Goal: Task Accomplishment & Management: Use online tool/utility

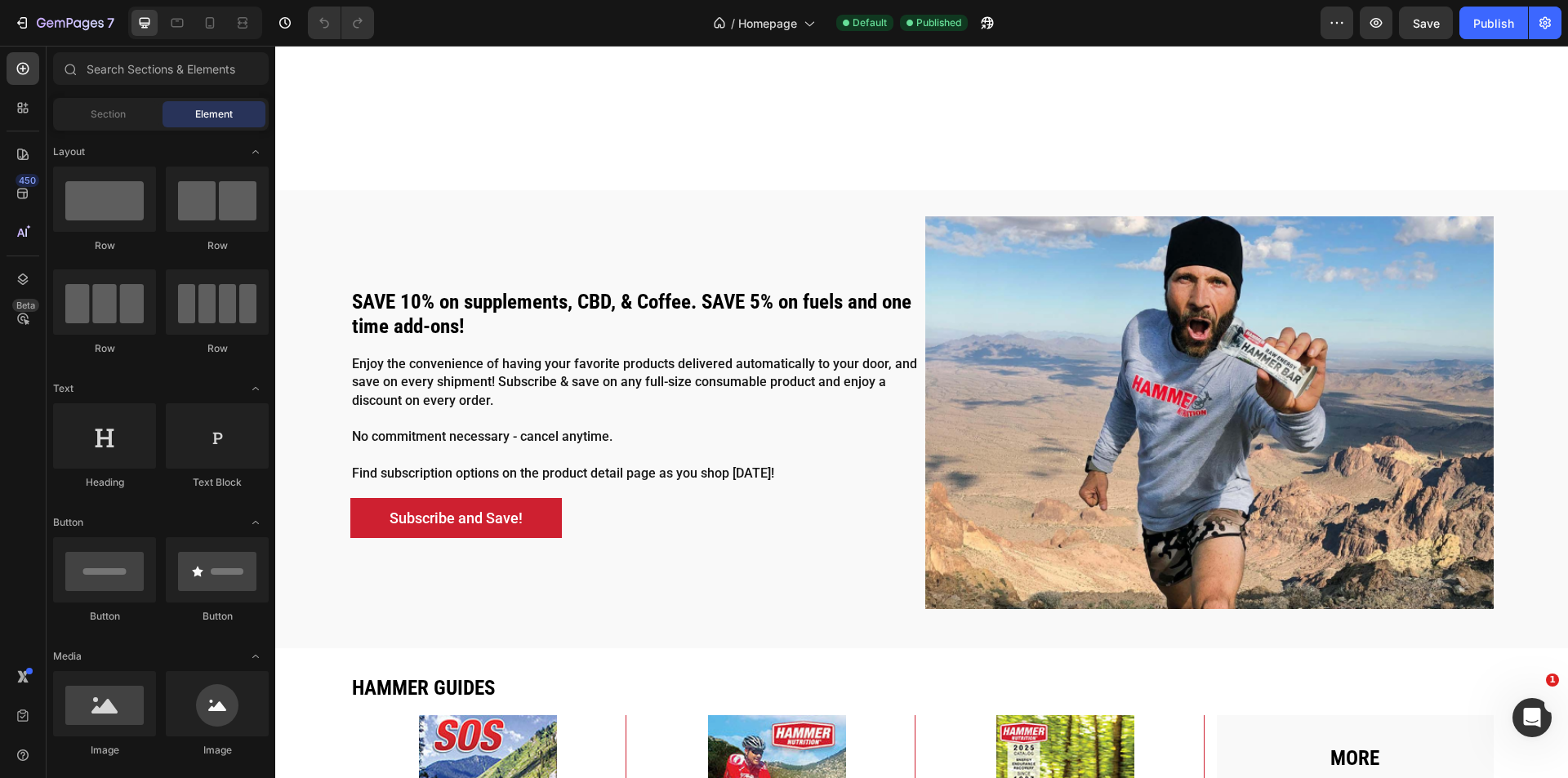
scroll to position [3702, 0]
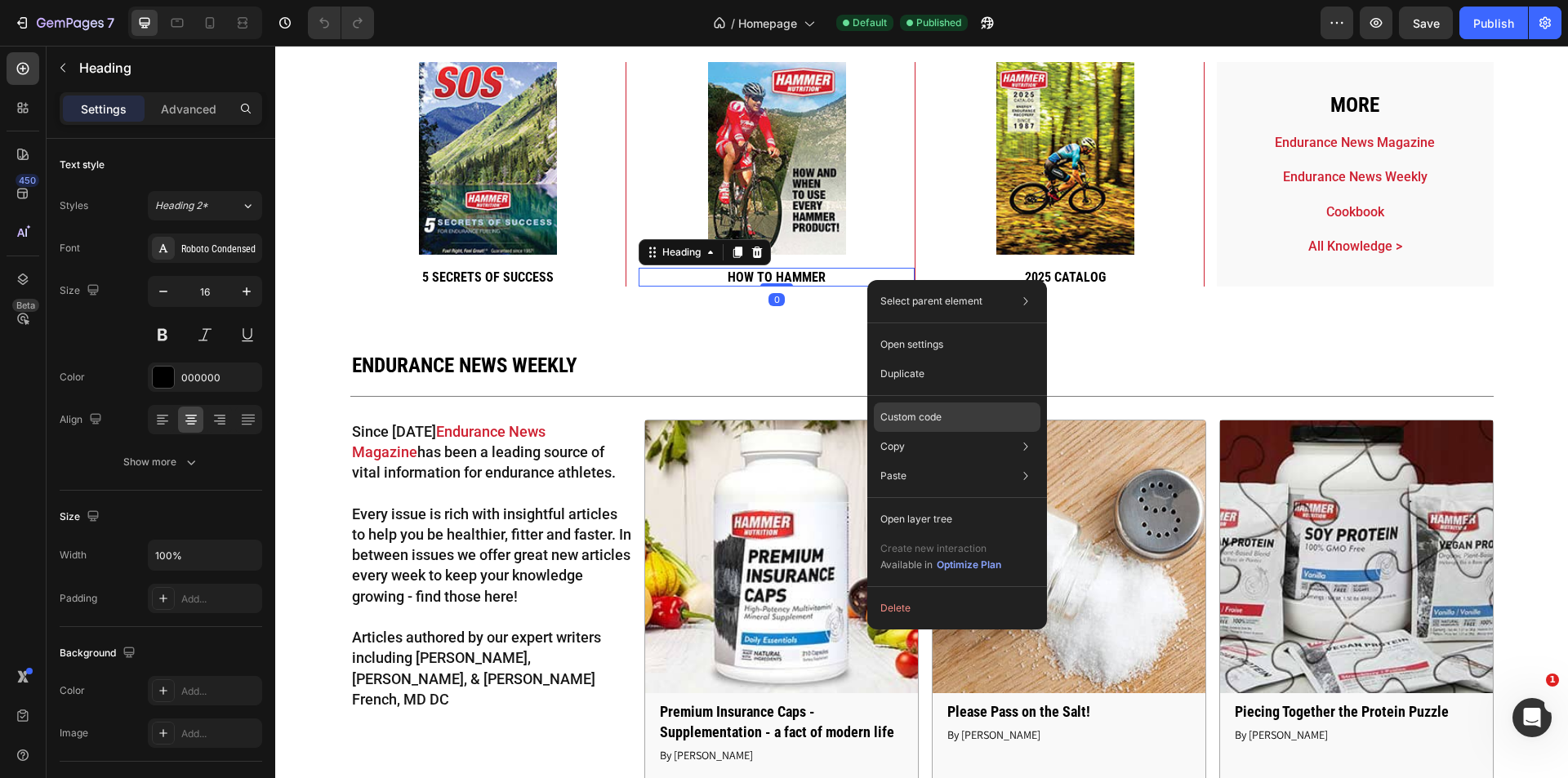
click at [973, 461] on div "Custom code" at bounding box center [957, 475] width 166 height 29
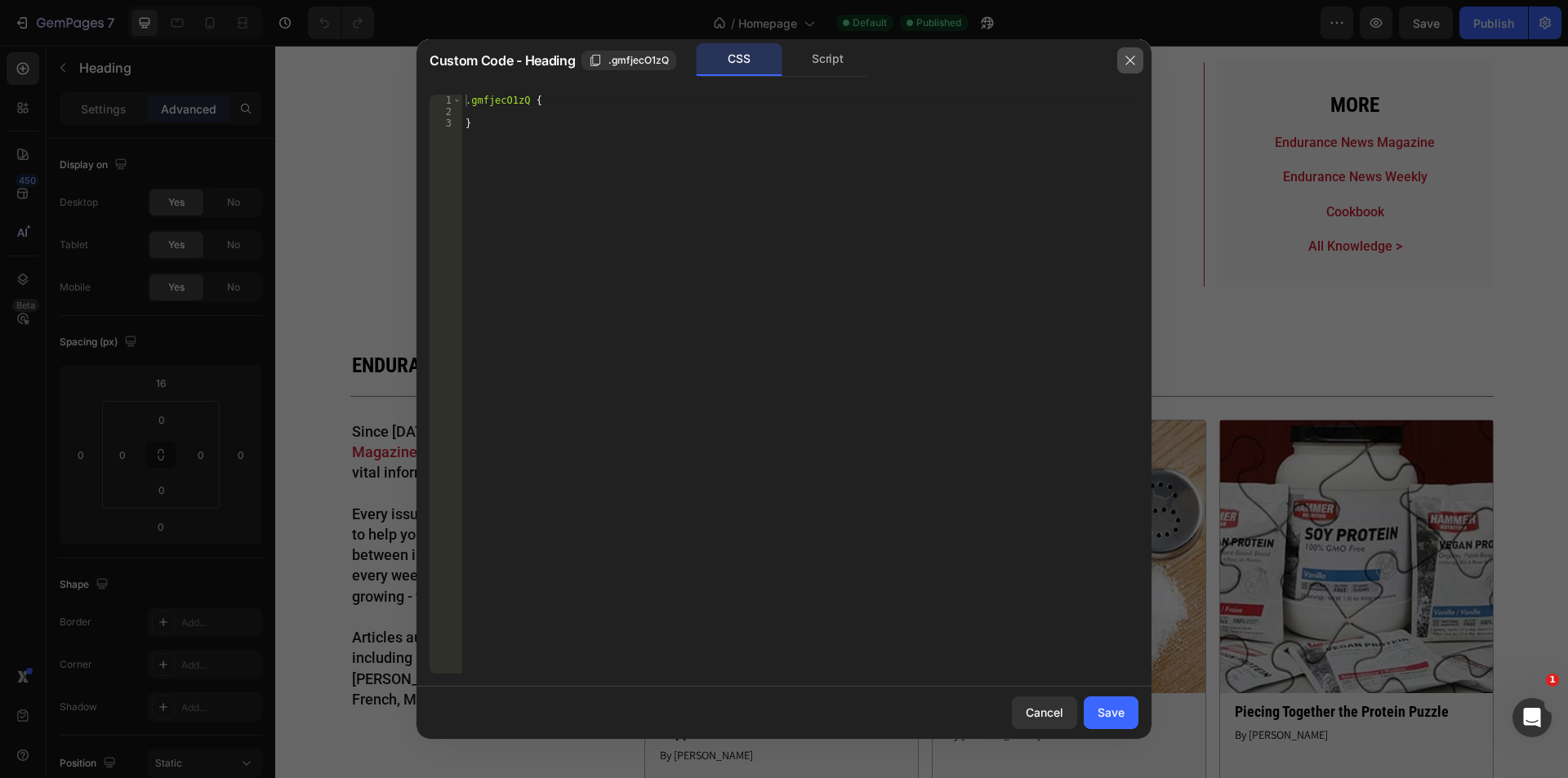
click at [1137, 57] on button "button" at bounding box center [1130, 61] width 26 height 26
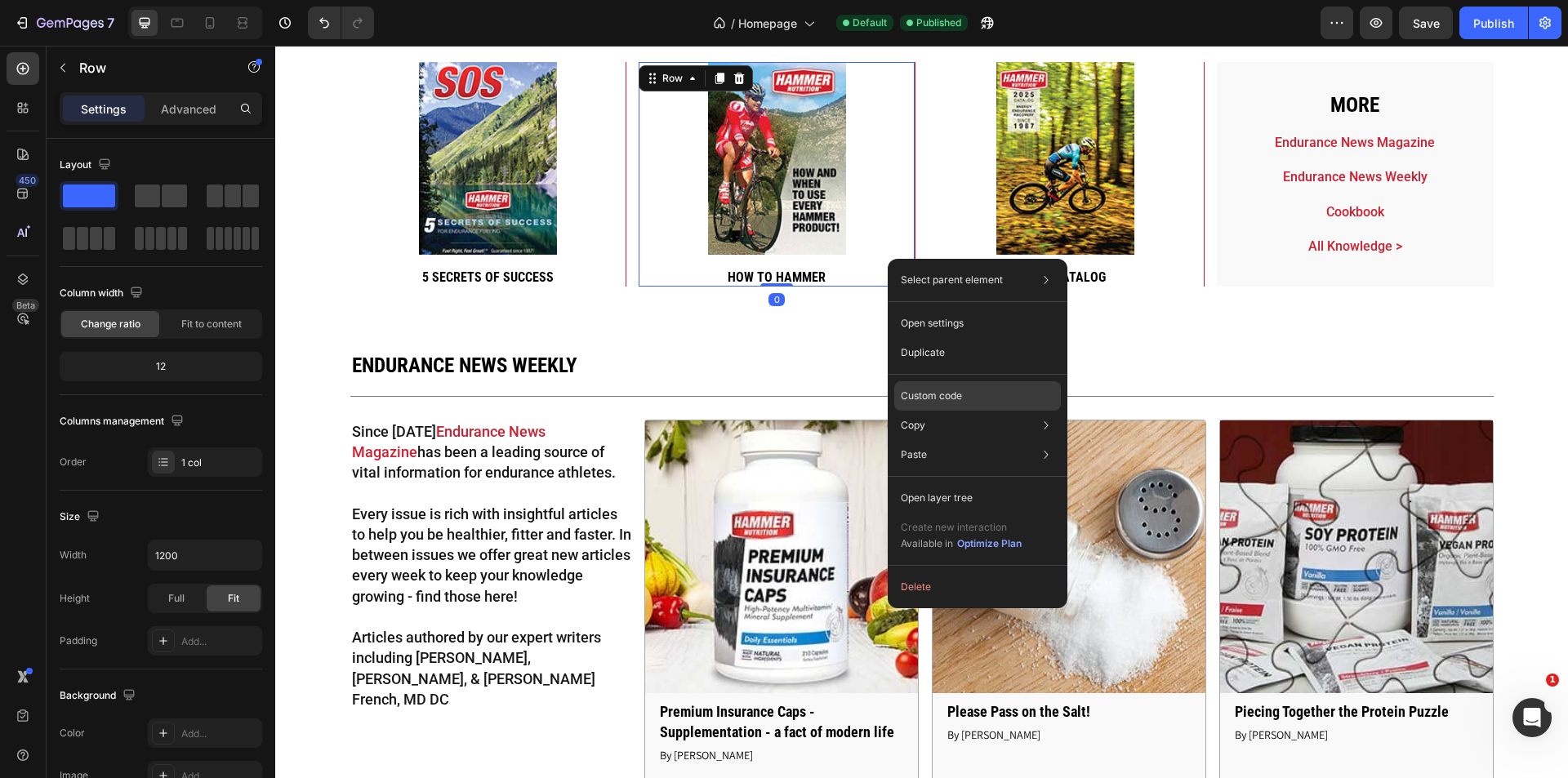
click at [984, 440] on div "Custom code" at bounding box center [978, 454] width 166 height 29
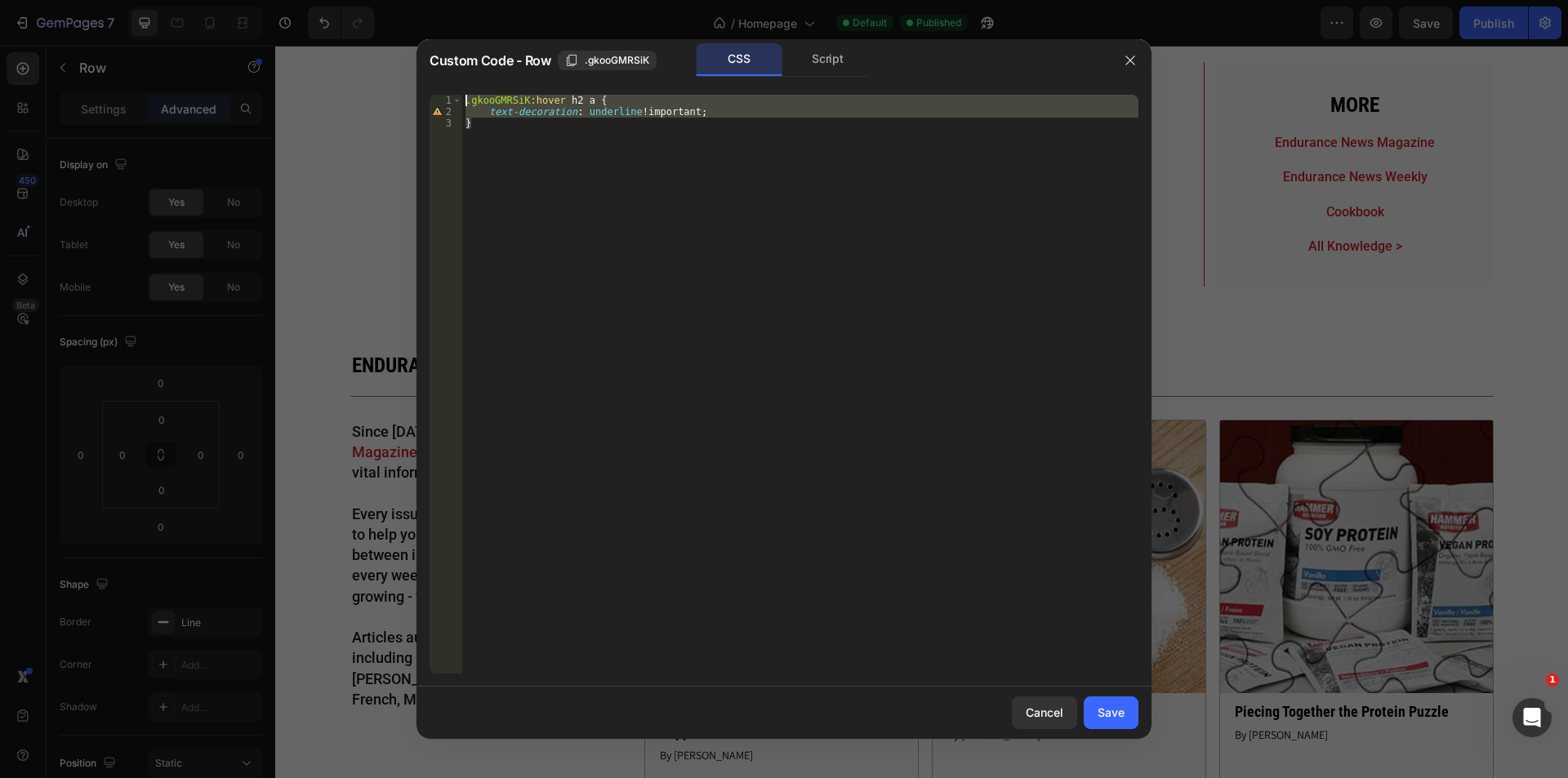
drag, startPoint x: 582, startPoint y: 163, endPoint x: 401, endPoint y: 86, distance: 196.7
click at [401, 86] on div "Custom Code - Row .gkooGMRSiK CSS Script } 1 2 3 .gkooGMRSiK :hover h2 a { text…" at bounding box center [784, 389] width 1568 height 778
type textarea ".gkooGMRSiK:hover h2 a { text-decoration: underline !important;"
drag, startPoint x: 1133, startPoint y: 51, endPoint x: 783, endPoint y: 129, distance: 358.6
click at [1133, 51] on button "button" at bounding box center [1130, 61] width 26 height 26
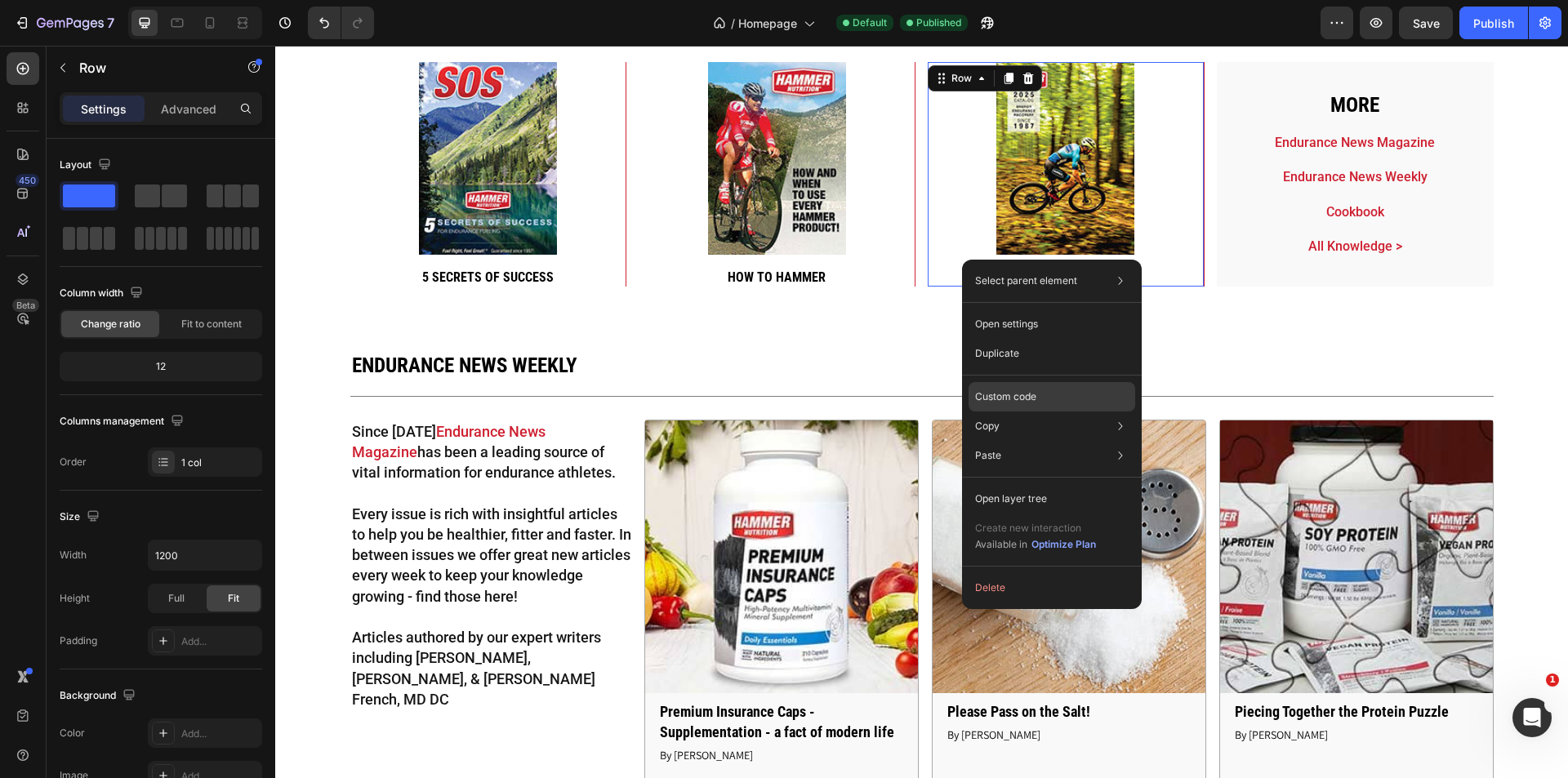
click at [1048, 441] on div "Custom code" at bounding box center [1052, 455] width 166 height 29
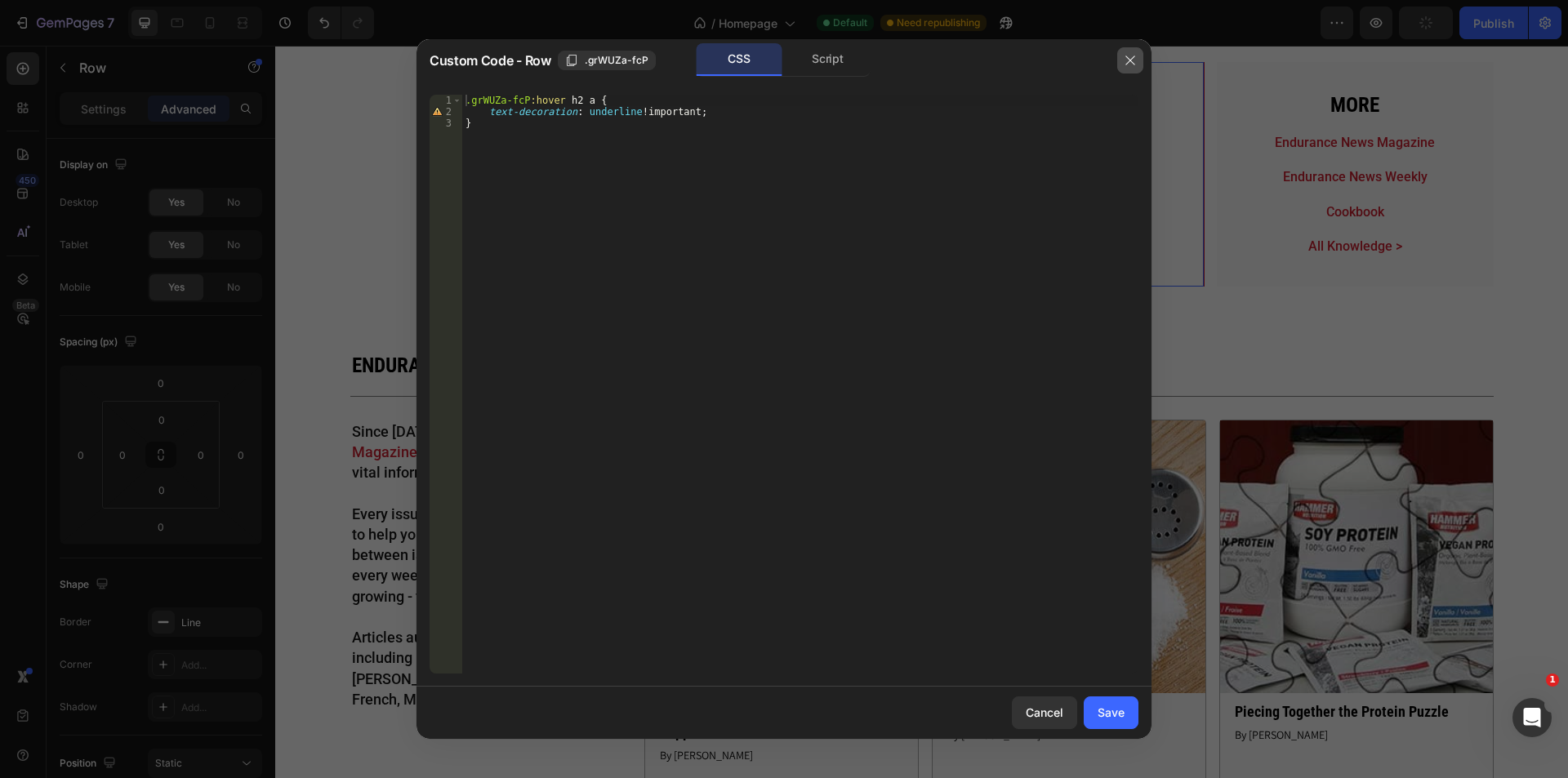
drag, startPoint x: 1137, startPoint y: 57, endPoint x: 834, endPoint y: 151, distance: 317.2
click at [1137, 57] on button "button" at bounding box center [1130, 61] width 26 height 26
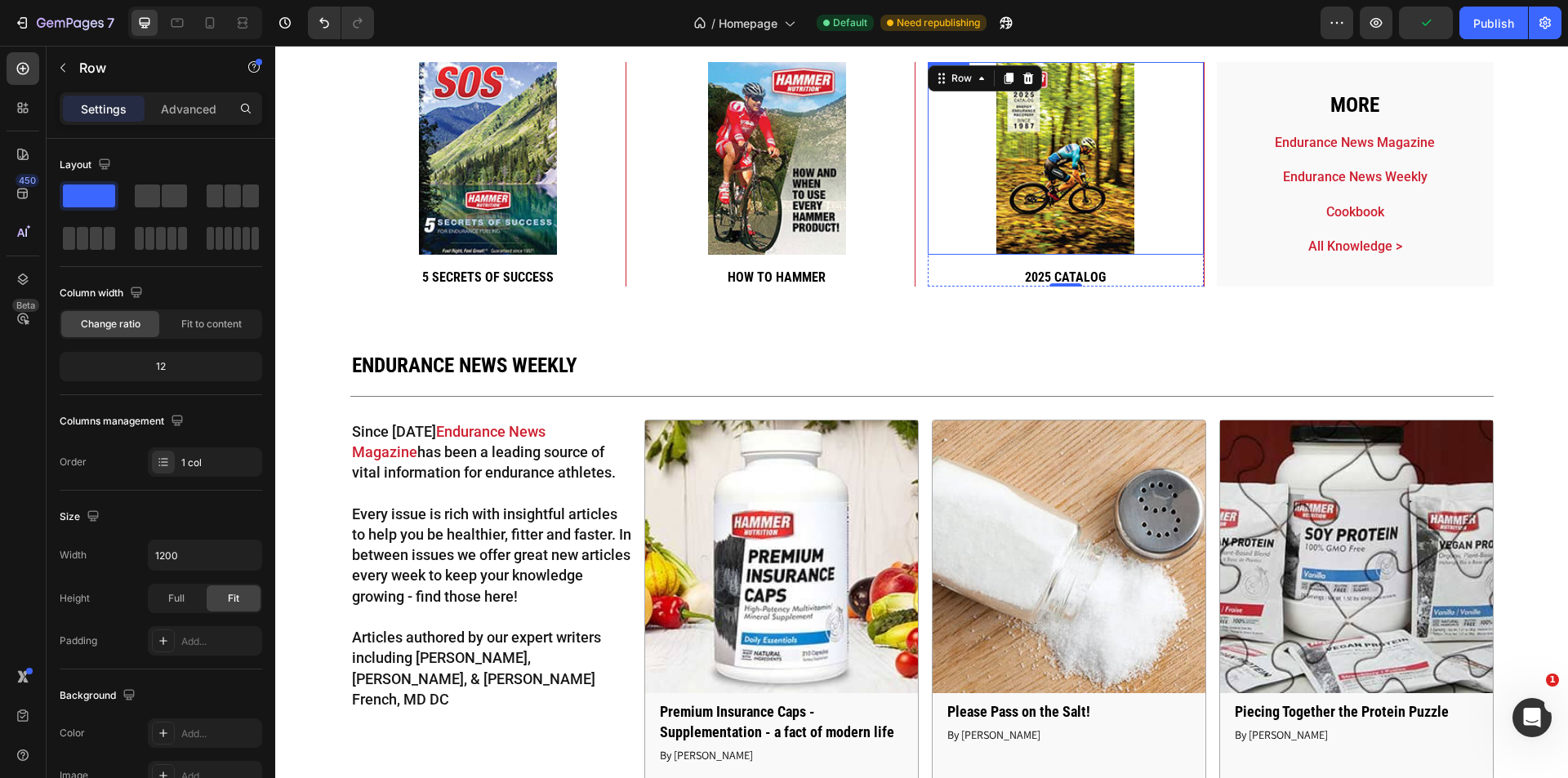
click at [1109, 197] on img at bounding box center [1066, 158] width 138 height 192
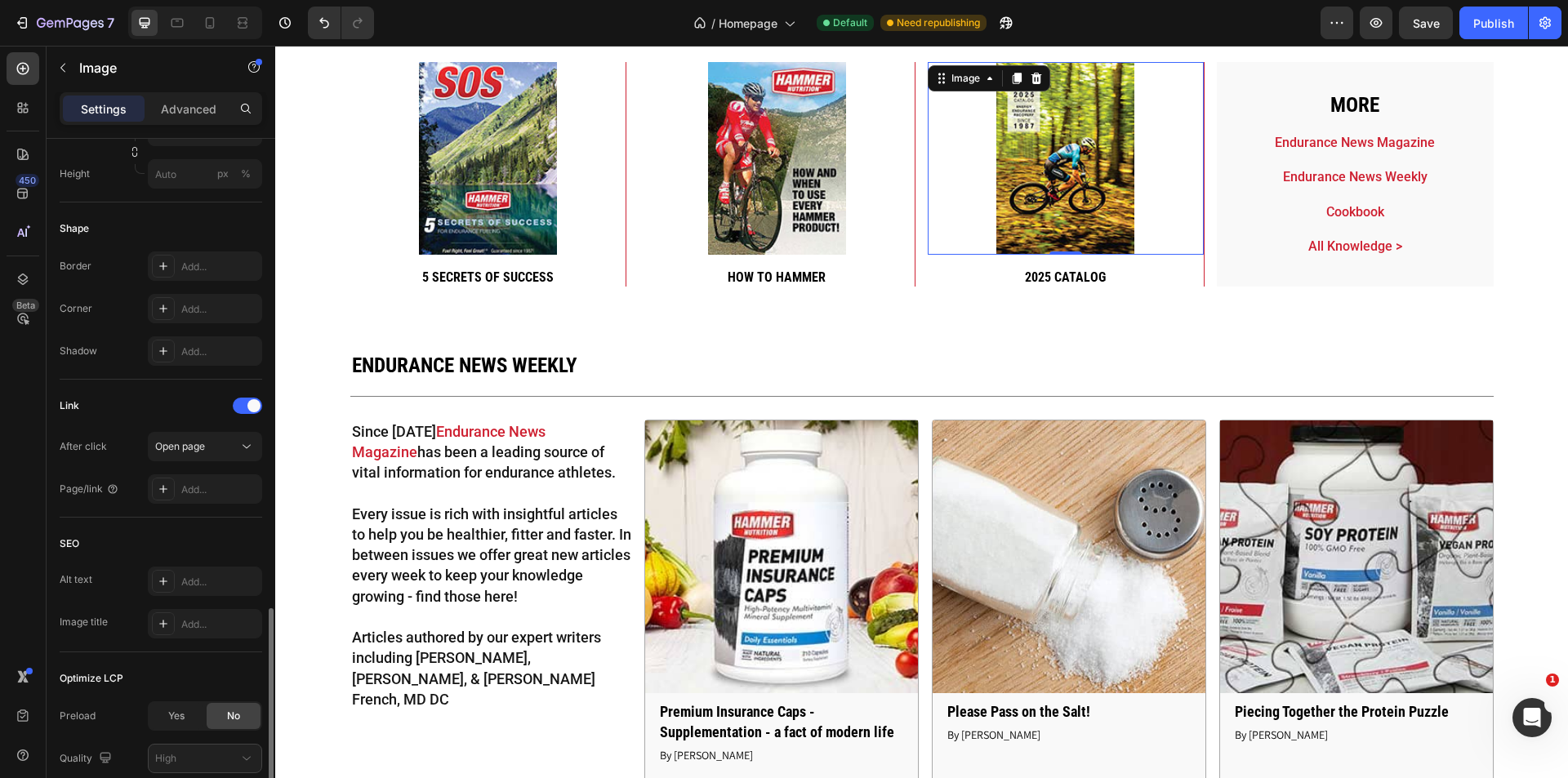
scroll to position [673, 0]
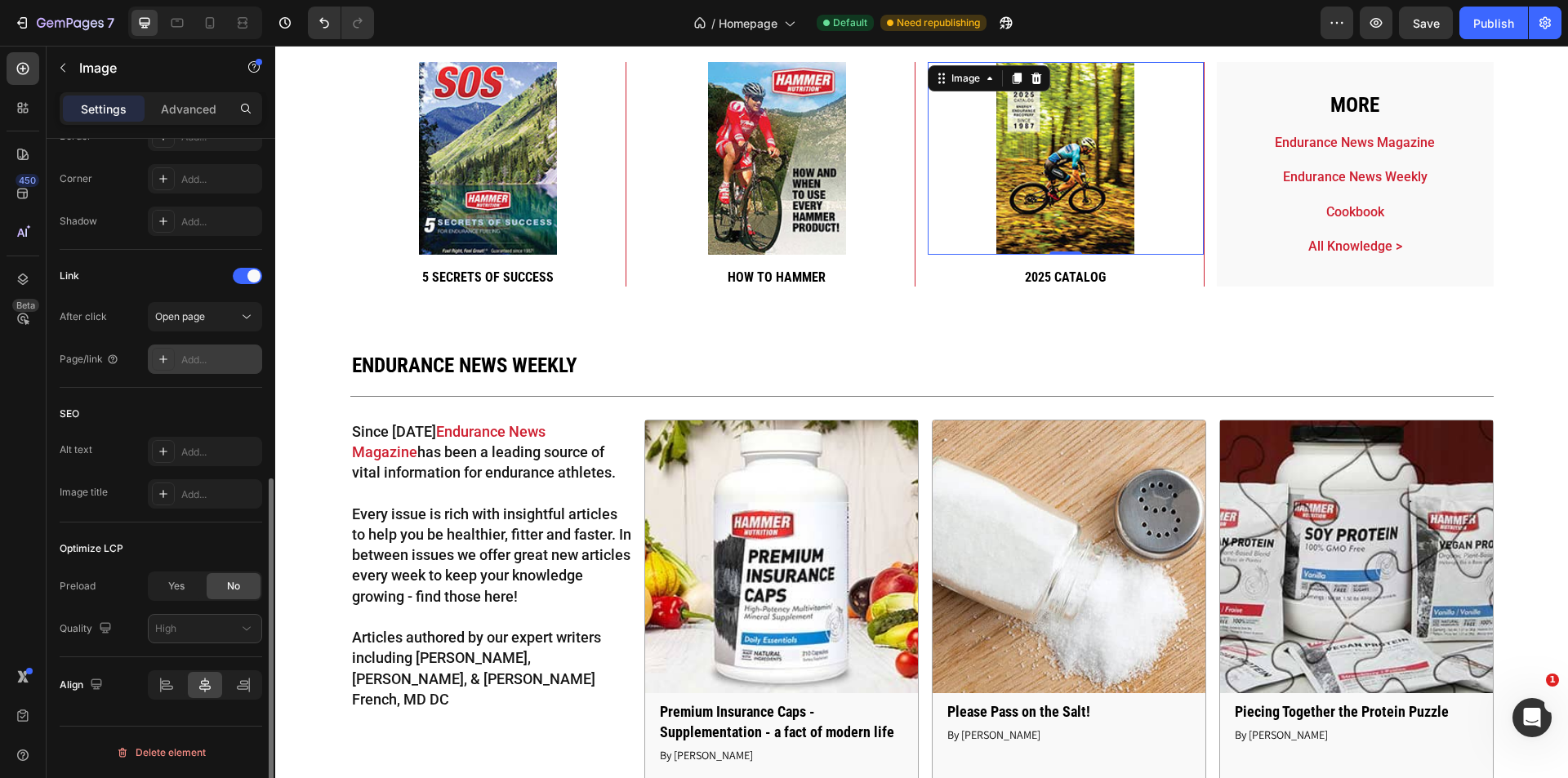
click at [215, 353] on div "Add..." at bounding box center [219, 361] width 77 height 15
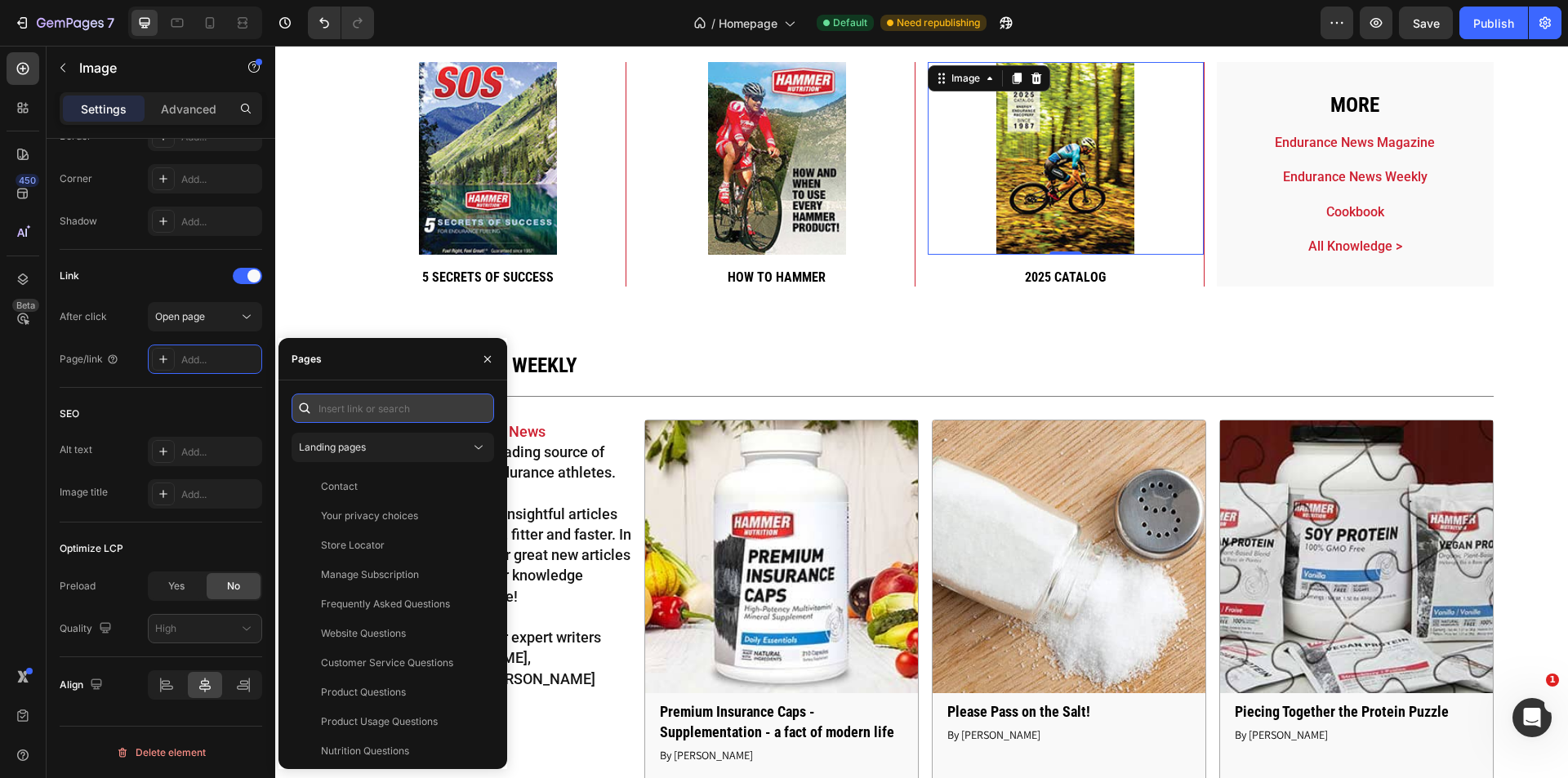
click at [444, 395] on input "text" at bounding box center [392, 408] width 203 height 29
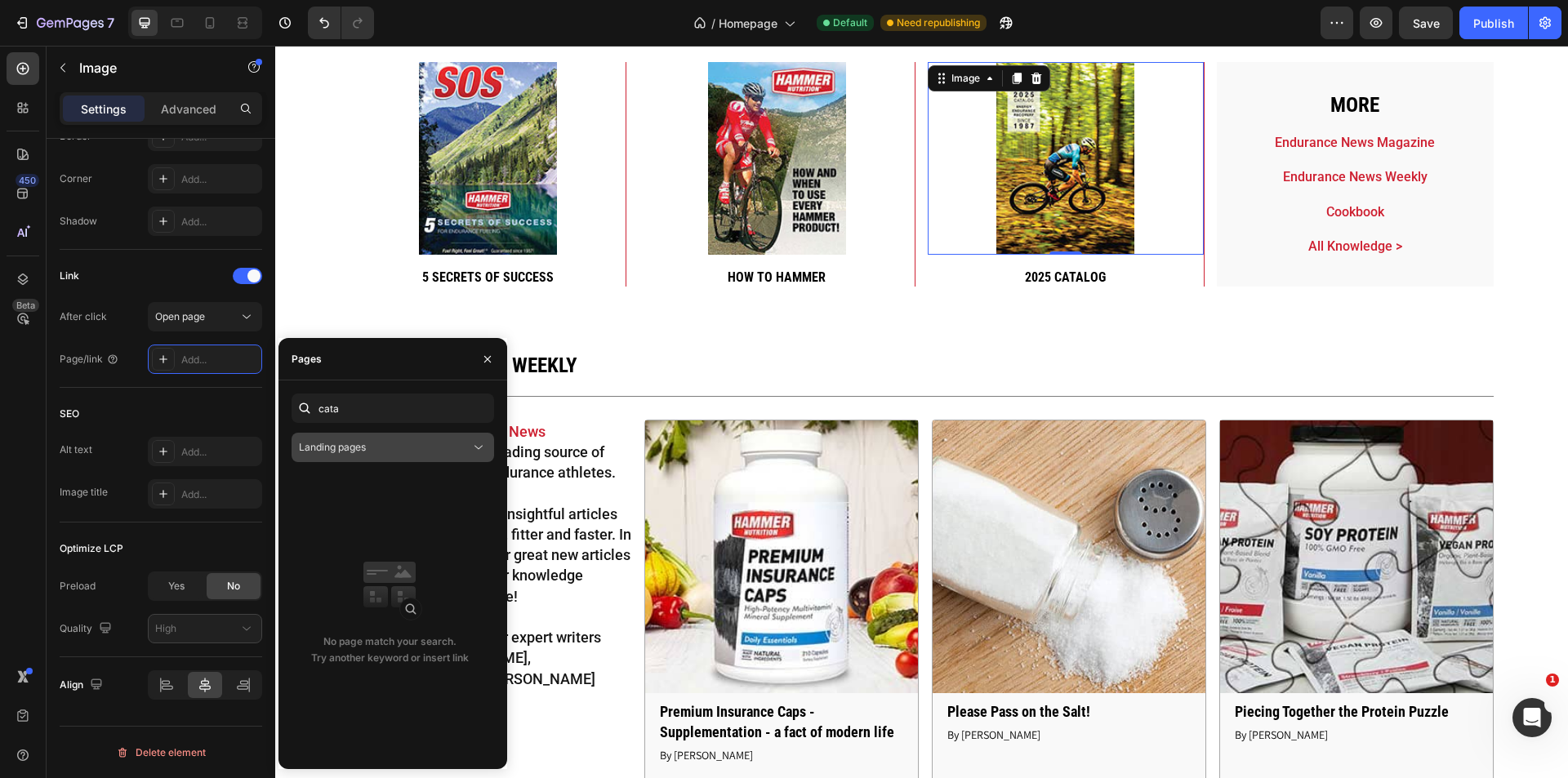
click at [431, 446] on div "Landing pages" at bounding box center [385, 447] width 172 height 15
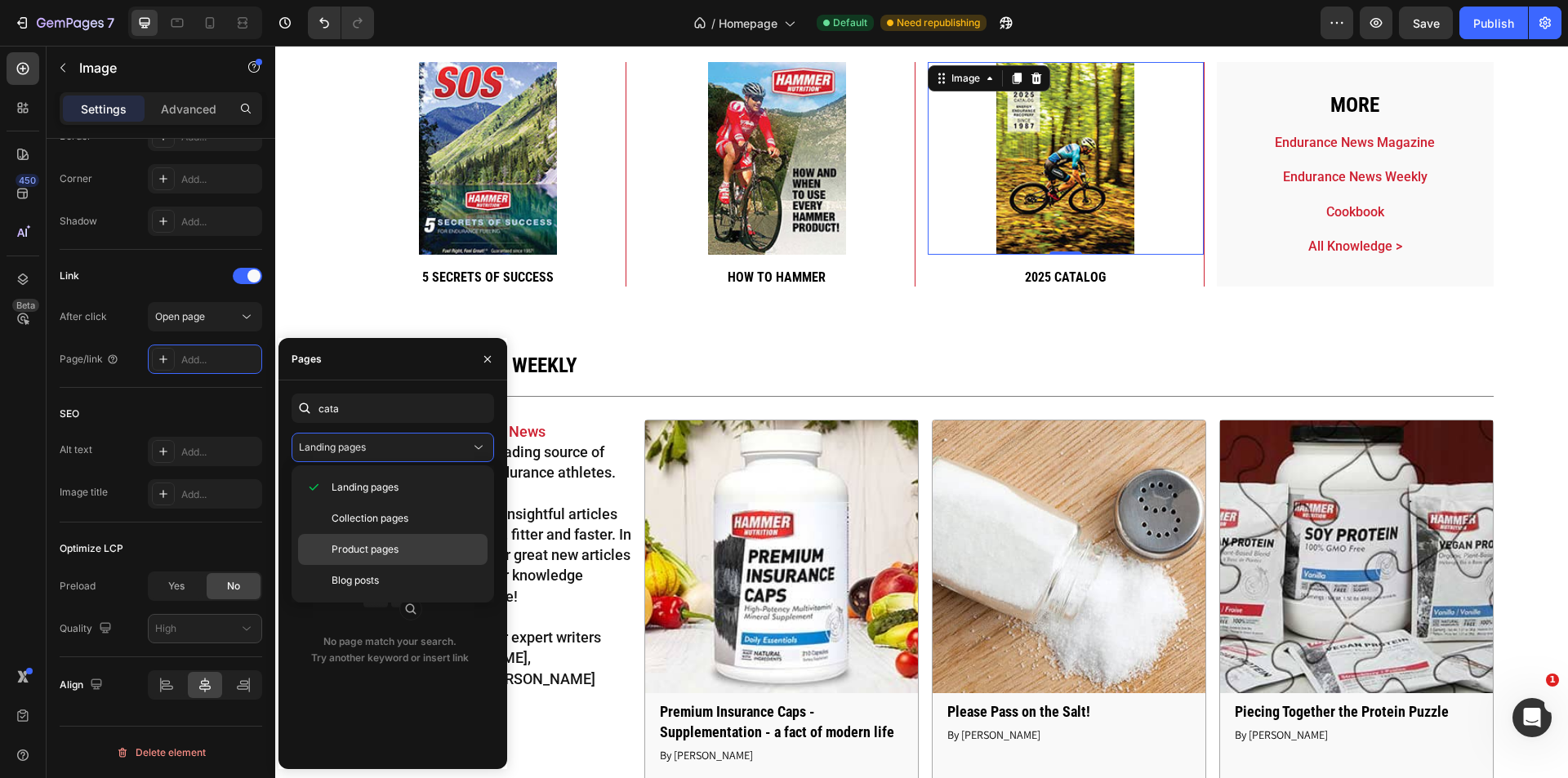
click at [418, 565] on div "Product pages" at bounding box center [392, 580] width 190 height 31
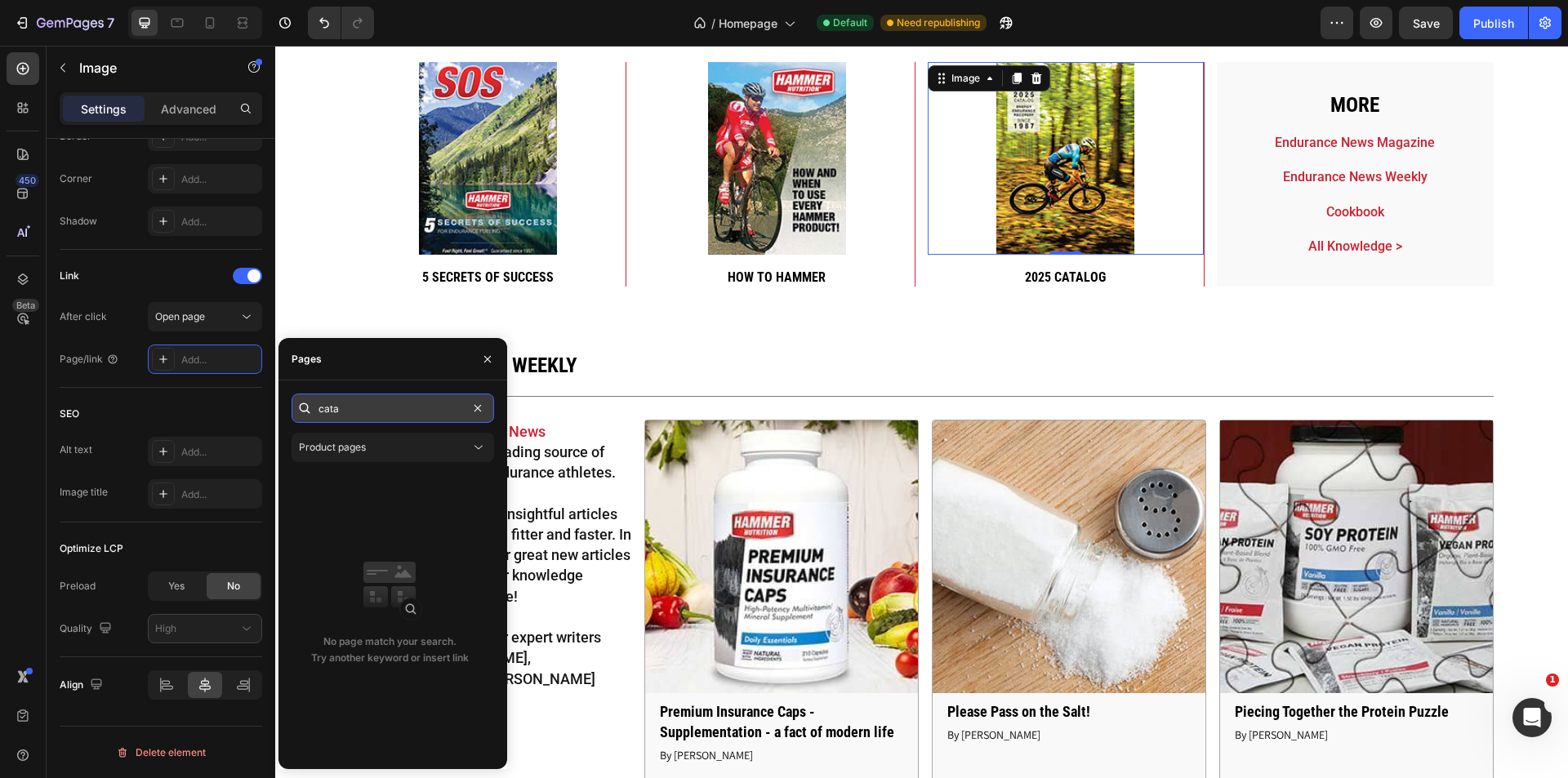
click at [384, 401] on input "cata" at bounding box center [392, 408] width 203 height 29
type input "catalog"
click at [487, 362] on icon "button" at bounding box center [487, 360] width 13 height 13
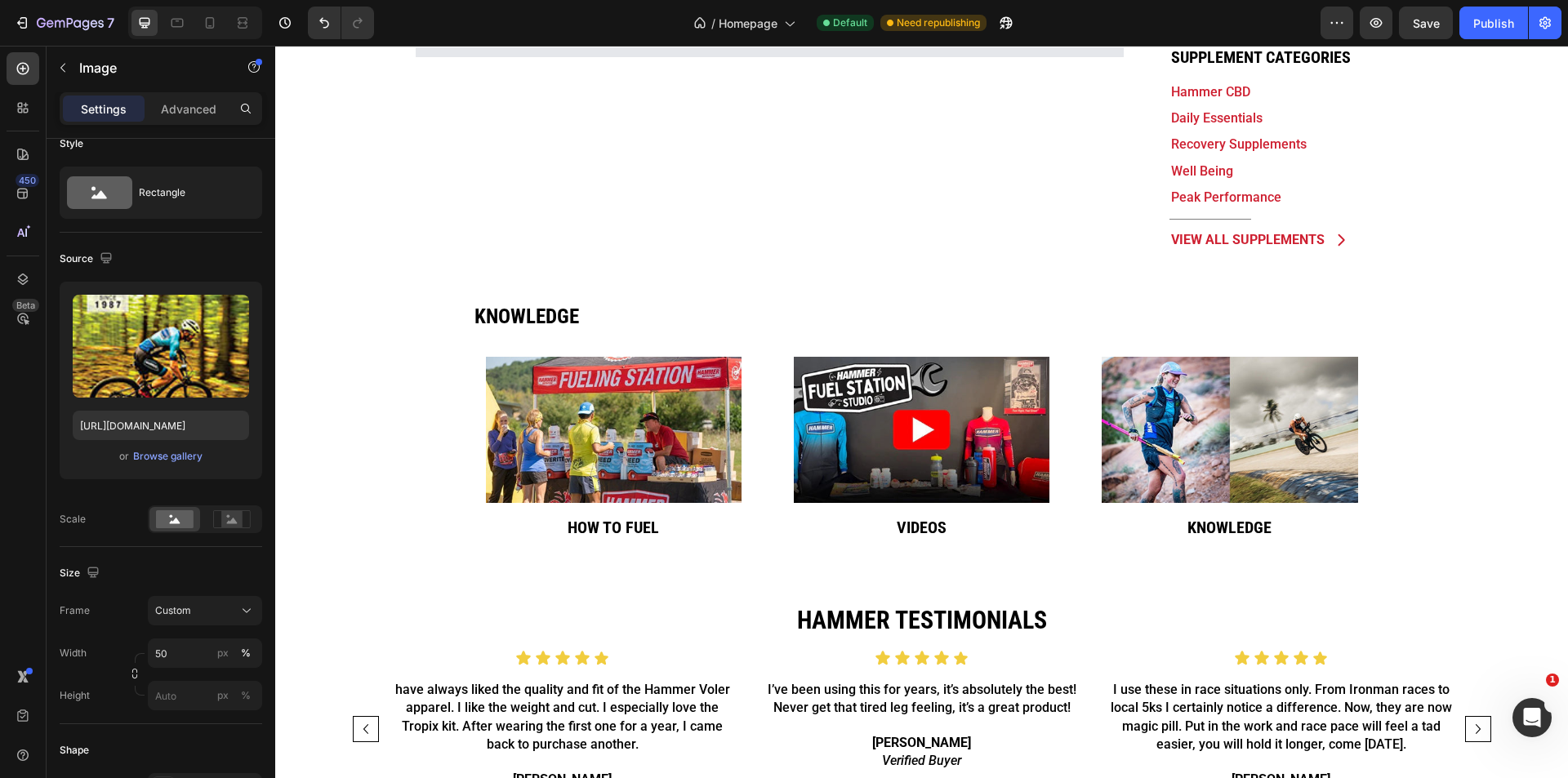
scroll to position [327, 0]
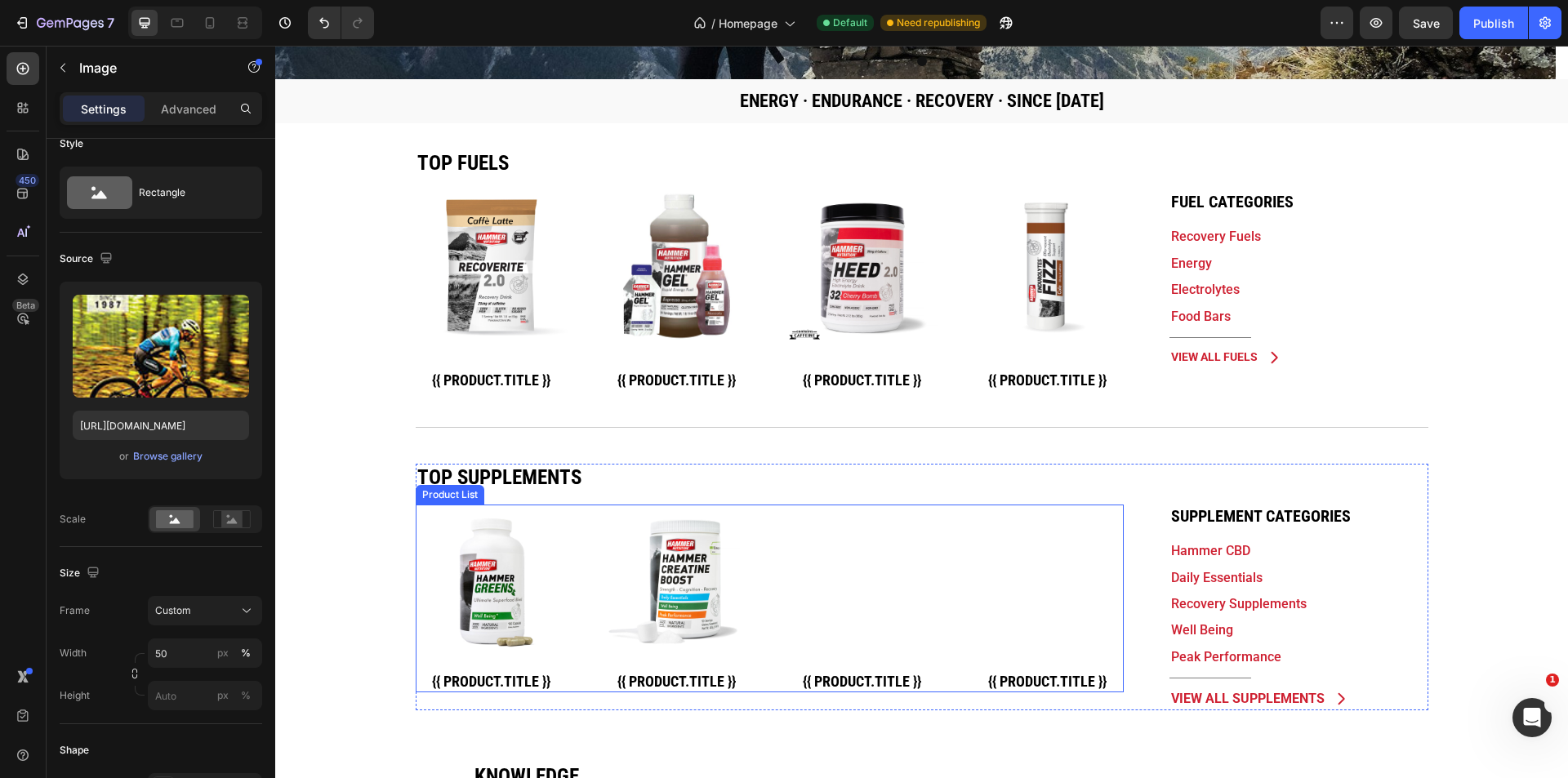
click at [583, 584] on div "Product Images {{ product.title }} Custom Code Row Product List Product Images …" at bounding box center [770, 598] width 708 height 188
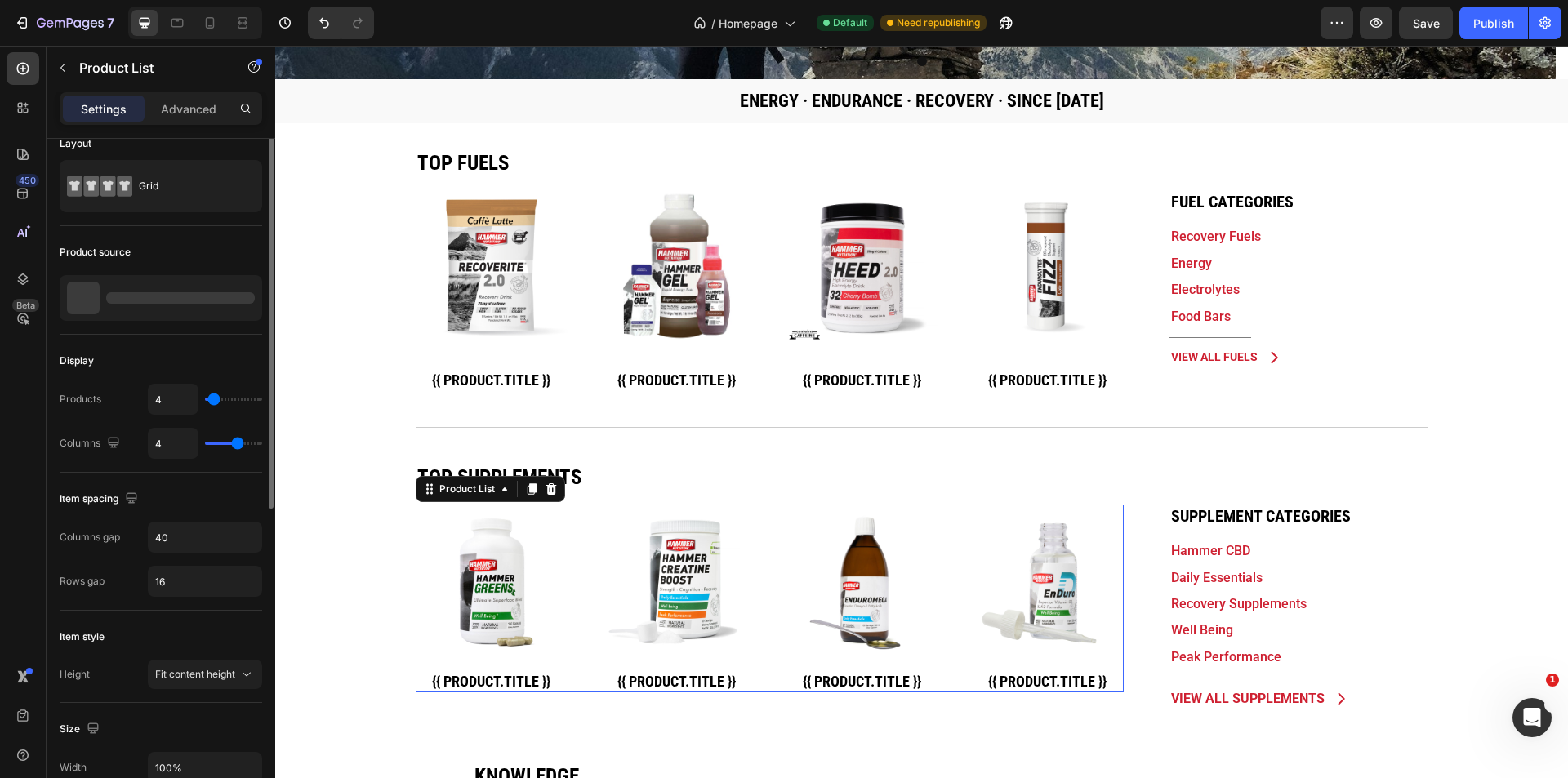
scroll to position [0, 0]
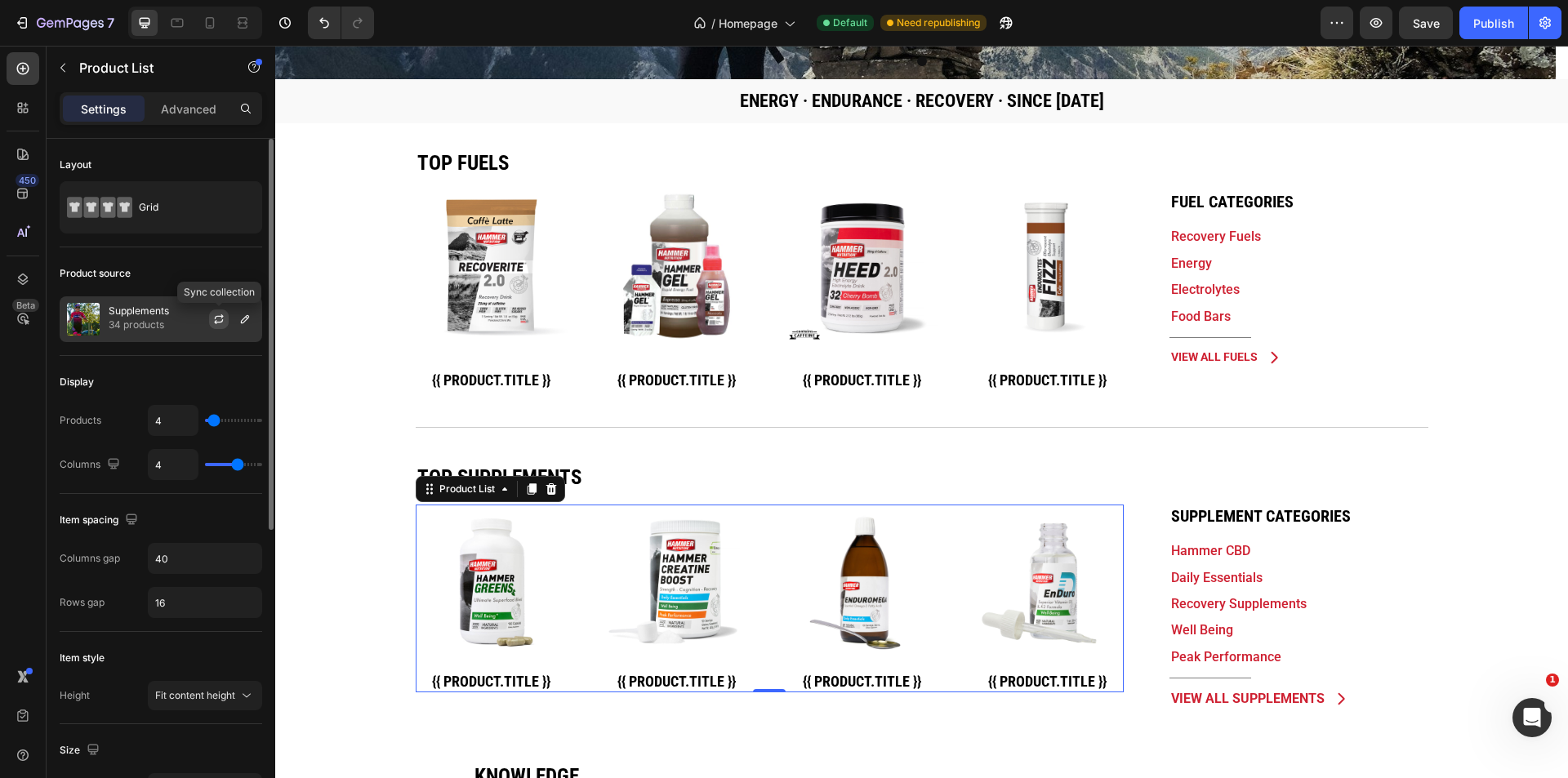
click at [217, 319] on icon "button" at bounding box center [219, 319] width 13 height 13
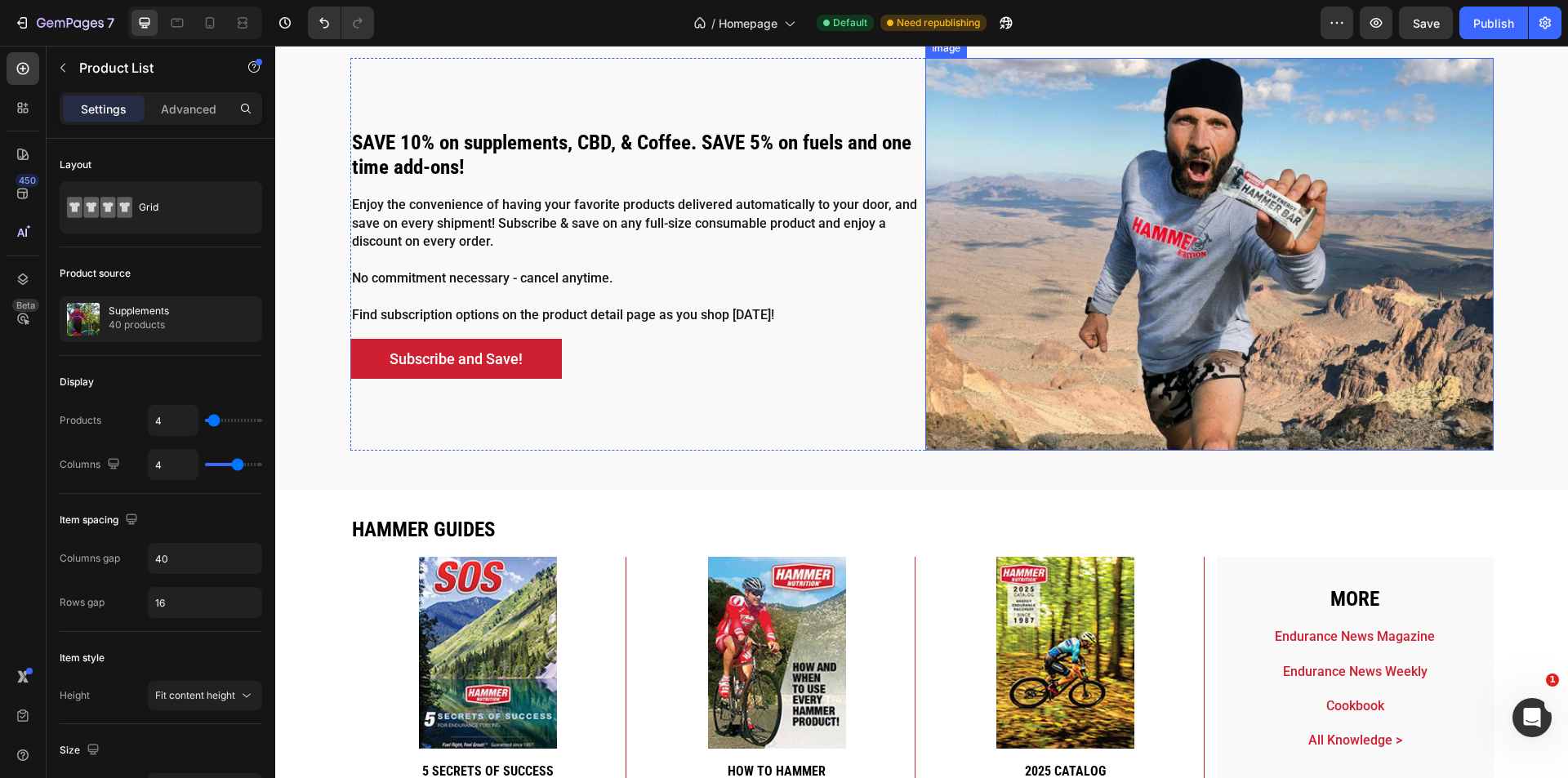
scroll to position [3267, 0]
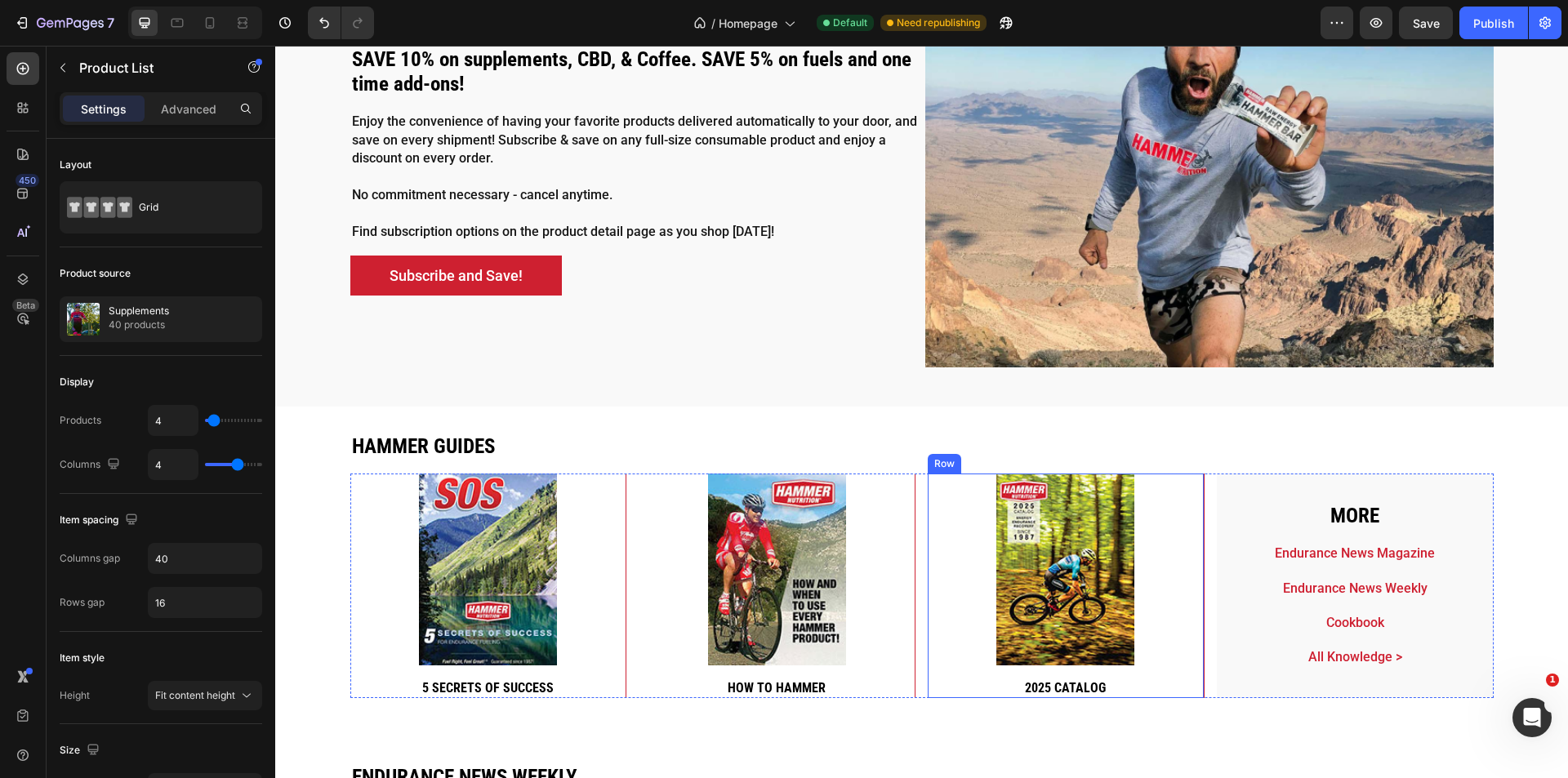
click at [1125, 672] on div "Image 2025 catalog Heading" at bounding box center [1066, 586] width 276 height 225
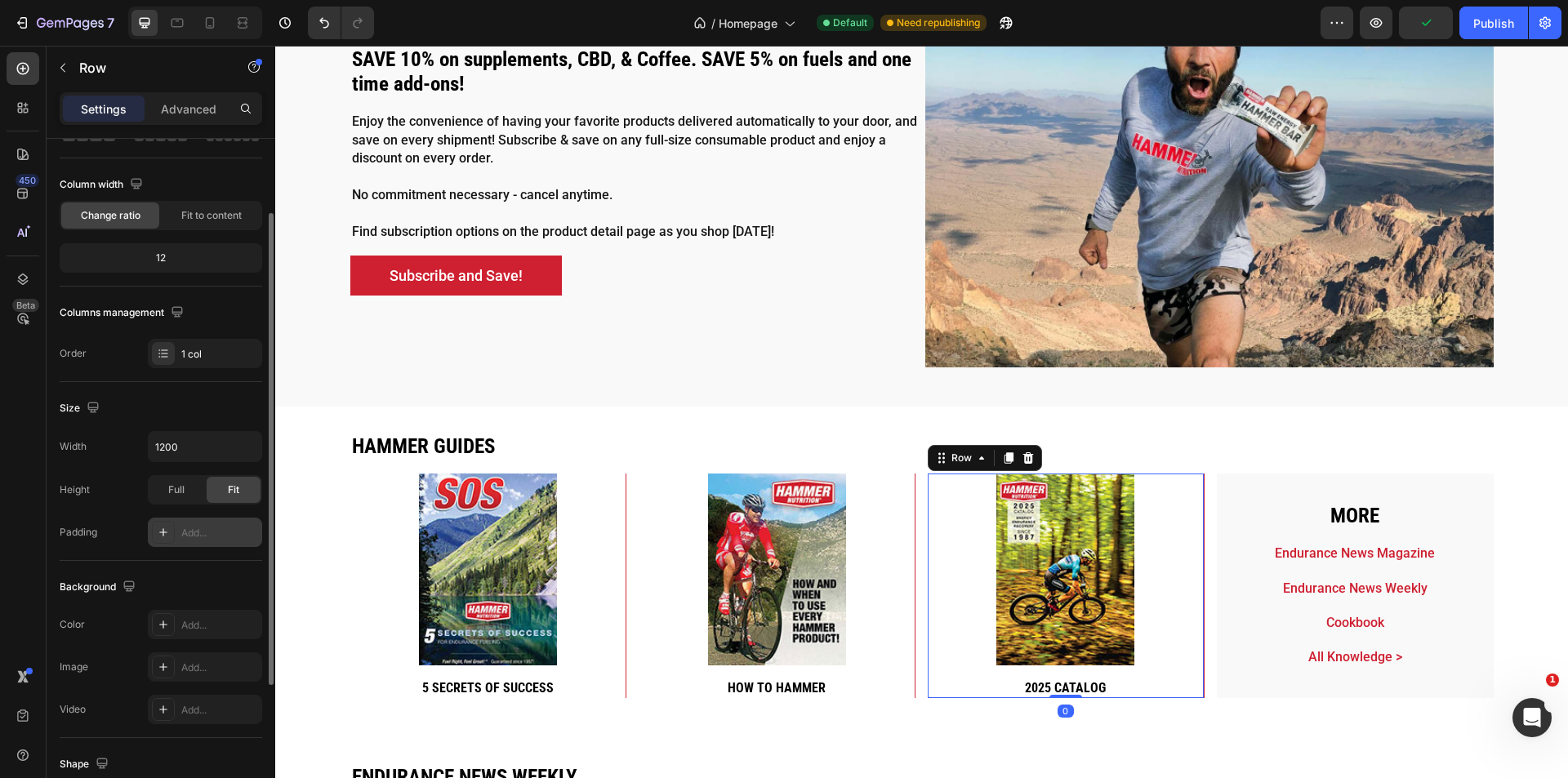
scroll to position [310, 0]
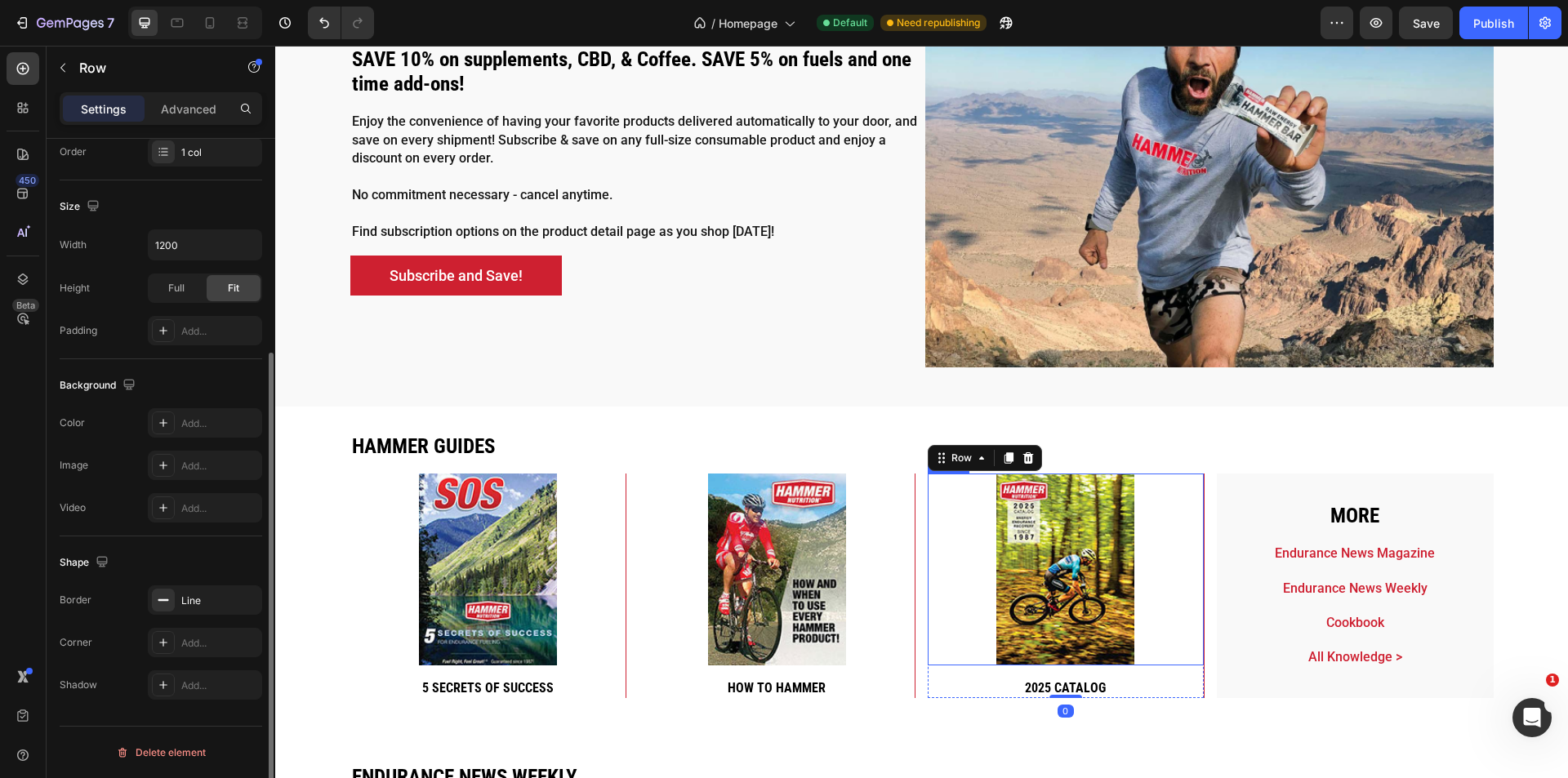
click at [1009, 563] on img at bounding box center [1066, 570] width 138 height 192
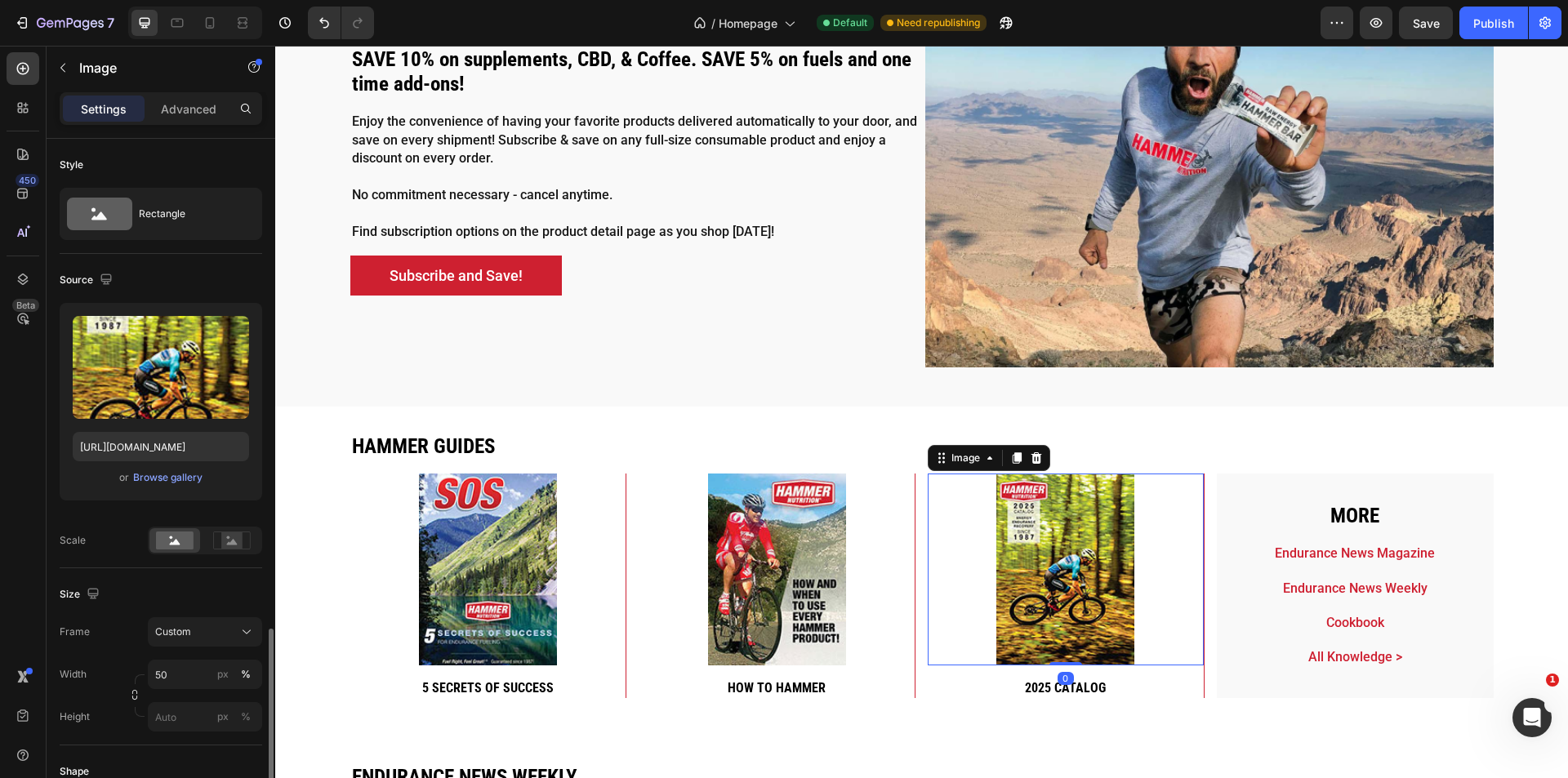
scroll to position [544, 0]
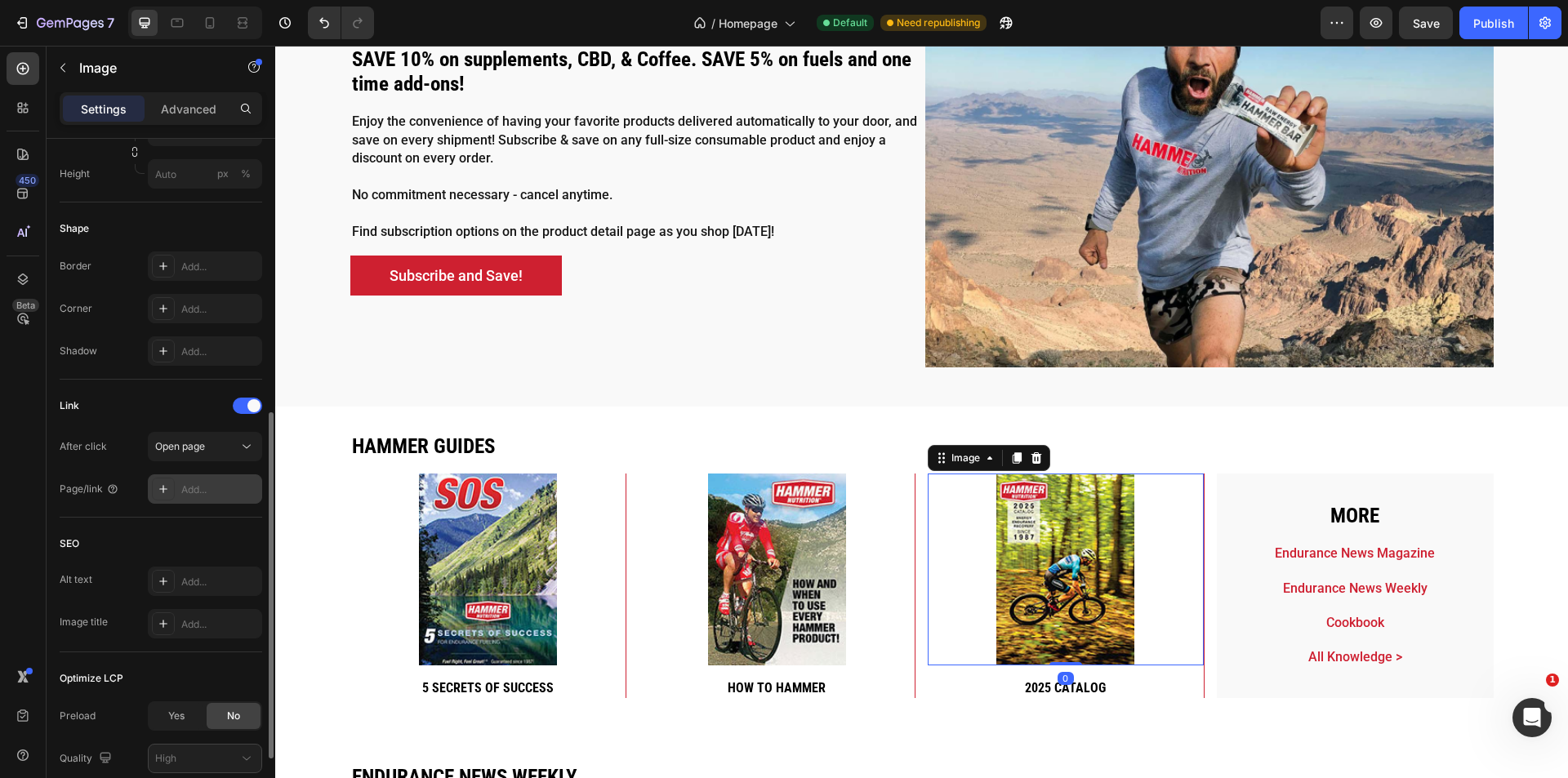
click at [202, 490] on div "Add..." at bounding box center [219, 490] width 77 height 15
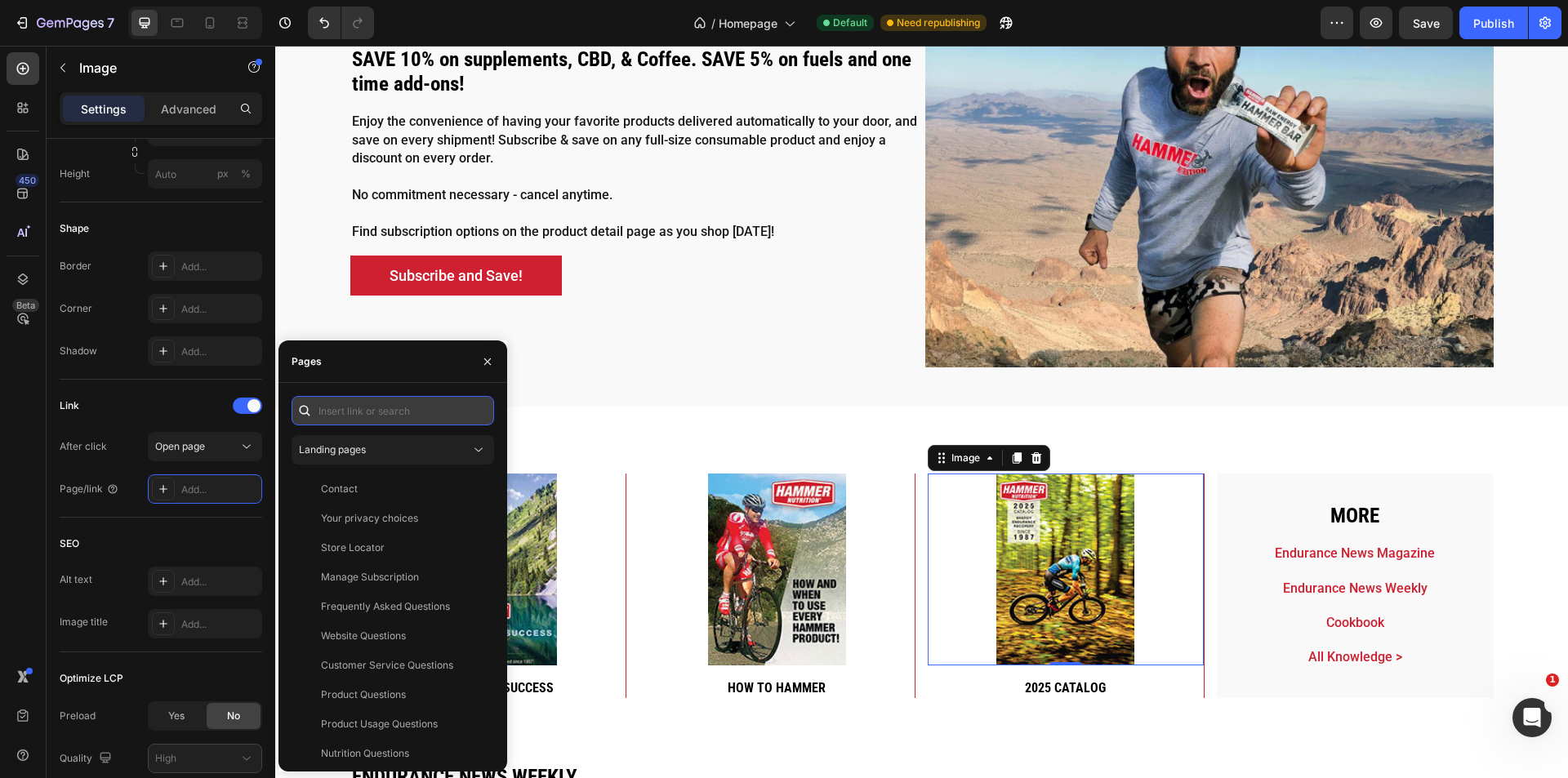
click at [423, 408] on input "text" at bounding box center [392, 410] width 203 height 29
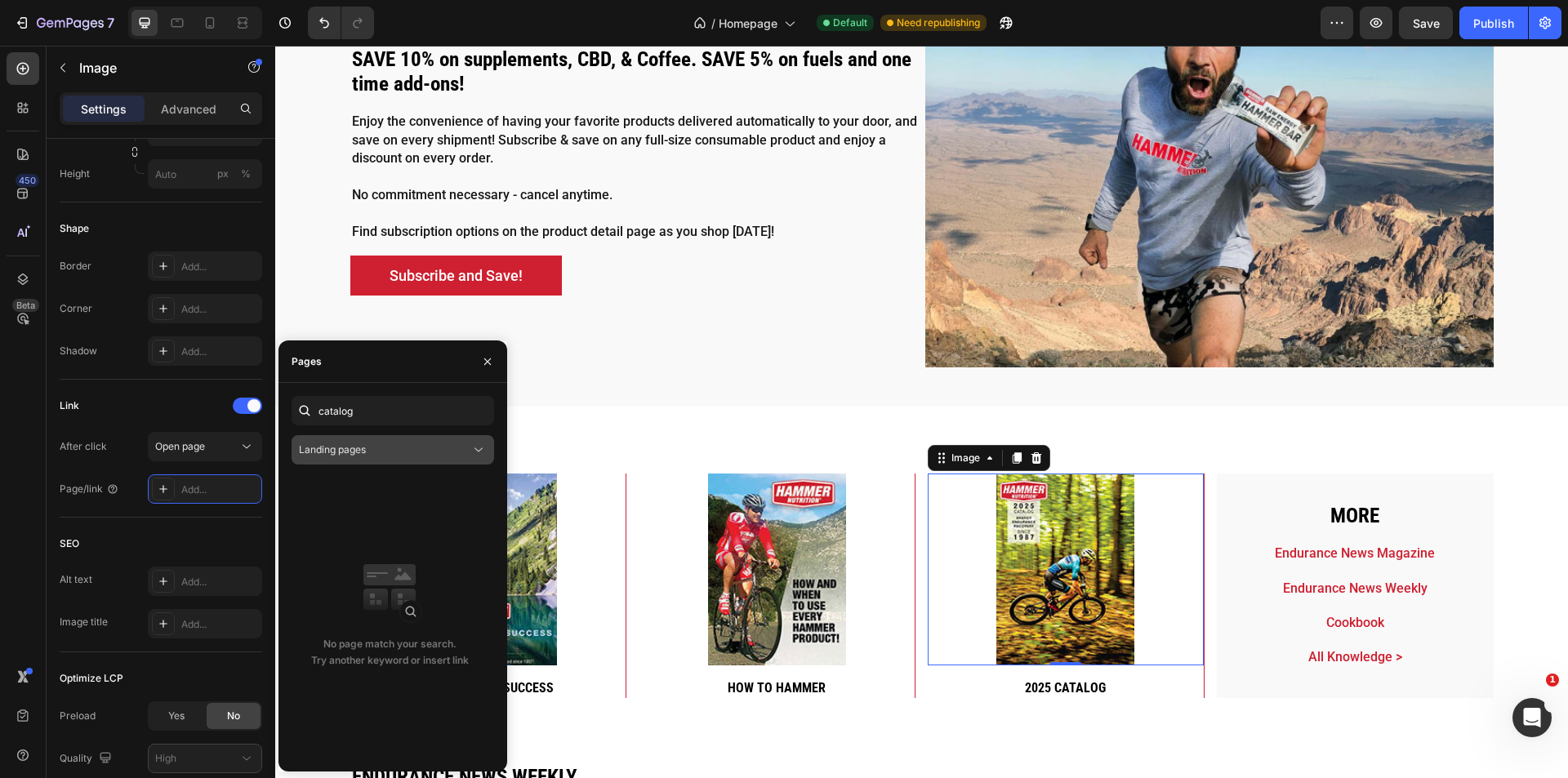
click at [409, 460] on button "Landing pages" at bounding box center [392, 449] width 203 height 29
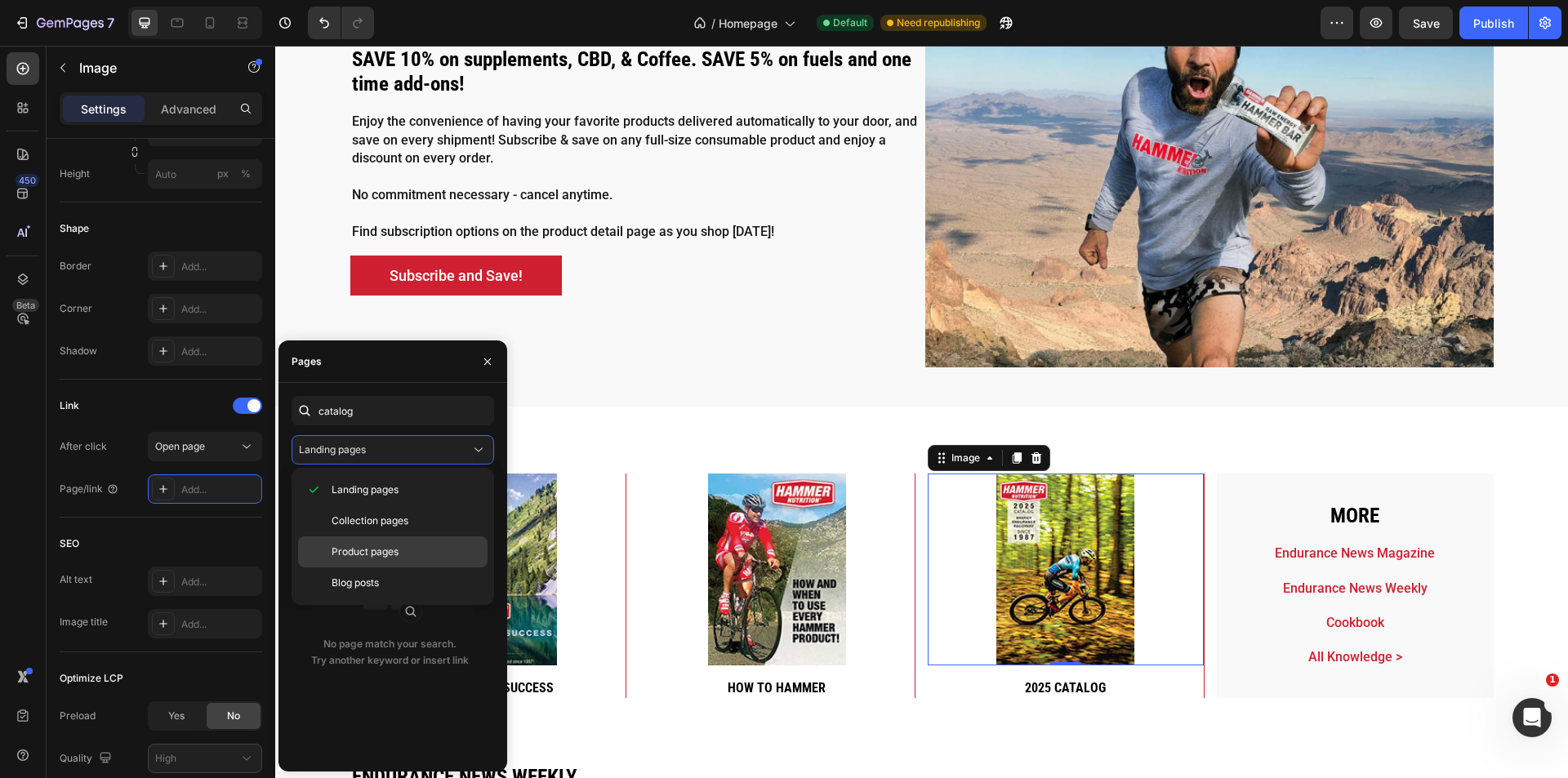
click at [416, 551] on p "Product pages" at bounding box center [405, 552] width 148 height 15
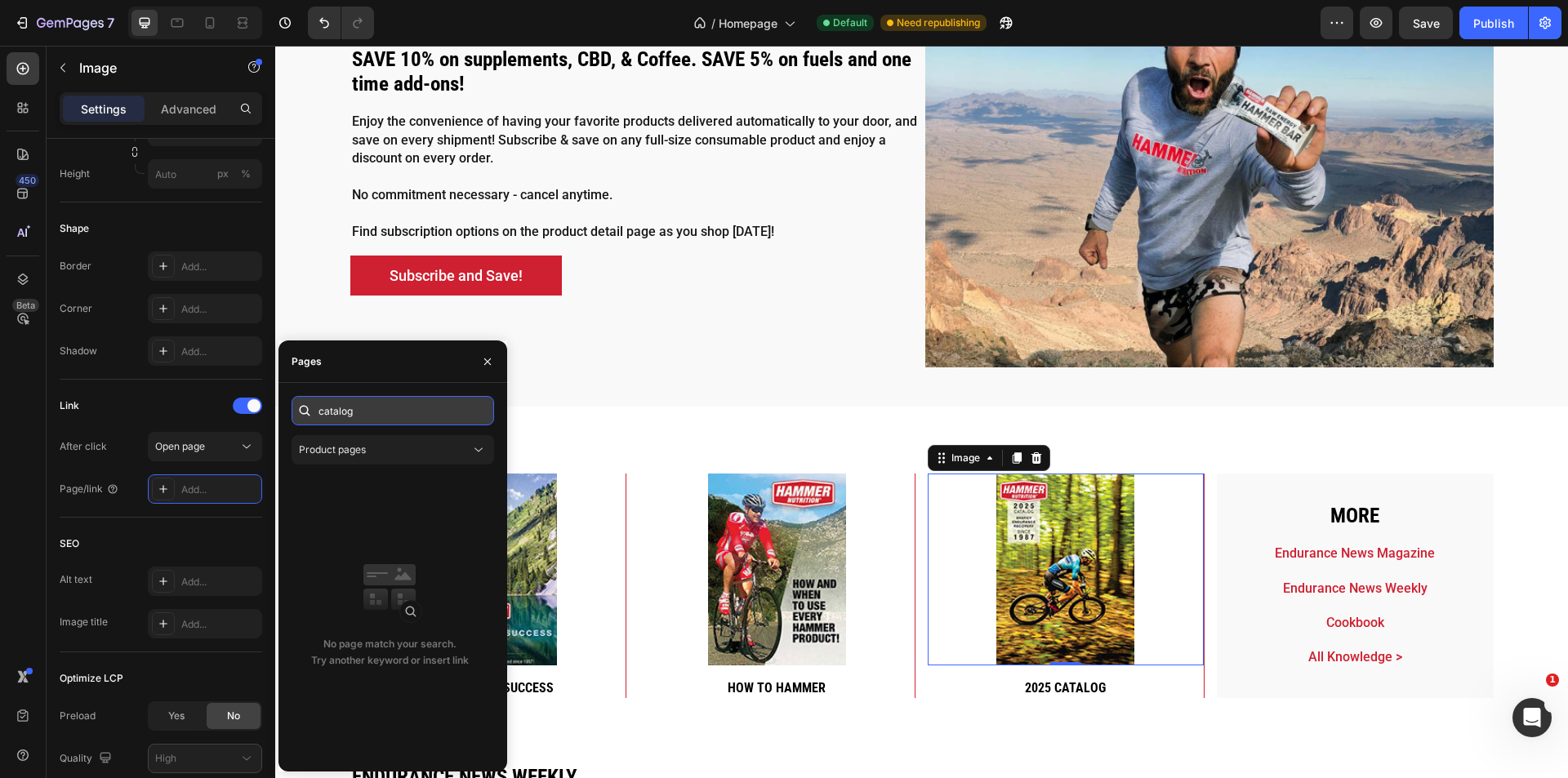
click at [381, 413] on input "catalog" at bounding box center [392, 410] width 203 height 29
type input "catalo"
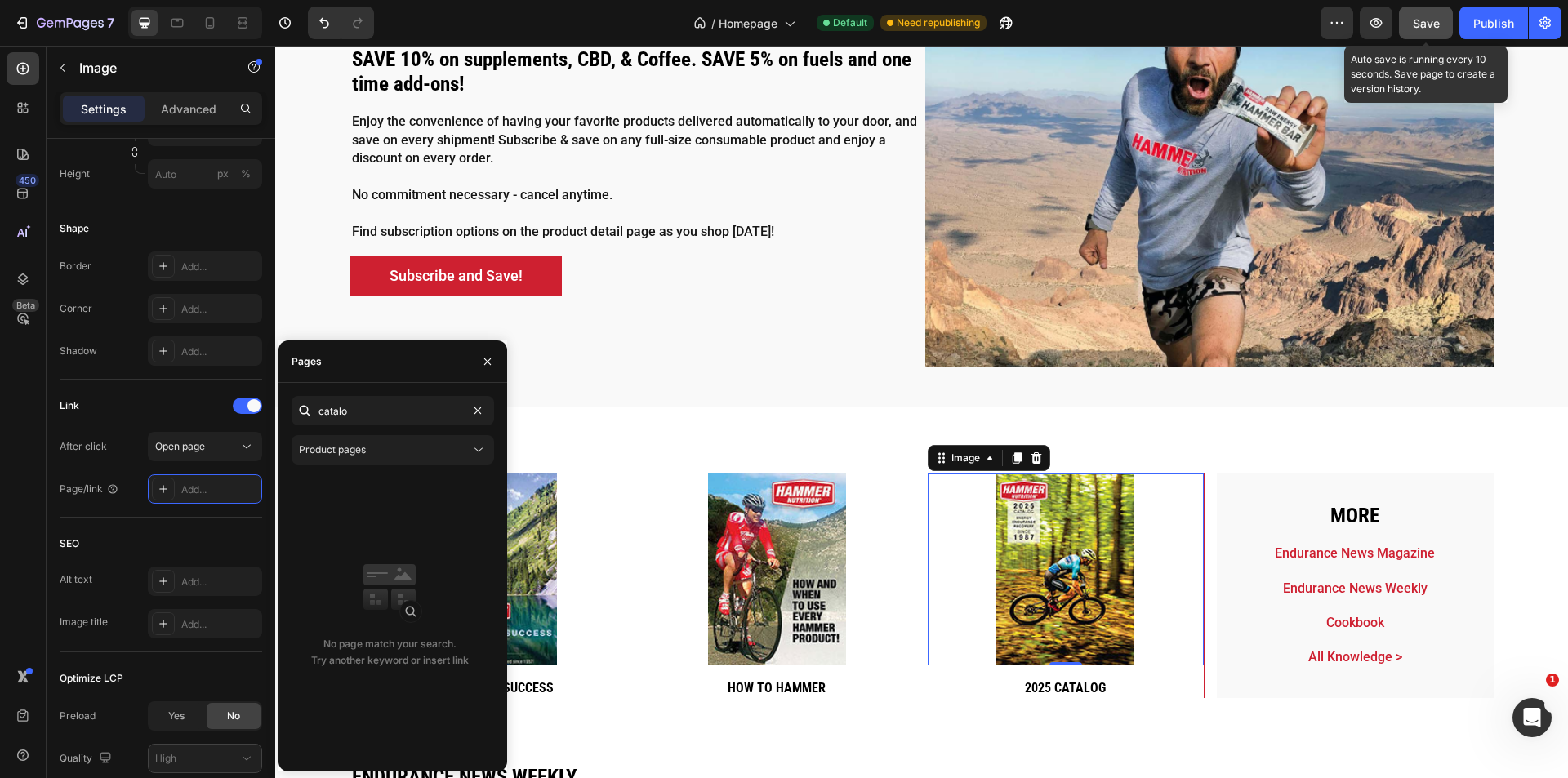
click at [1420, 29] on span "Save" at bounding box center [1426, 22] width 27 height 14
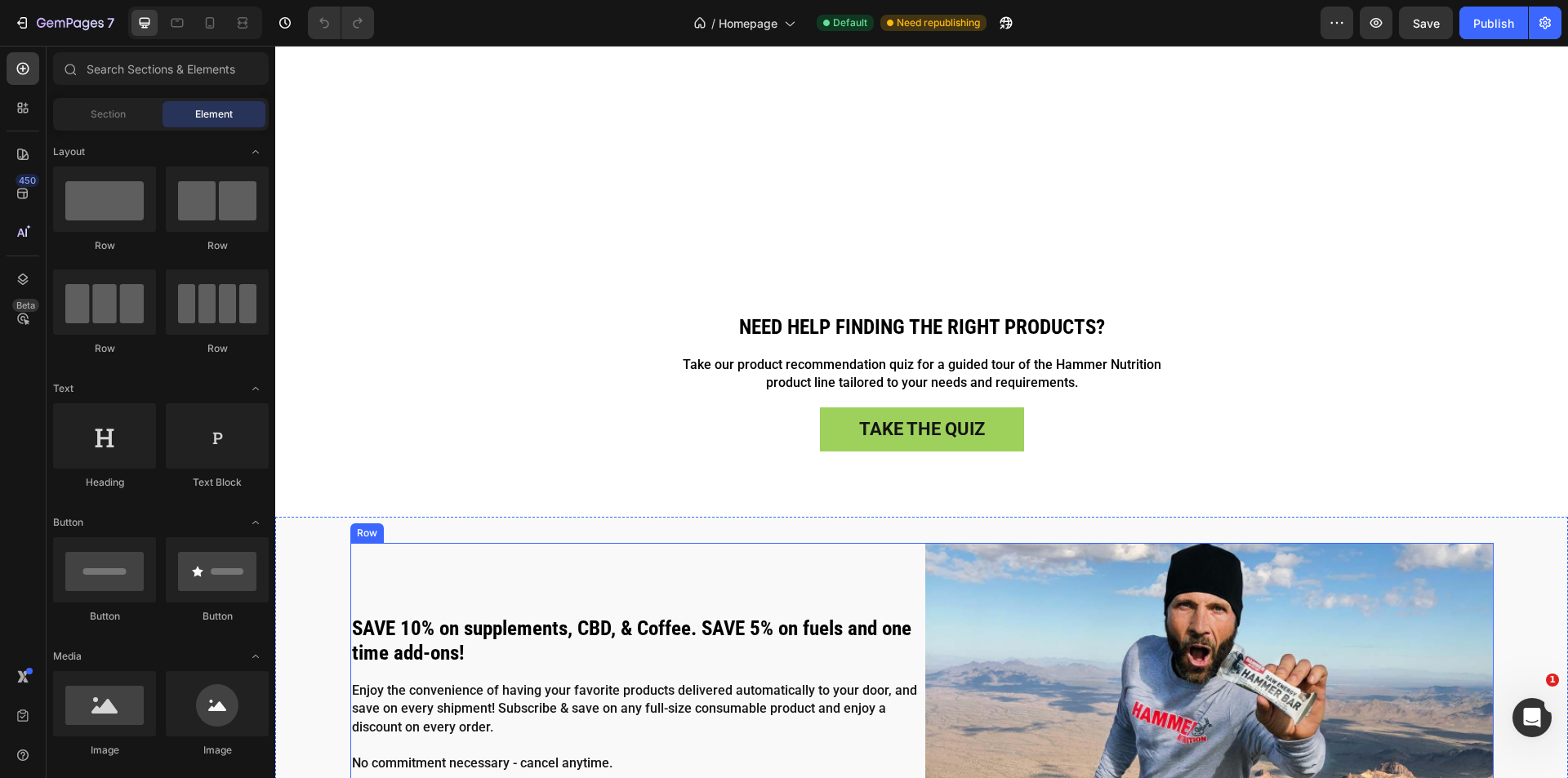
scroll to position [3594, 0]
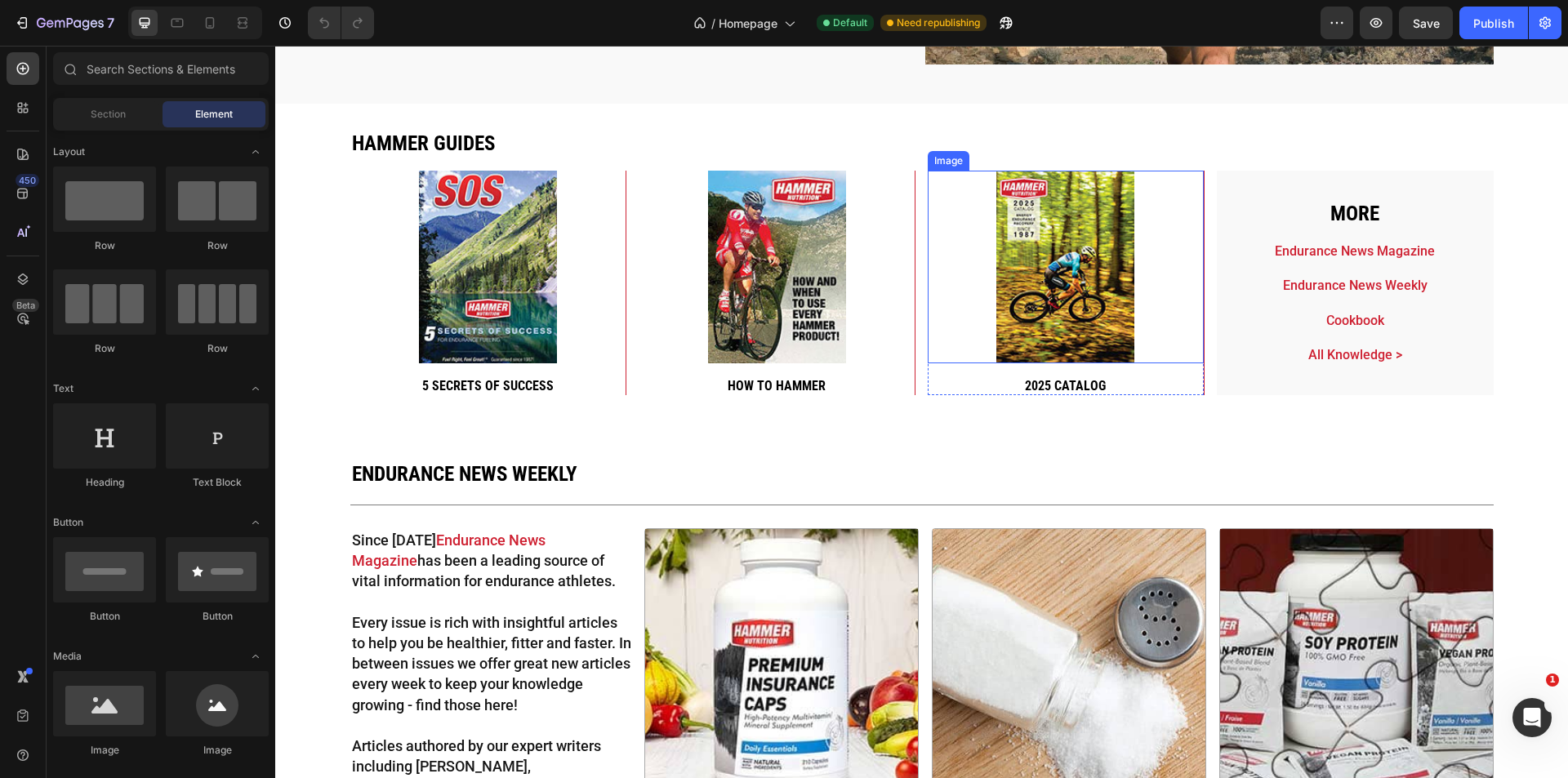
click at [1025, 292] on img at bounding box center [1066, 267] width 138 height 192
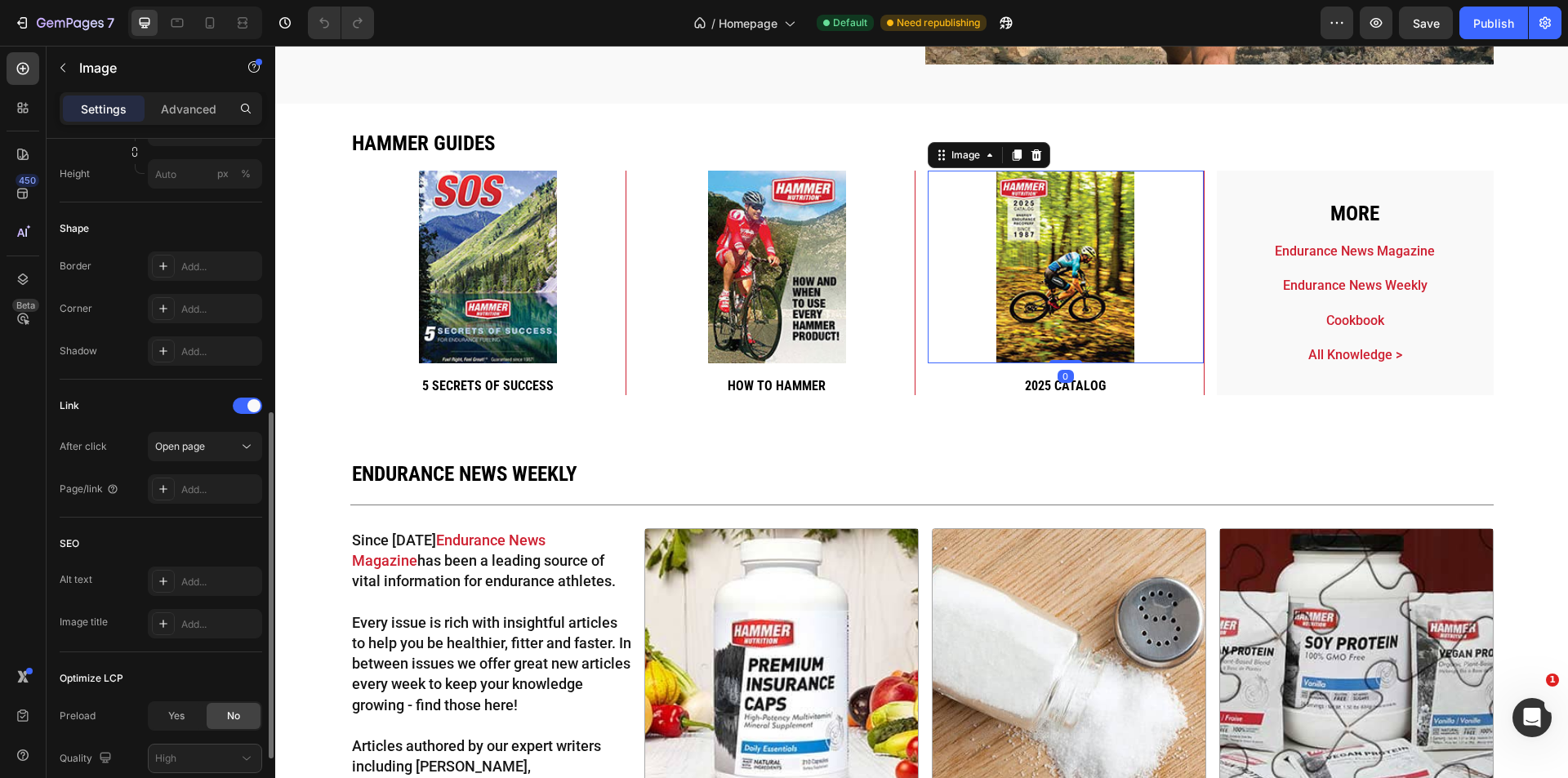
scroll to position [652, 0]
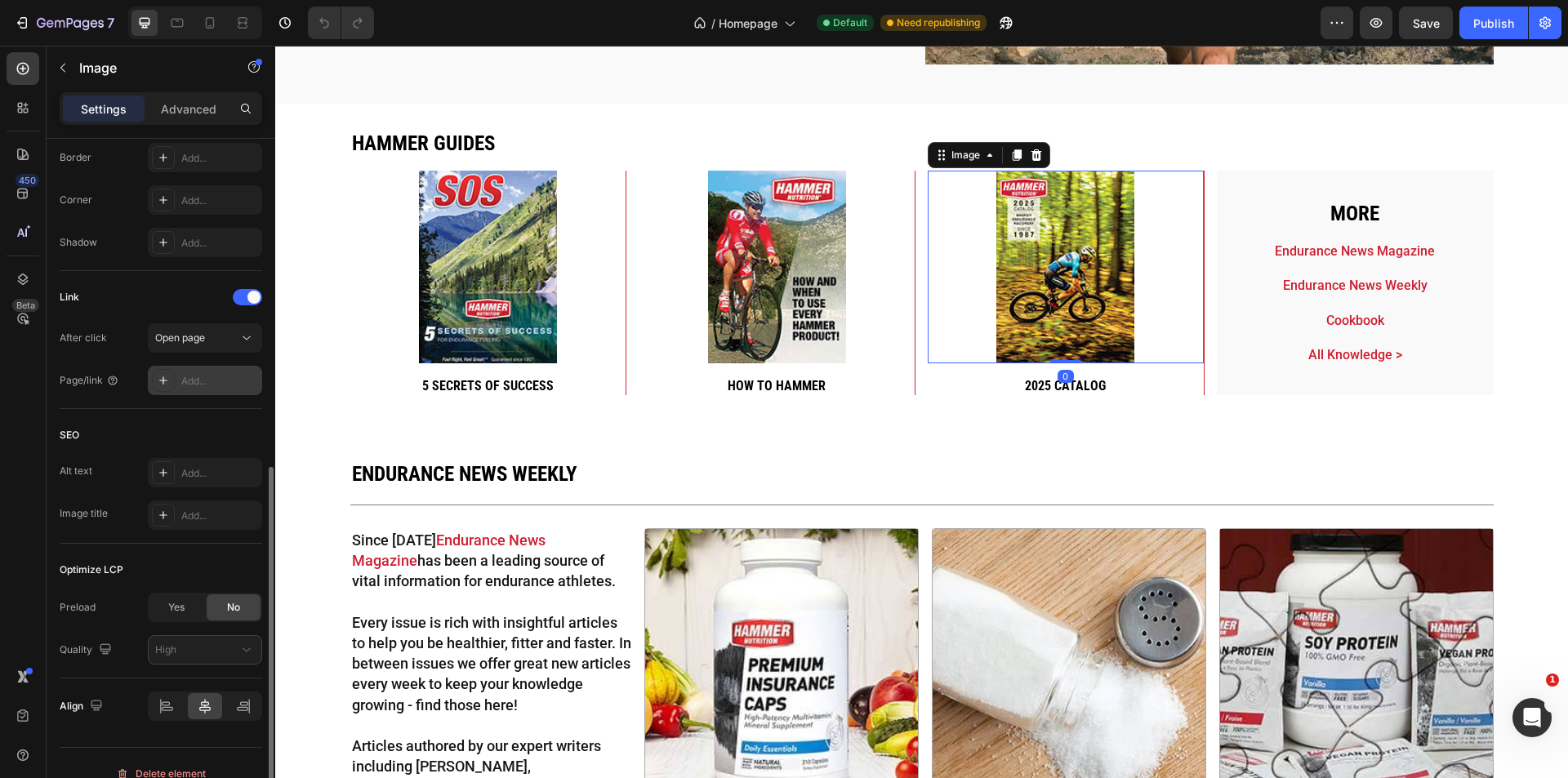
click at [212, 375] on div "Add..." at bounding box center [219, 382] width 77 height 15
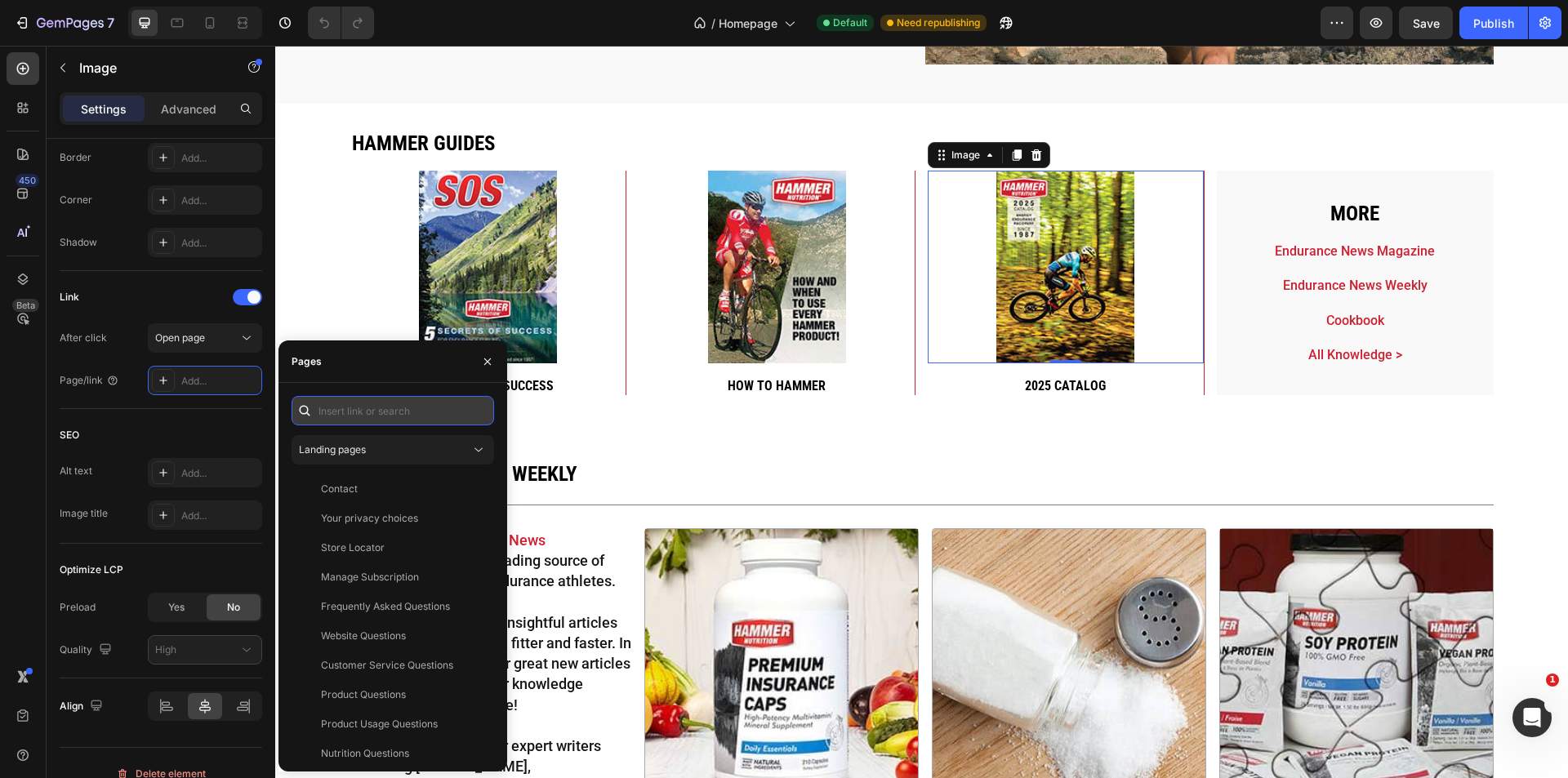
click at [372, 417] on input "text" at bounding box center [392, 410] width 203 height 29
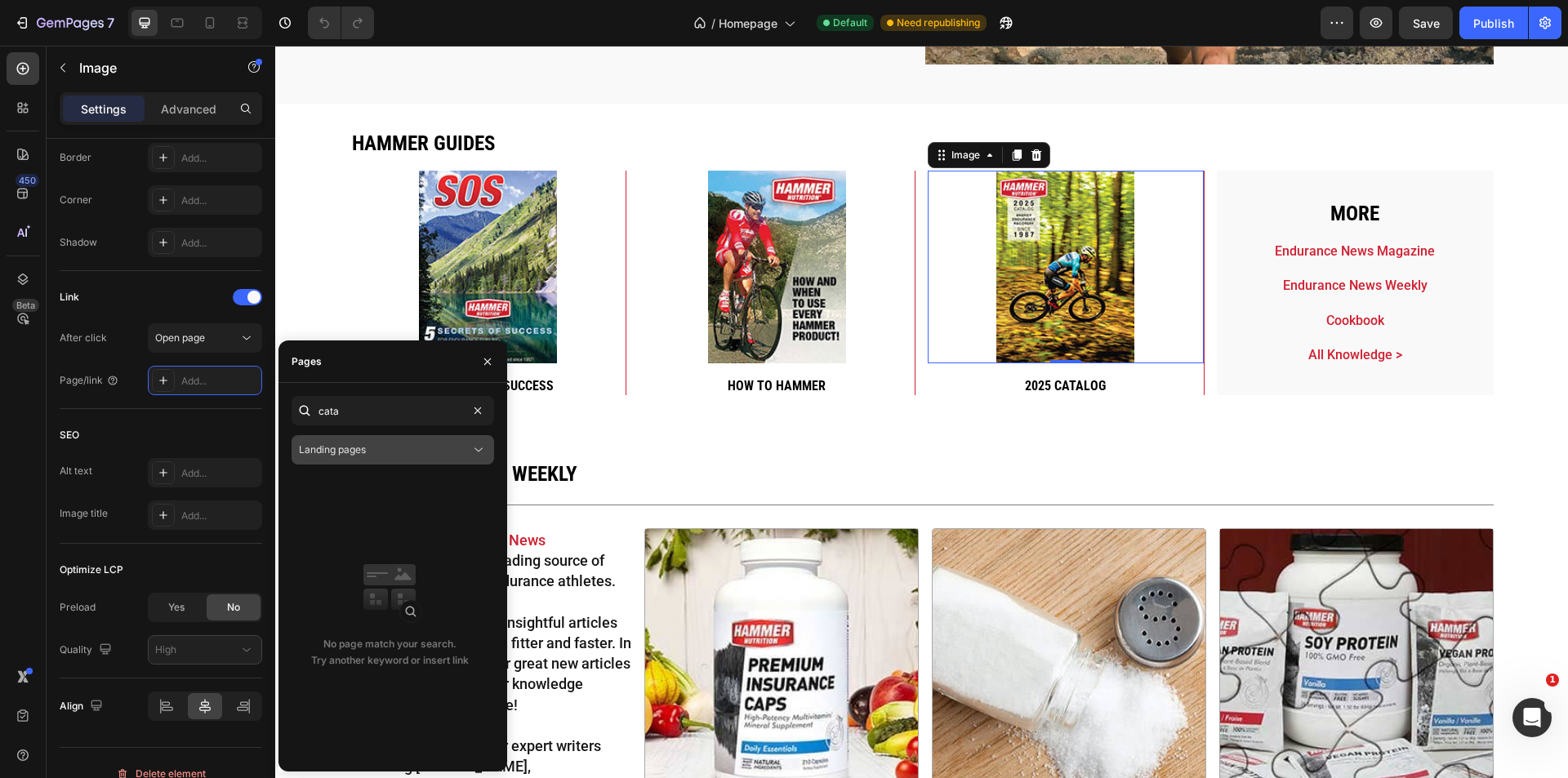
click at [353, 459] on button "Landing pages" at bounding box center [392, 449] width 203 height 29
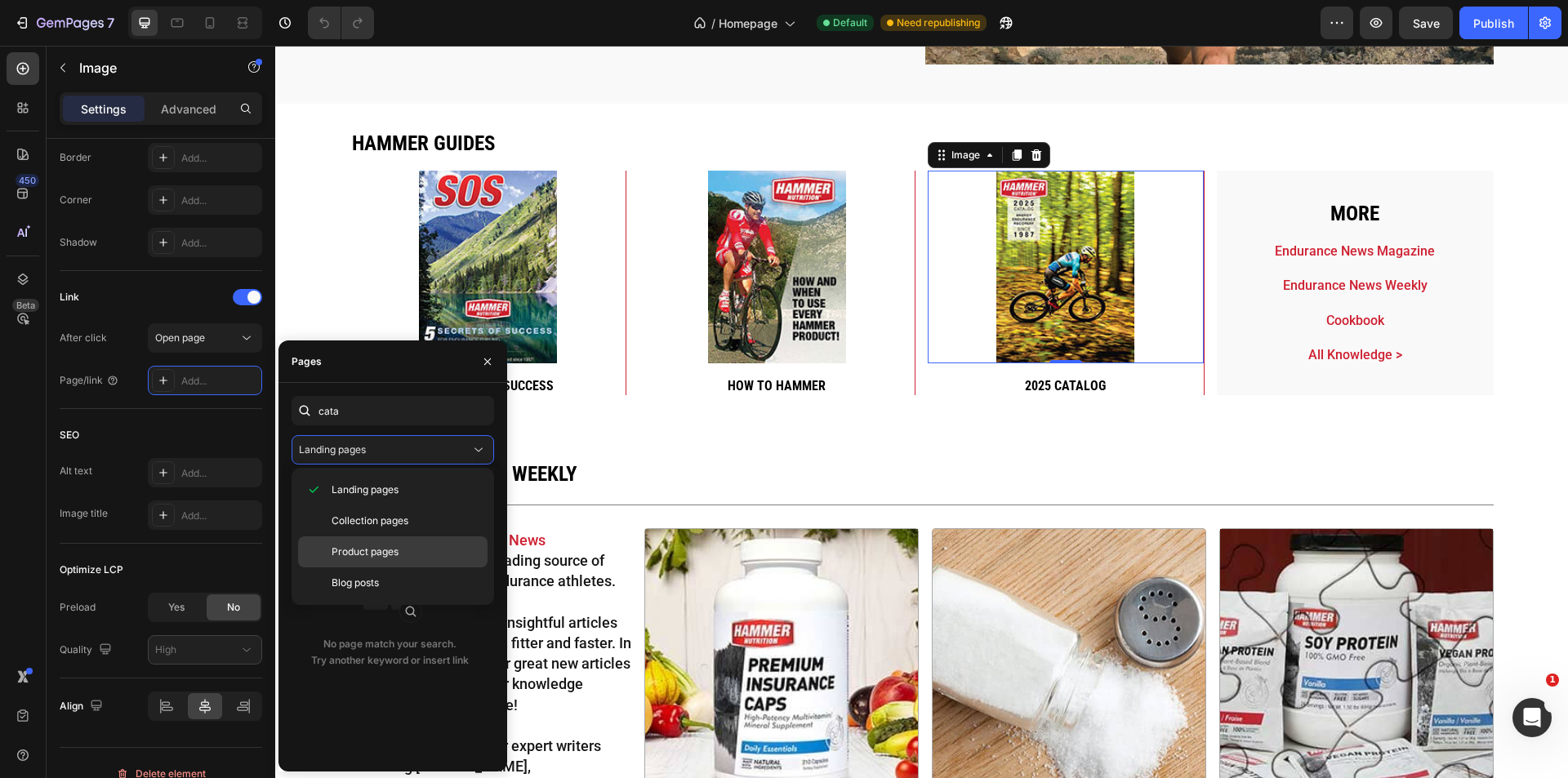
click at [368, 545] on span "Product pages" at bounding box center [365, 552] width 67 height 15
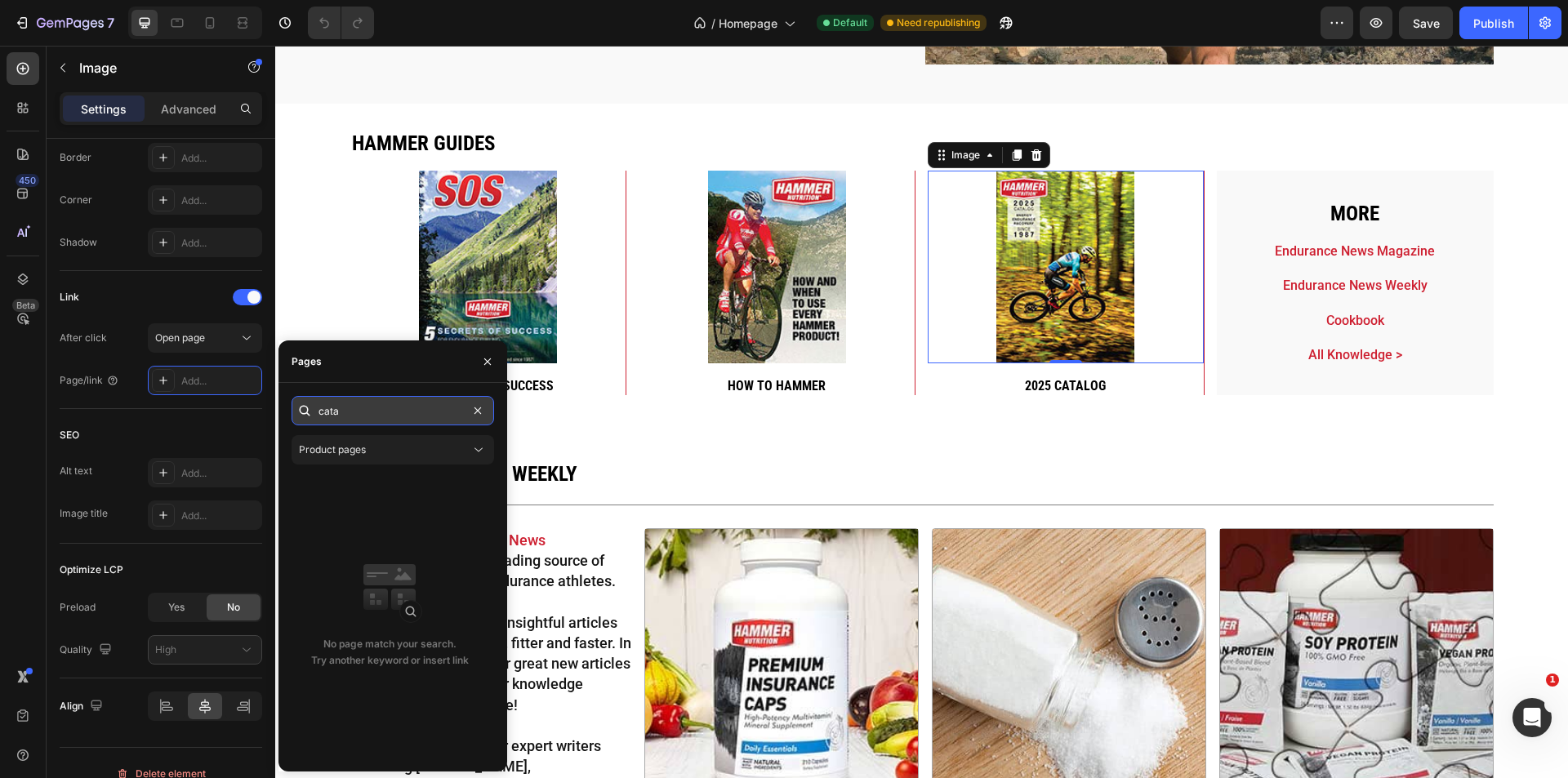
click at [391, 407] on input "cata" at bounding box center [392, 410] width 203 height 29
type input "catalog"
click at [491, 361] on icon "button" at bounding box center [487, 361] width 13 height 13
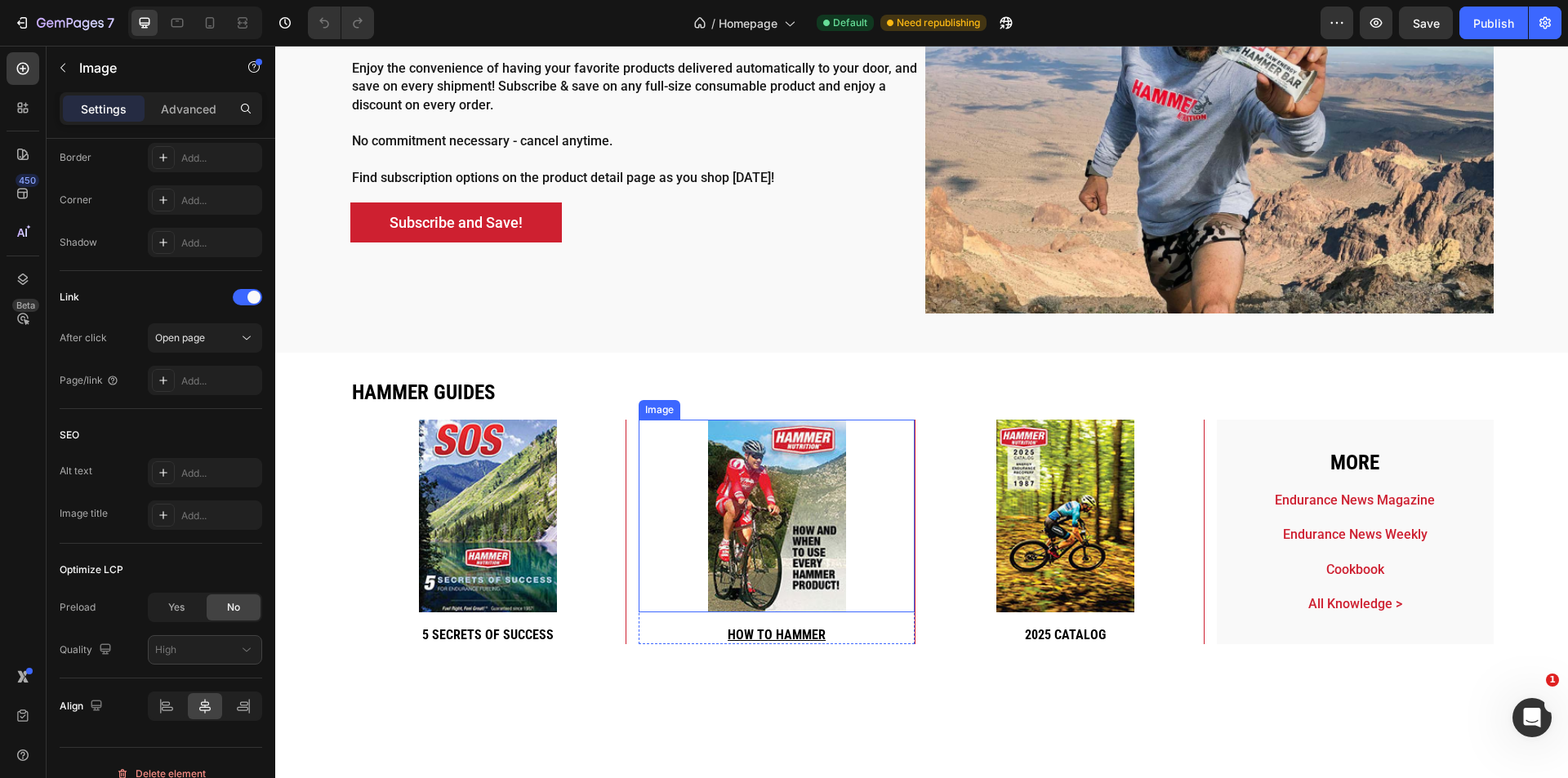
scroll to position [3387, 0]
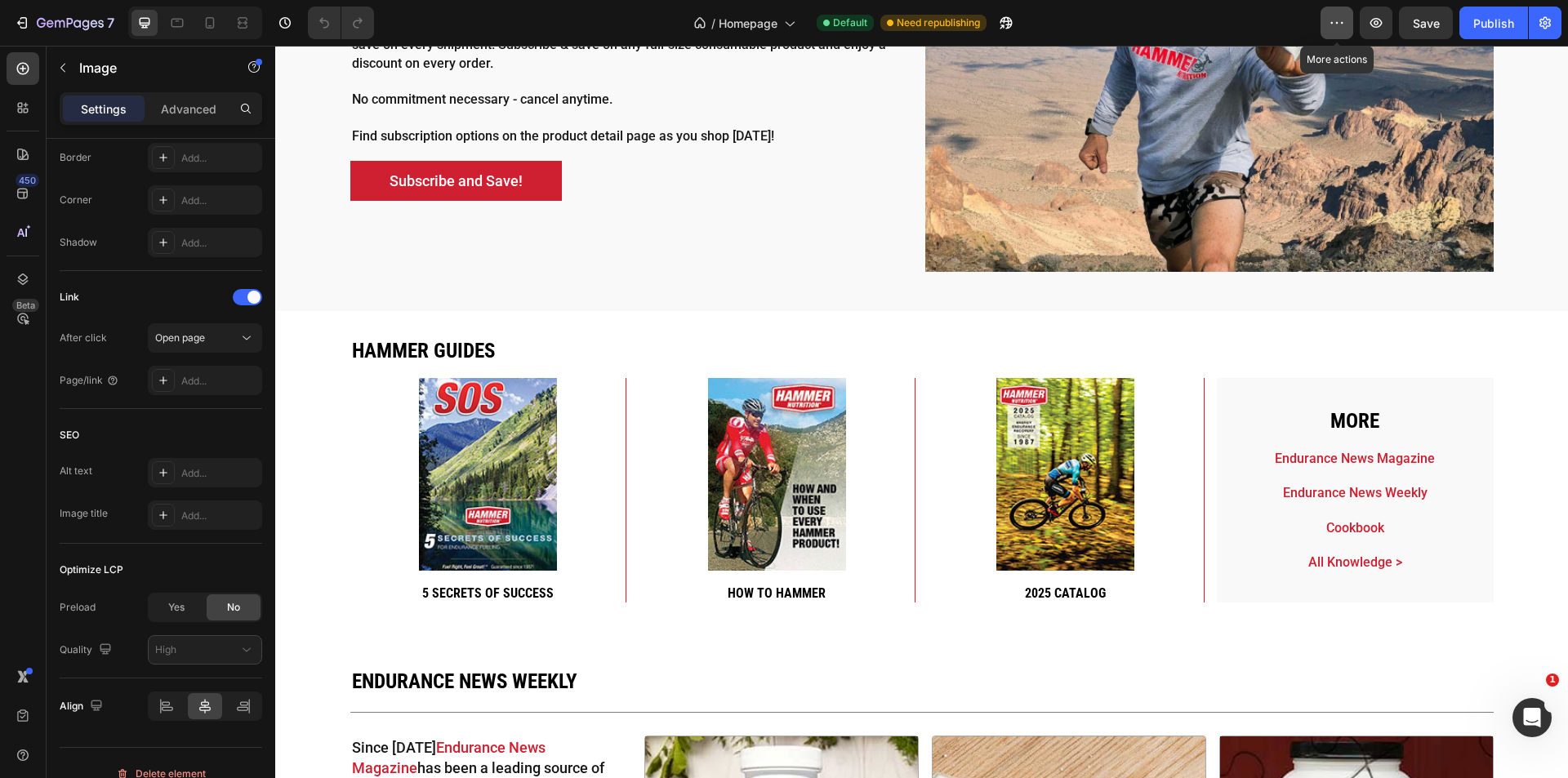
click at [1343, 26] on icon "button" at bounding box center [1336, 22] width 16 height 16
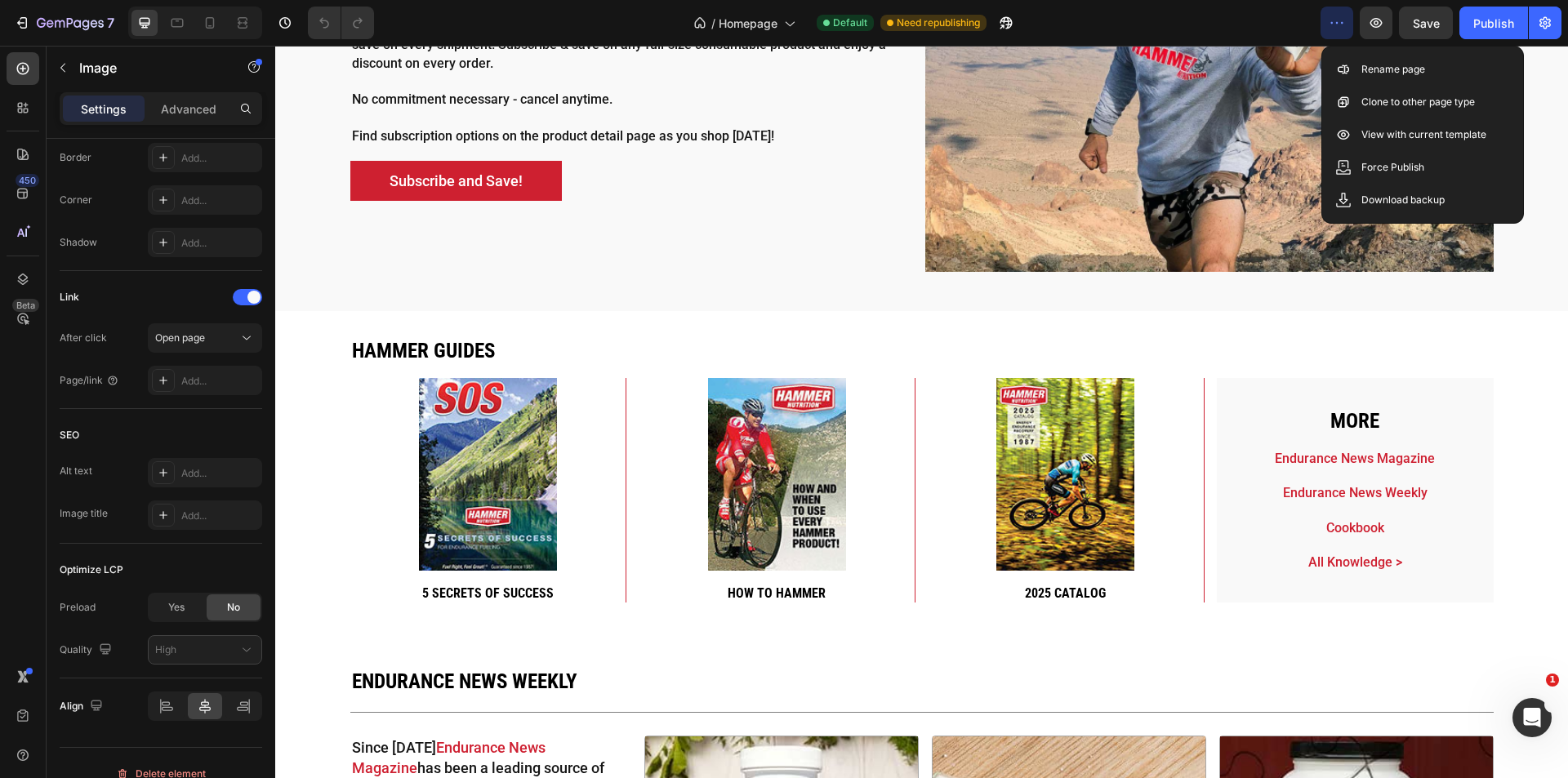
click at [1343, 26] on icon "button" at bounding box center [1336, 22] width 16 height 16
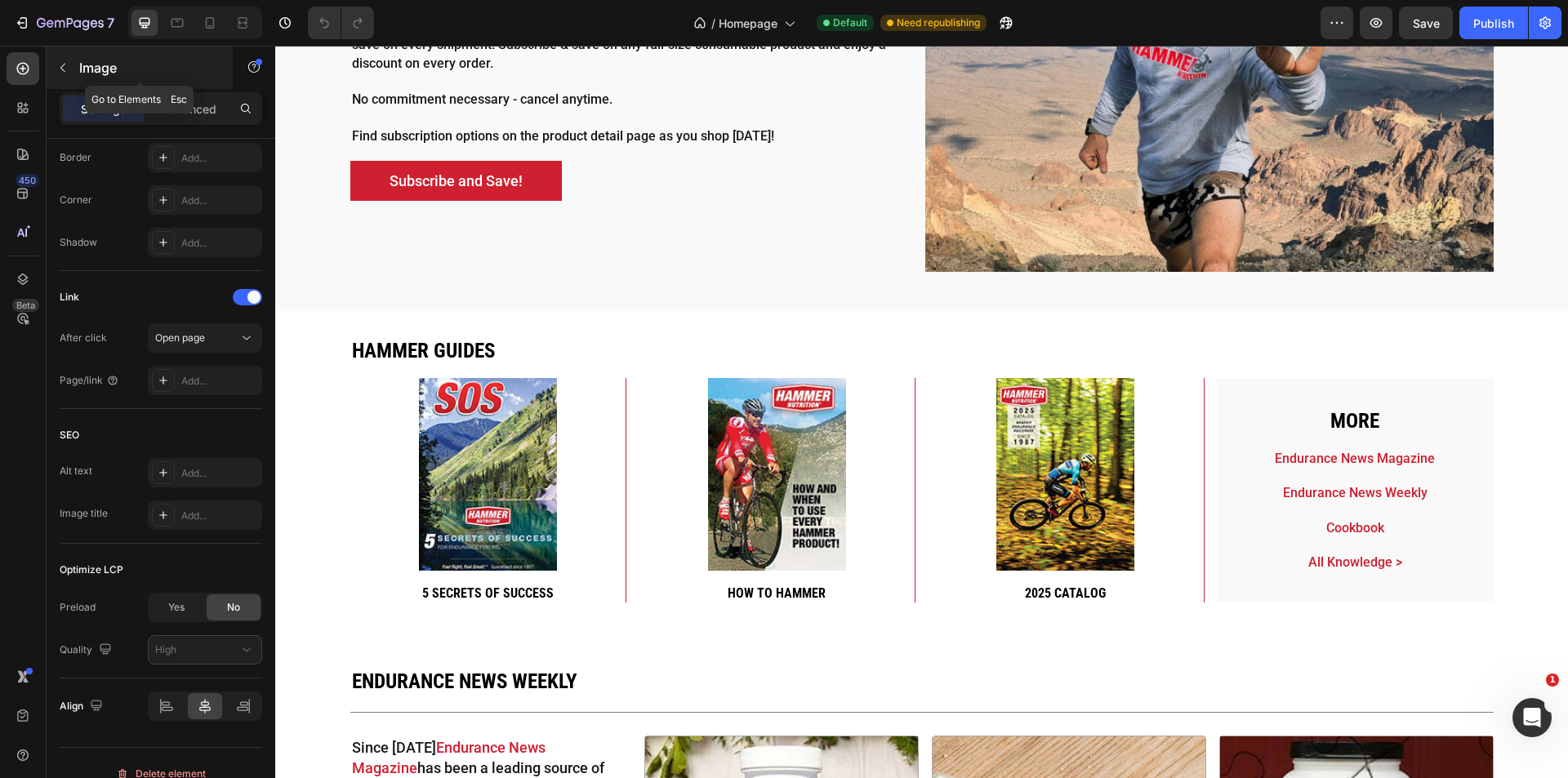
click at [90, 72] on p "Image" at bounding box center [148, 67] width 139 height 20
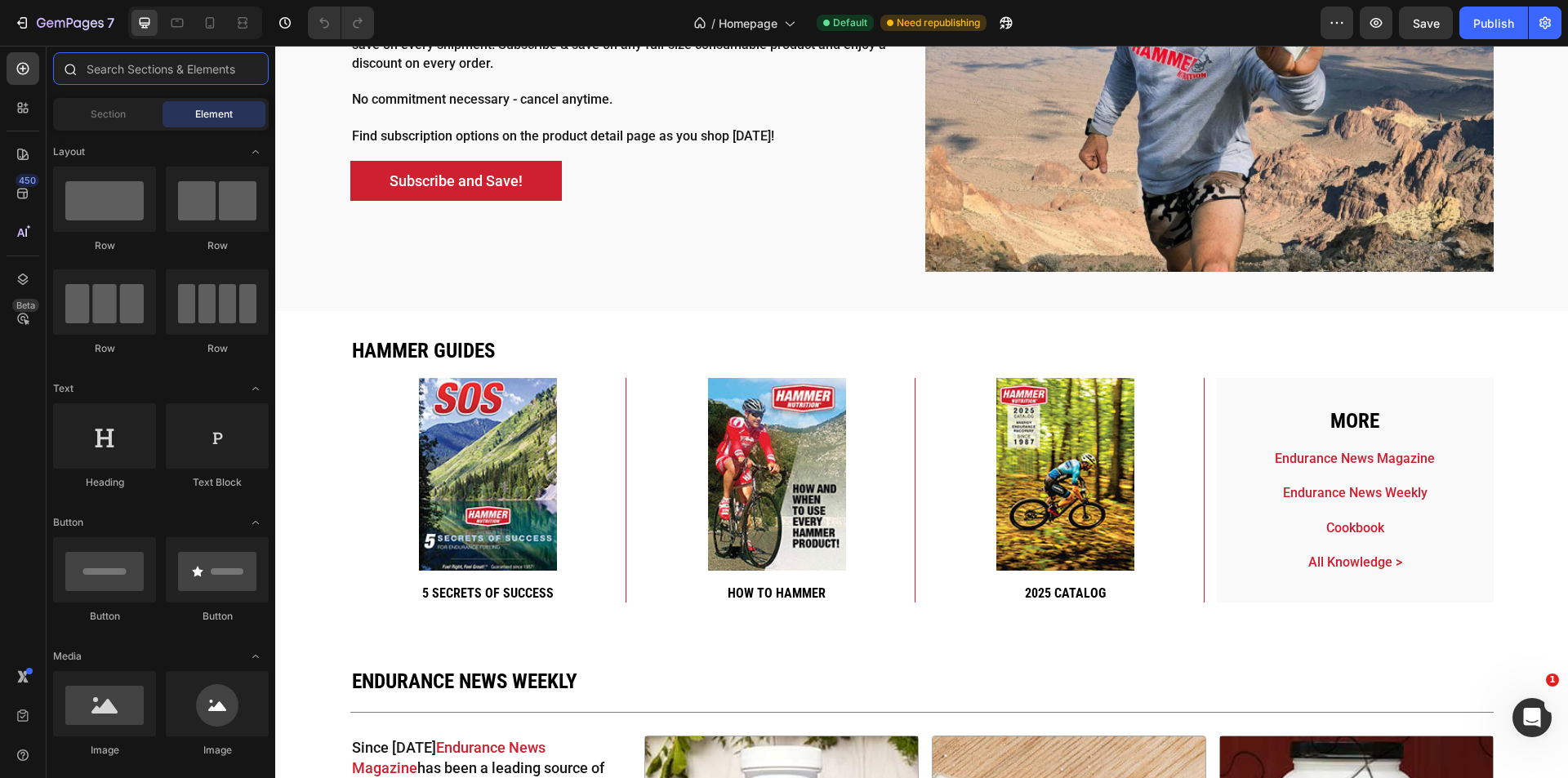
click at [125, 81] on input "text" at bounding box center [161, 68] width 216 height 33
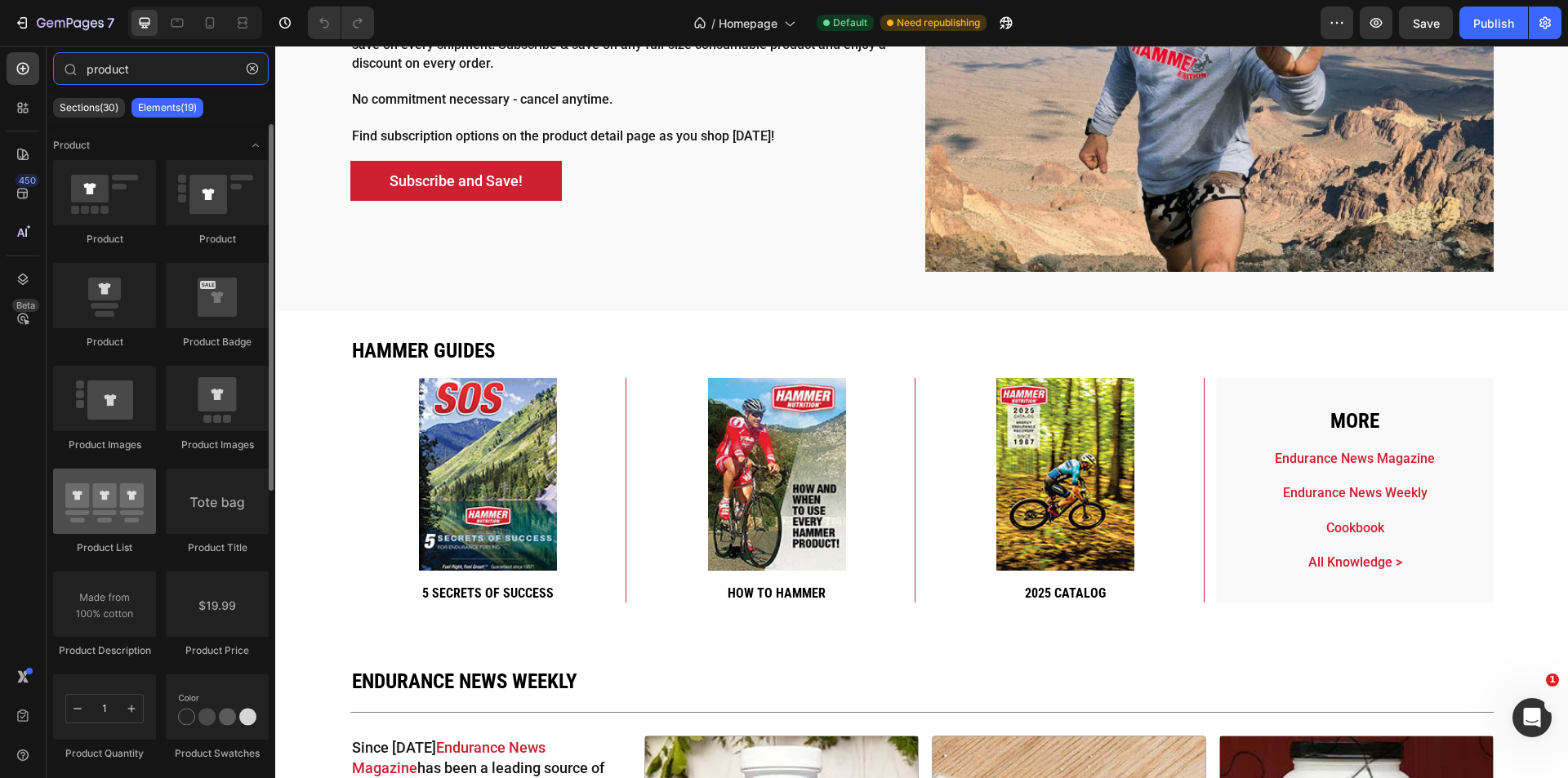
type input "product"
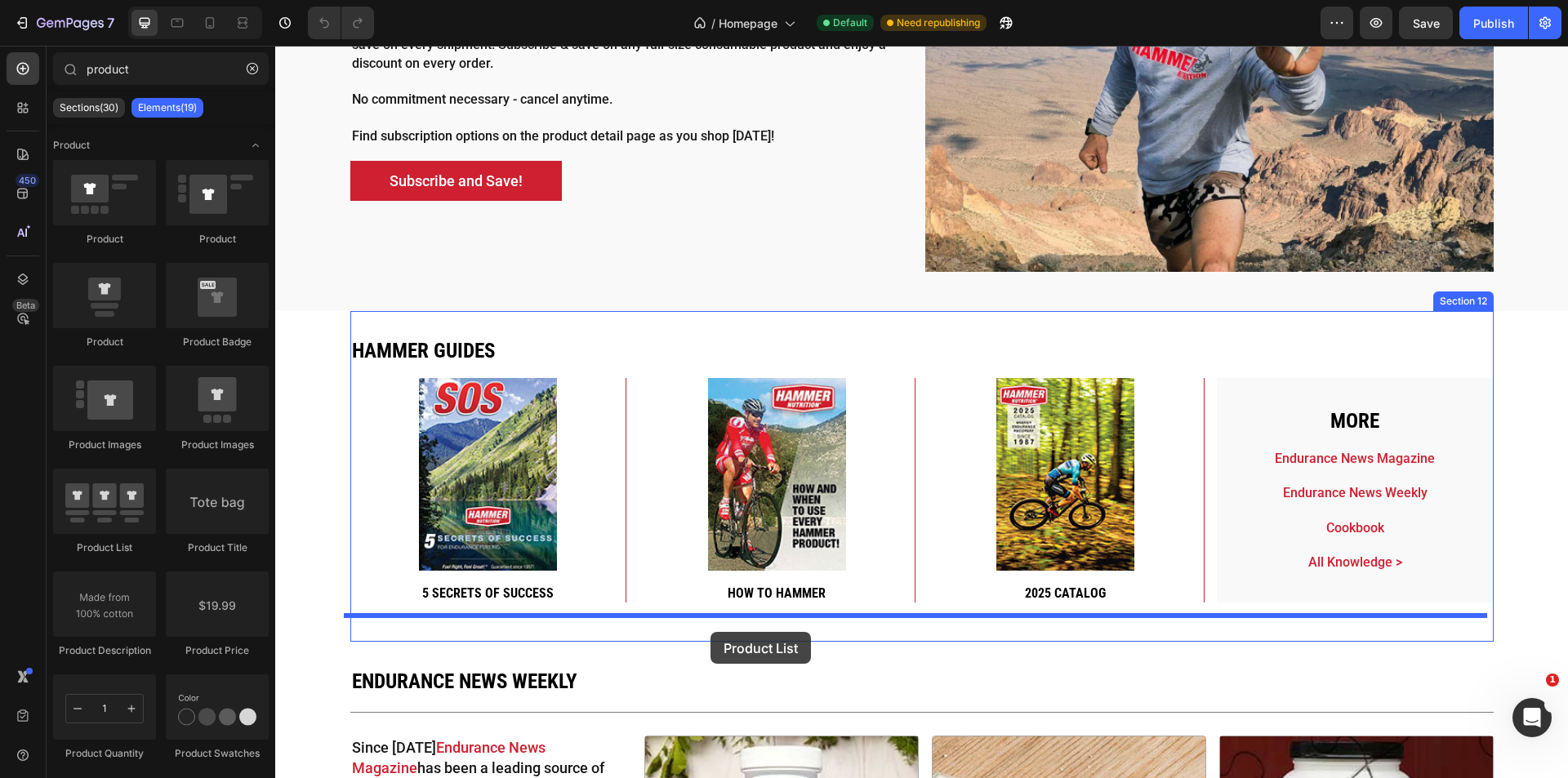
drag, startPoint x: 375, startPoint y: 546, endPoint x: 711, endPoint y: 632, distance: 346.8
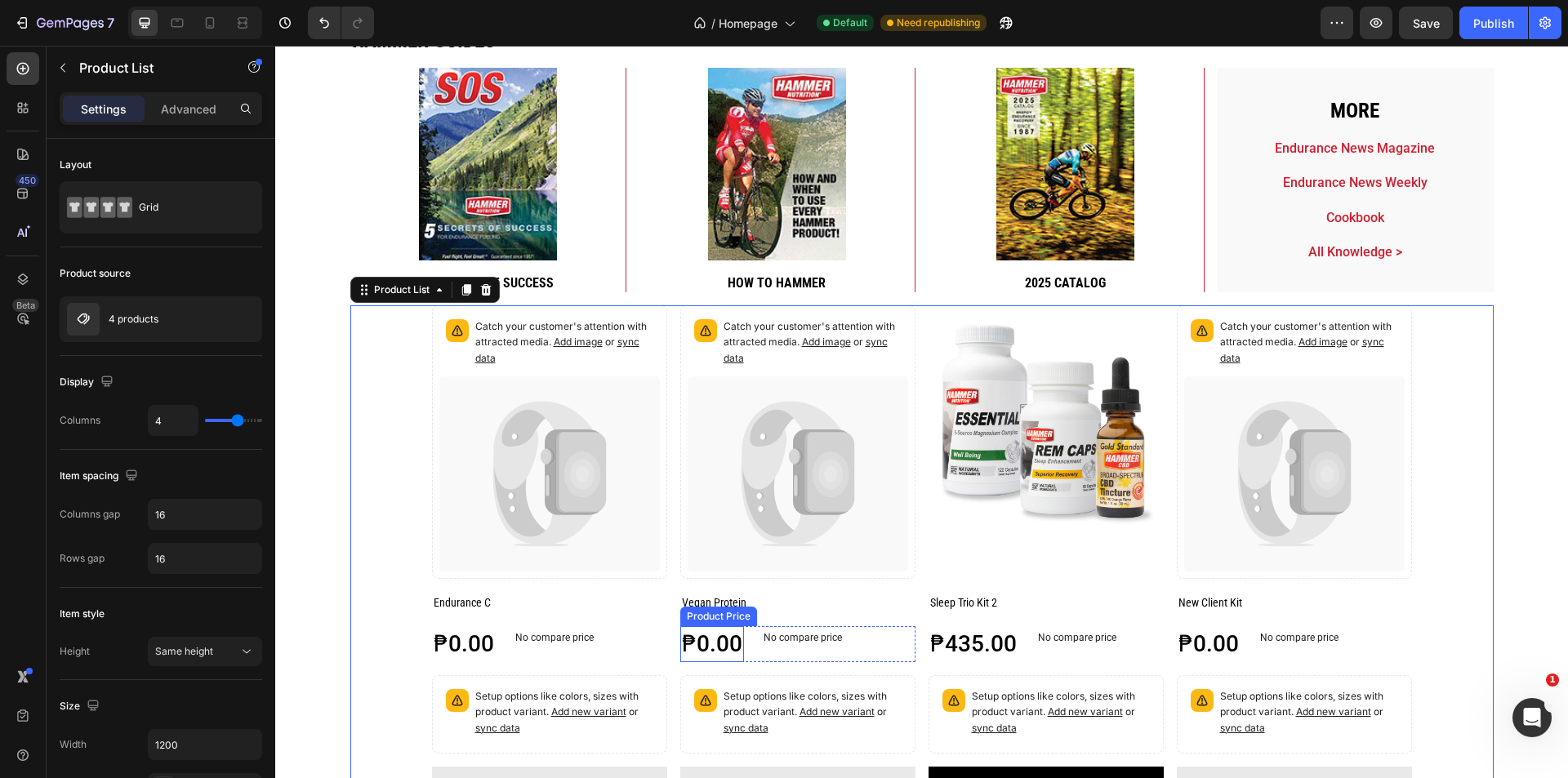
scroll to position [3823, 0]
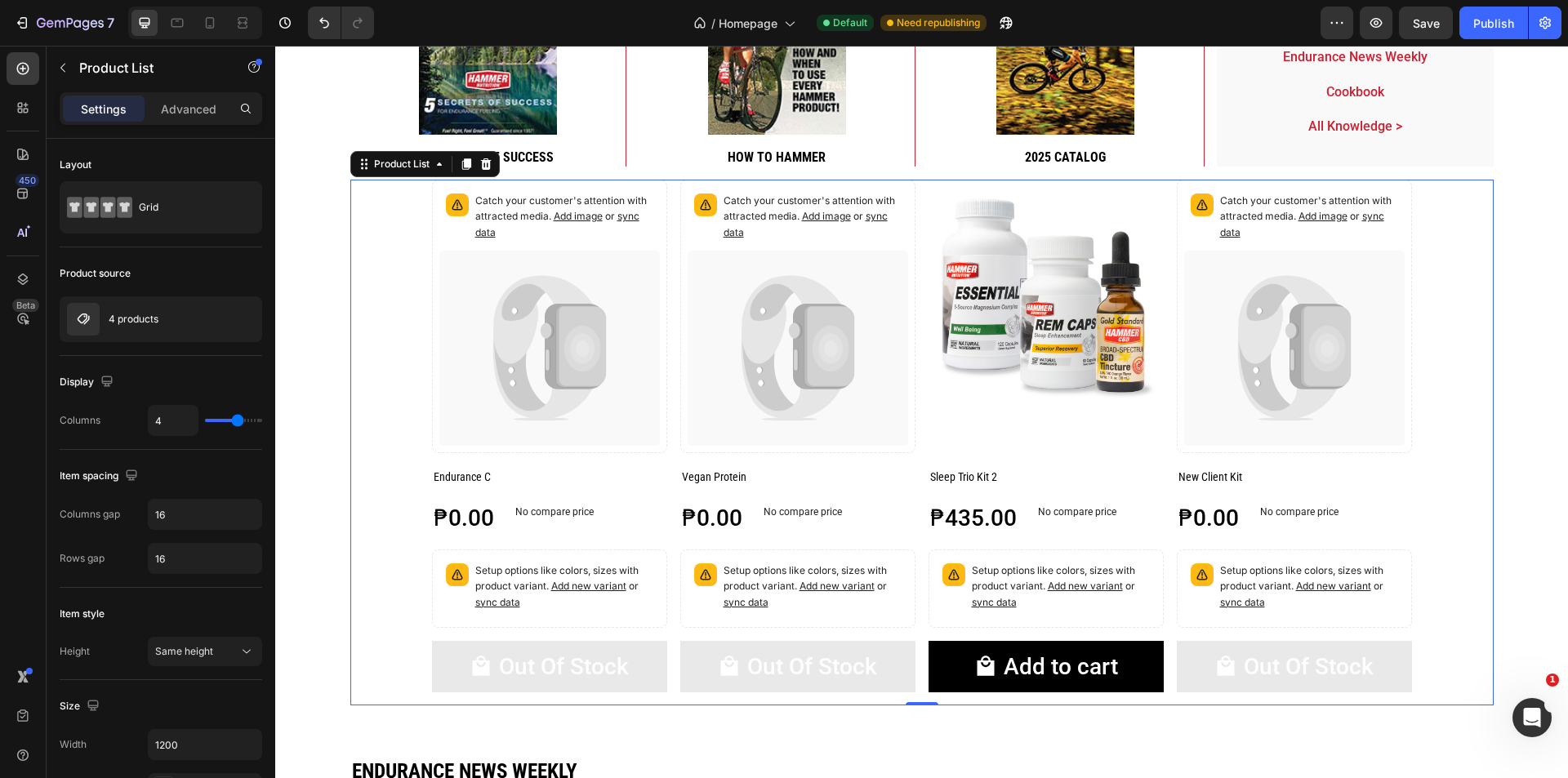
click at [385, 488] on div "Catch your customer's attention with attracted media. Add image or sync data Pr…" at bounding box center [922, 442] width 1143 height 526
click at [153, 326] on div "4 products" at bounding box center [161, 318] width 203 height 46
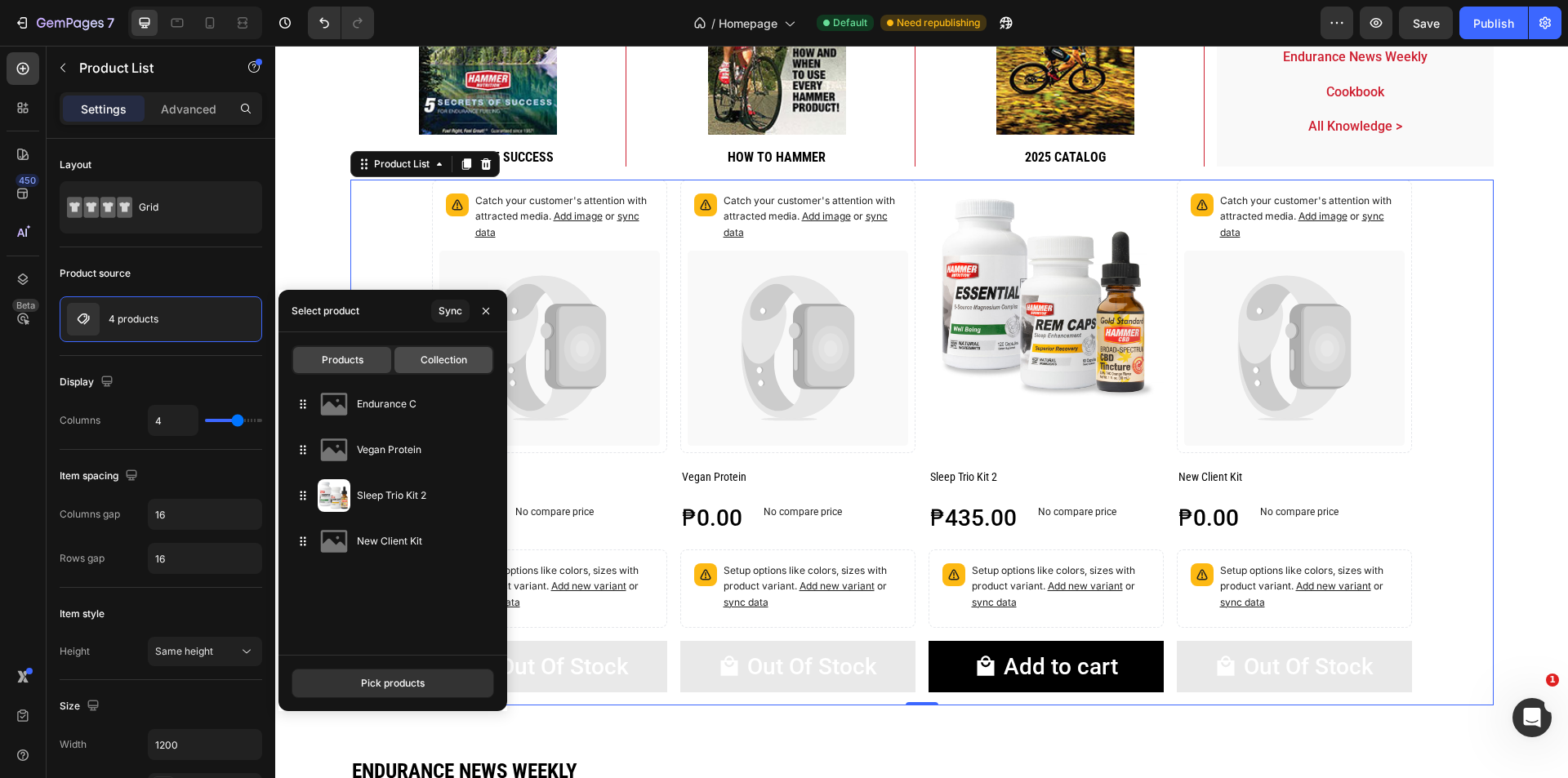
click at [444, 352] on div "Collection" at bounding box center [443, 361] width 98 height 26
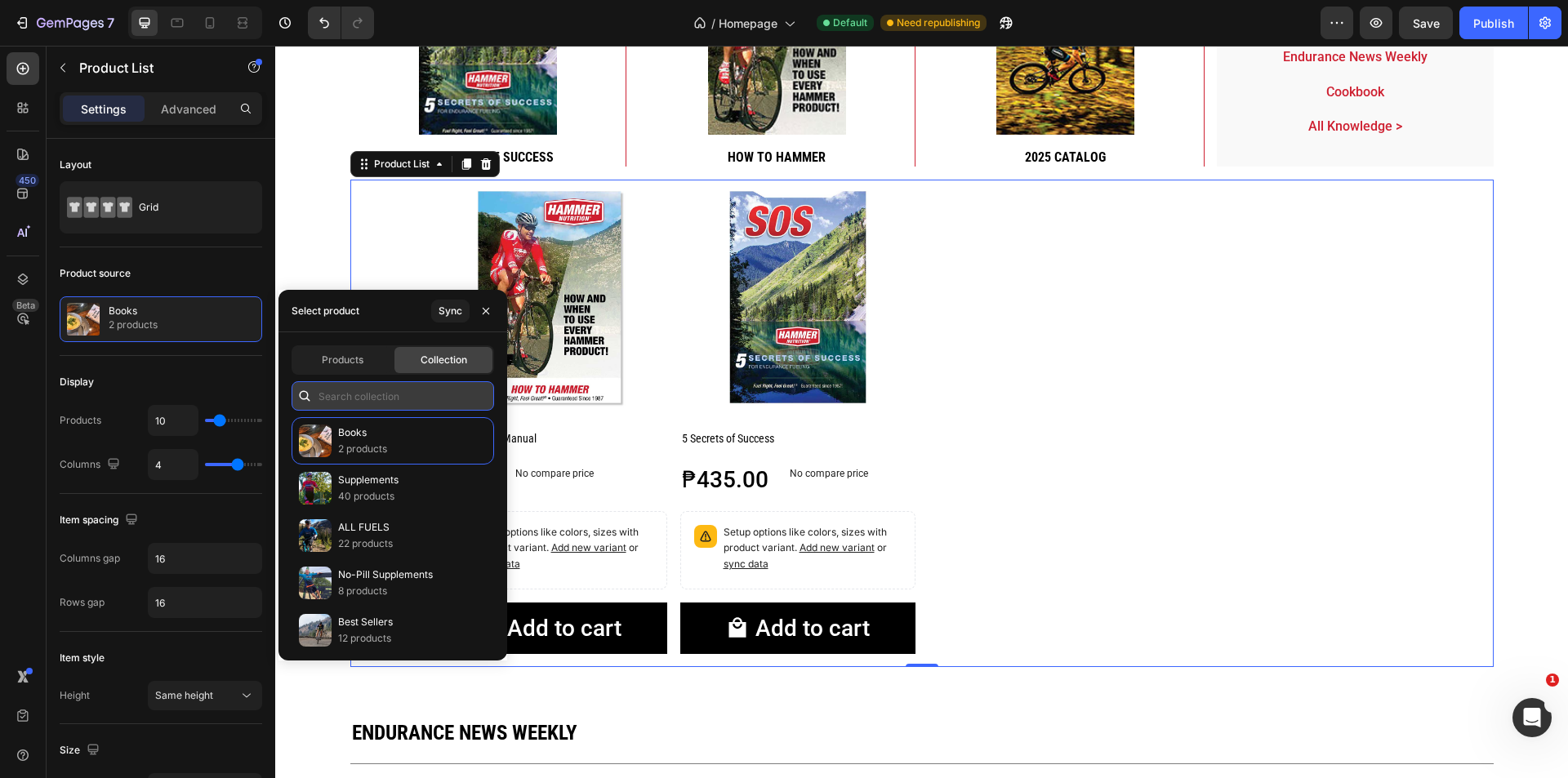
click at [388, 389] on input "text" at bounding box center [392, 395] width 203 height 29
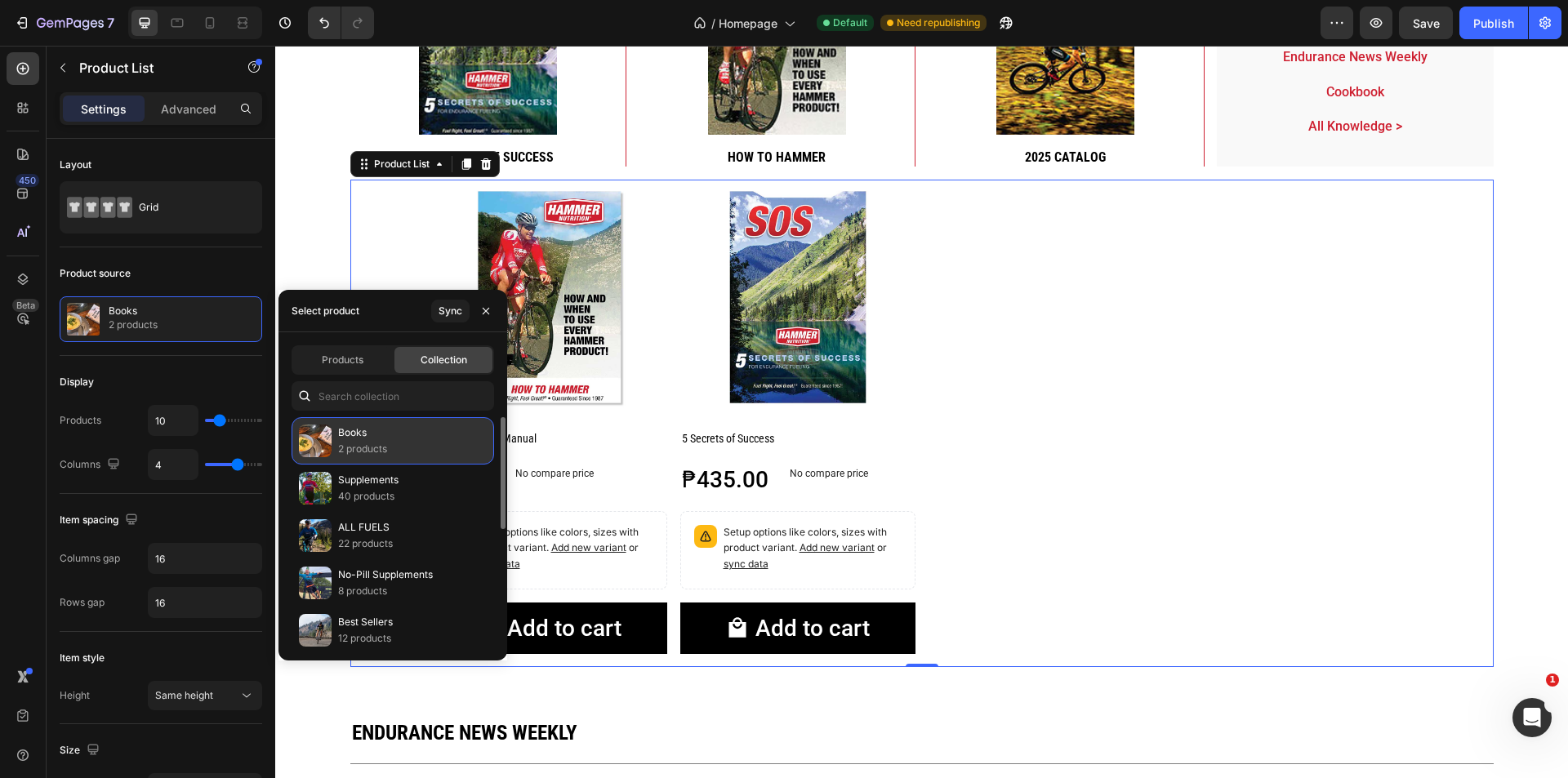
click at [388, 438] on div "Books 2 products" at bounding box center [392, 441] width 203 height 48
click at [461, 309] on div "Sync" at bounding box center [450, 311] width 23 height 15
click at [453, 310] on div "Sync" at bounding box center [450, 311] width 23 height 15
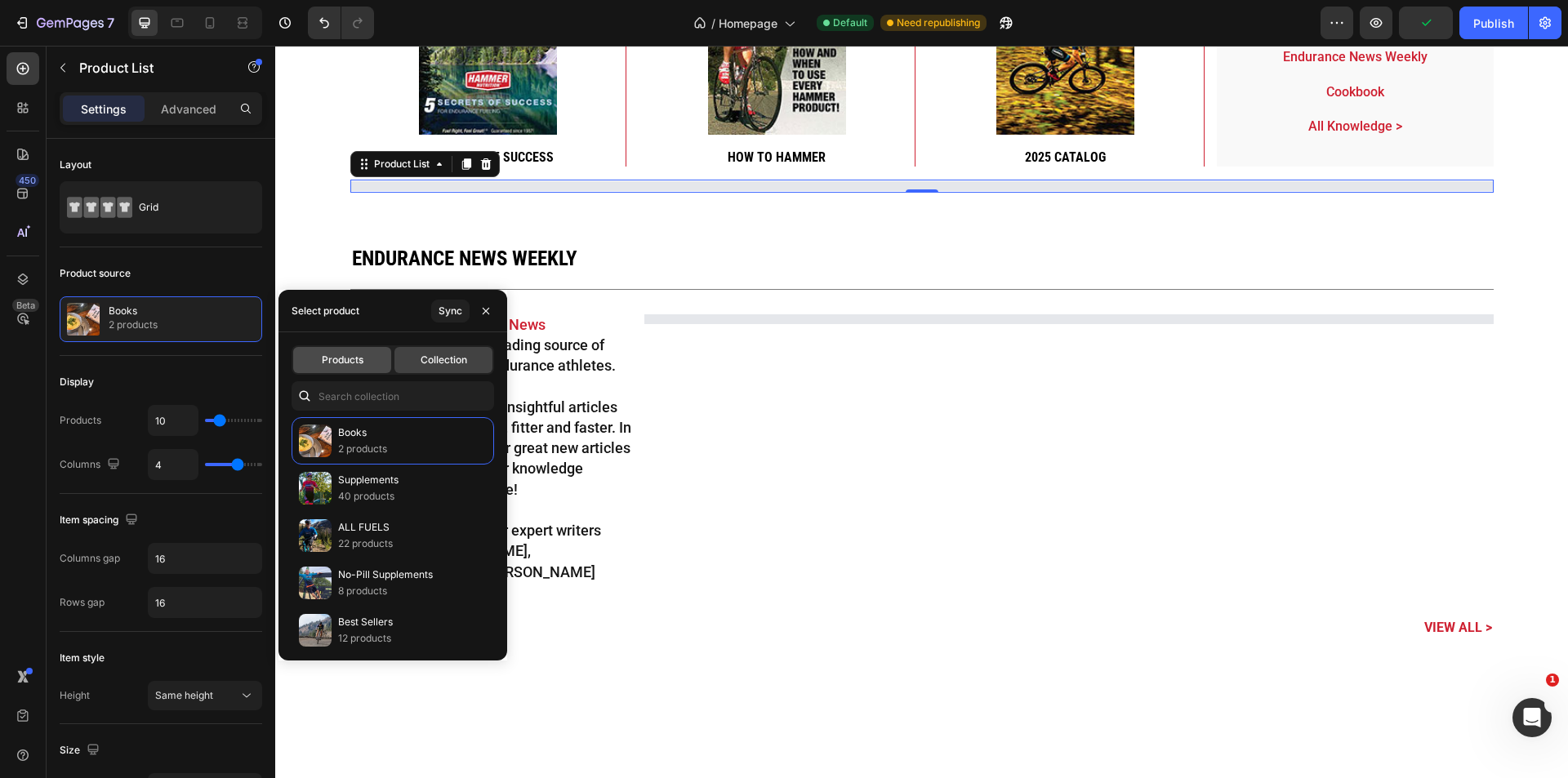
click at [331, 360] on span "Products" at bounding box center [343, 361] width 42 height 15
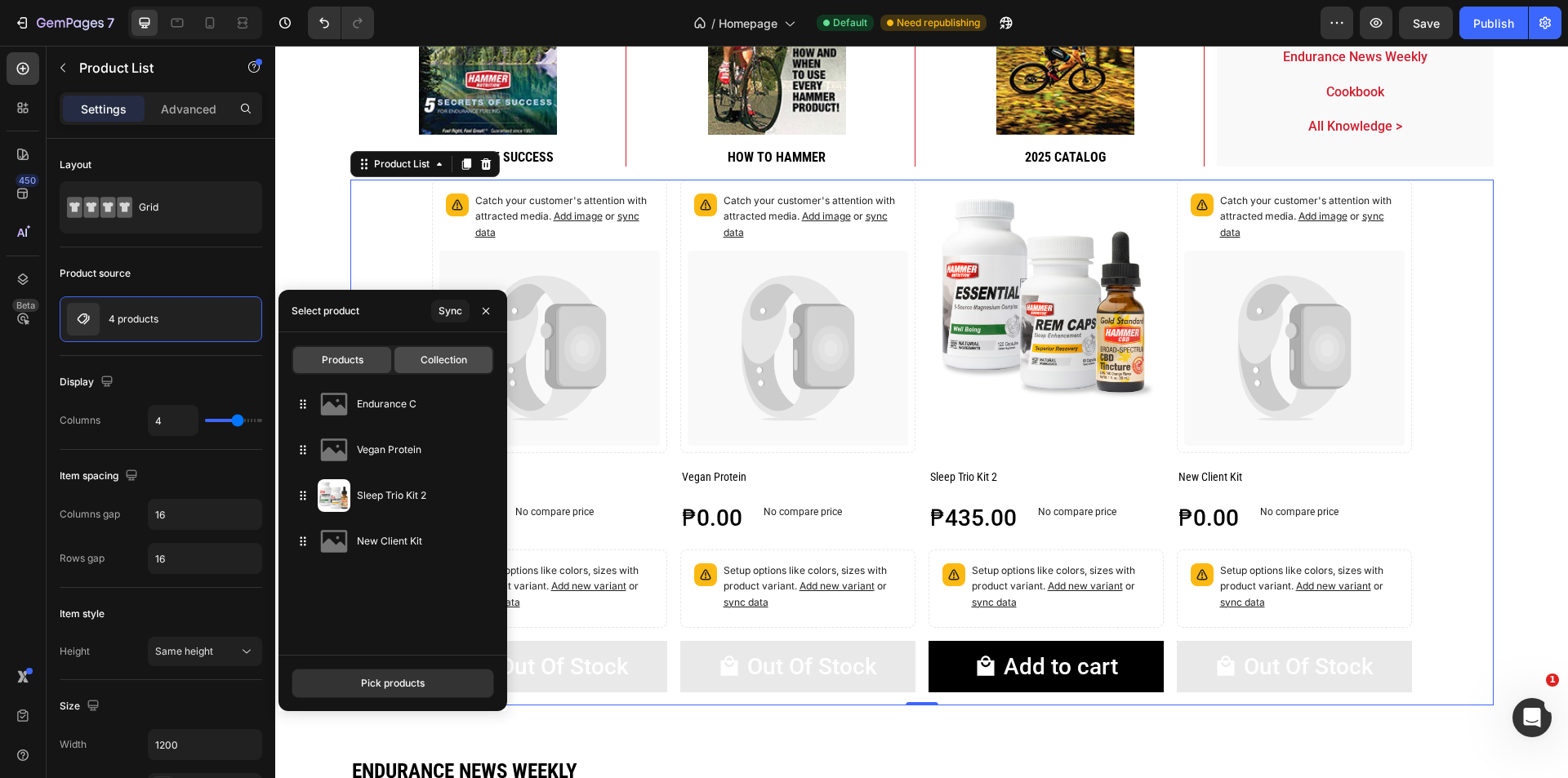
click at [459, 366] on span "Collection" at bounding box center [444, 361] width 47 height 15
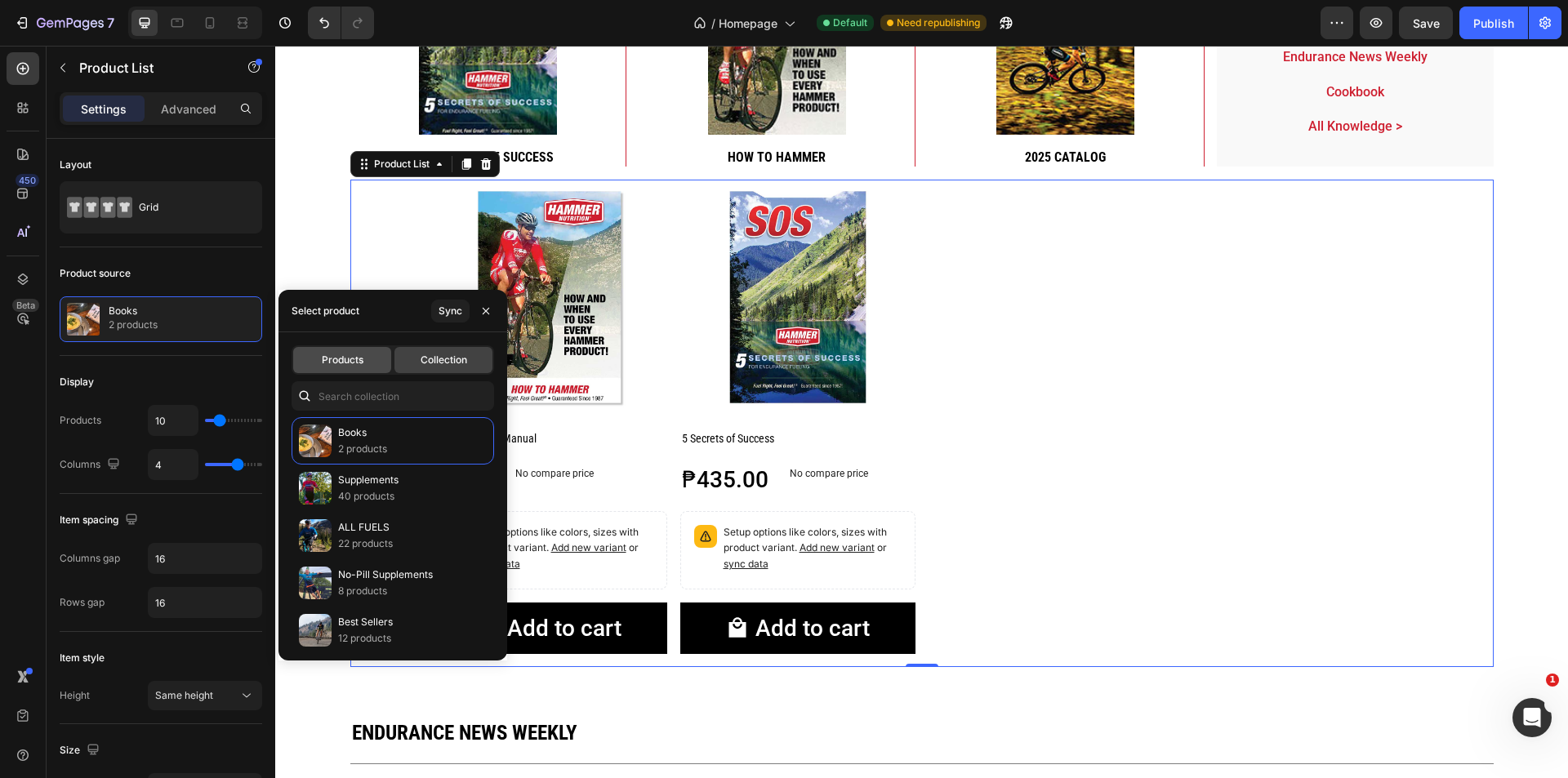
click at [342, 352] on div "Products" at bounding box center [342, 361] width 98 height 26
type input "4"
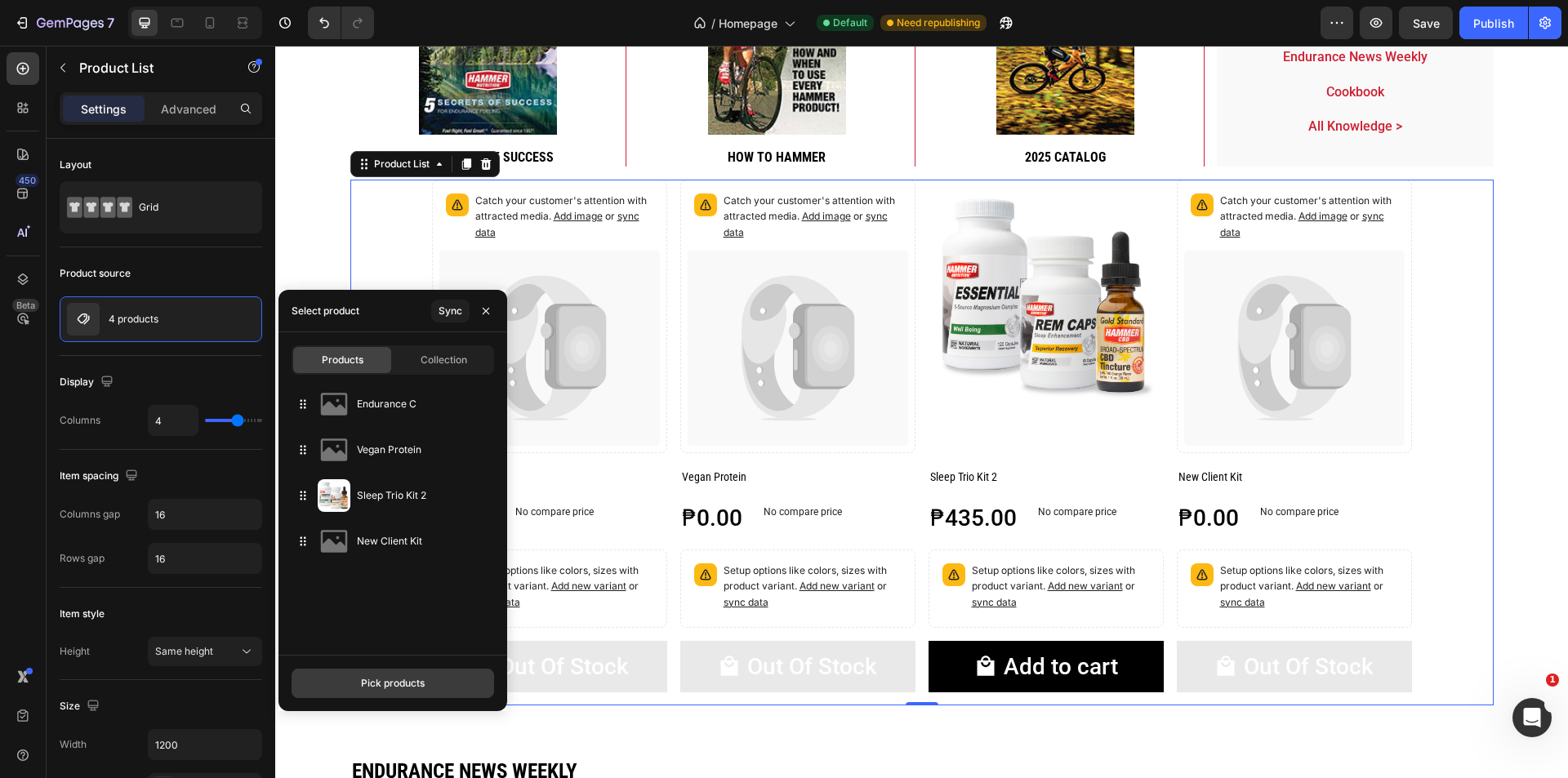
click at [395, 686] on div "Pick products" at bounding box center [393, 684] width 64 height 15
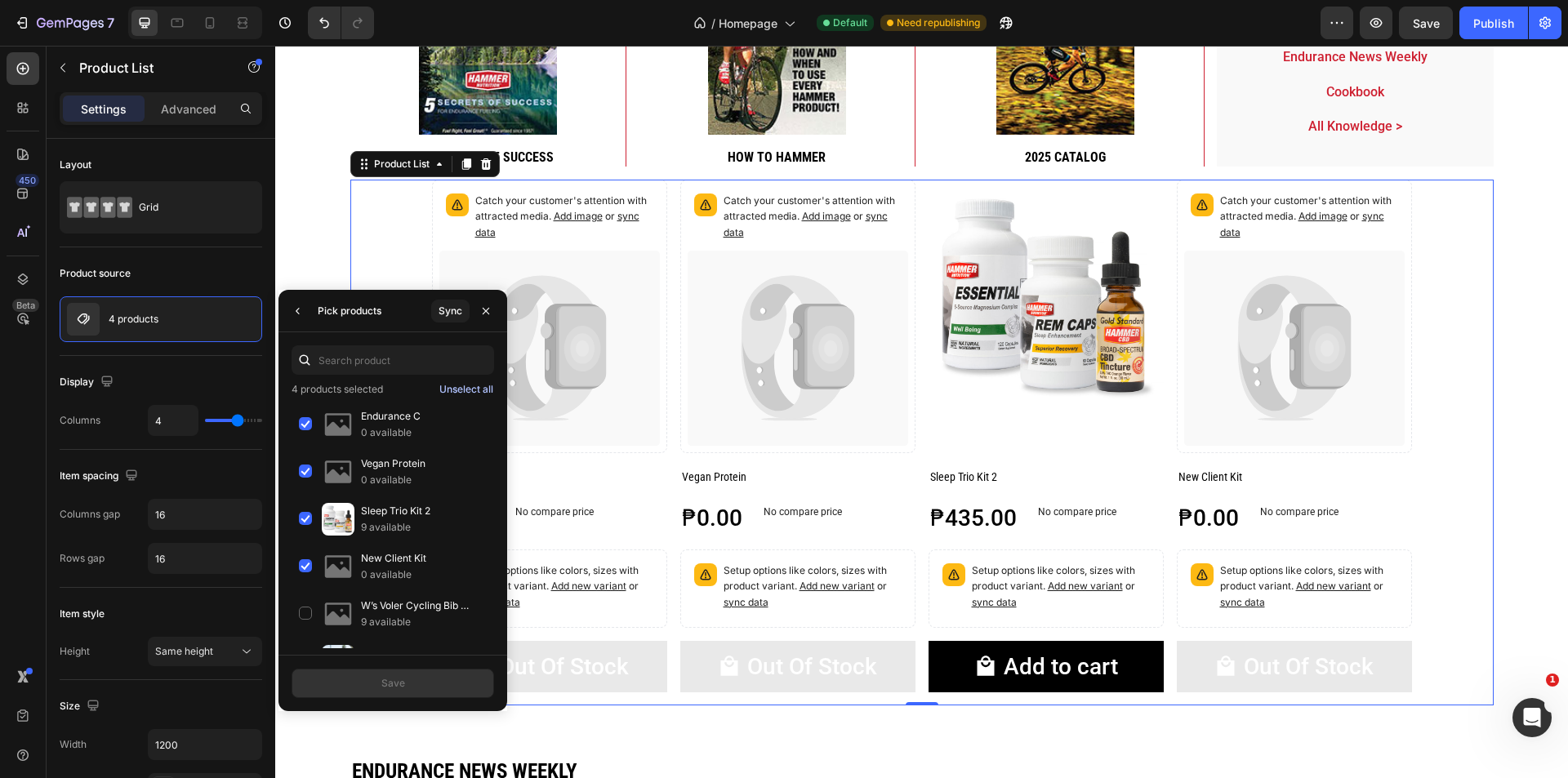
click at [473, 397] on button "Unselect all" at bounding box center [466, 389] width 55 height 16
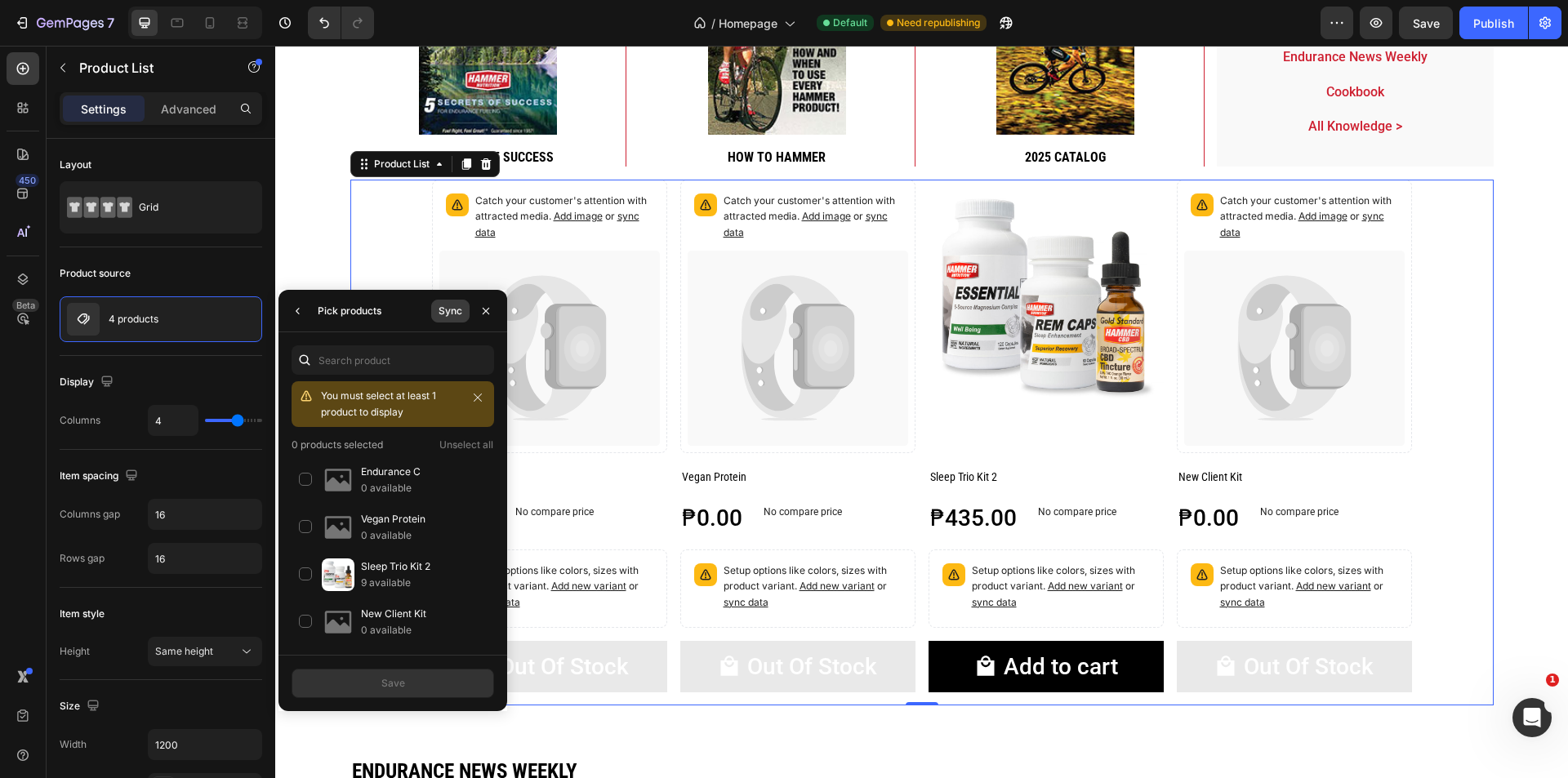
click at [458, 318] on div "Sync" at bounding box center [450, 311] width 23 height 15
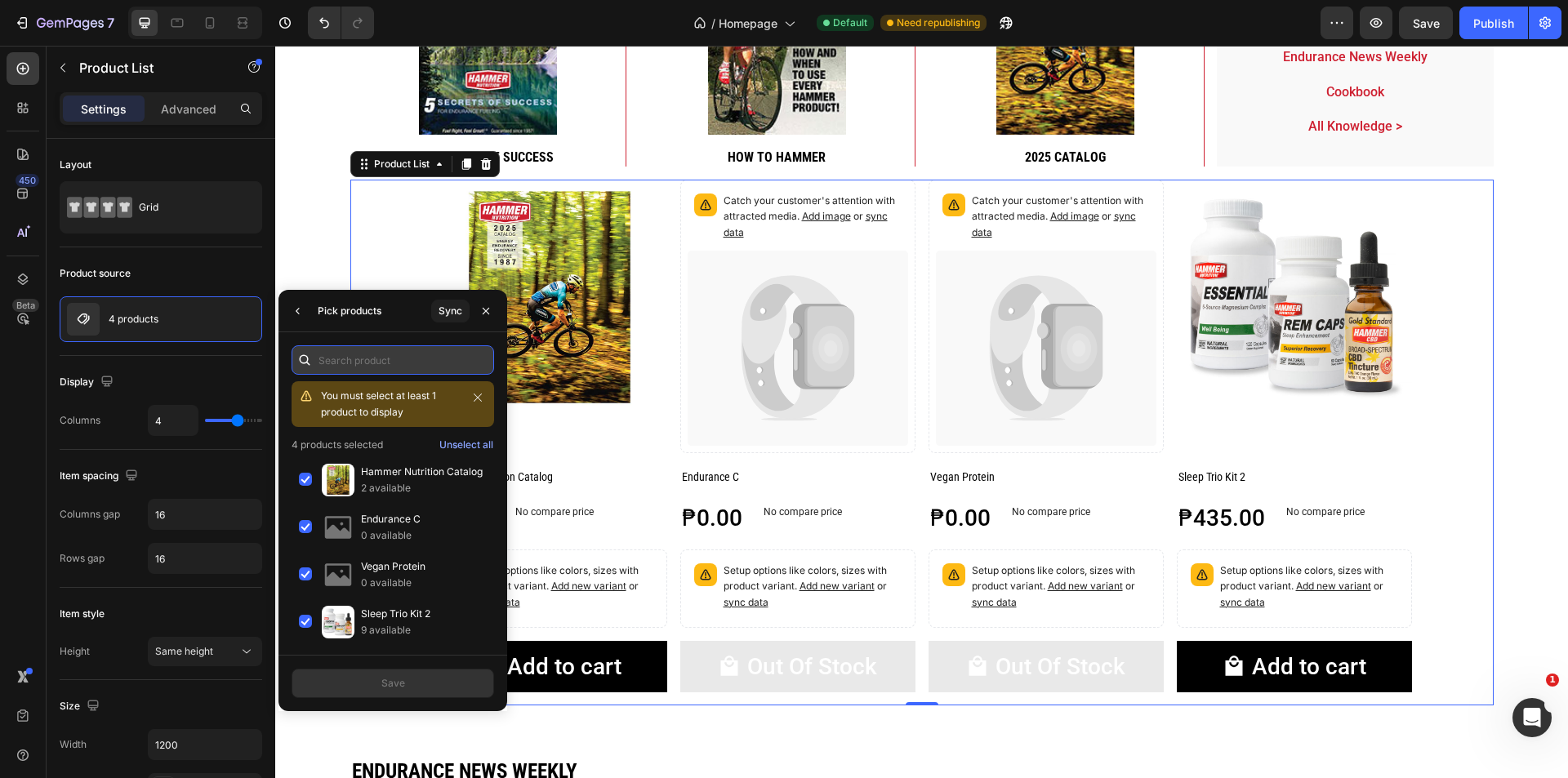
click at [416, 361] on input "text" at bounding box center [392, 360] width 203 height 29
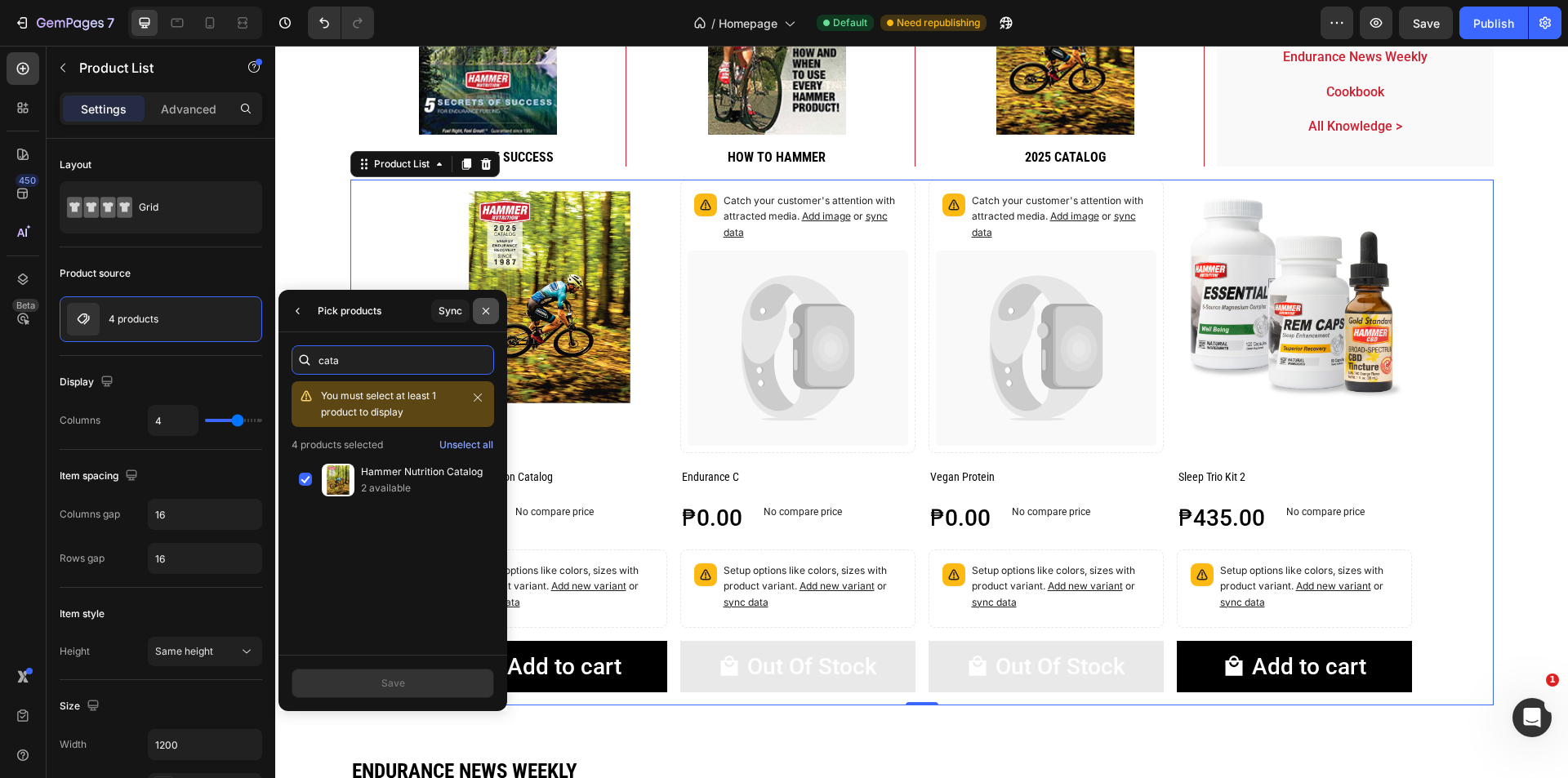
type input "cata"
click at [491, 310] on icon "button" at bounding box center [486, 311] width 13 height 13
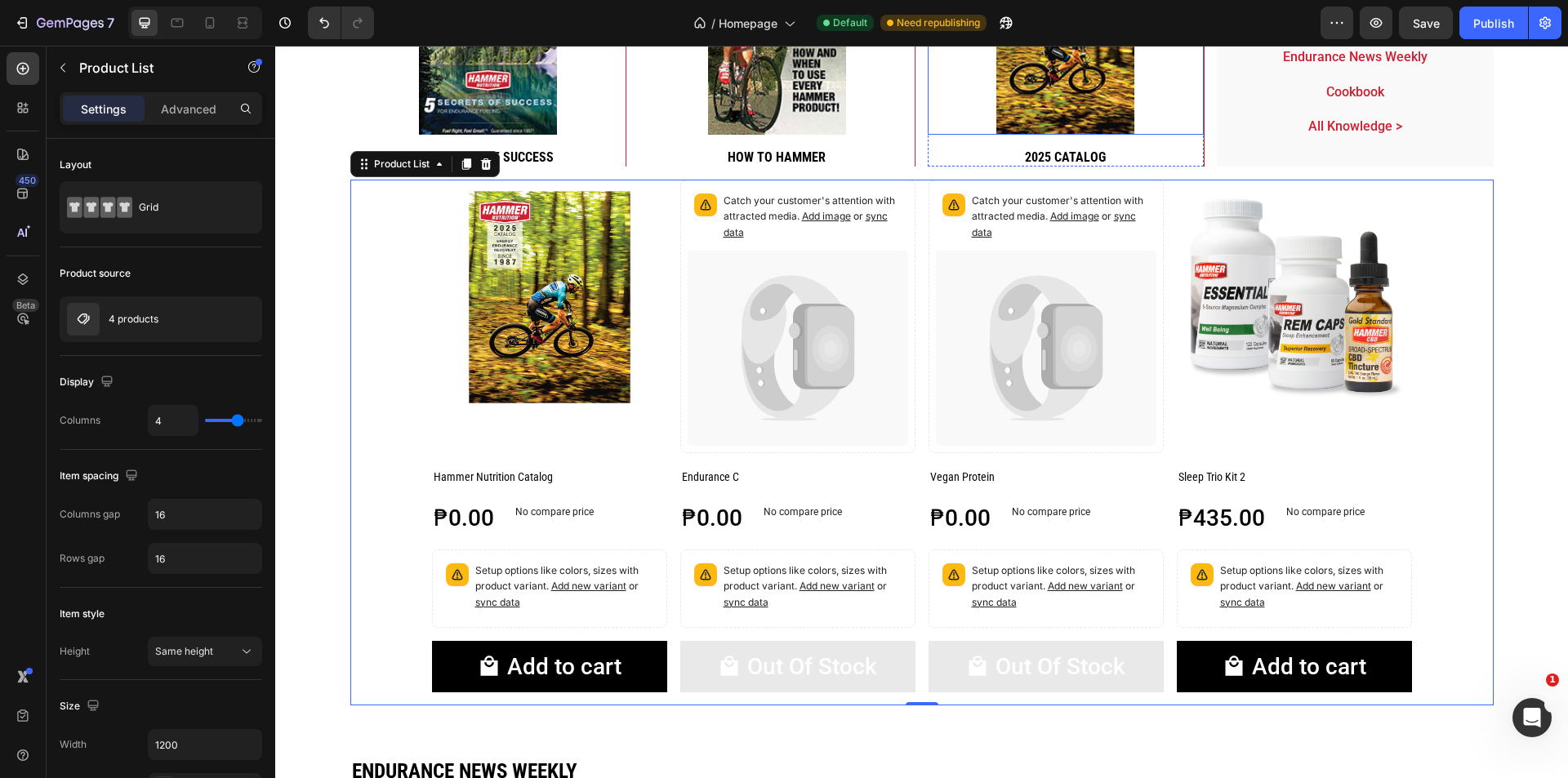
click at [1052, 110] on img at bounding box center [1066, 38] width 138 height 192
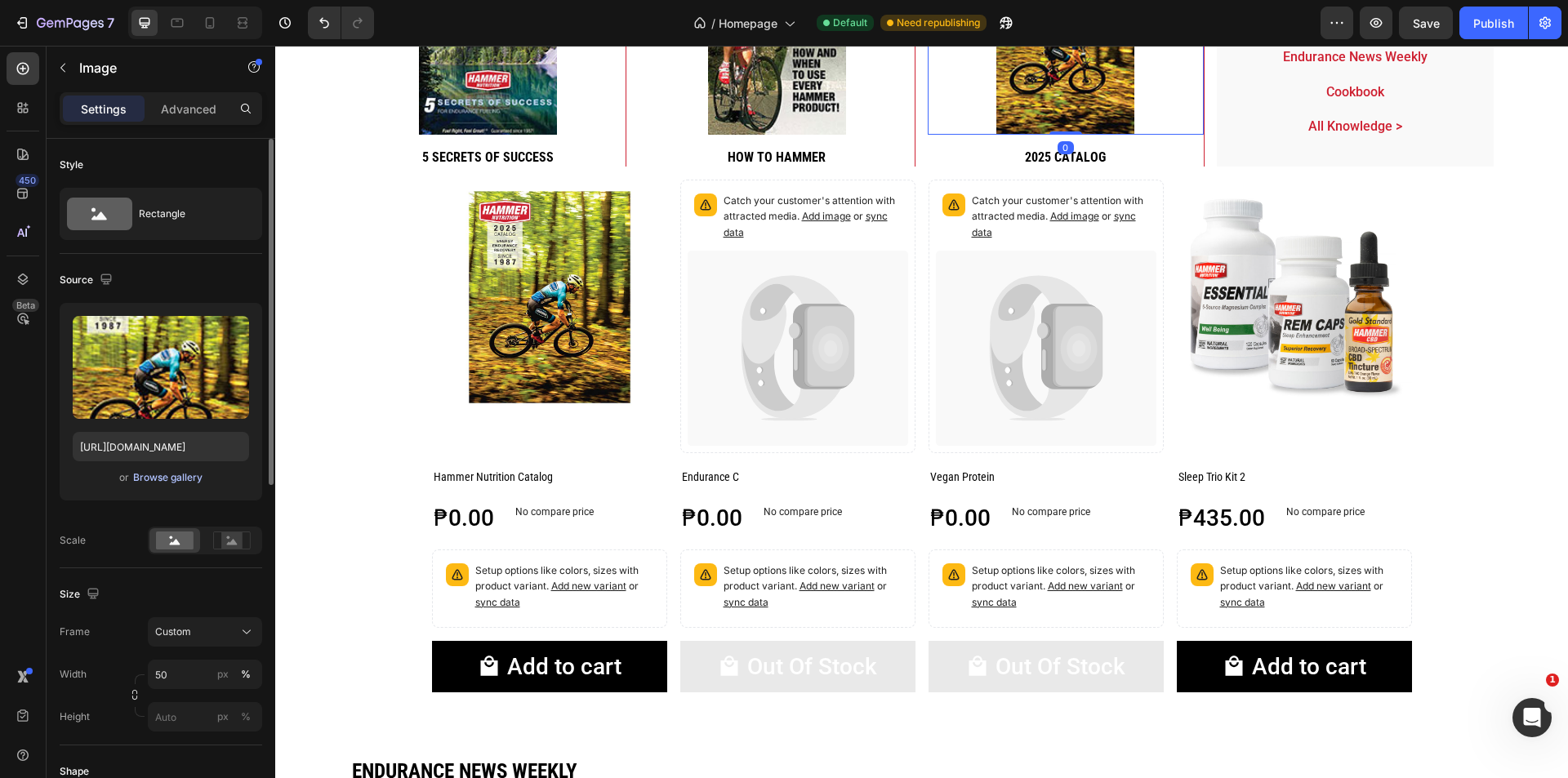
scroll to position [326, 0]
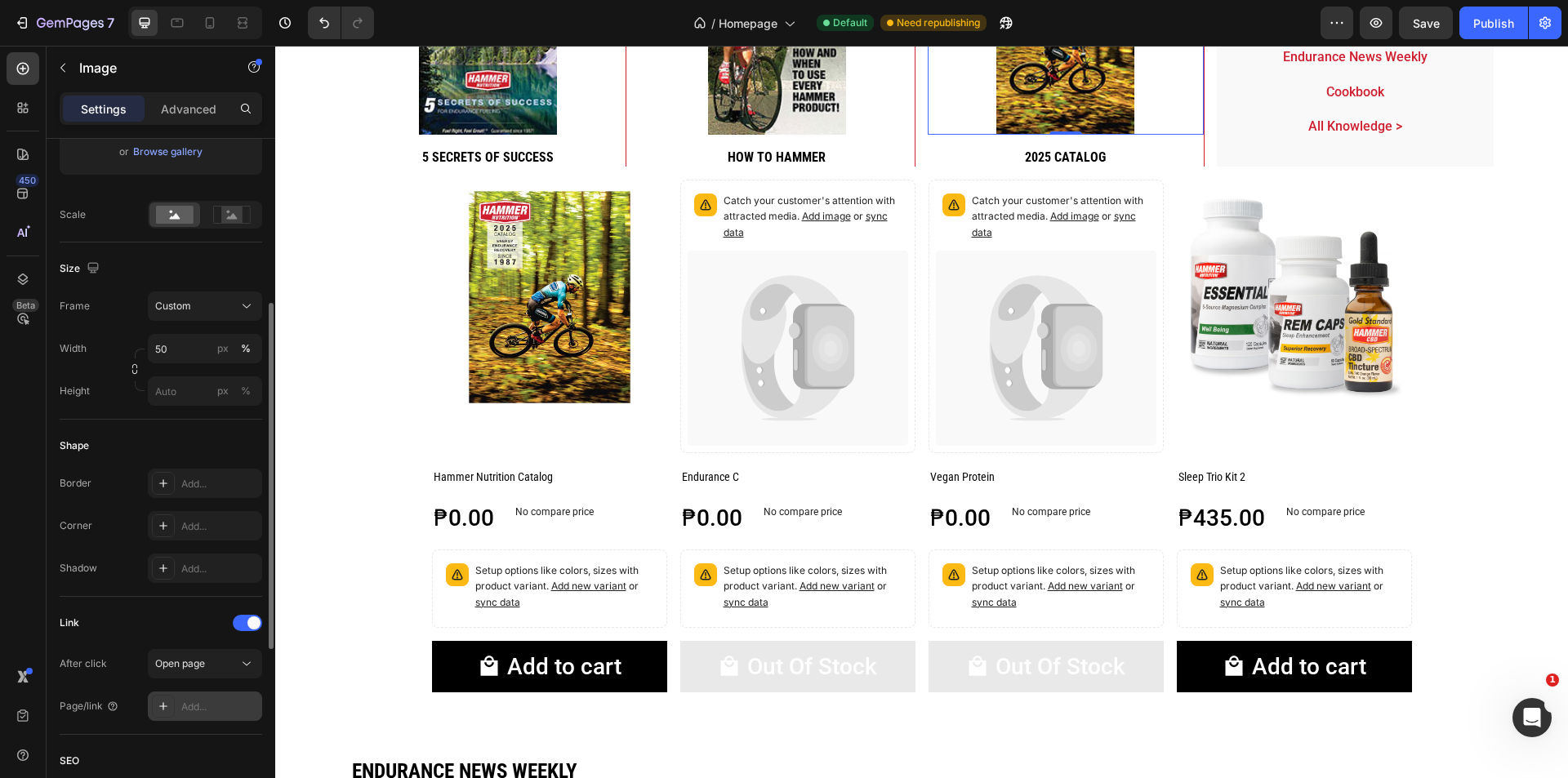
click at [205, 700] on div "Add..." at bounding box center [219, 707] width 77 height 15
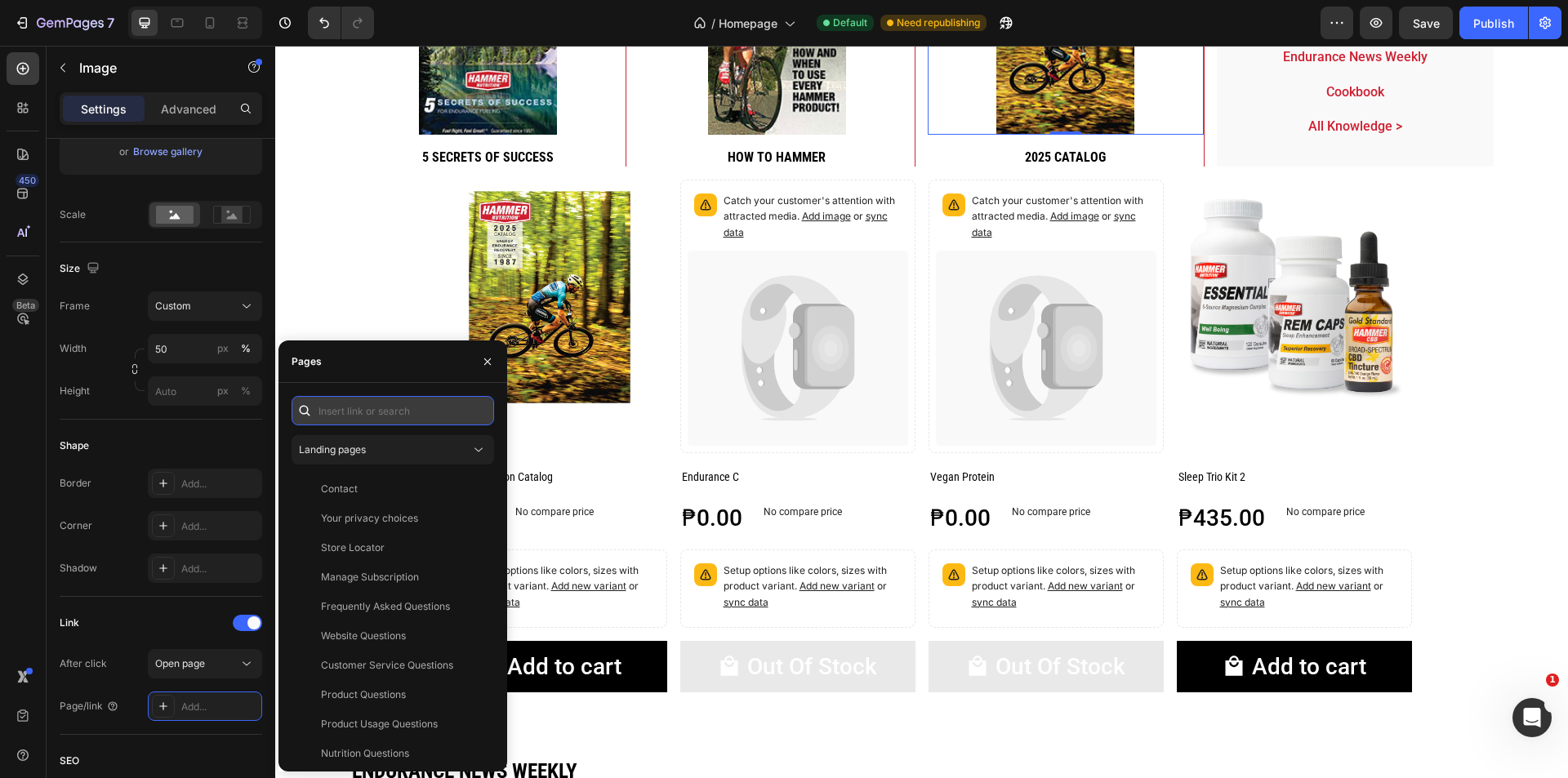
click at [388, 405] on input "text" at bounding box center [392, 410] width 203 height 29
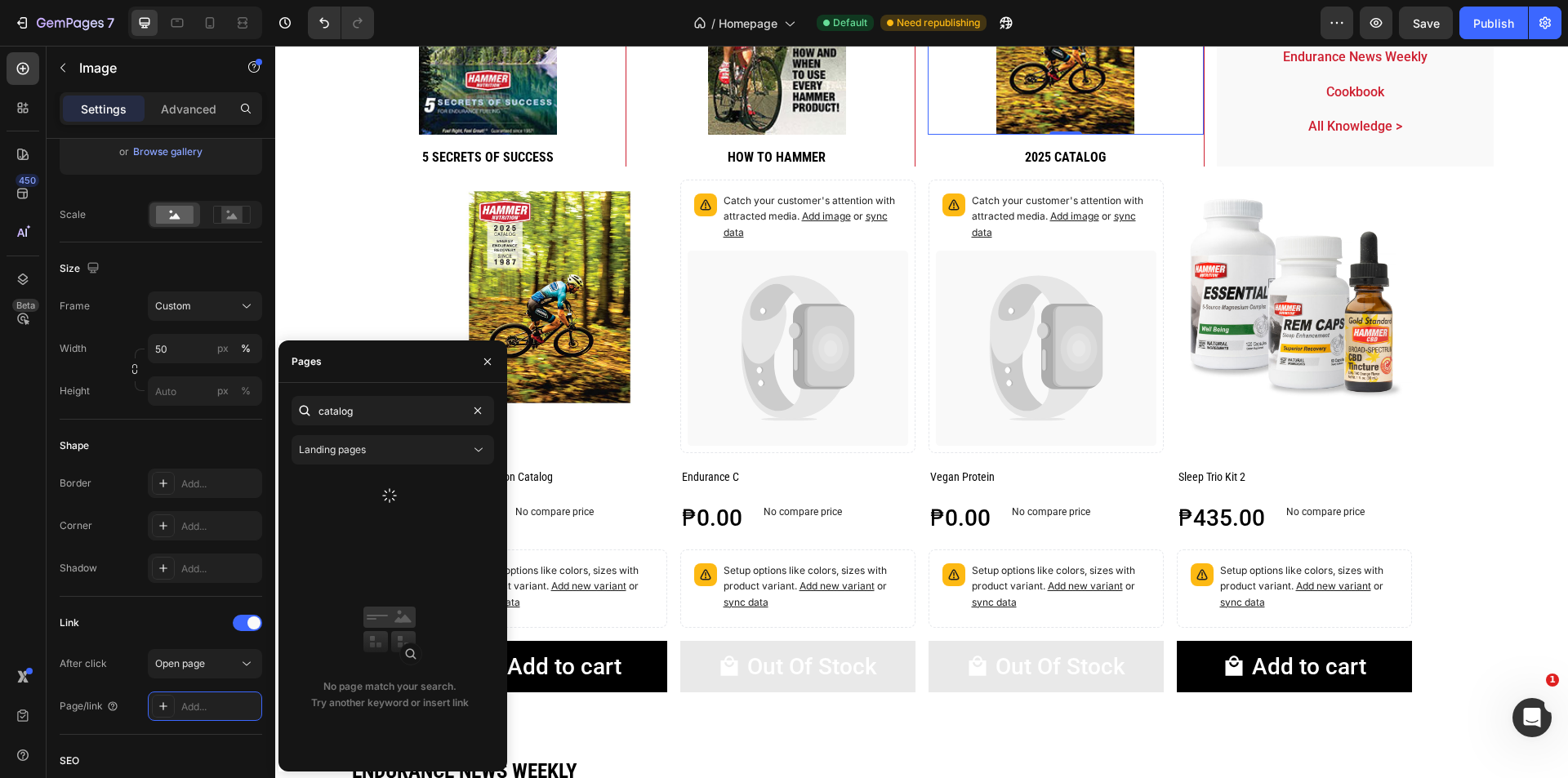
click at [397, 471] on div "catalog Landing pages No page match your search. Try another keyword or insert …" at bounding box center [392, 577] width 203 height 362
click at [401, 456] on div "Landing pages" at bounding box center [385, 450] width 172 height 15
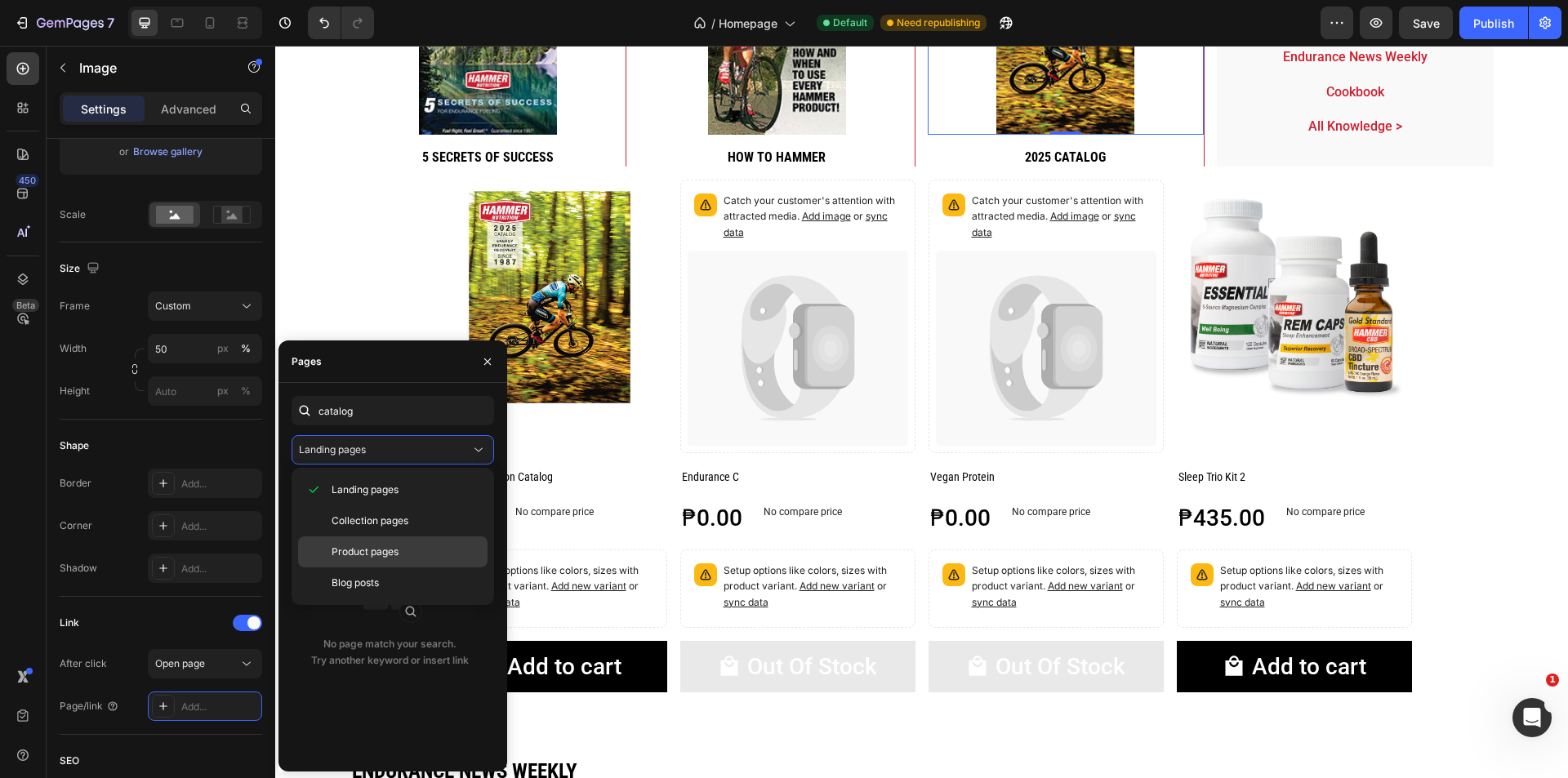
click at [399, 552] on span "Product pages" at bounding box center [365, 552] width 67 height 15
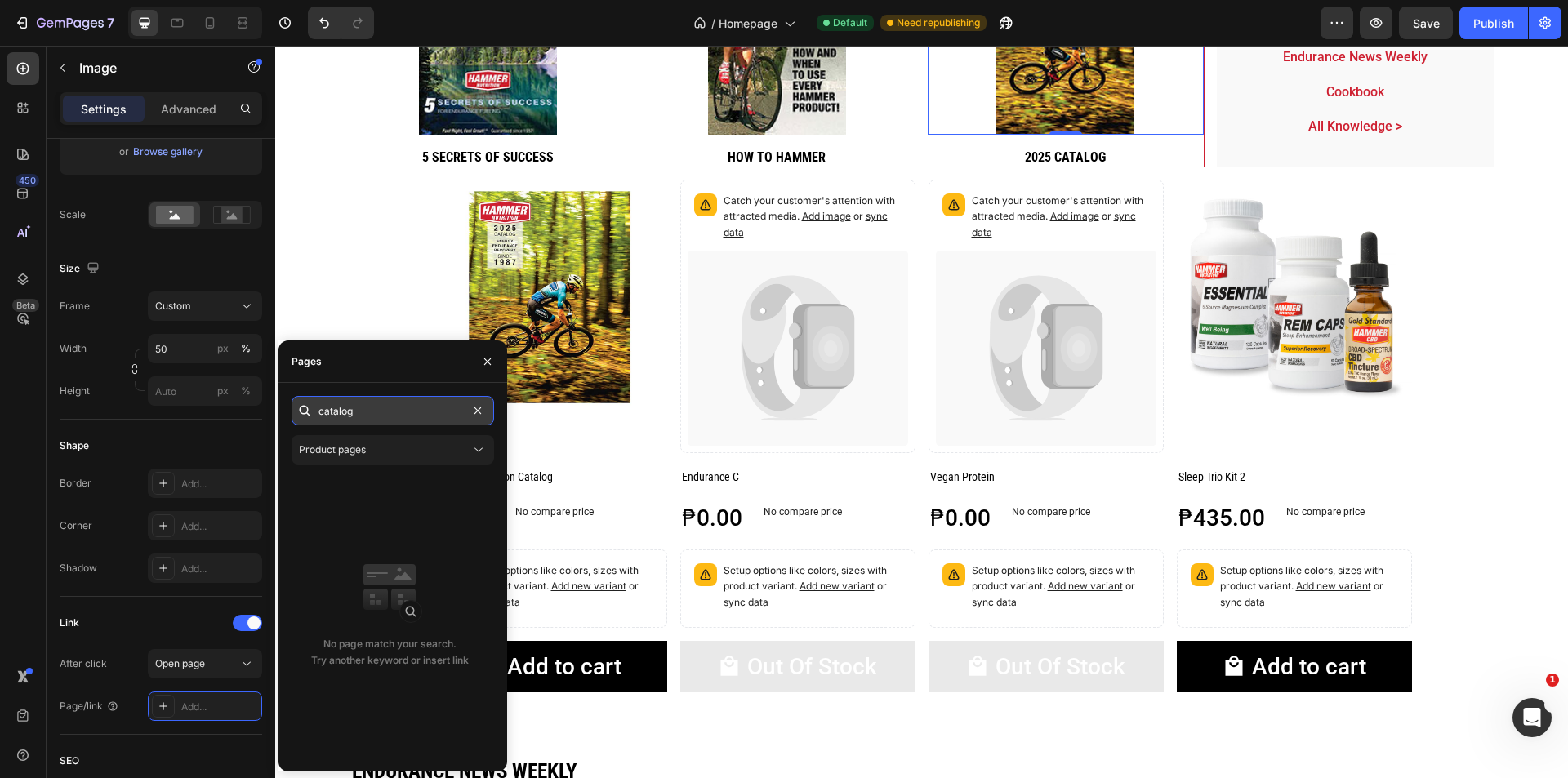
click at [404, 413] on input "catalog" at bounding box center [392, 410] width 203 height 29
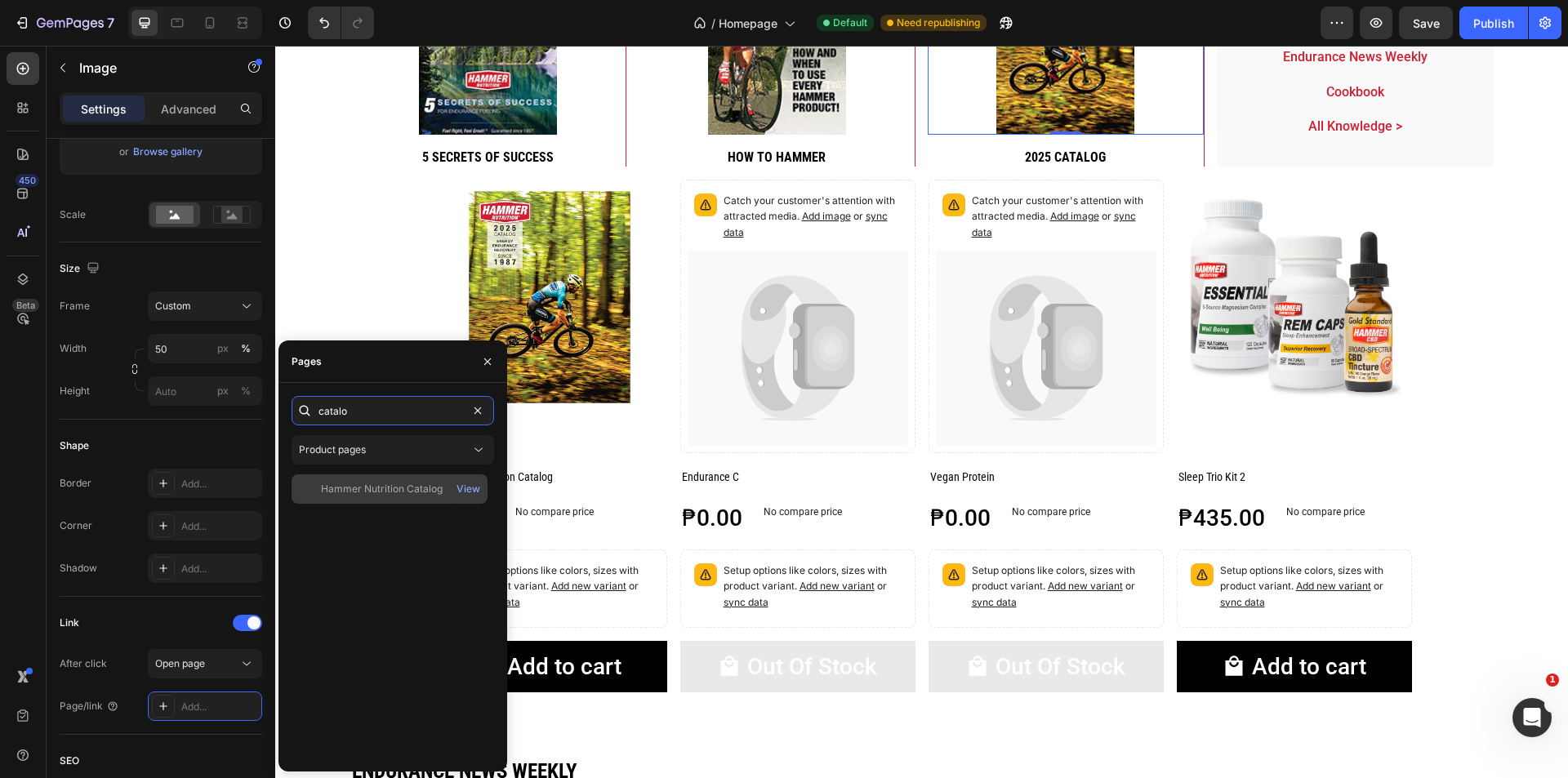
type input "catalo"
click at [411, 491] on div "Hammer Nutrition Catalog" at bounding box center [382, 489] width 121 height 15
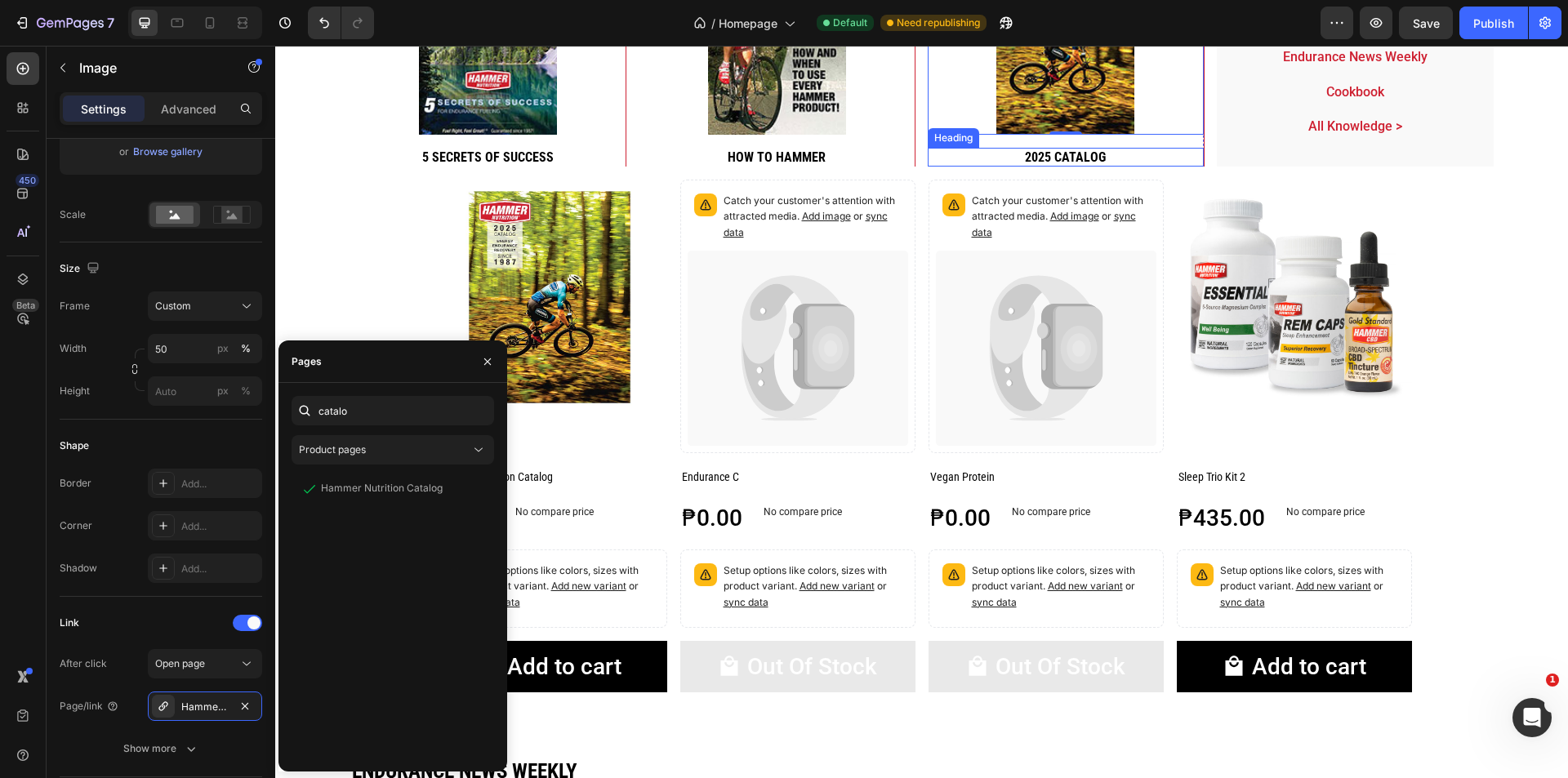
click at [1136, 156] on h2 "2025 catalog" at bounding box center [1066, 157] width 276 height 19
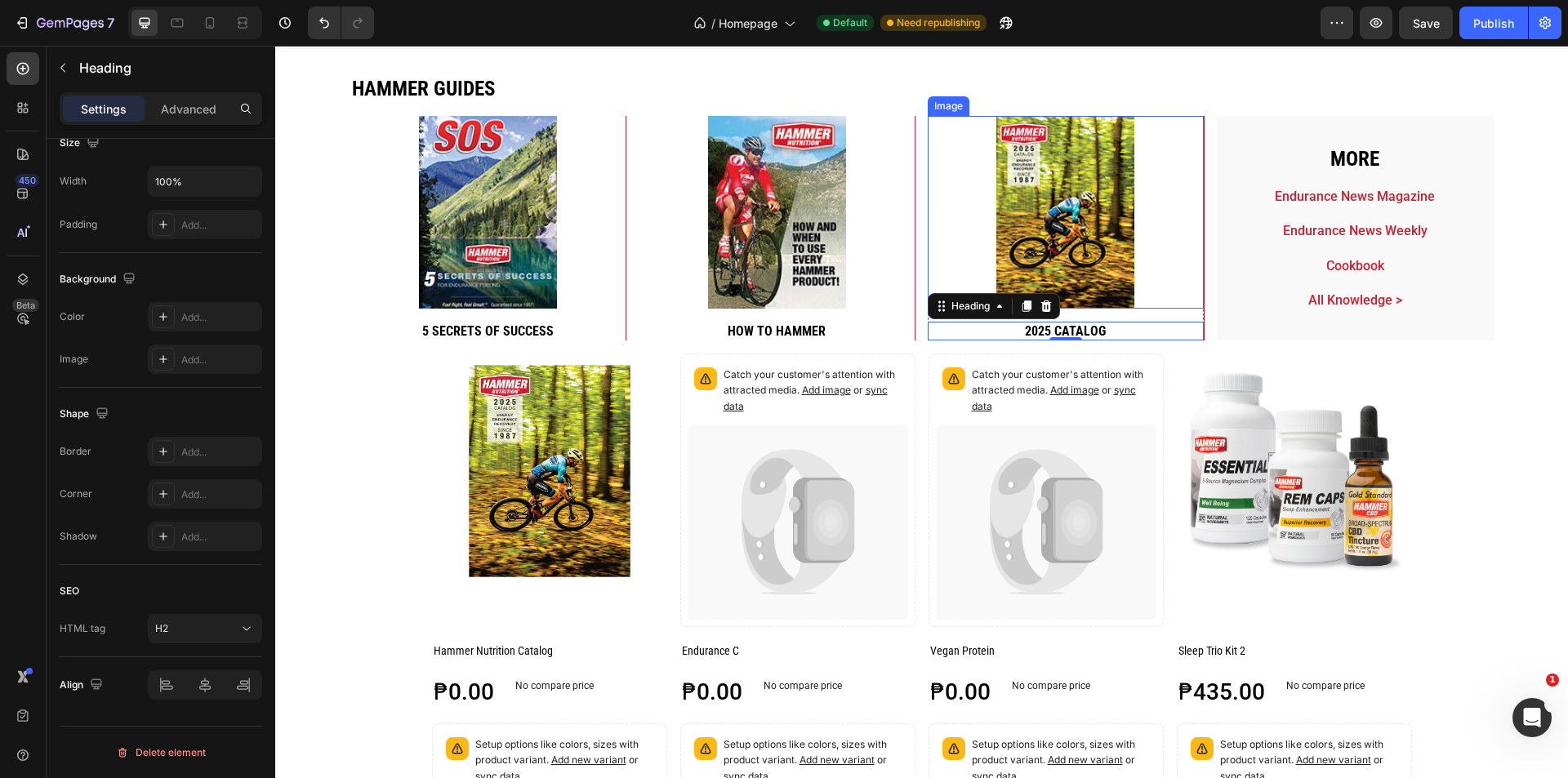
scroll to position [3604, 0]
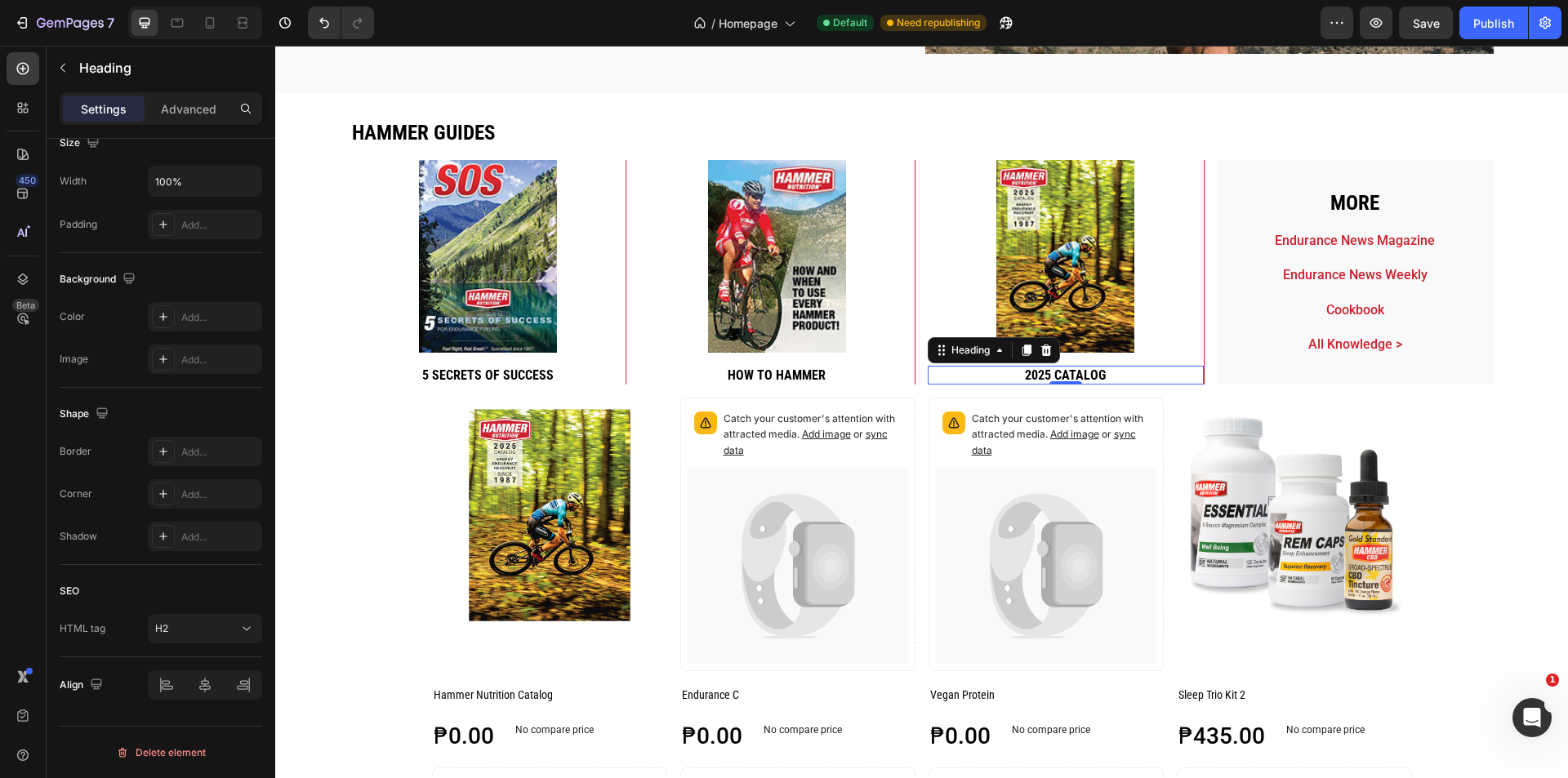
click at [1113, 373] on h2 "2025 catalog" at bounding box center [1066, 375] width 276 height 19
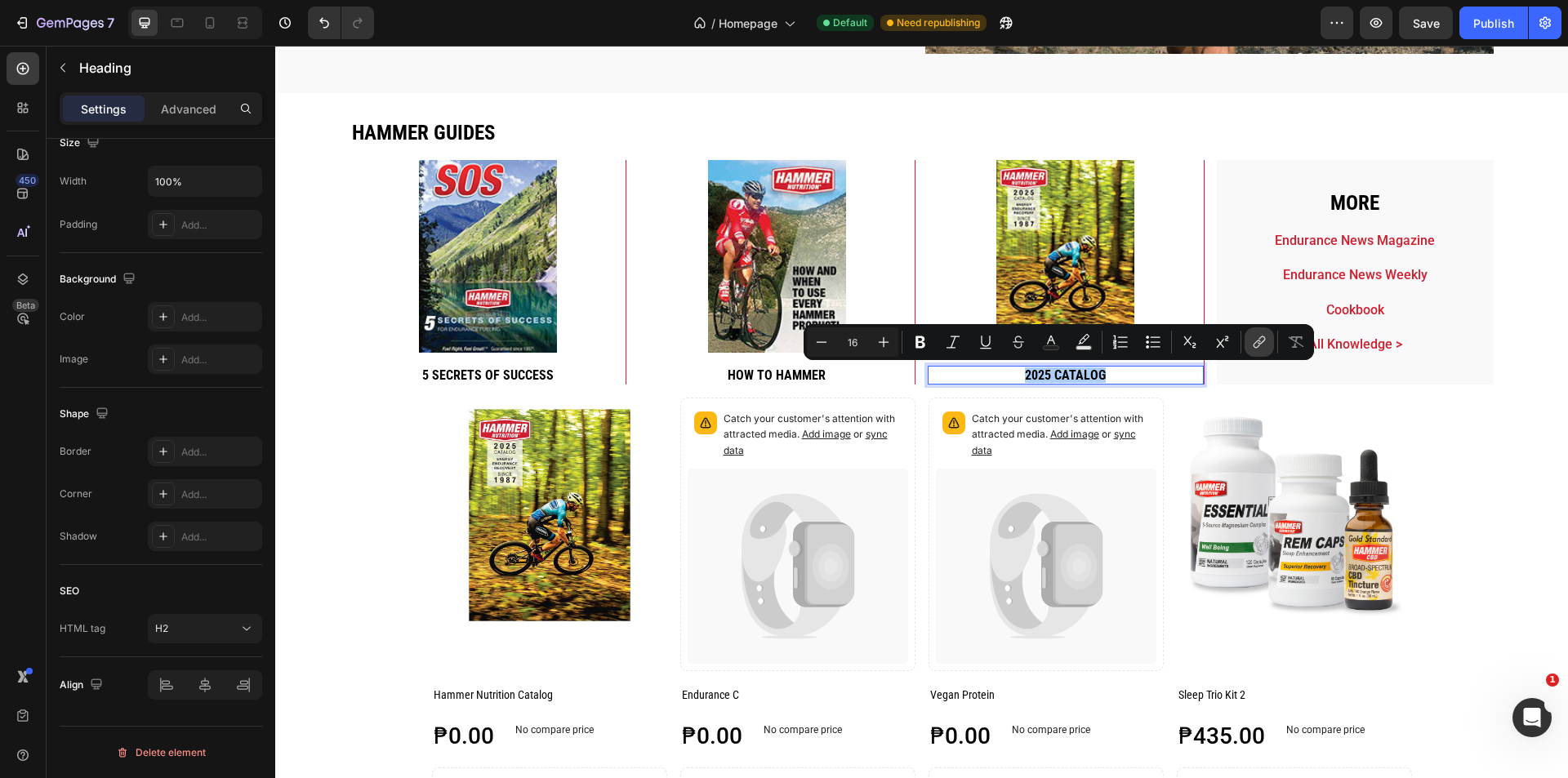
click at [1255, 345] on icon "Editor contextual toolbar" at bounding box center [1259, 342] width 16 height 16
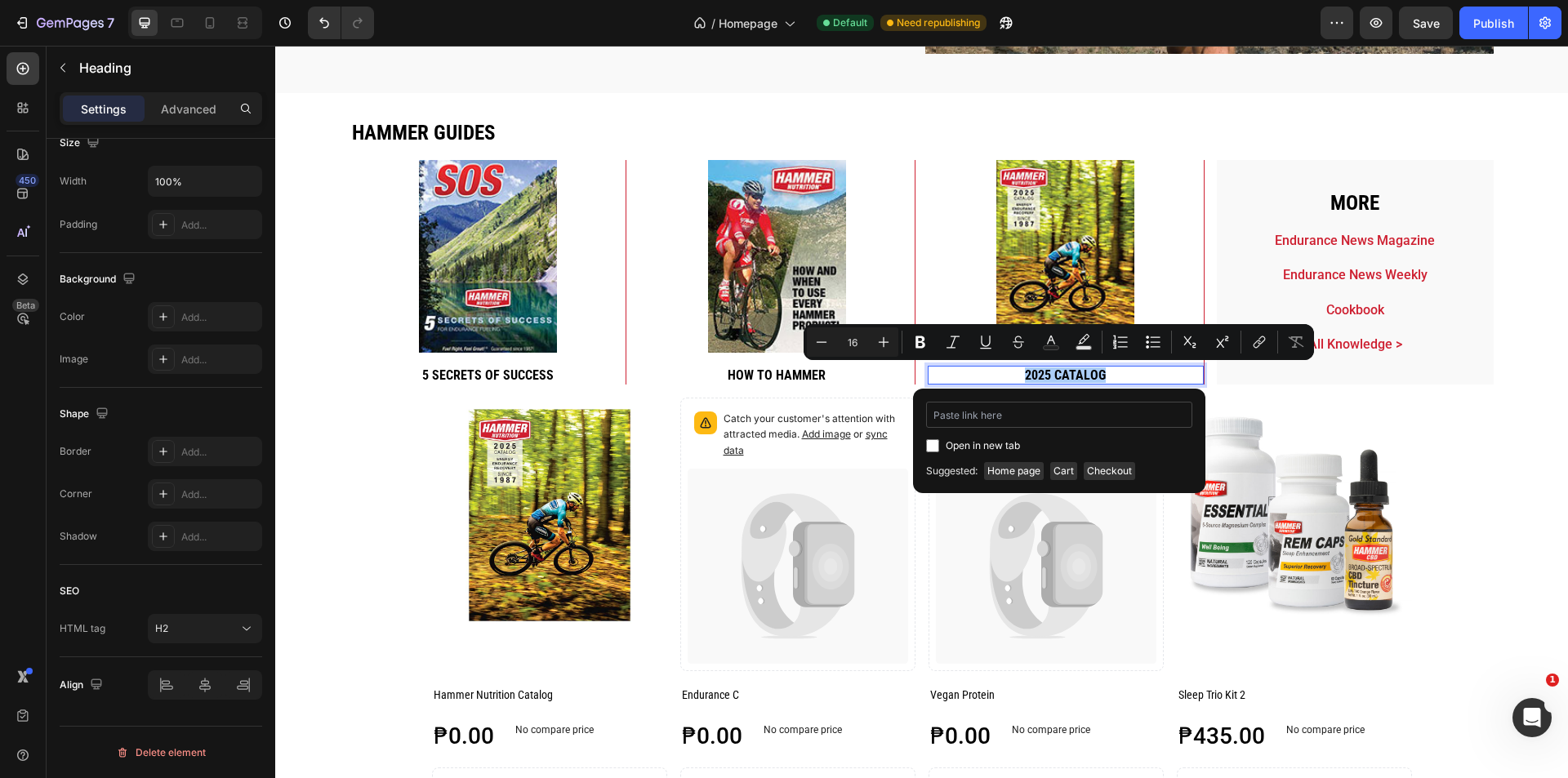
type input "/products/catalog"
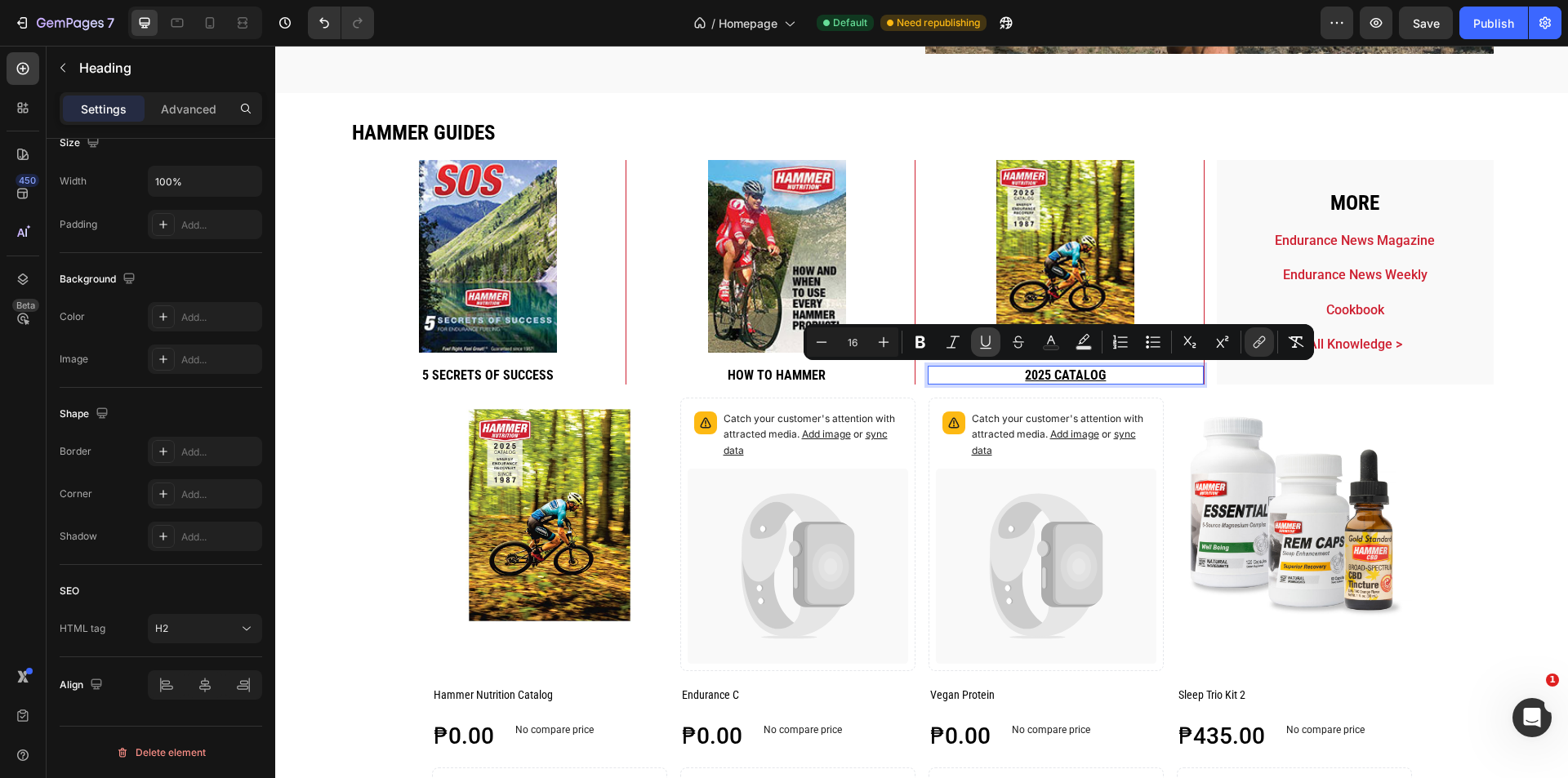
click at [987, 338] on icon "Editor contextual toolbar" at bounding box center [985, 342] width 16 height 16
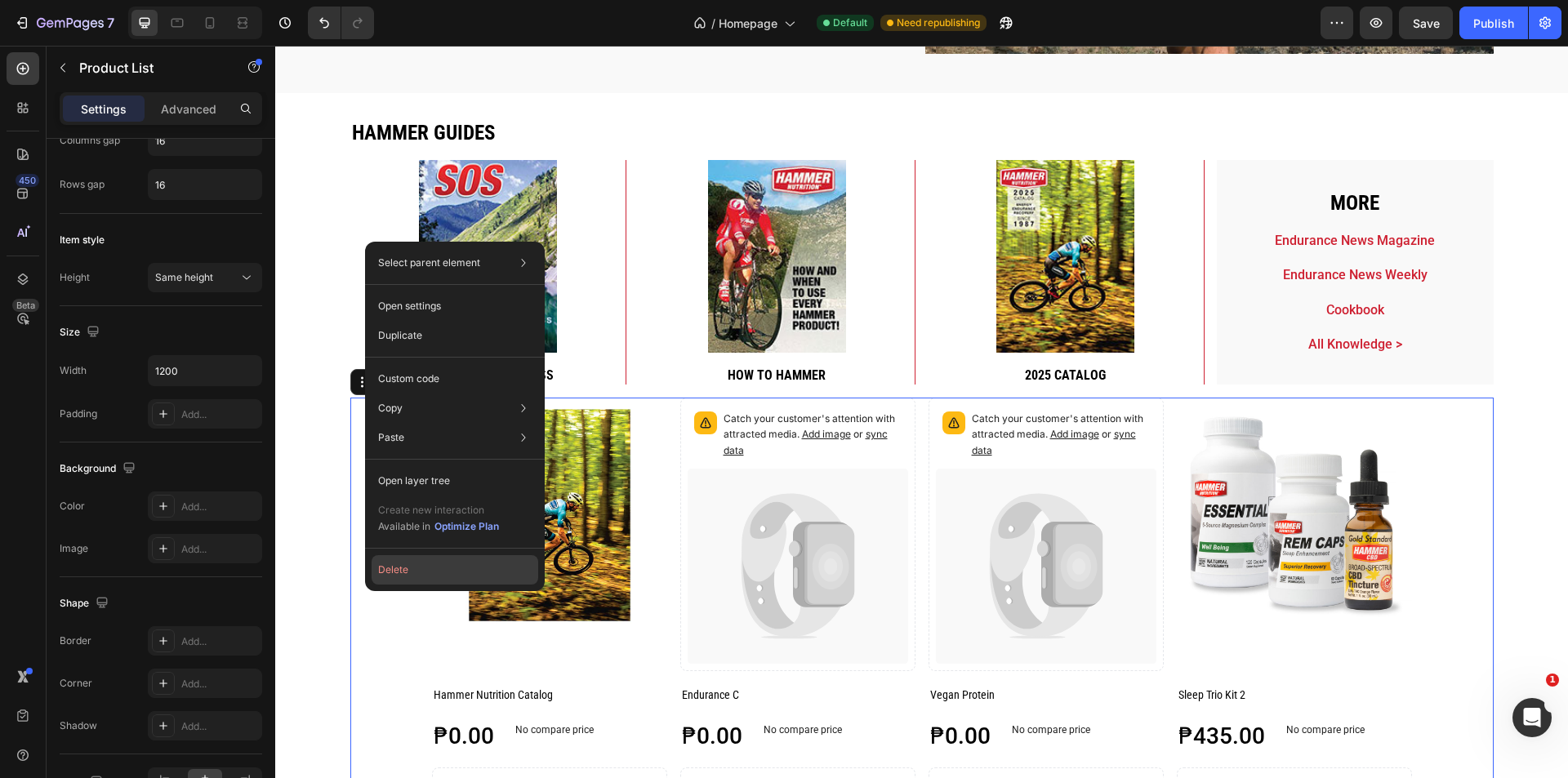
scroll to position [0, 0]
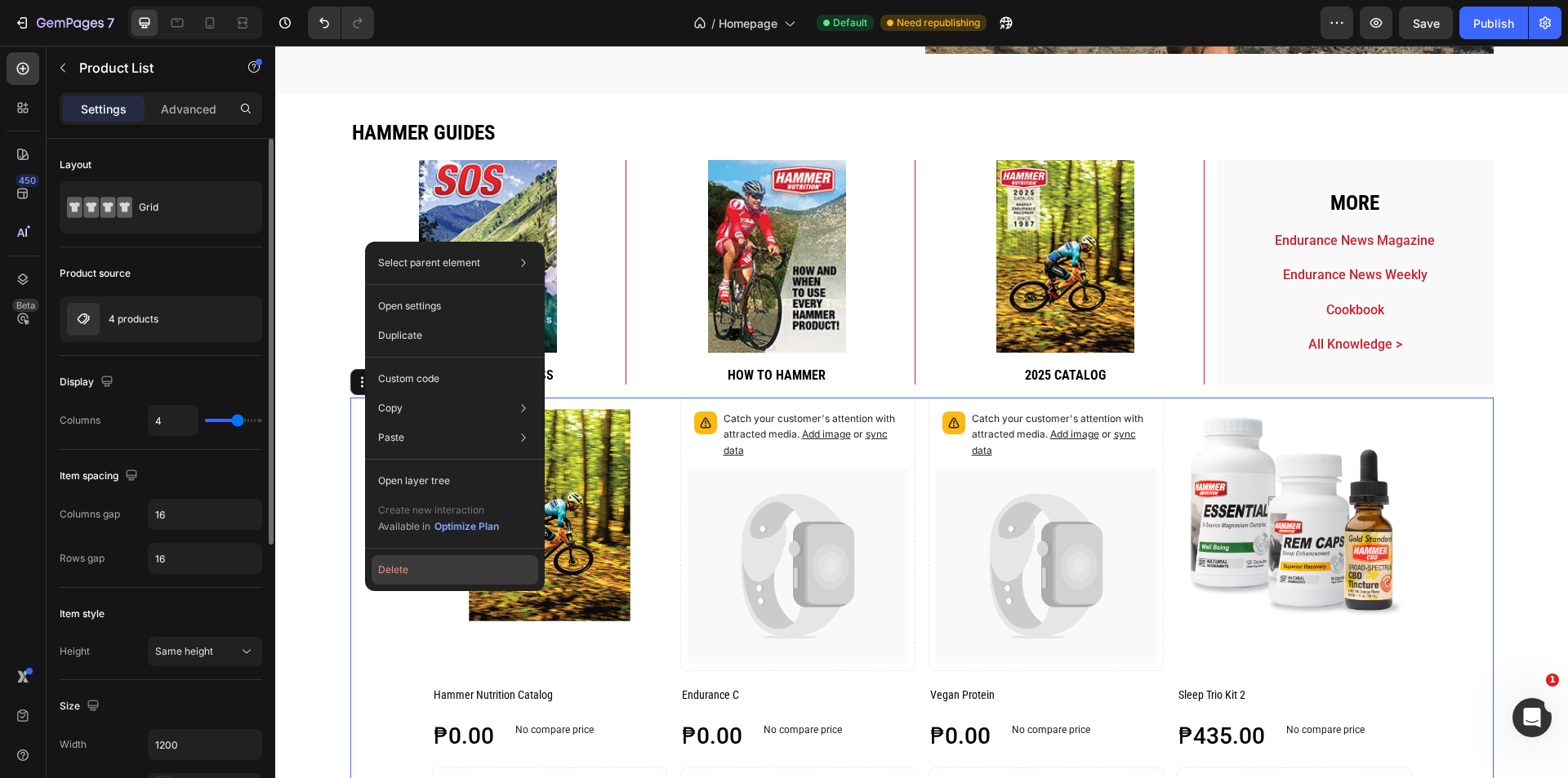
click at [382, 575] on button "Delete" at bounding box center [455, 570] width 166 height 29
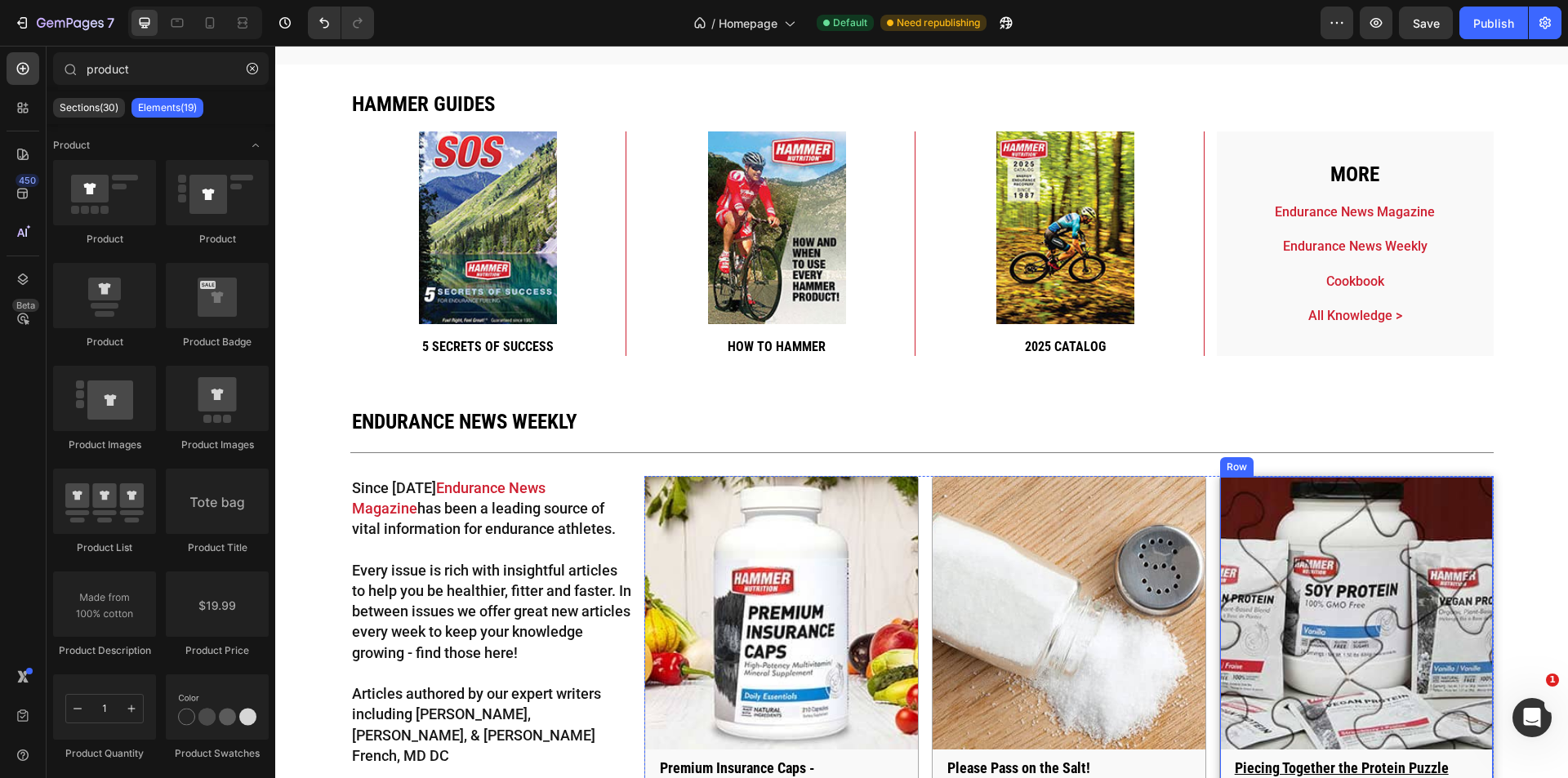
scroll to position [3931, 0]
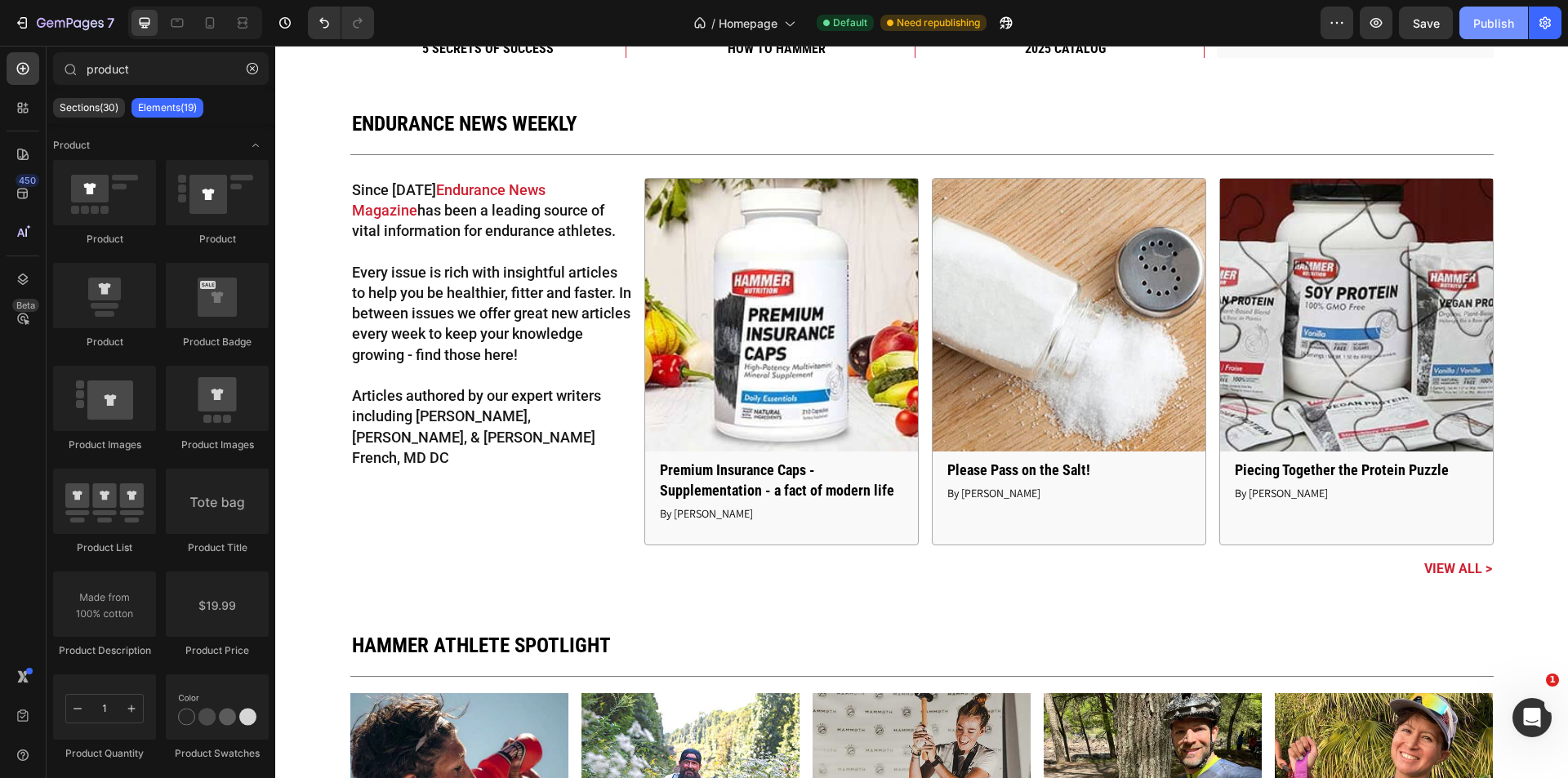
click at [1484, 31] on button "Publish" at bounding box center [1493, 22] width 68 height 33
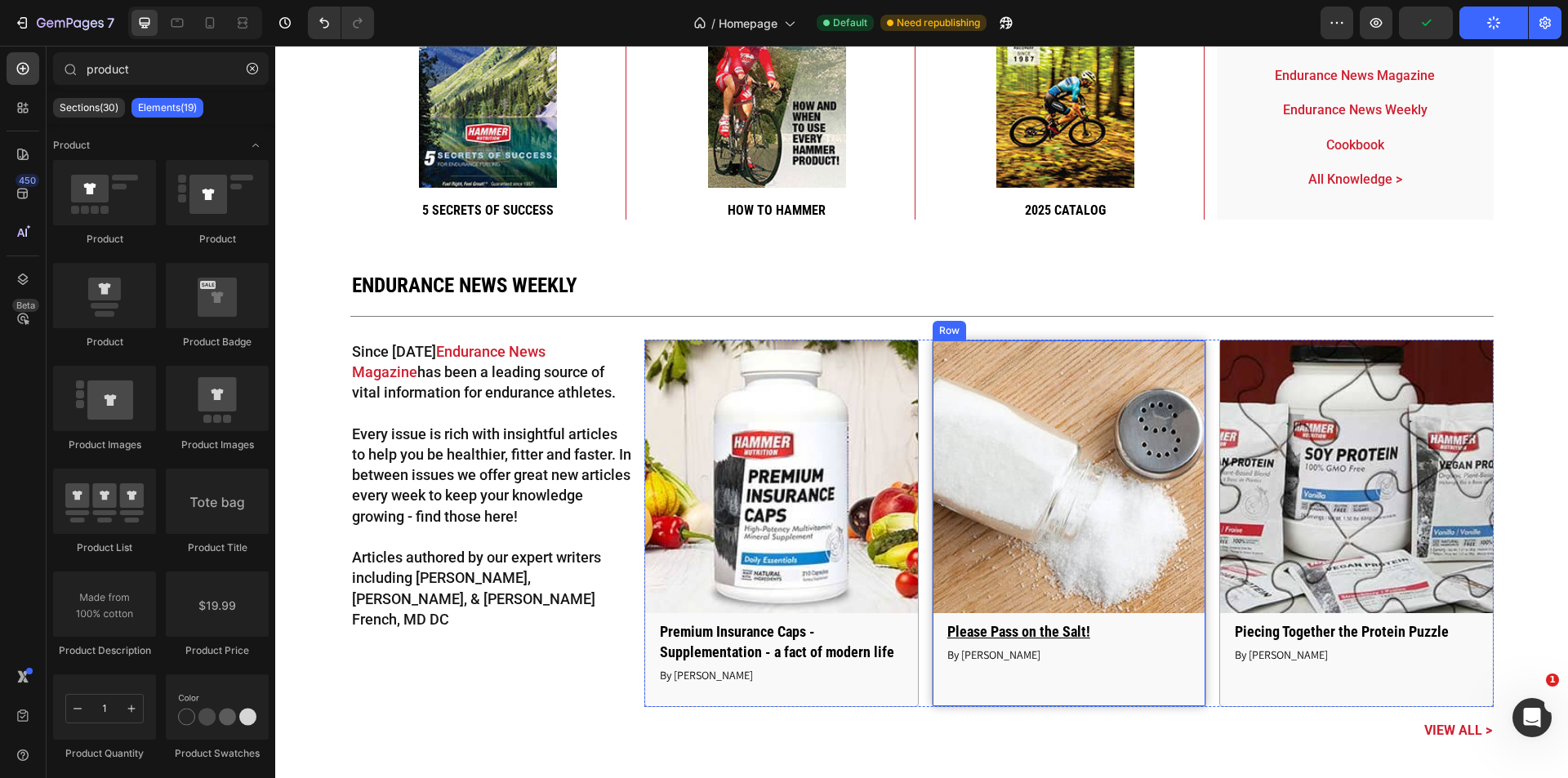
scroll to position [3713, 0]
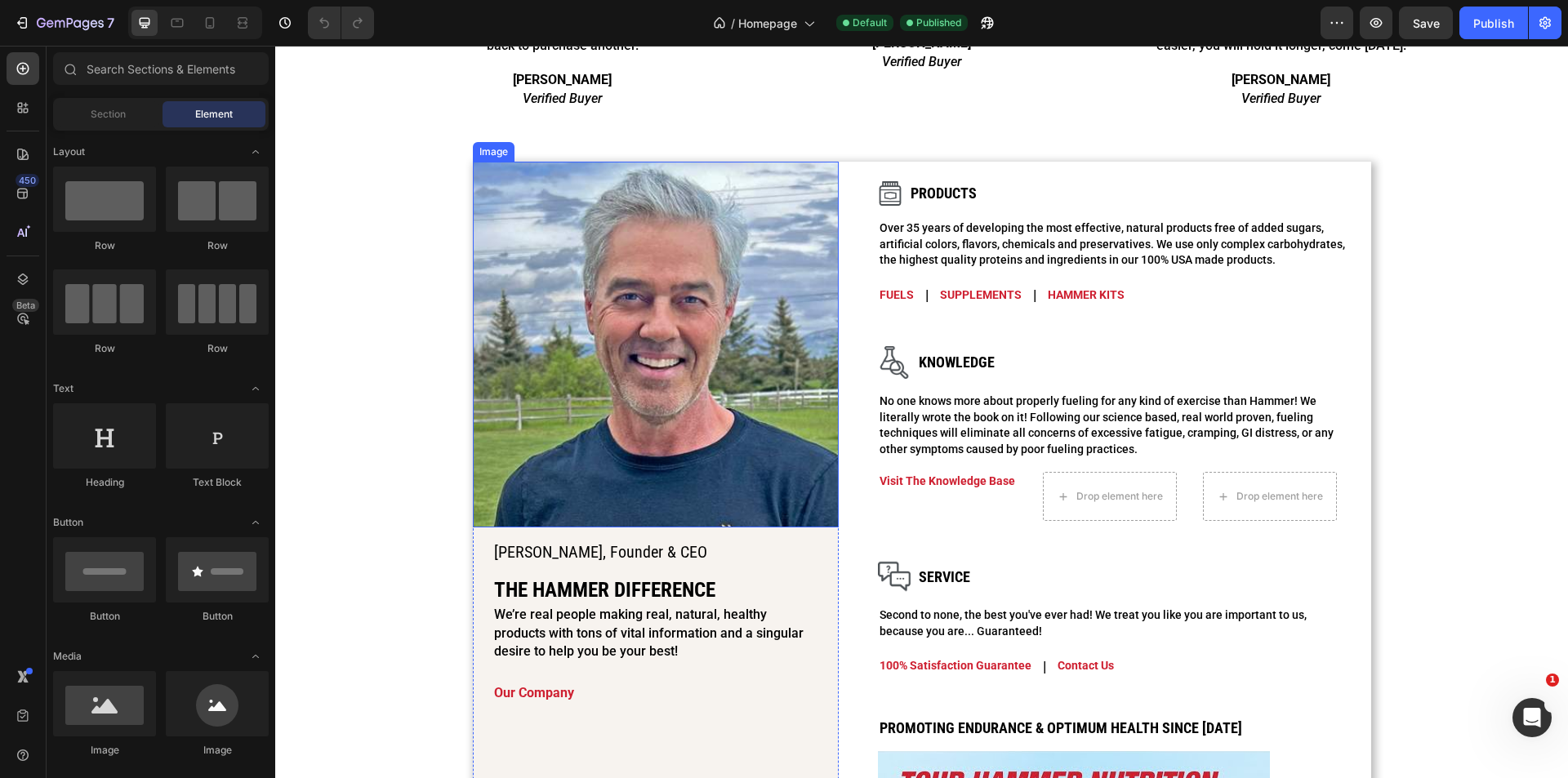
scroll to position [1307, 0]
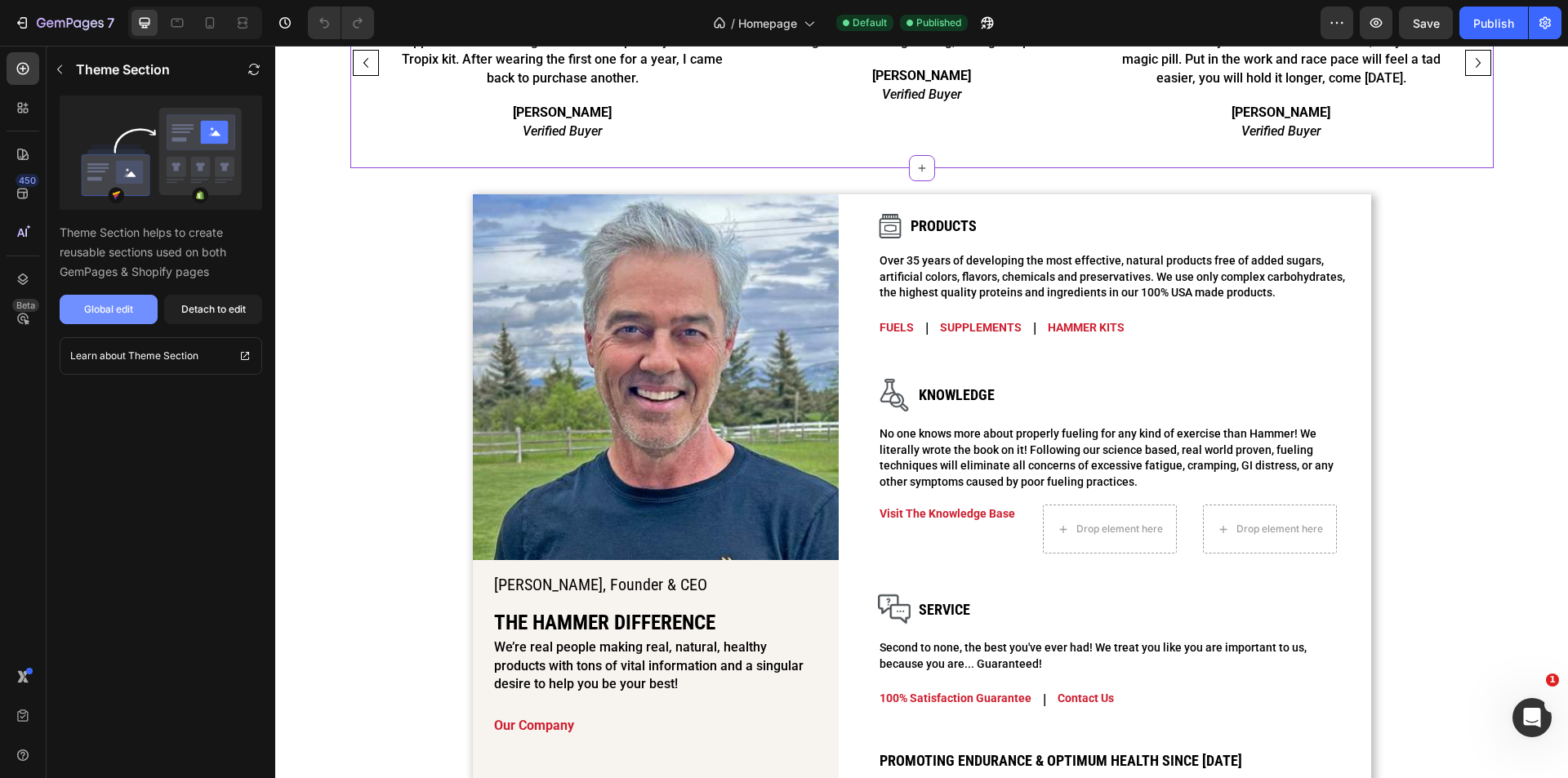
click at [125, 306] on div "Global edit" at bounding box center [108, 310] width 49 height 15
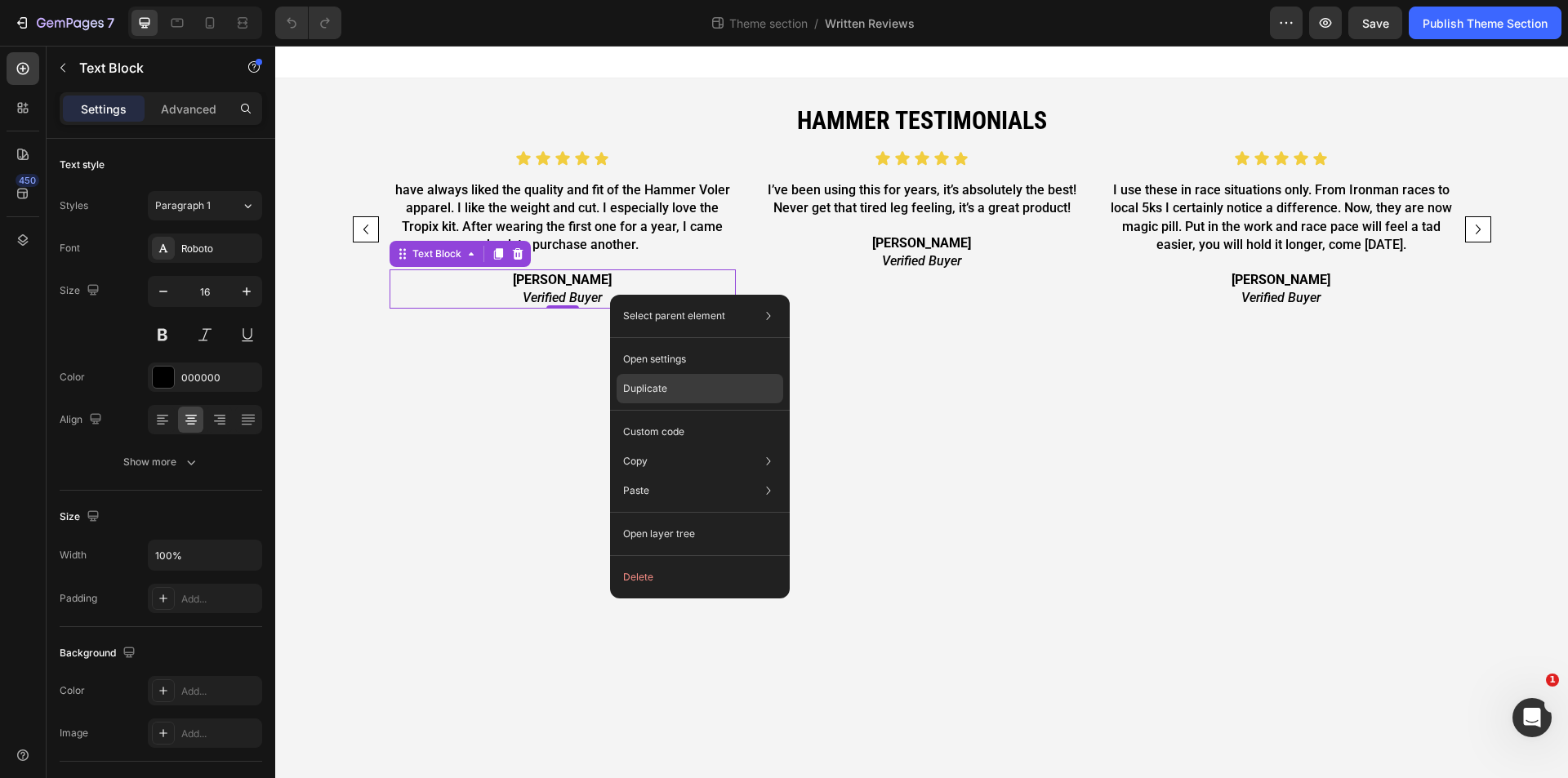
click at [671, 417] on div "Duplicate" at bounding box center [699, 431] width 166 height 29
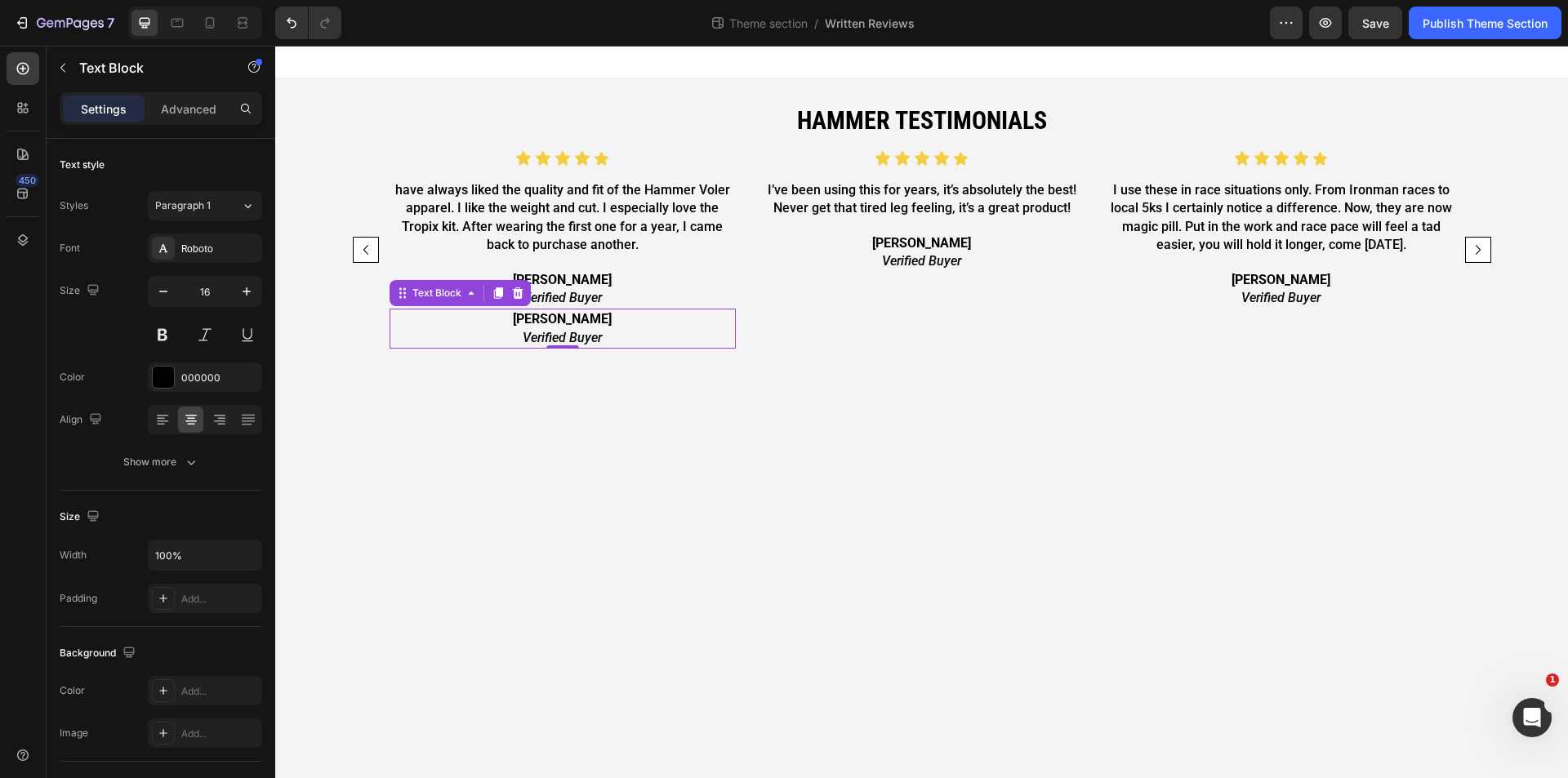
click at [619, 332] on p "Verified Buyer" at bounding box center [562, 337] width 343 height 18
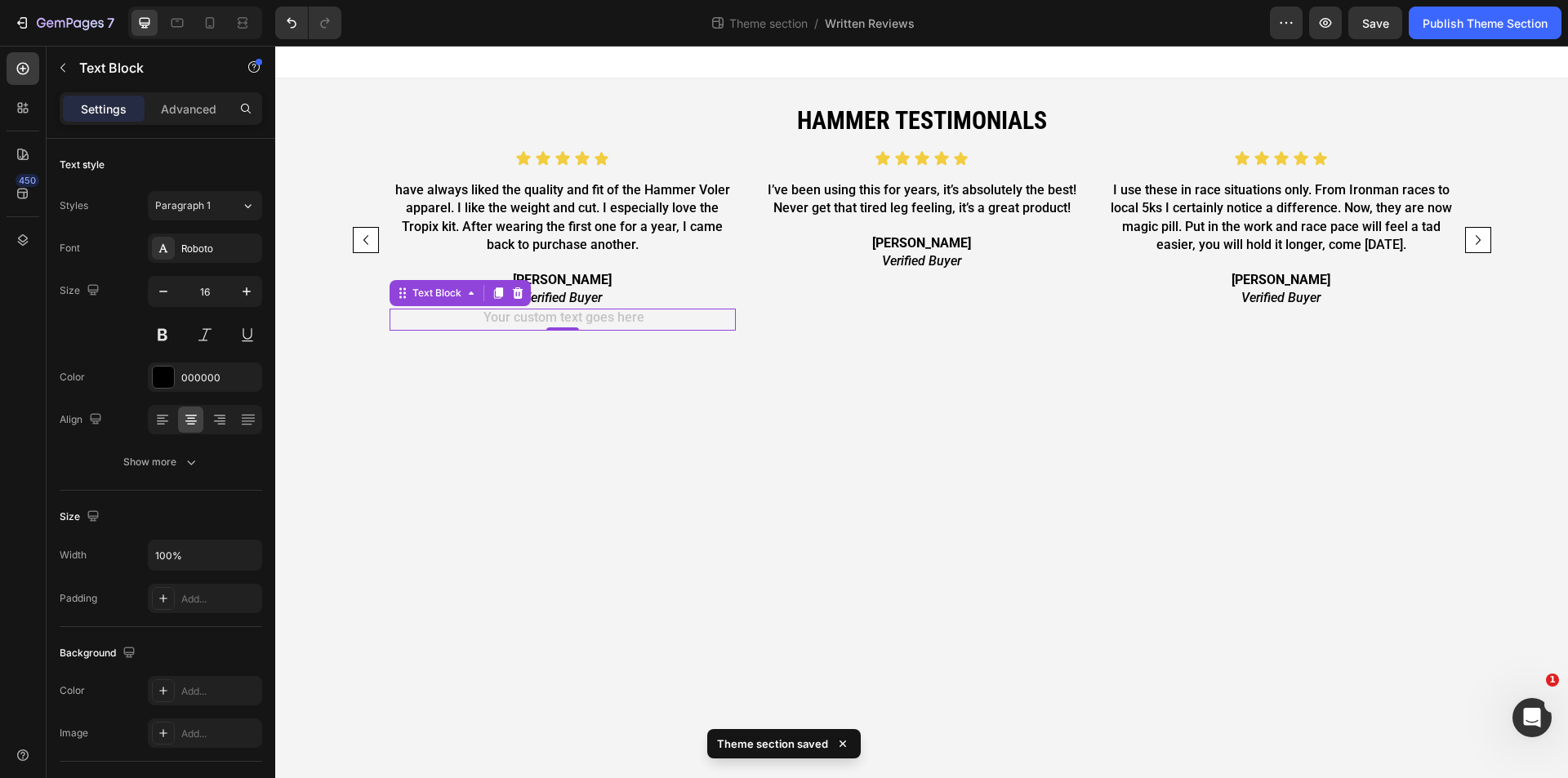
click at [602, 320] on div "Rich Text Editor. Editing area: main" at bounding box center [562, 319] width 346 height 21
click at [602, 319] on div "Rich Text Editor. Editing area: main" at bounding box center [562, 319] width 346 height 21
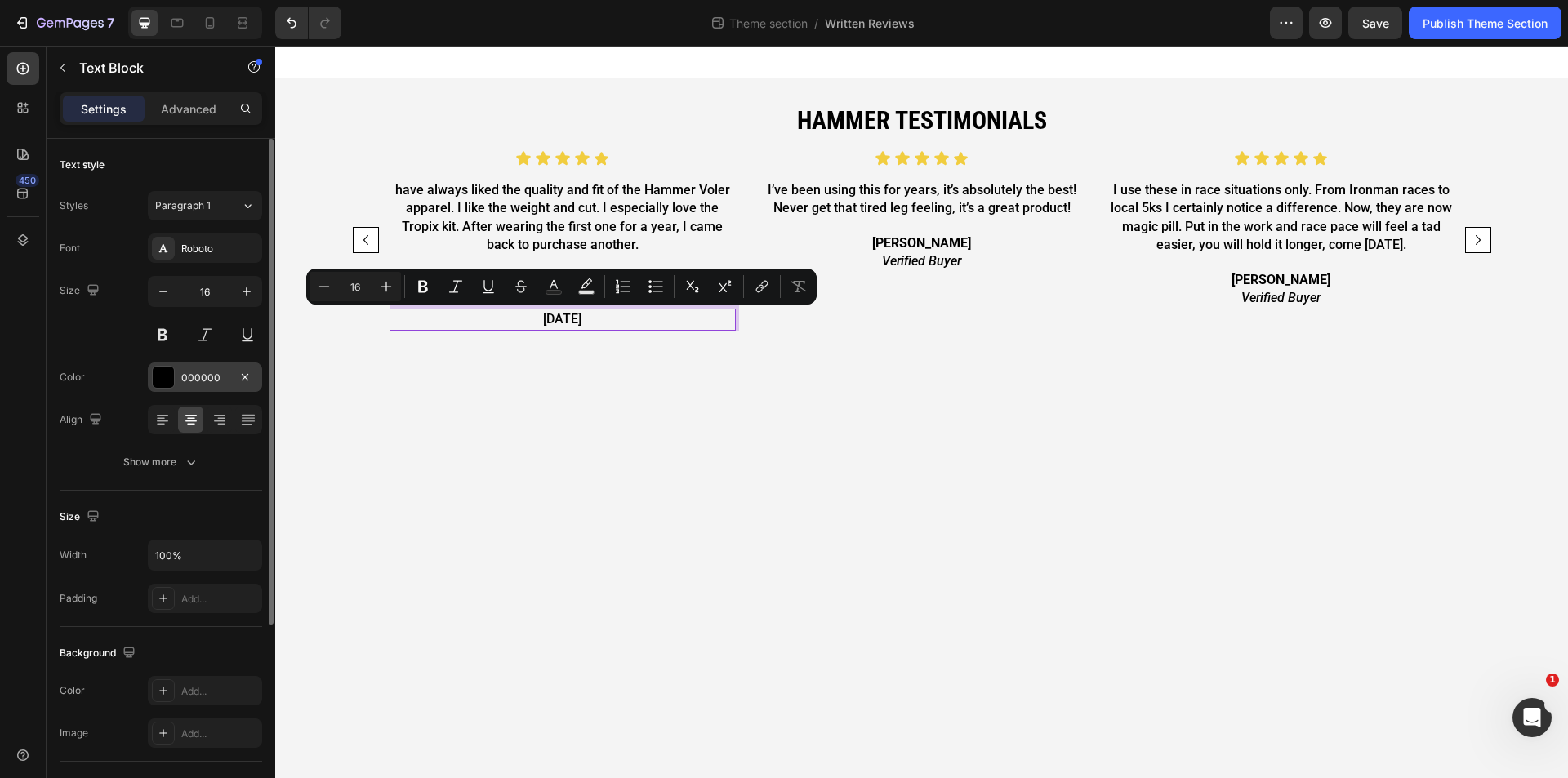
click at [162, 376] on div at bounding box center [163, 377] width 21 height 21
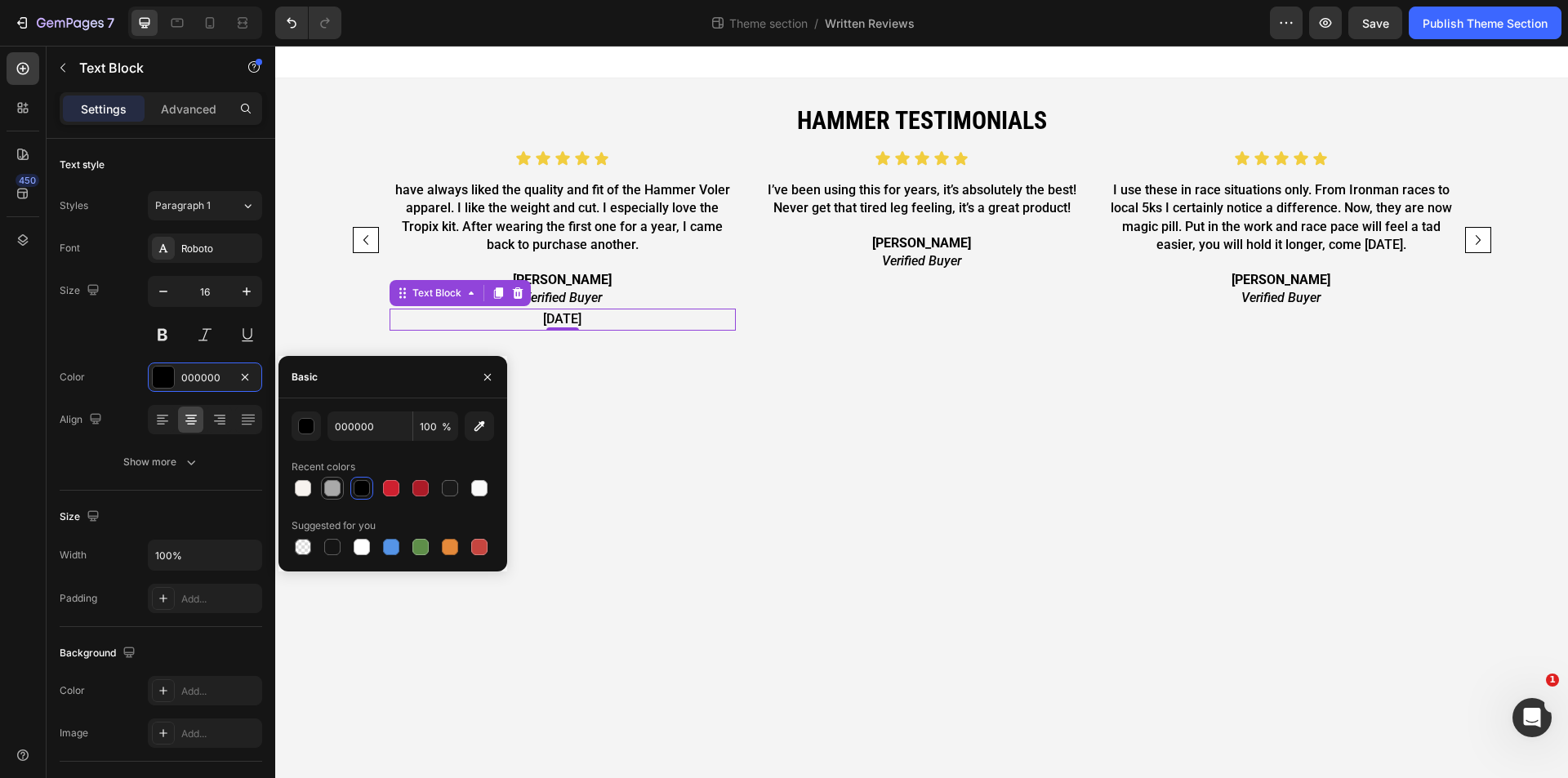
click at [335, 485] on div at bounding box center [332, 488] width 16 height 16
click at [307, 423] on div "button" at bounding box center [306, 427] width 16 height 16
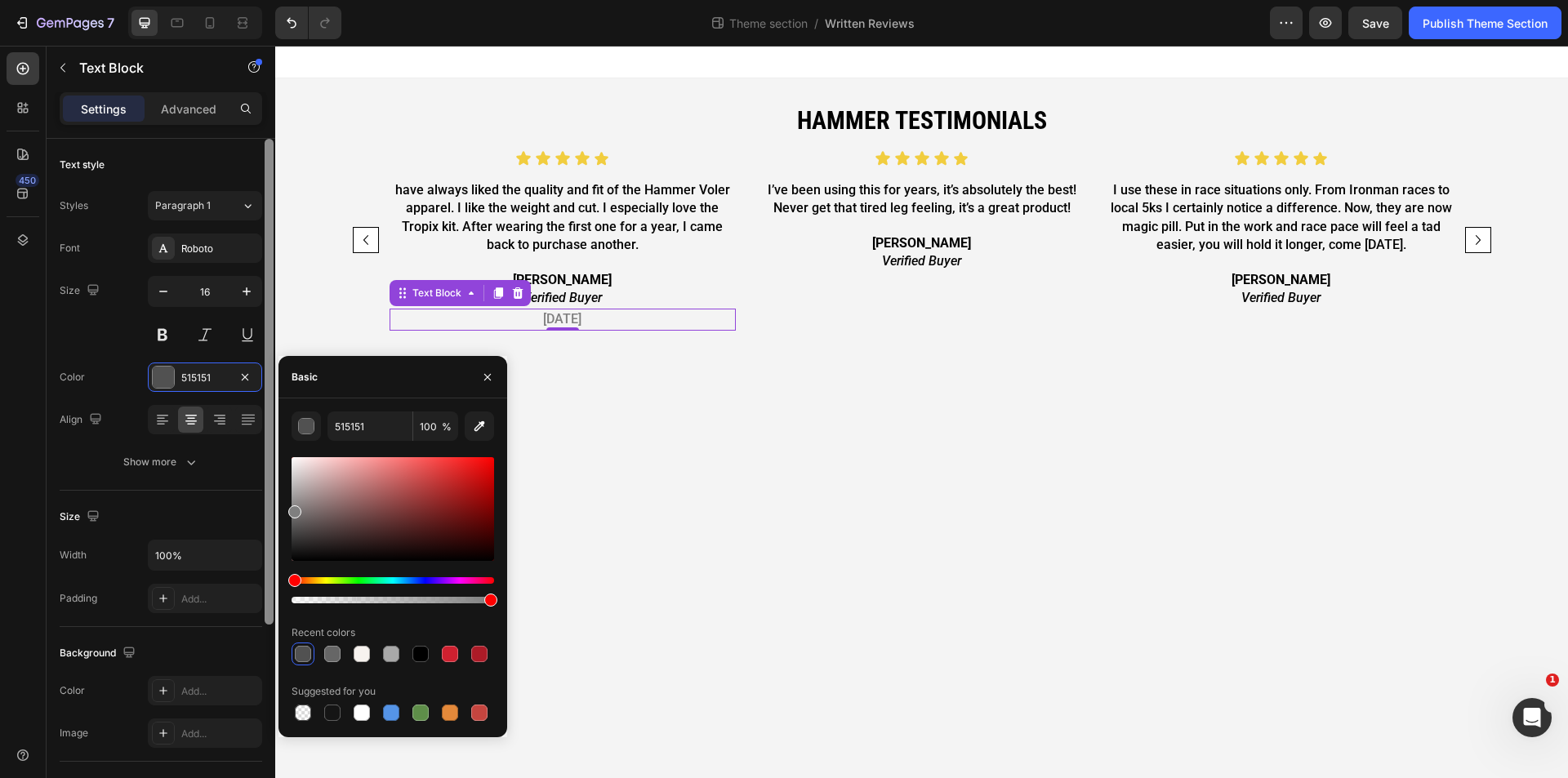
drag, startPoint x: 296, startPoint y: 498, endPoint x: 268, endPoint y: 509, distance: 30.1
click at [268, 509] on div "450 Sections(18) Elements(81) Section Element Hero Section Product Detail Brand…" at bounding box center [137, 412] width 275 height 732
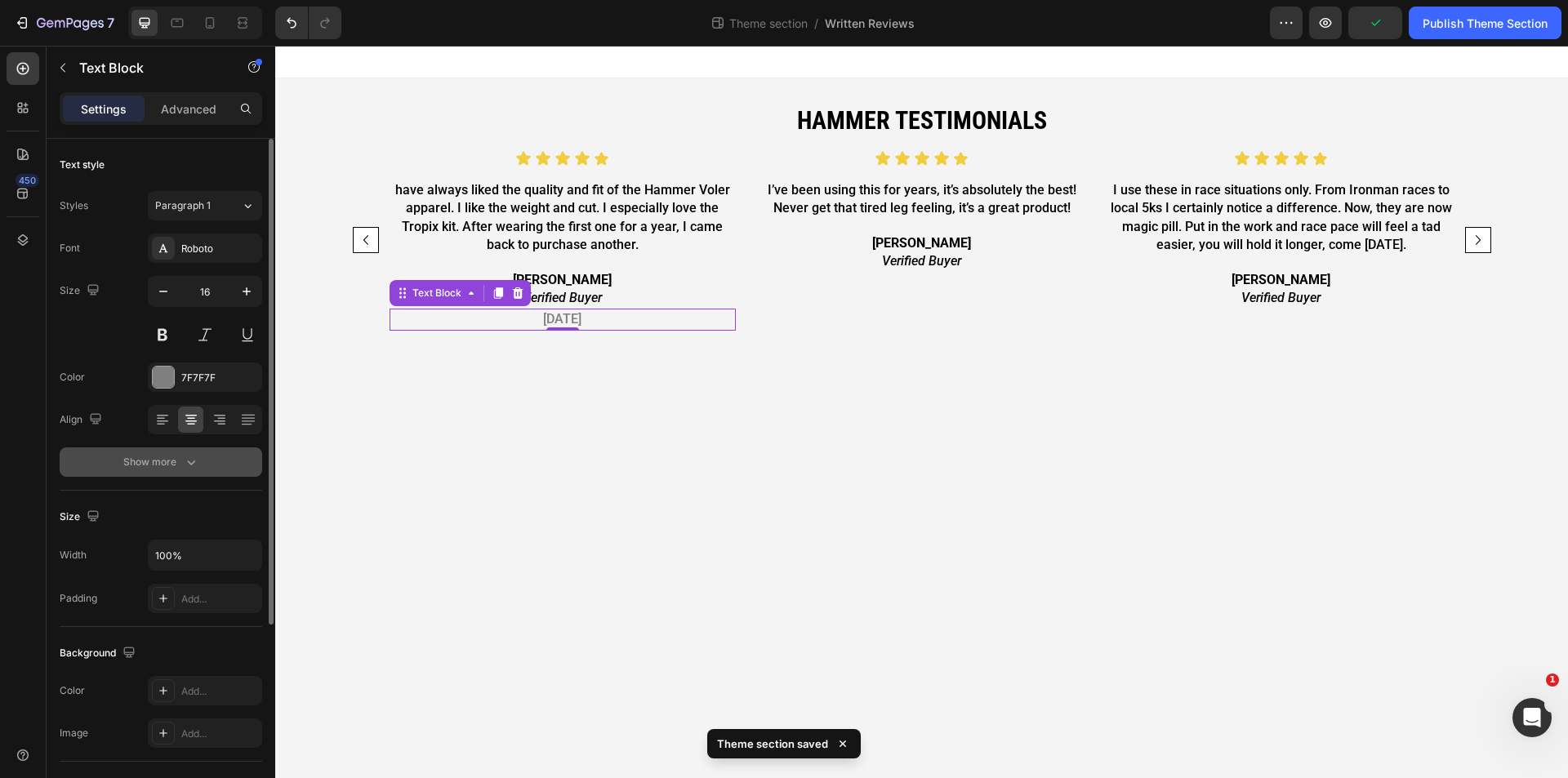
click at [177, 464] on div "Show more" at bounding box center [161, 461] width 76 height 16
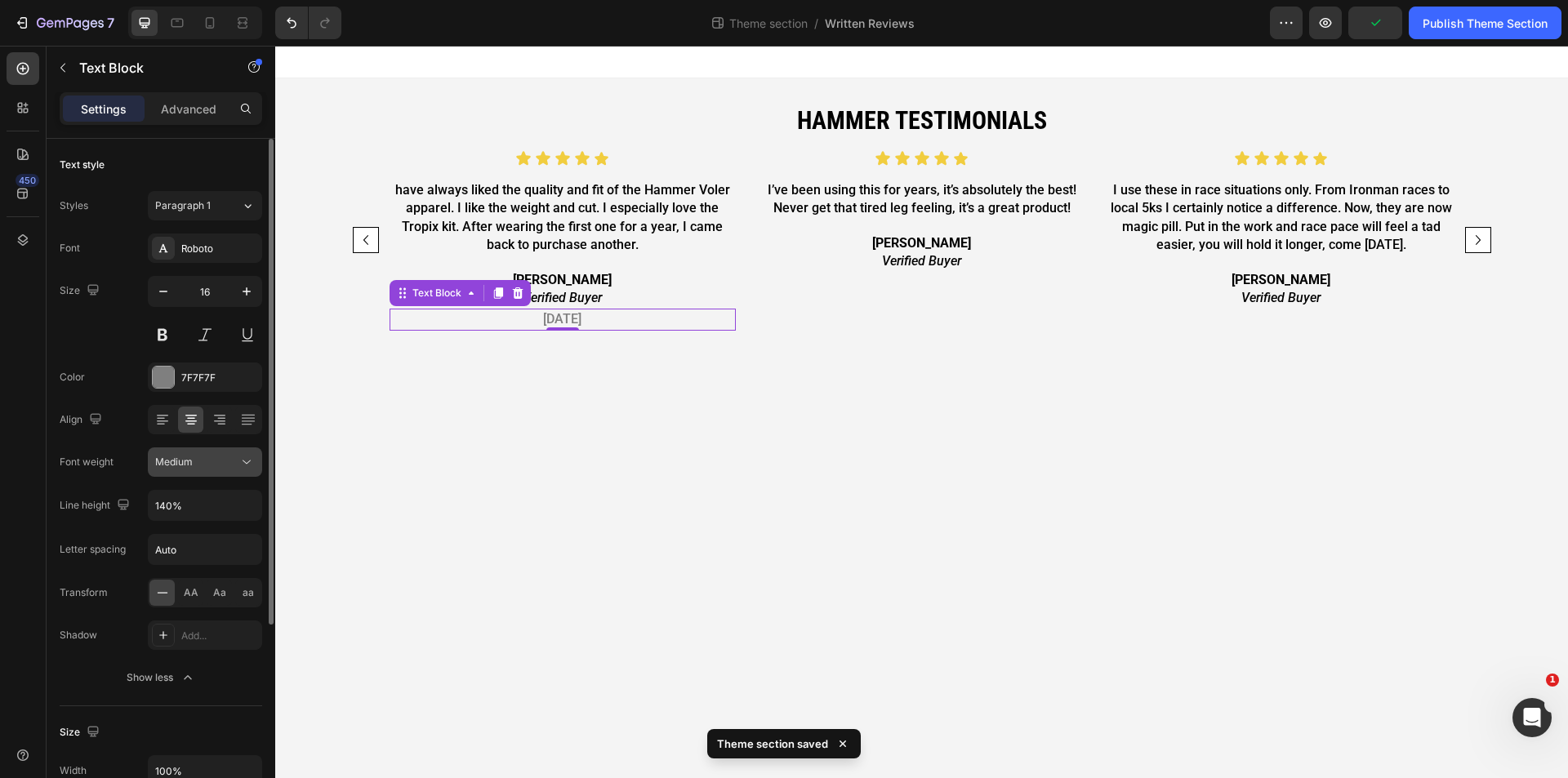
click at [210, 474] on button "Medium" at bounding box center [205, 461] width 114 height 29
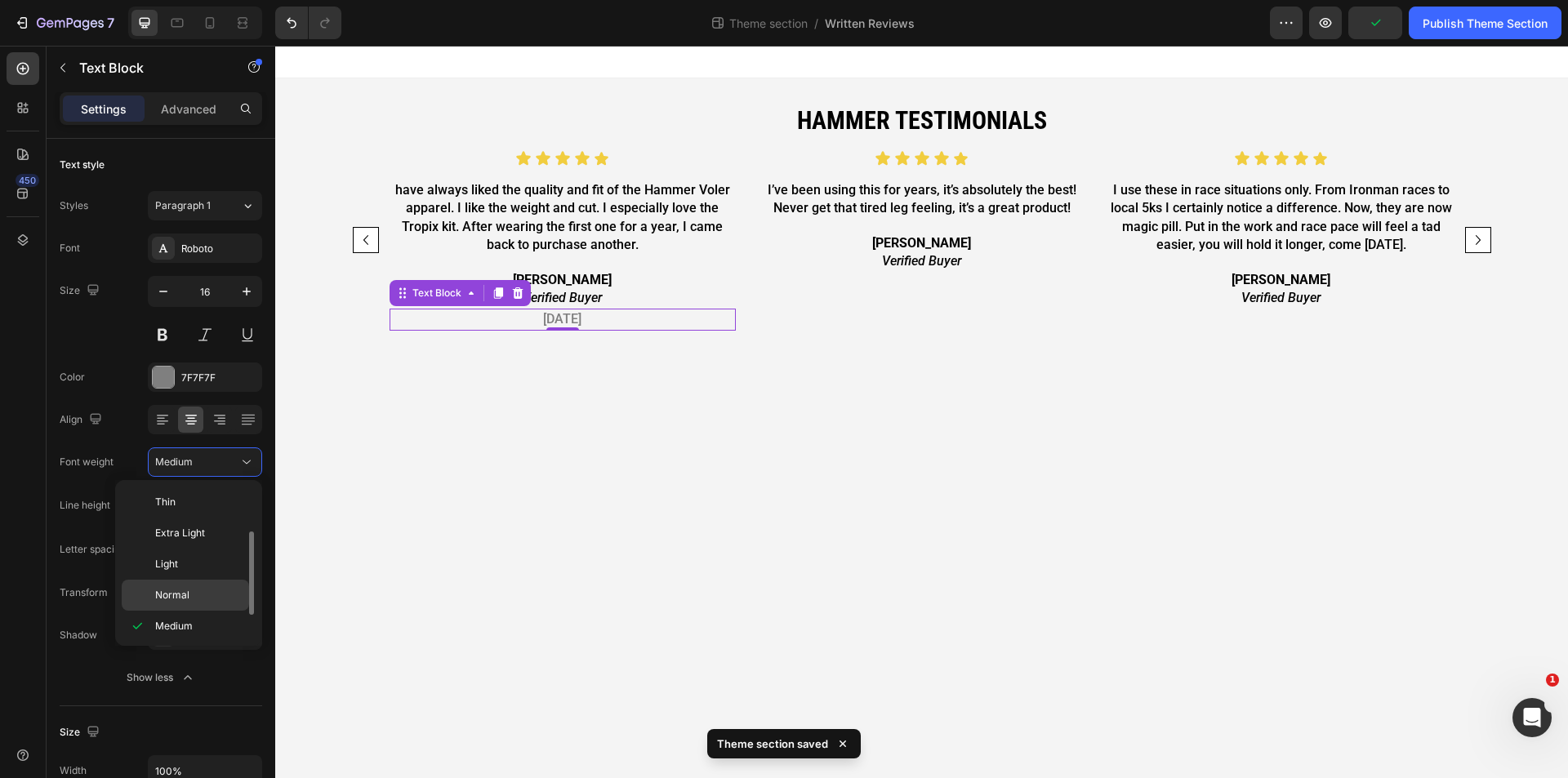
scroll to position [29, 0]
click at [214, 579] on div "Normal" at bounding box center [185, 565] width 127 height 31
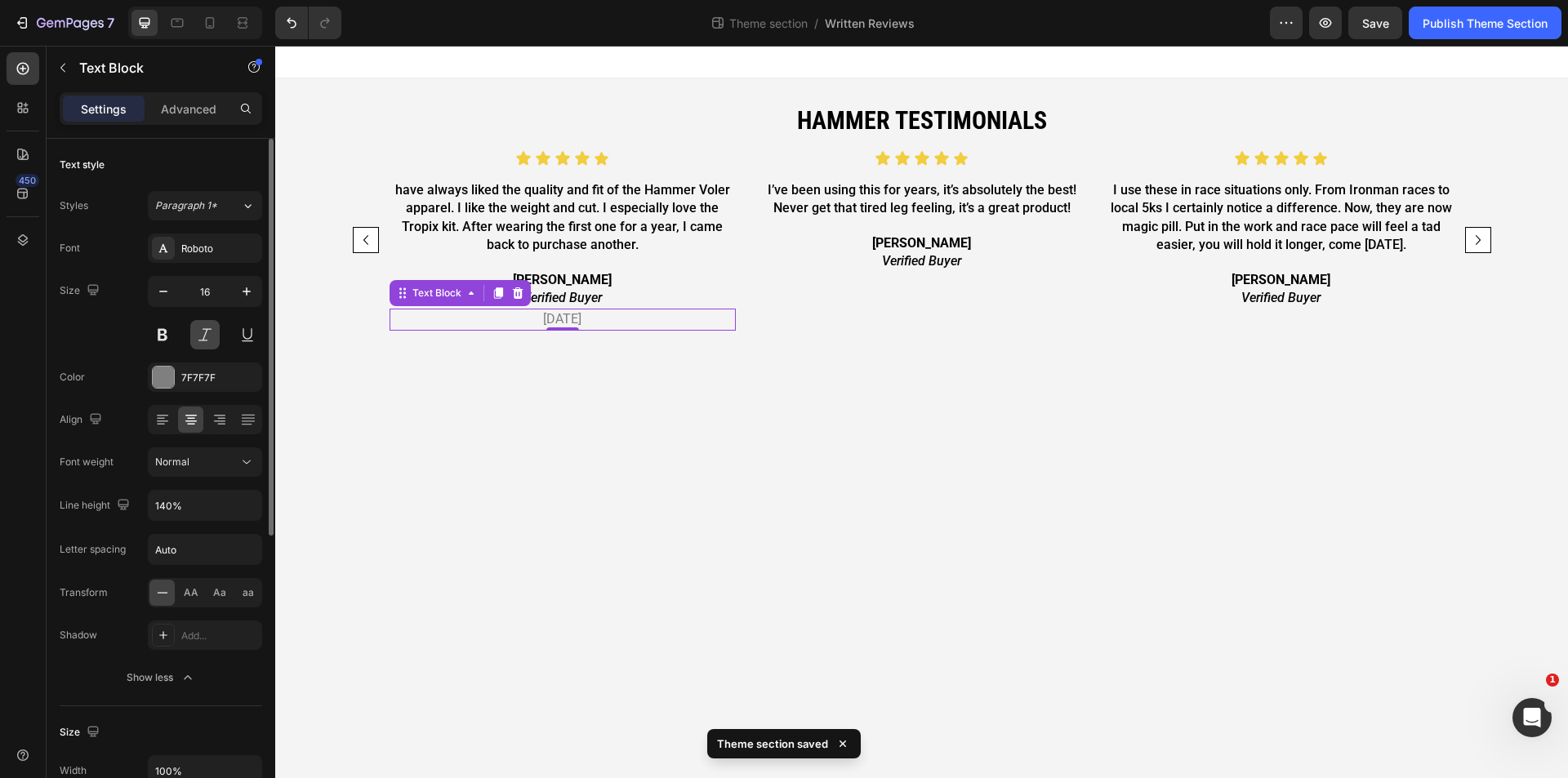
click at [212, 340] on button at bounding box center [205, 334] width 29 height 29
click at [205, 332] on button at bounding box center [205, 334] width 29 height 29
click at [165, 380] on div at bounding box center [163, 377] width 21 height 21
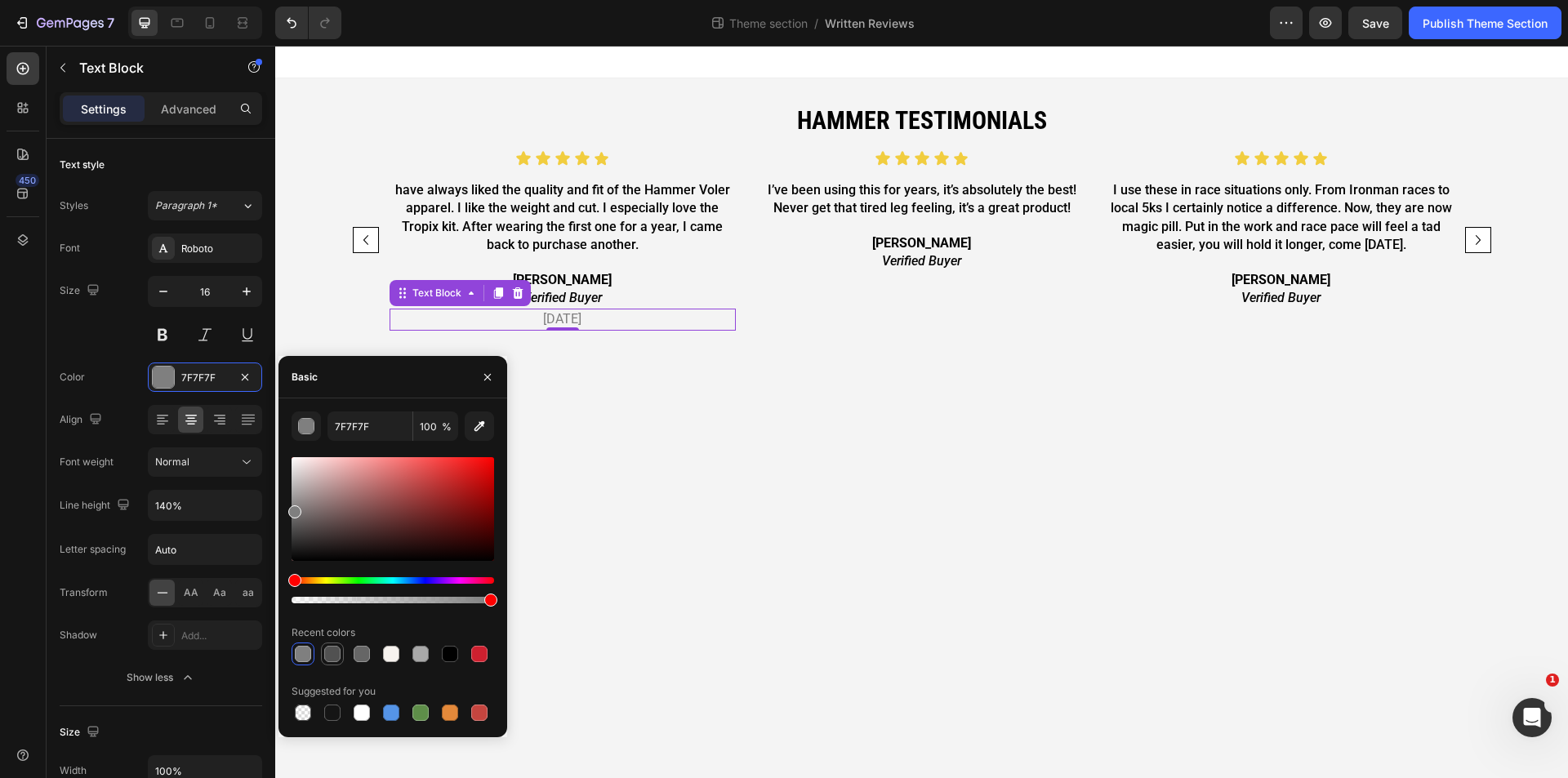
click at [332, 659] on div at bounding box center [332, 654] width 16 height 16
click at [449, 661] on div at bounding box center [449, 654] width 16 height 16
type input "000000"
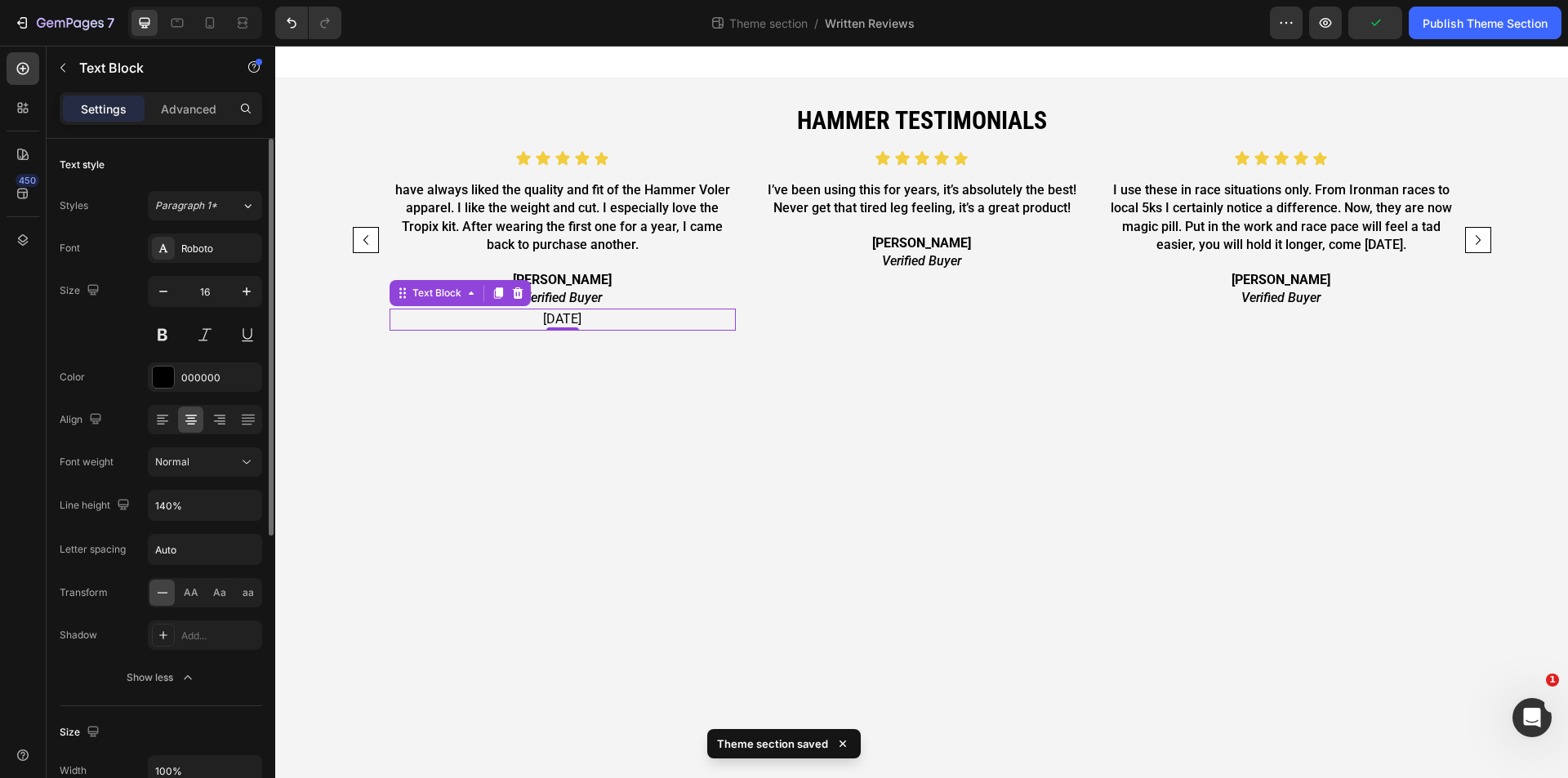
click at [79, 346] on div "Size 16" at bounding box center [161, 313] width 203 height 74
click at [824, 405] on body "HAmmer testimonials Heading Icon Icon Icon Icon Icon Icon List have always like…" at bounding box center [922, 412] width 1293 height 732
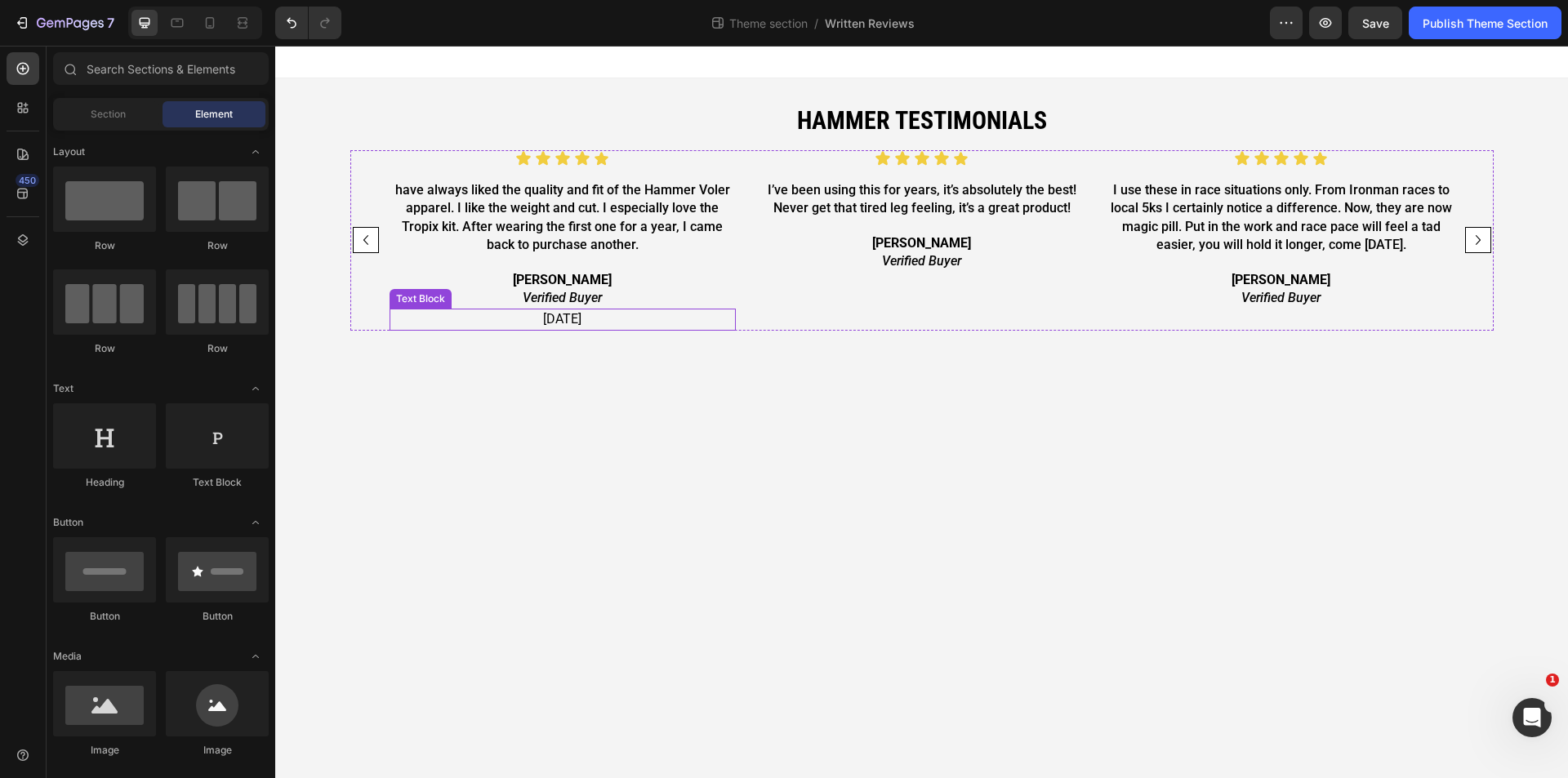
click at [643, 318] on p "[DATE]" at bounding box center [562, 318] width 343 height 18
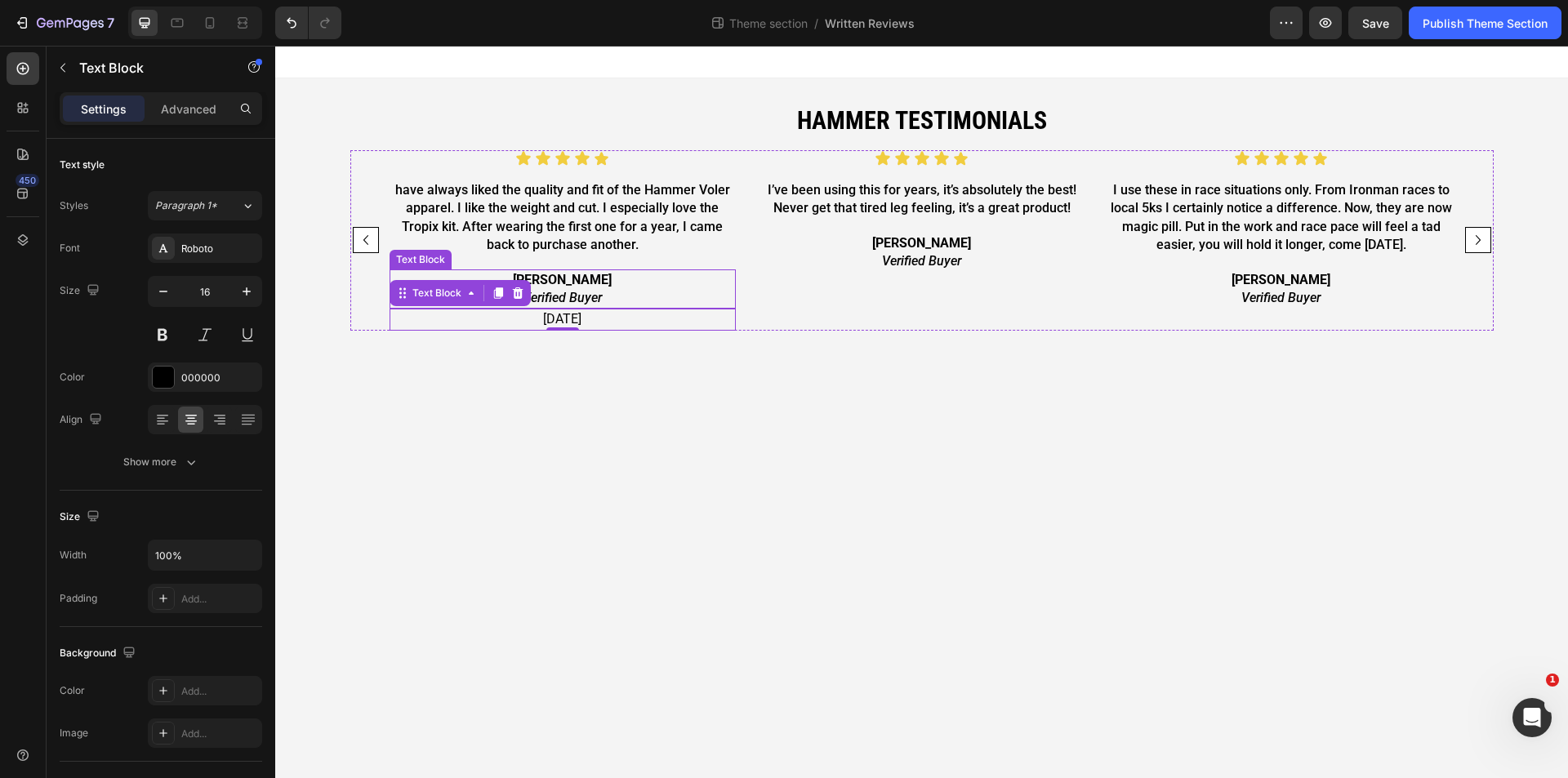
click at [680, 283] on p "[PERSON_NAME]" at bounding box center [562, 279] width 343 height 18
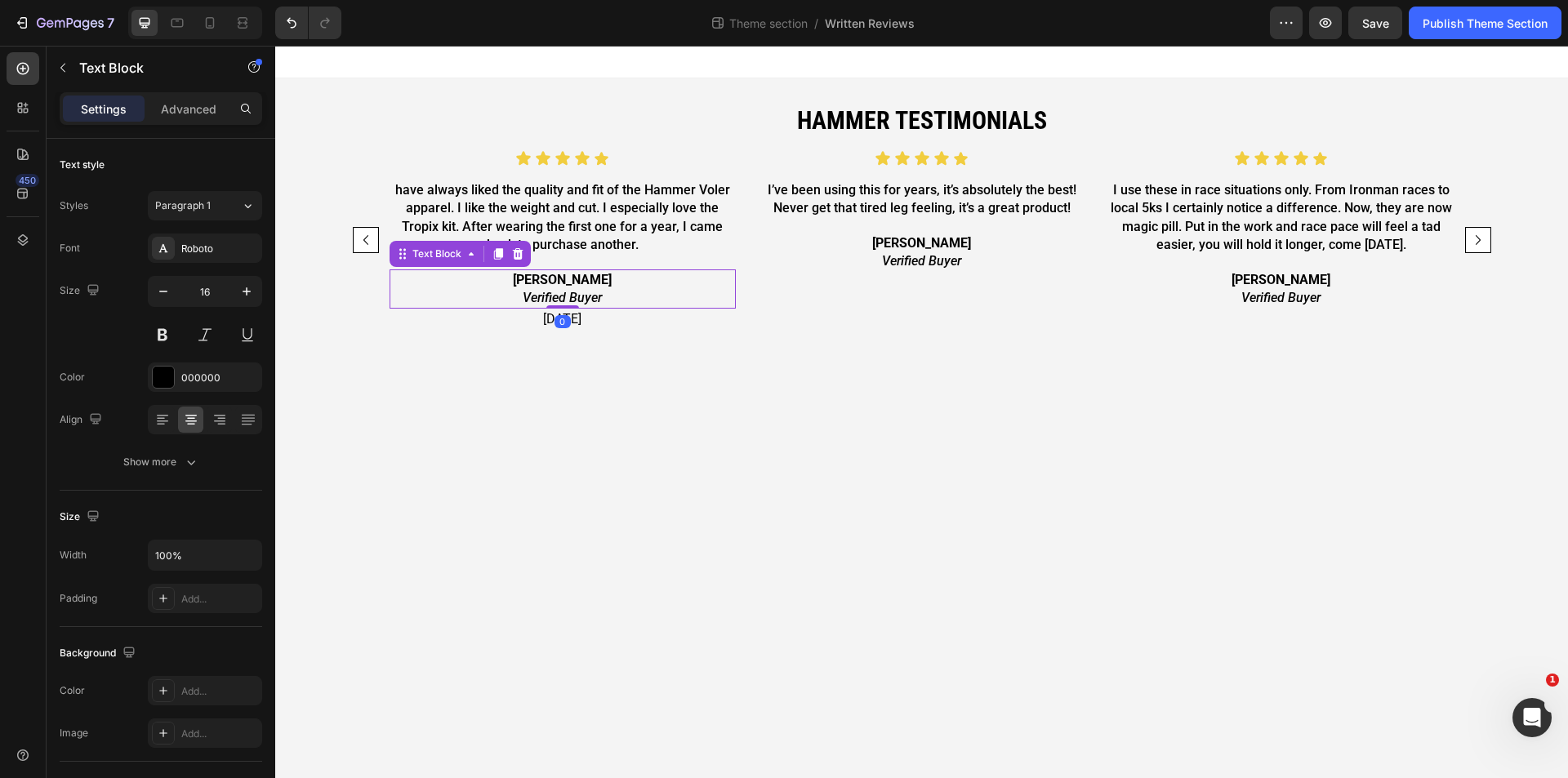
click at [215, 123] on div "Settings Advanced" at bounding box center [161, 108] width 203 height 33
click at [199, 113] on p "Advanced" at bounding box center [188, 109] width 55 height 17
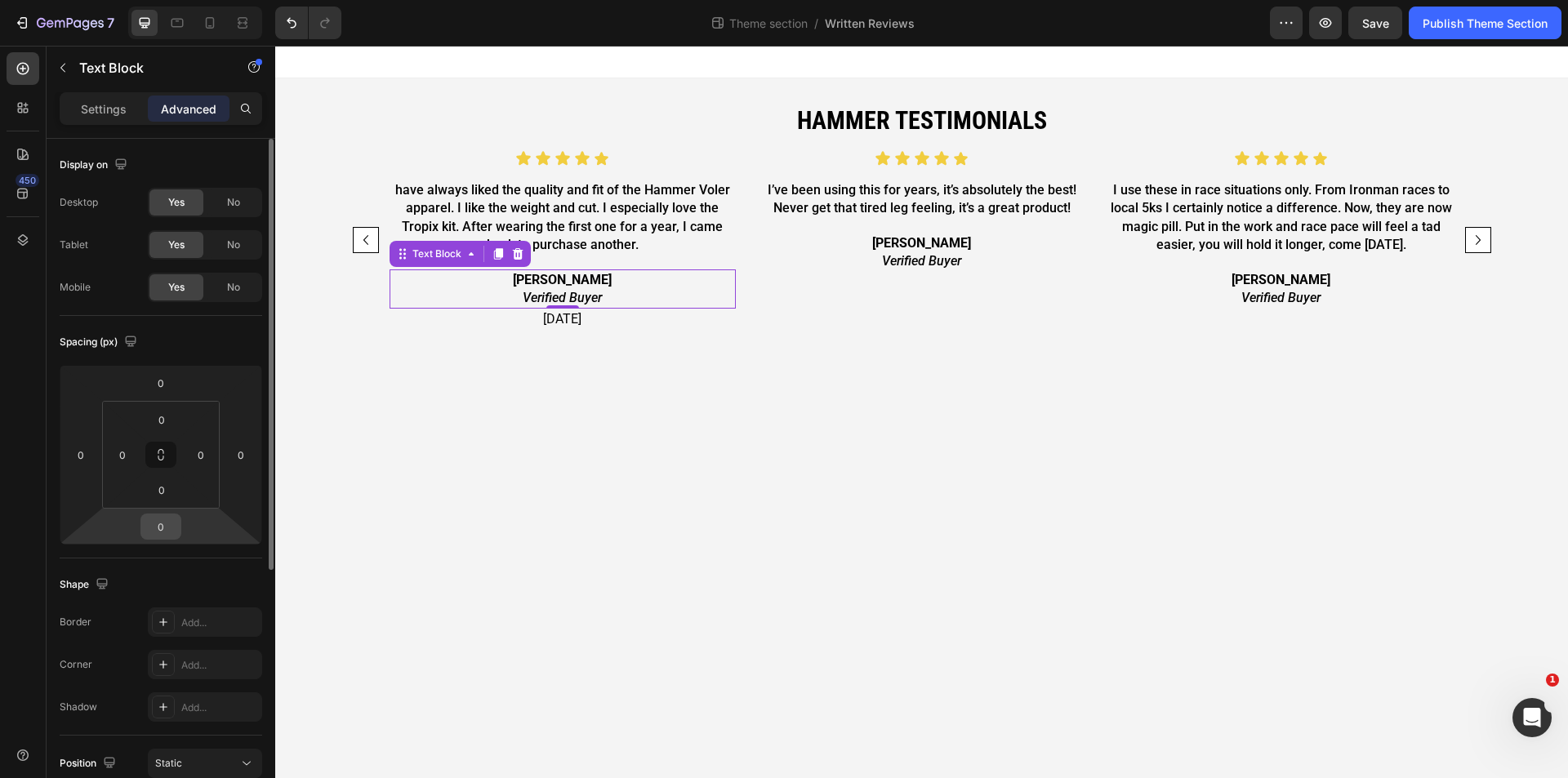
click at [169, 520] on input "0" at bounding box center [161, 527] width 33 height 24
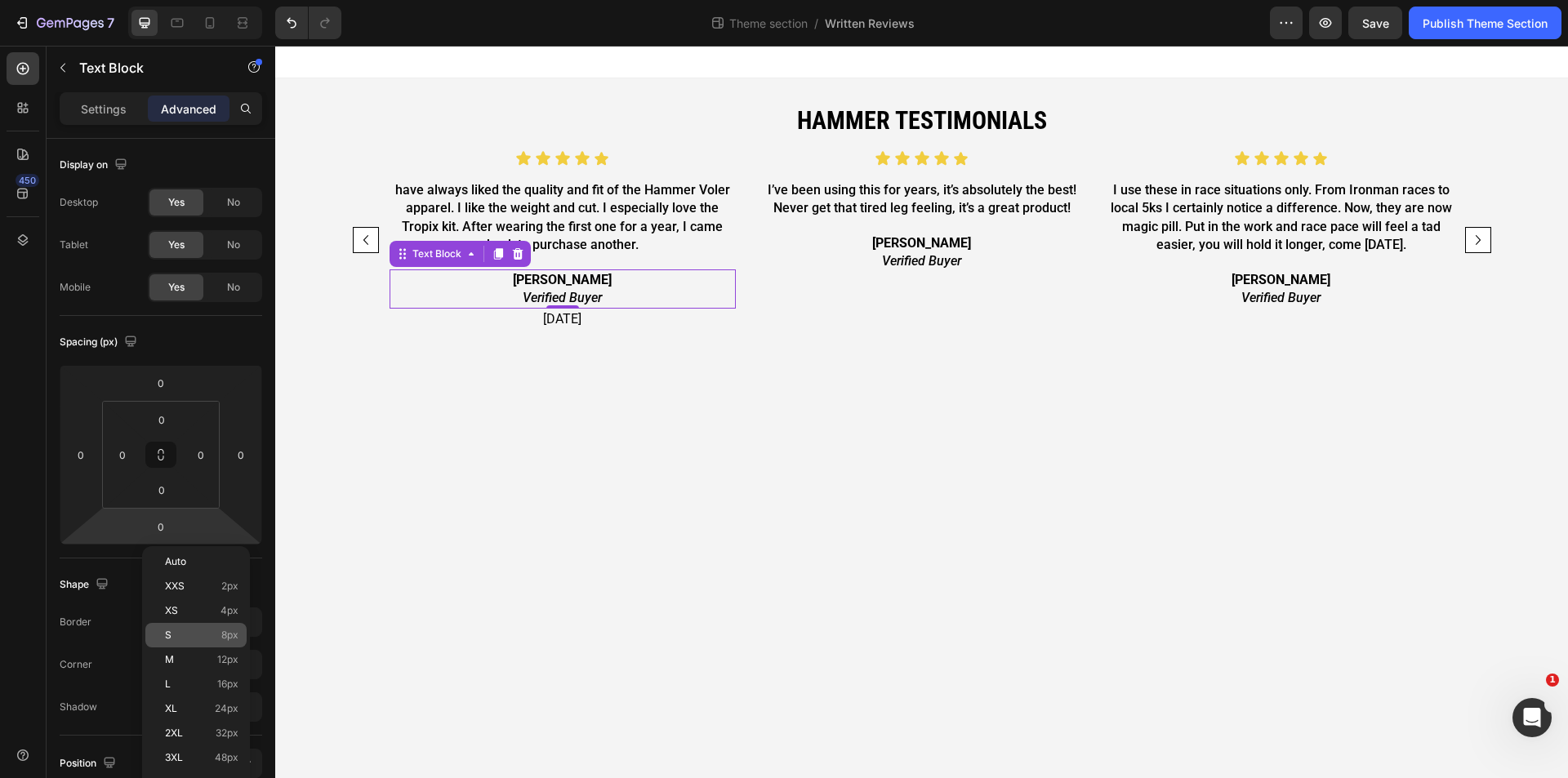
click at [200, 638] on p "S 8px" at bounding box center [202, 635] width 74 height 11
type input "8"
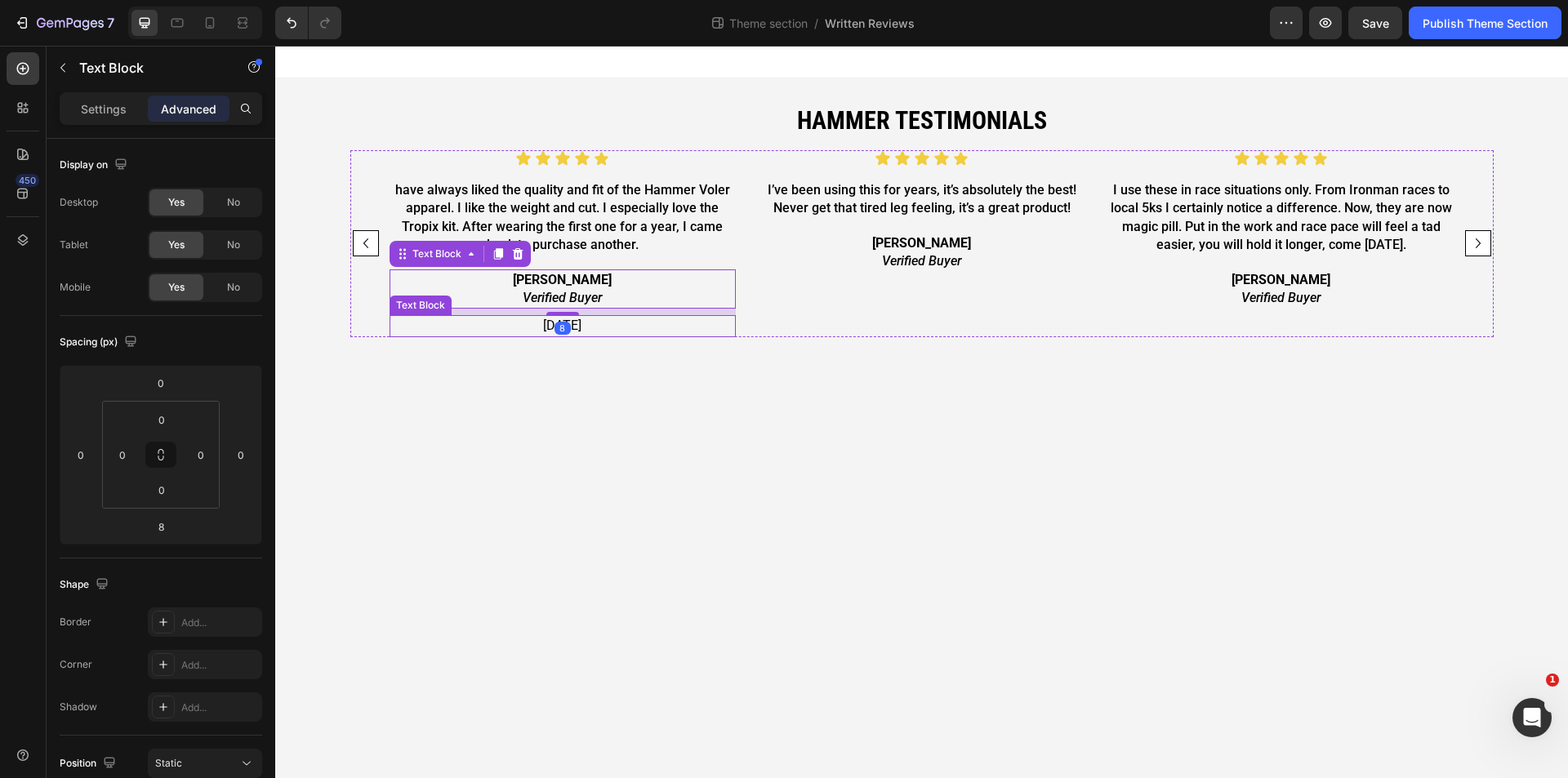
click at [656, 479] on body "HAmmer testimonials Heading Icon Icon Icon Icon Icon Icon List have always like…" at bounding box center [922, 412] width 1293 height 732
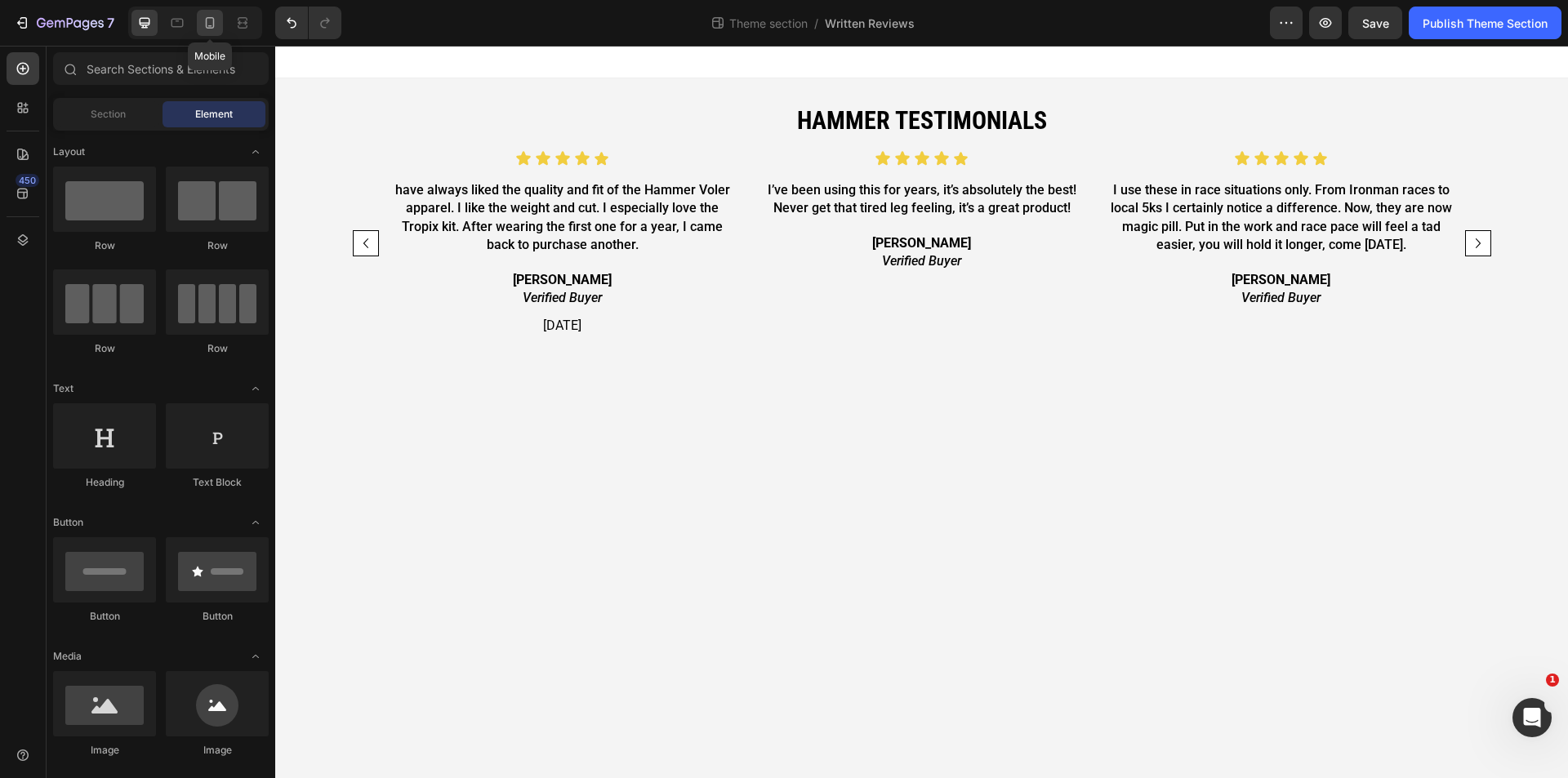
click at [219, 16] on div at bounding box center [210, 22] width 26 height 26
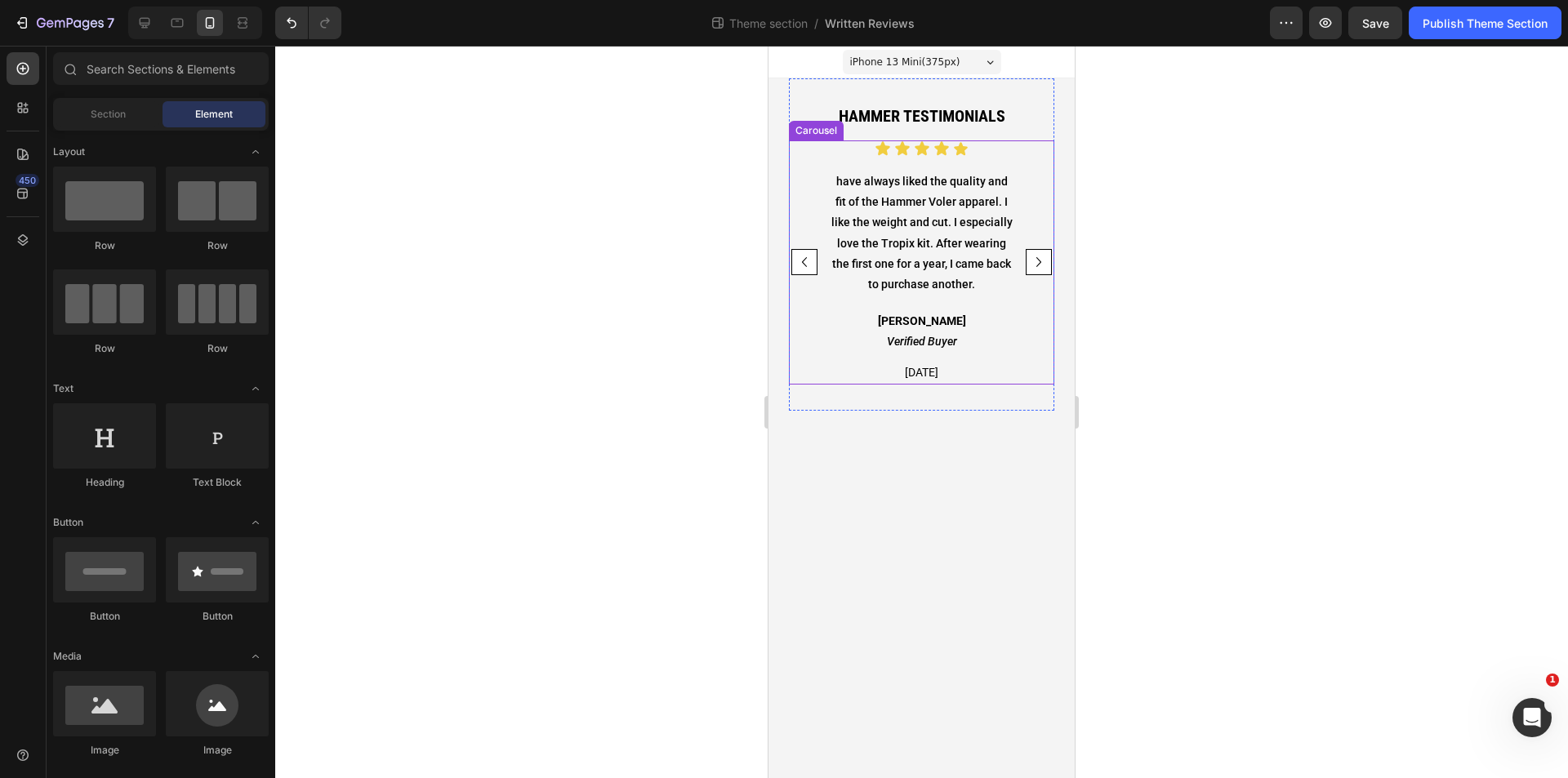
click at [1036, 261] on icon "Carousel Next Arrow" at bounding box center [1038, 262] width 20 height 20
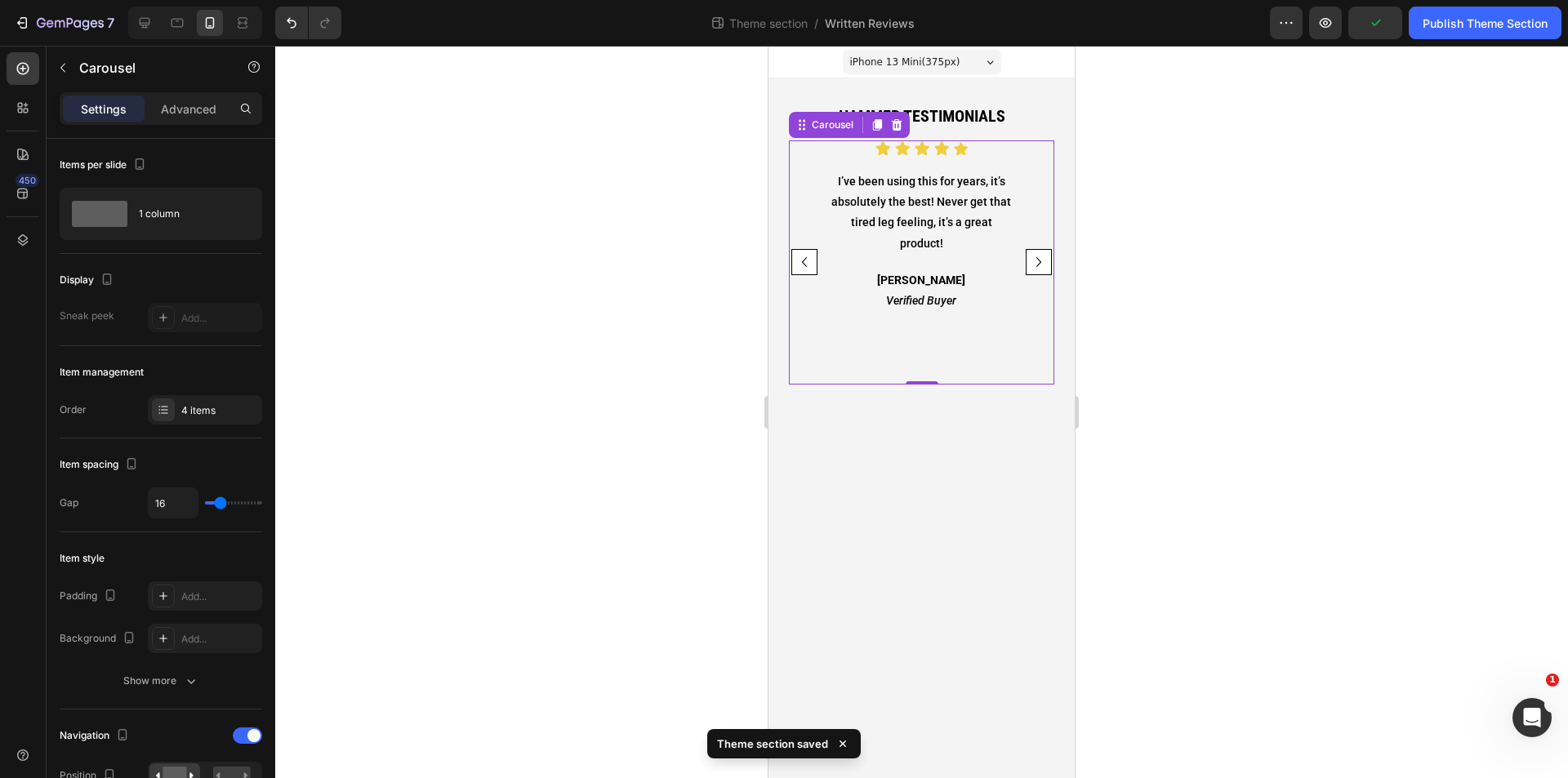
click at [806, 267] on icon "Carousel Back Arrow" at bounding box center [804, 262] width 20 height 20
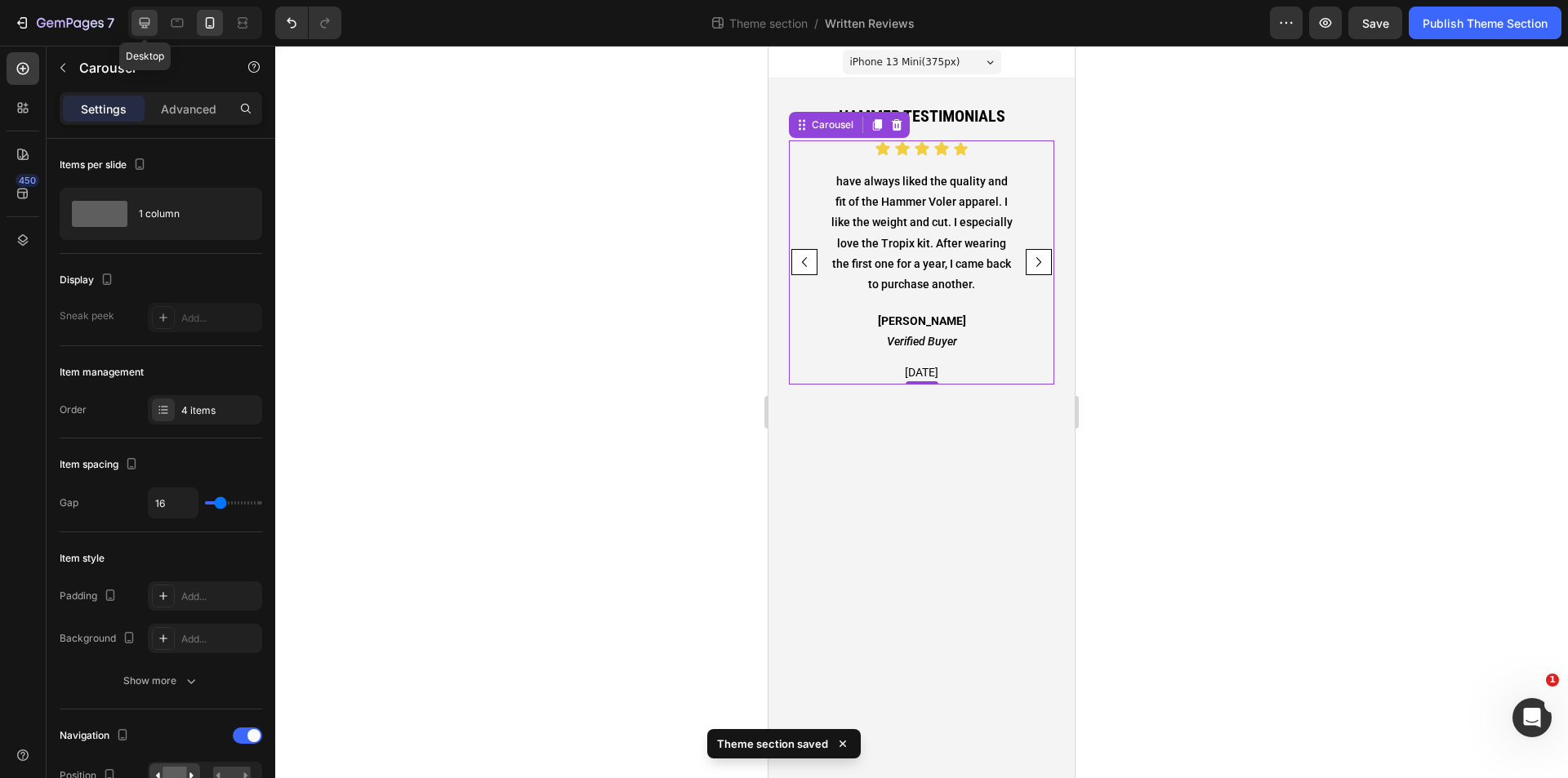
click at [151, 22] on icon at bounding box center [144, 22] width 16 height 16
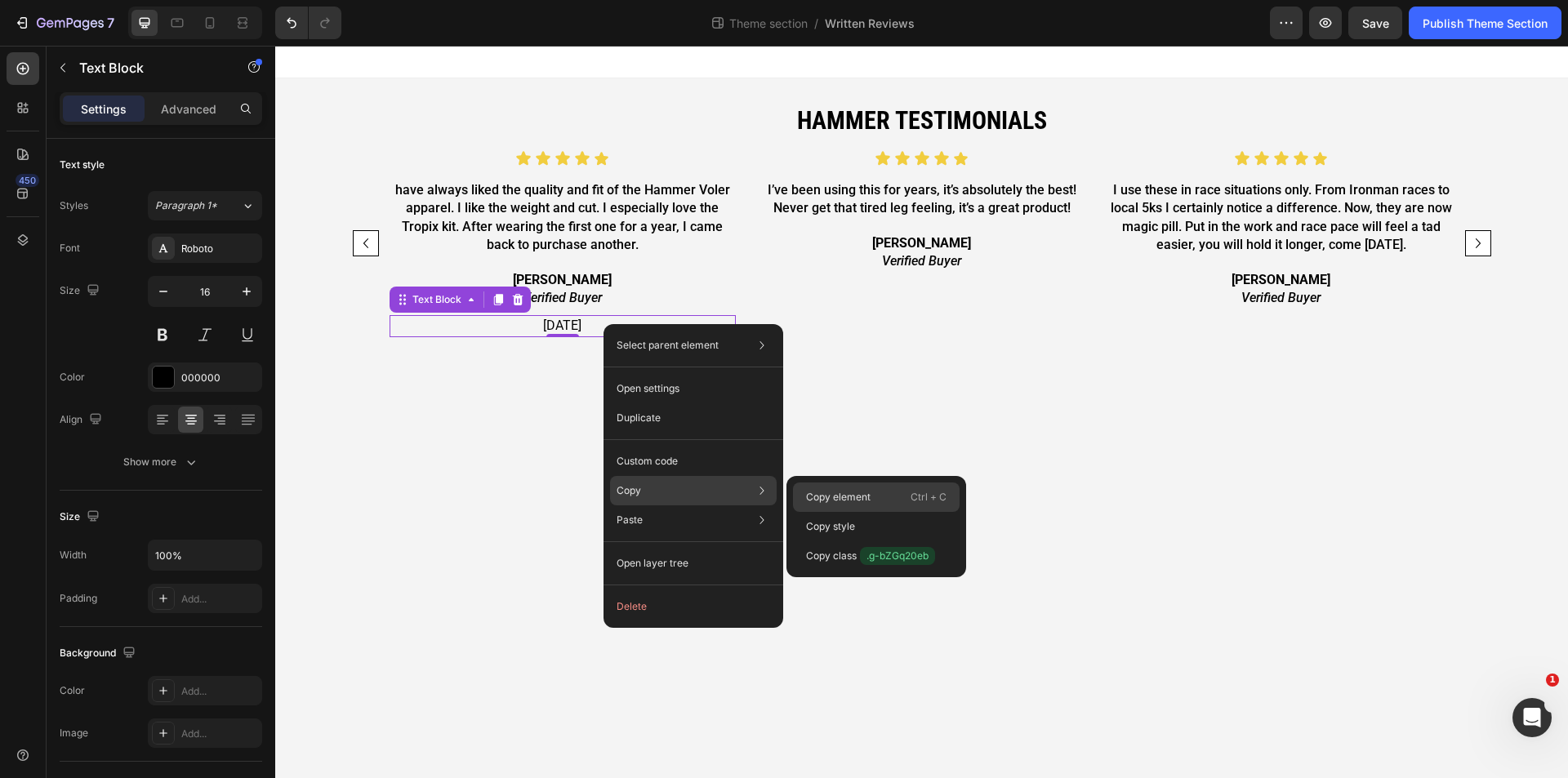
click at [838, 498] on p "Copy element" at bounding box center [838, 498] width 64 height 15
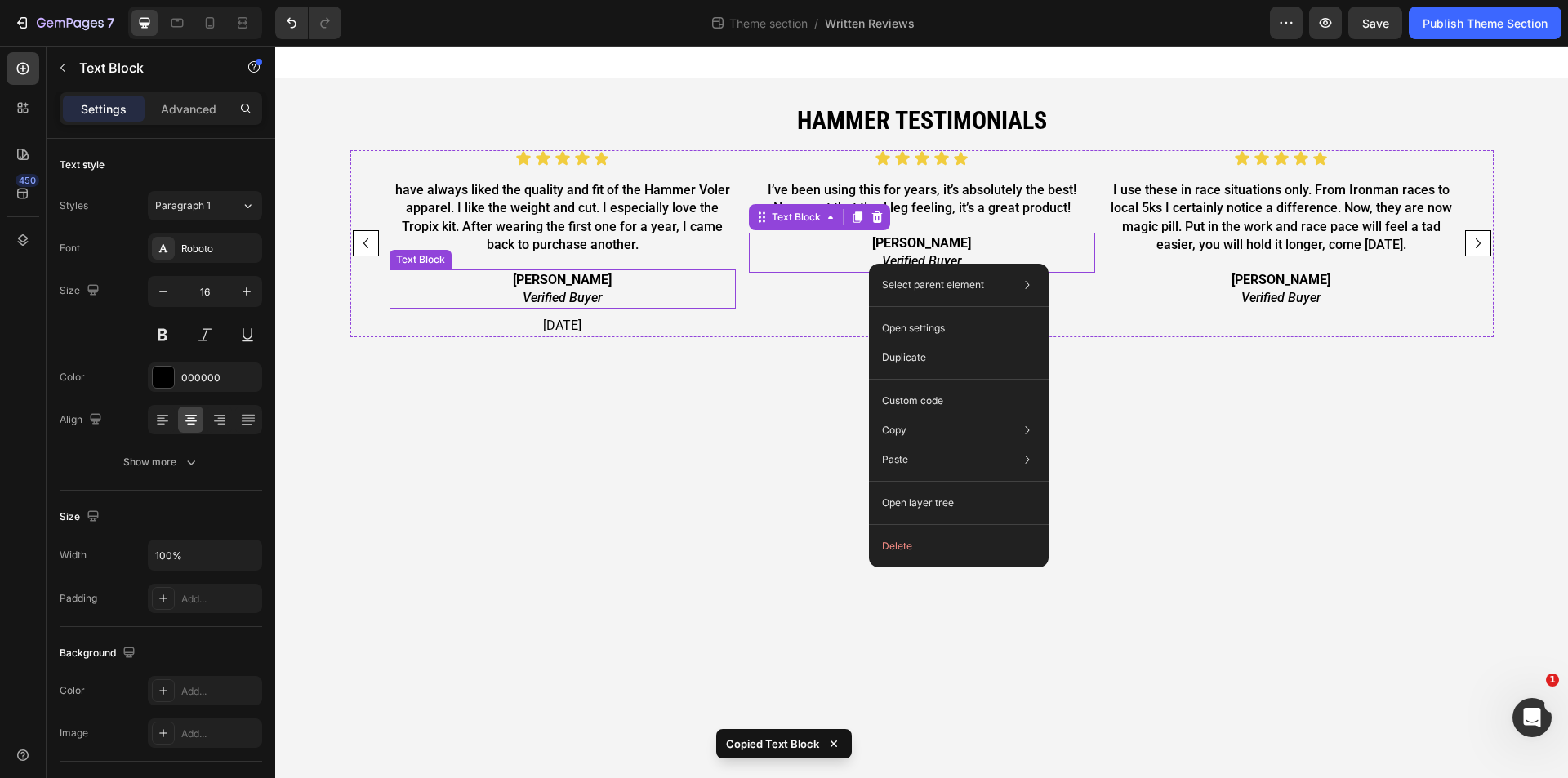
click at [690, 291] on p "Verified Buyer" at bounding box center [562, 298] width 343 height 18
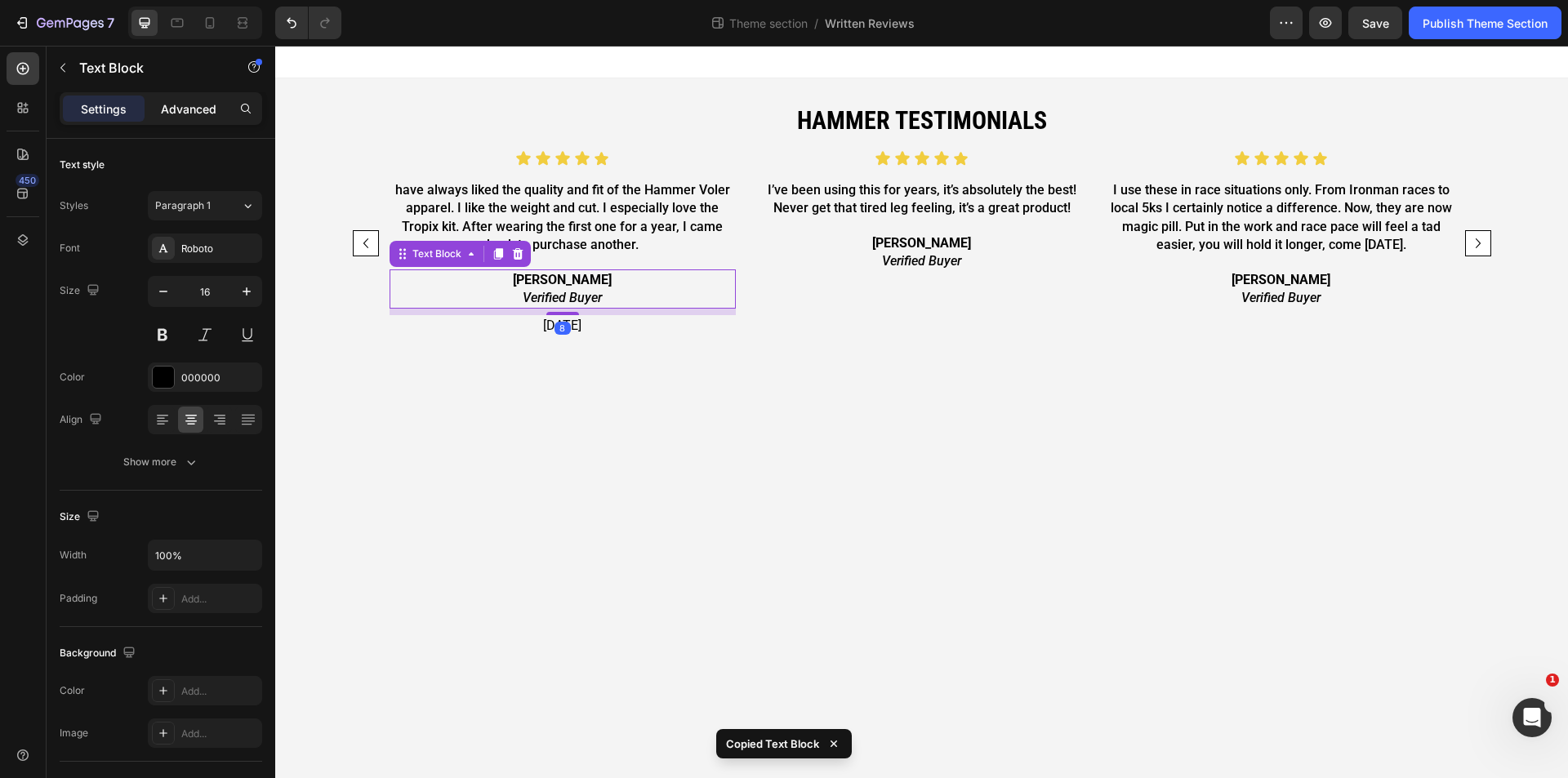
click at [212, 115] on p "Advanced" at bounding box center [188, 109] width 55 height 17
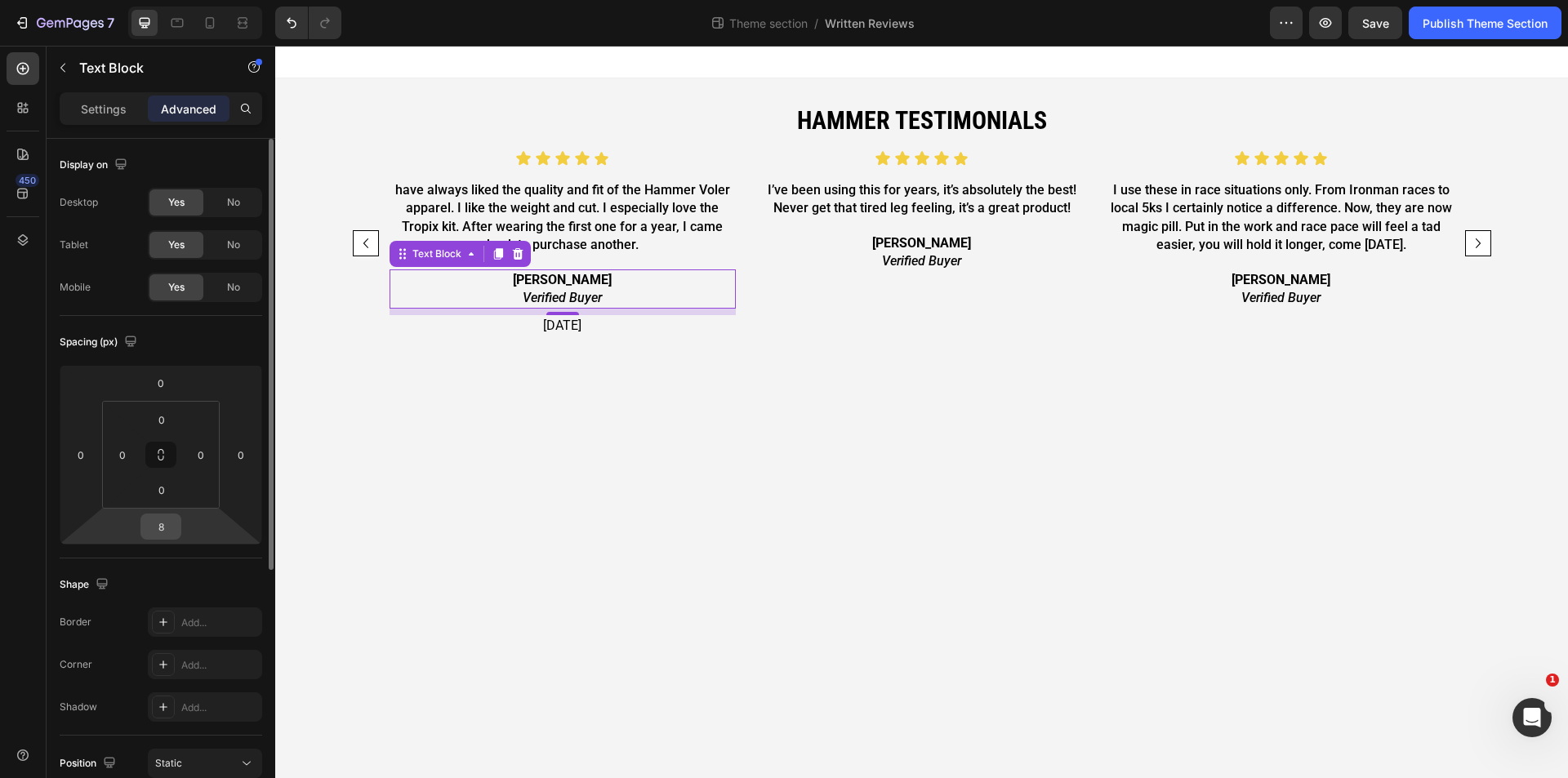
click at [177, 523] on input "8" at bounding box center [161, 527] width 33 height 24
click at [605, 323] on p "[DATE]" at bounding box center [562, 318] width 343 height 18
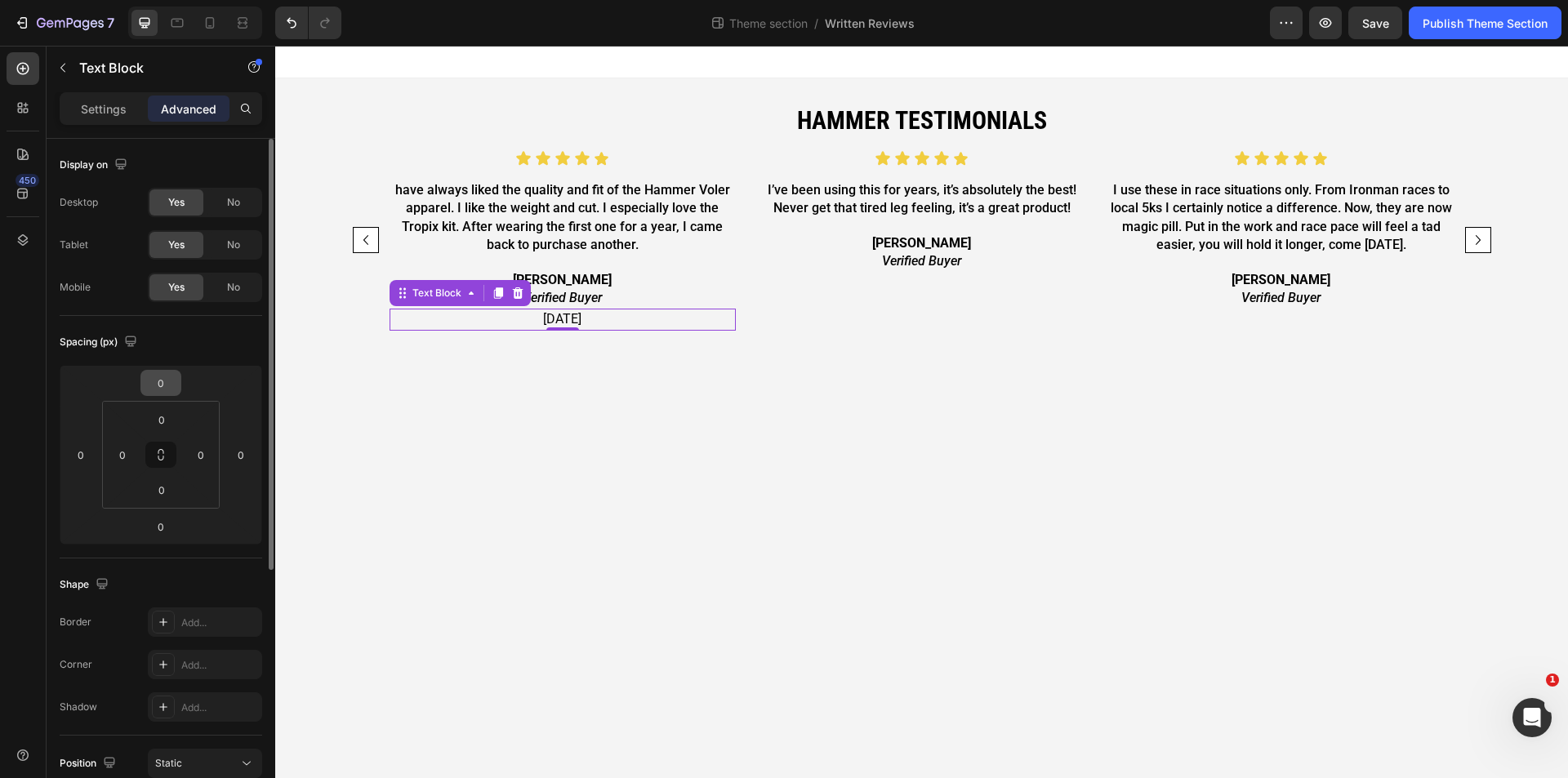
click at [169, 377] on input "0" at bounding box center [161, 383] width 33 height 24
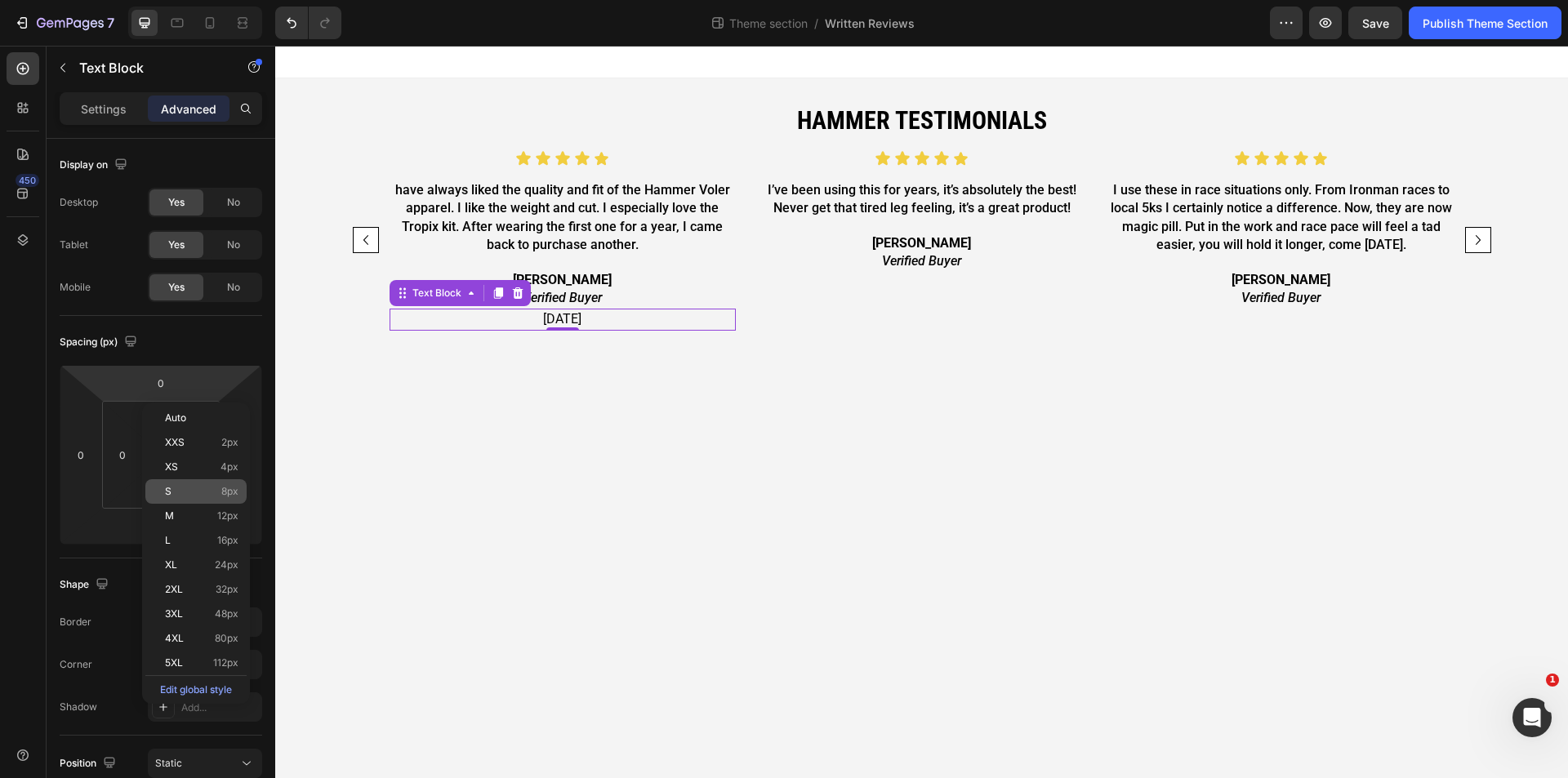
drag, startPoint x: 205, startPoint y: 495, endPoint x: 33, endPoint y: 418, distance: 188.4
click at [205, 495] on p "S 8px" at bounding box center [202, 491] width 74 height 11
type input "8"
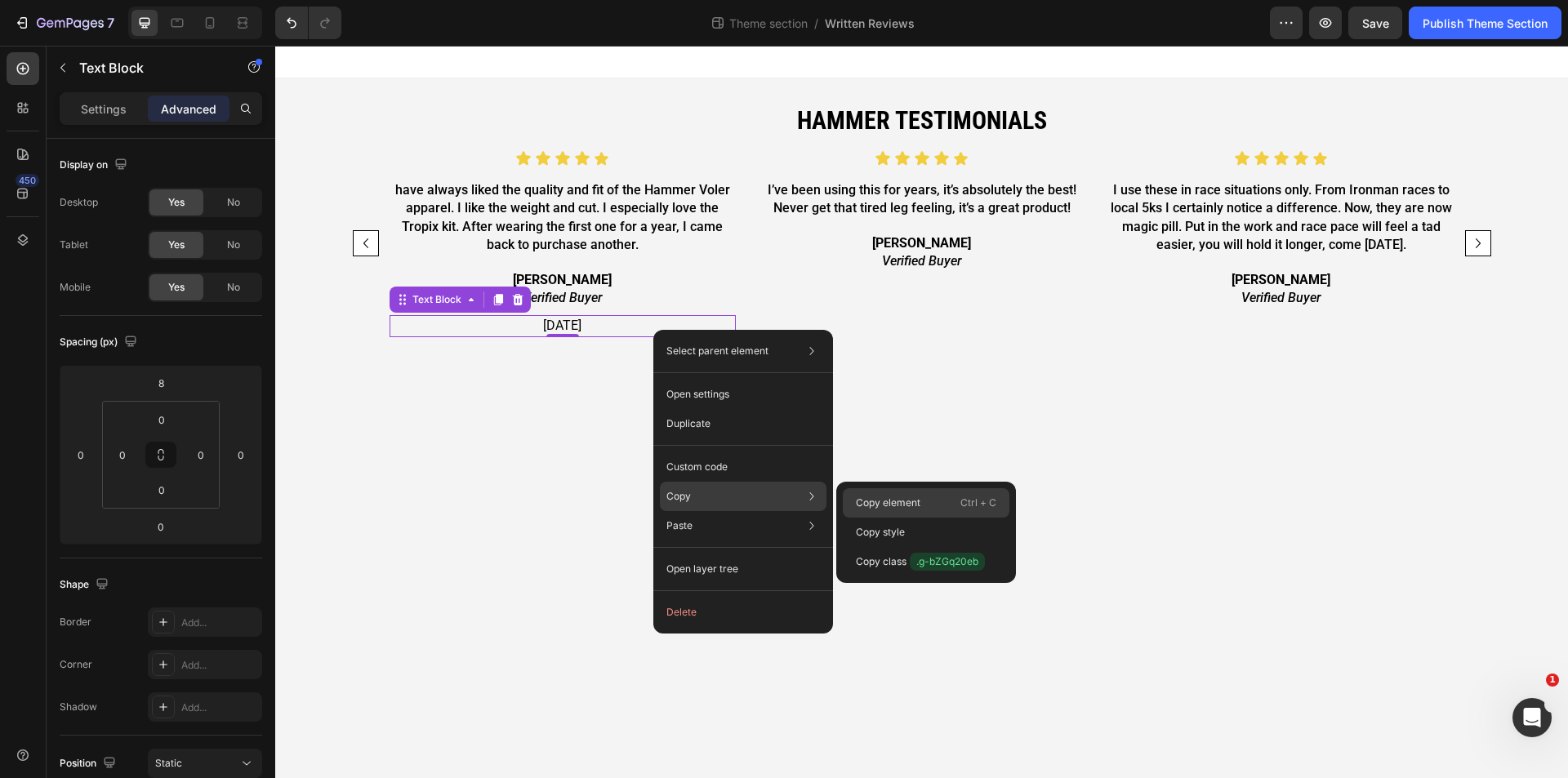
click at [863, 503] on p "Copy element" at bounding box center [888, 503] width 64 height 15
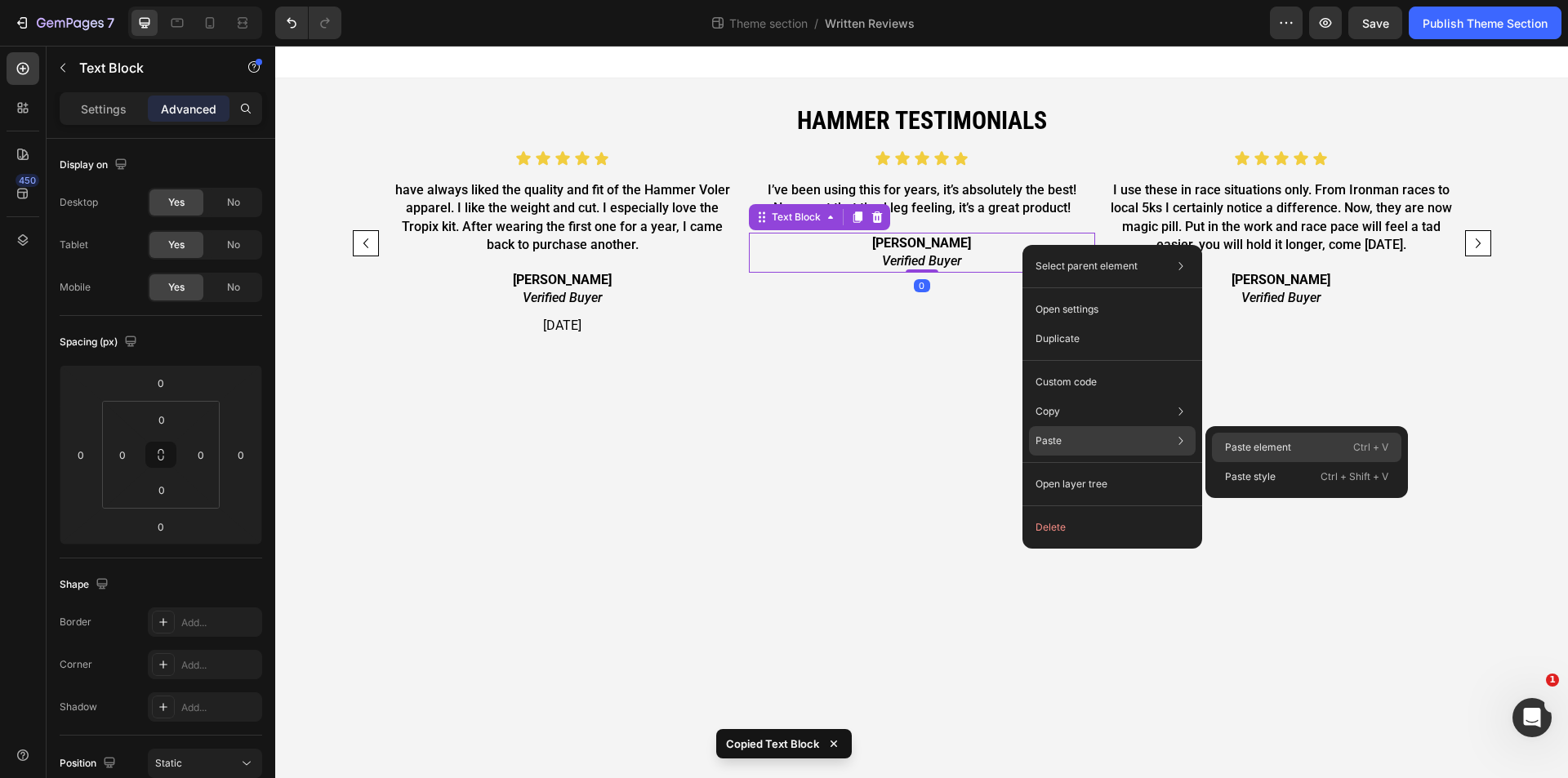
click at [1277, 454] on p "Paste element" at bounding box center [1258, 447] width 66 height 15
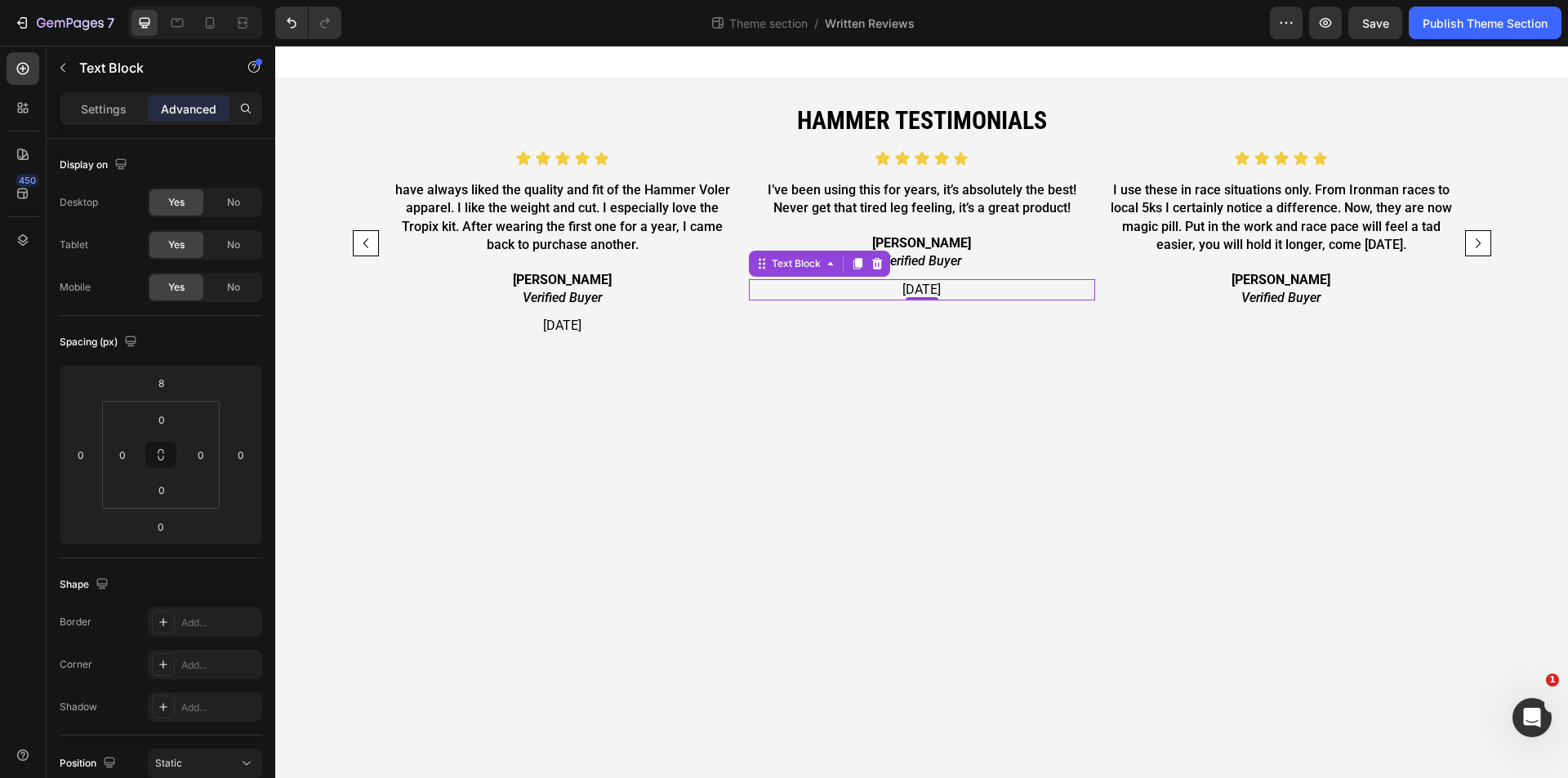
click at [914, 290] on p "[DATE]" at bounding box center [922, 290] width 343 height 18
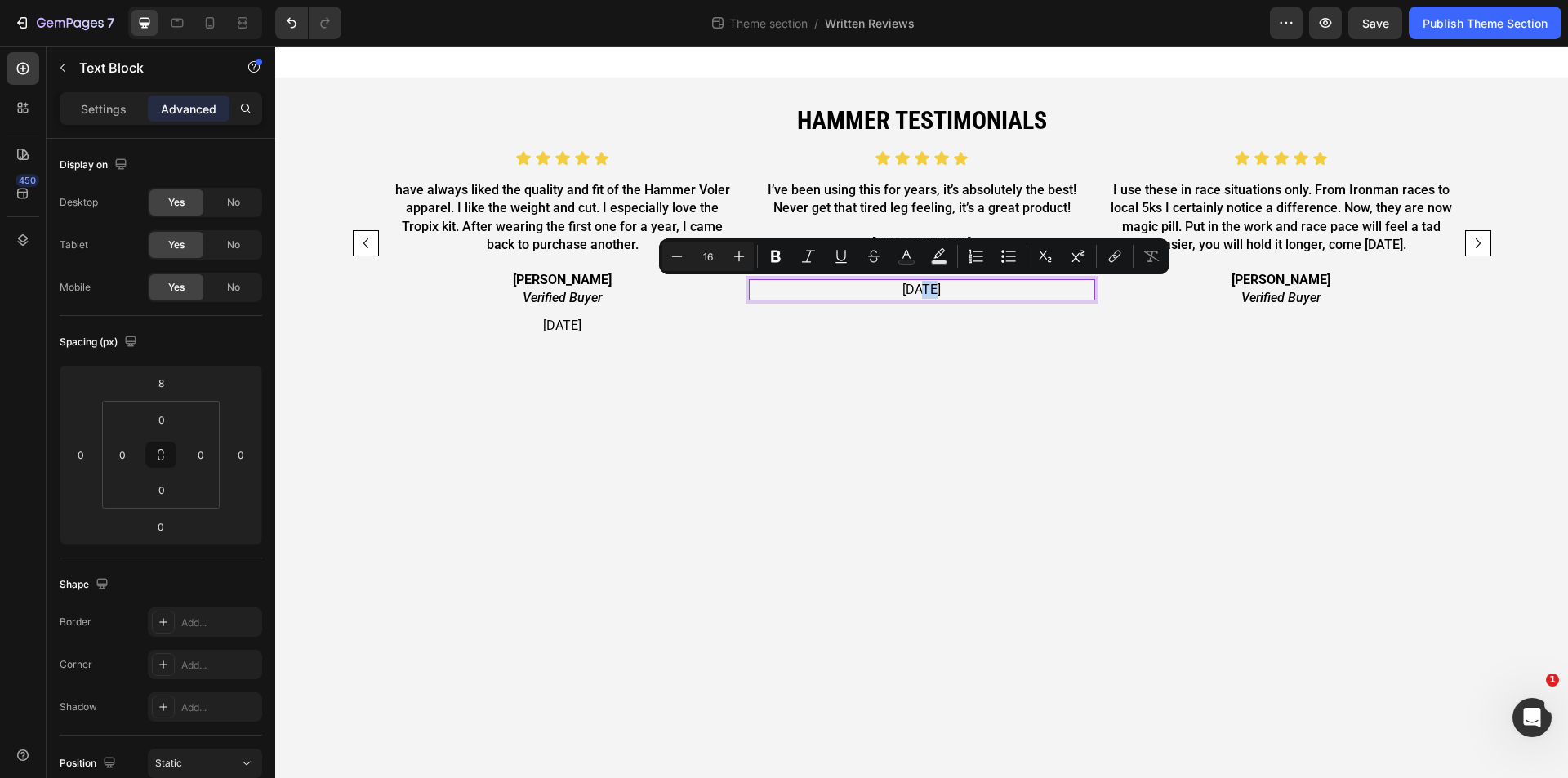
click at [914, 288] on p "[DATE]" at bounding box center [922, 290] width 343 height 18
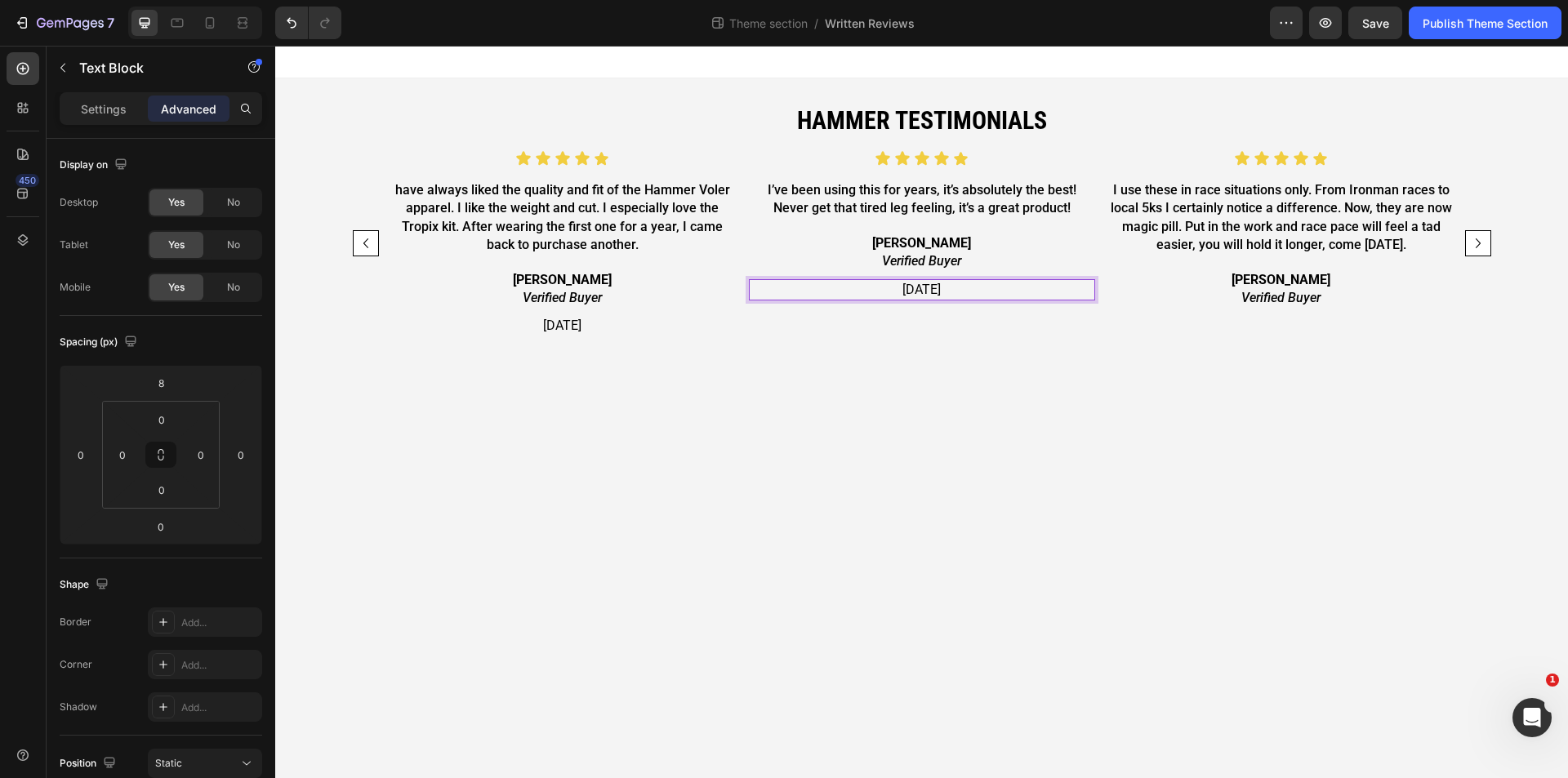
click at [912, 290] on p "[DATE]" at bounding box center [922, 290] width 343 height 18
click at [1001, 329] on div "Icon Icon Icon Icon Icon Icon List I’ve been using this for years, it’s absolut…" at bounding box center [922, 244] width 346 height 187
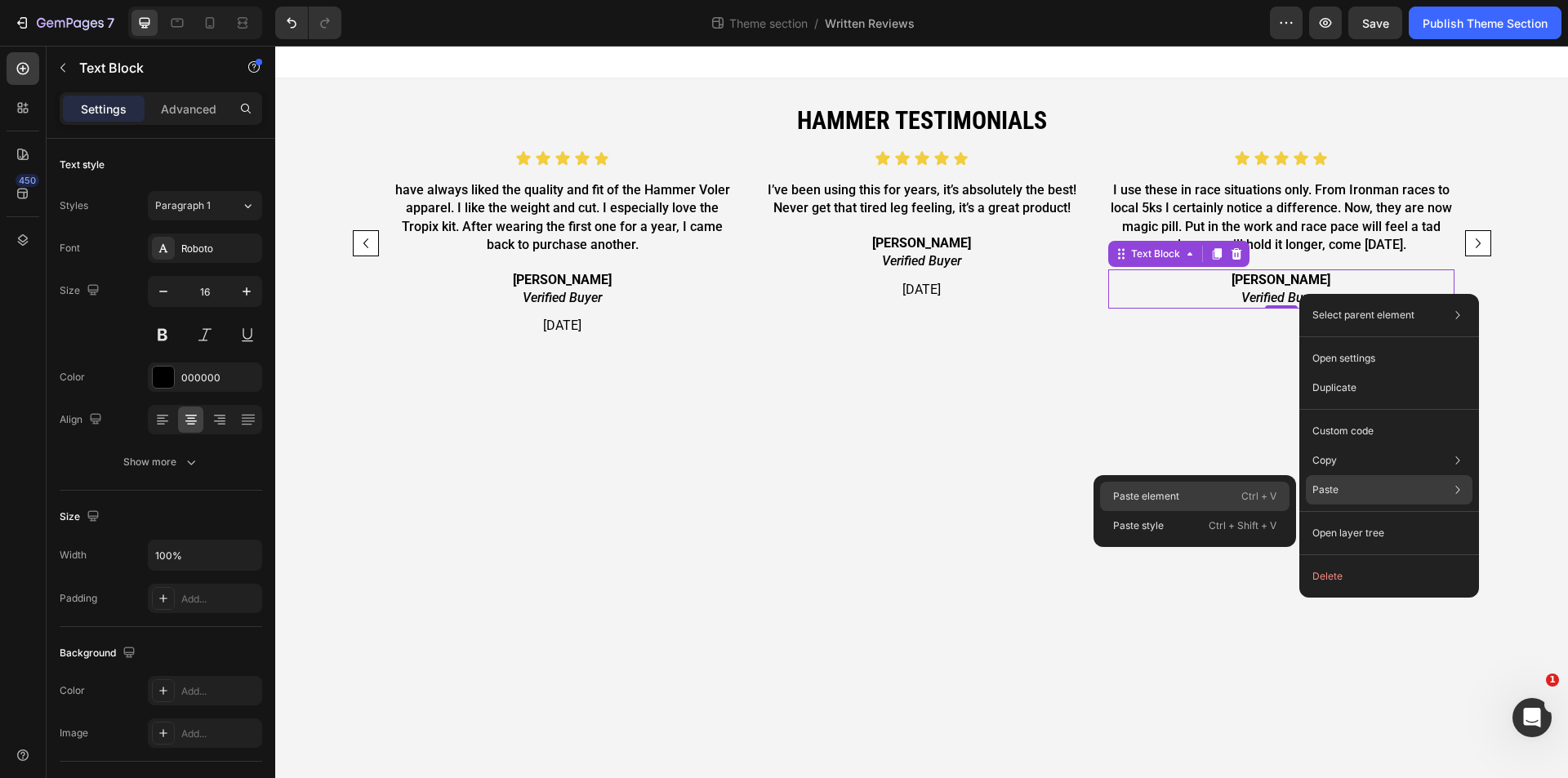
drag, startPoint x: 1208, startPoint y: 497, endPoint x: 731, endPoint y: 360, distance: 496.3
click at [1208, 511] on div "Paste element Ctrl + V" at bounding box center [1194, 525] width 190 height 29
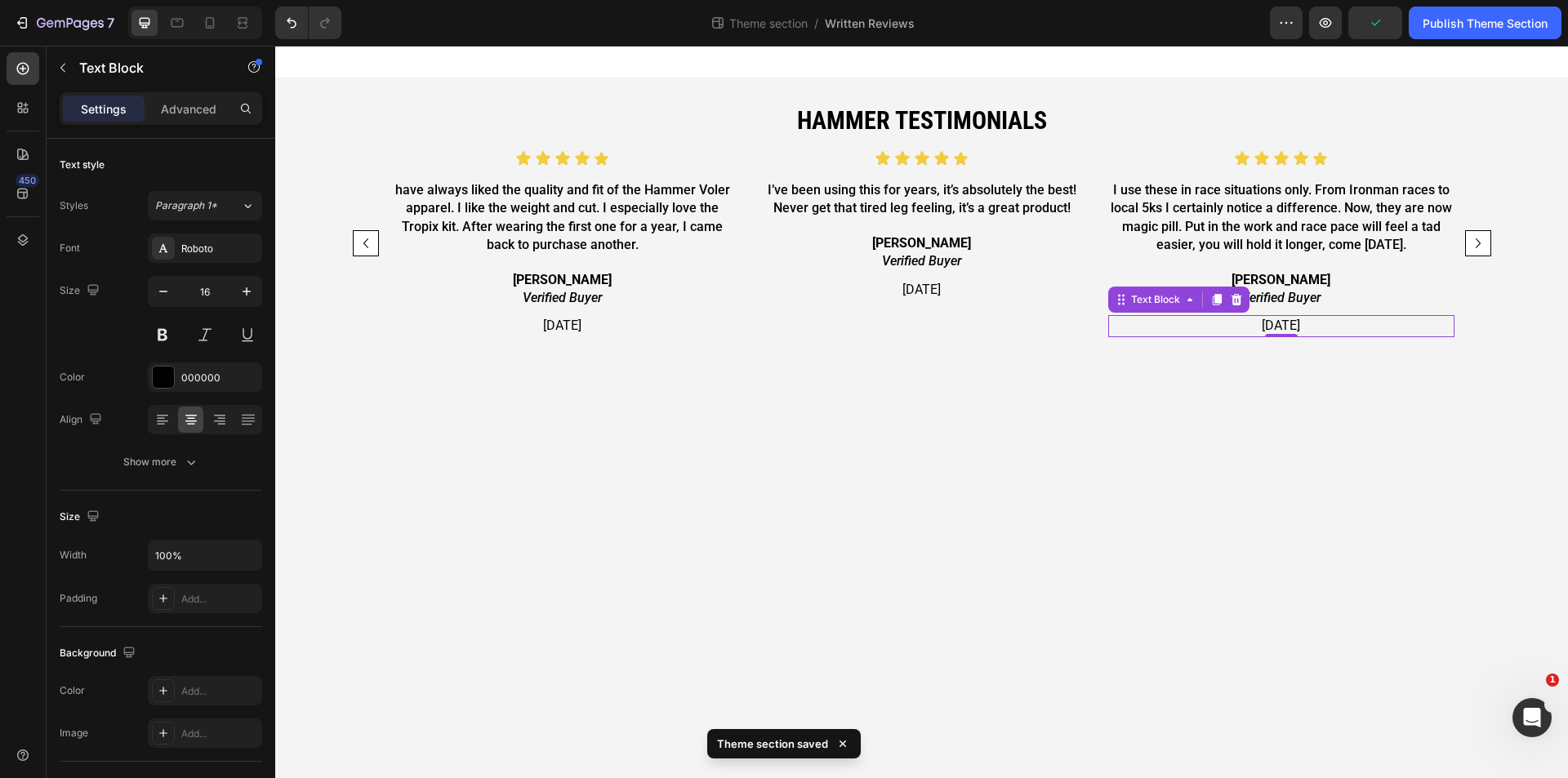
drag, startPoint x: 1273, startPoint y: 335, endPoint x: 1278, endPoint y: 321, distance: 14.9
click at [1273, 335] on div at bounding box center [1281, 335] width 33 height 3
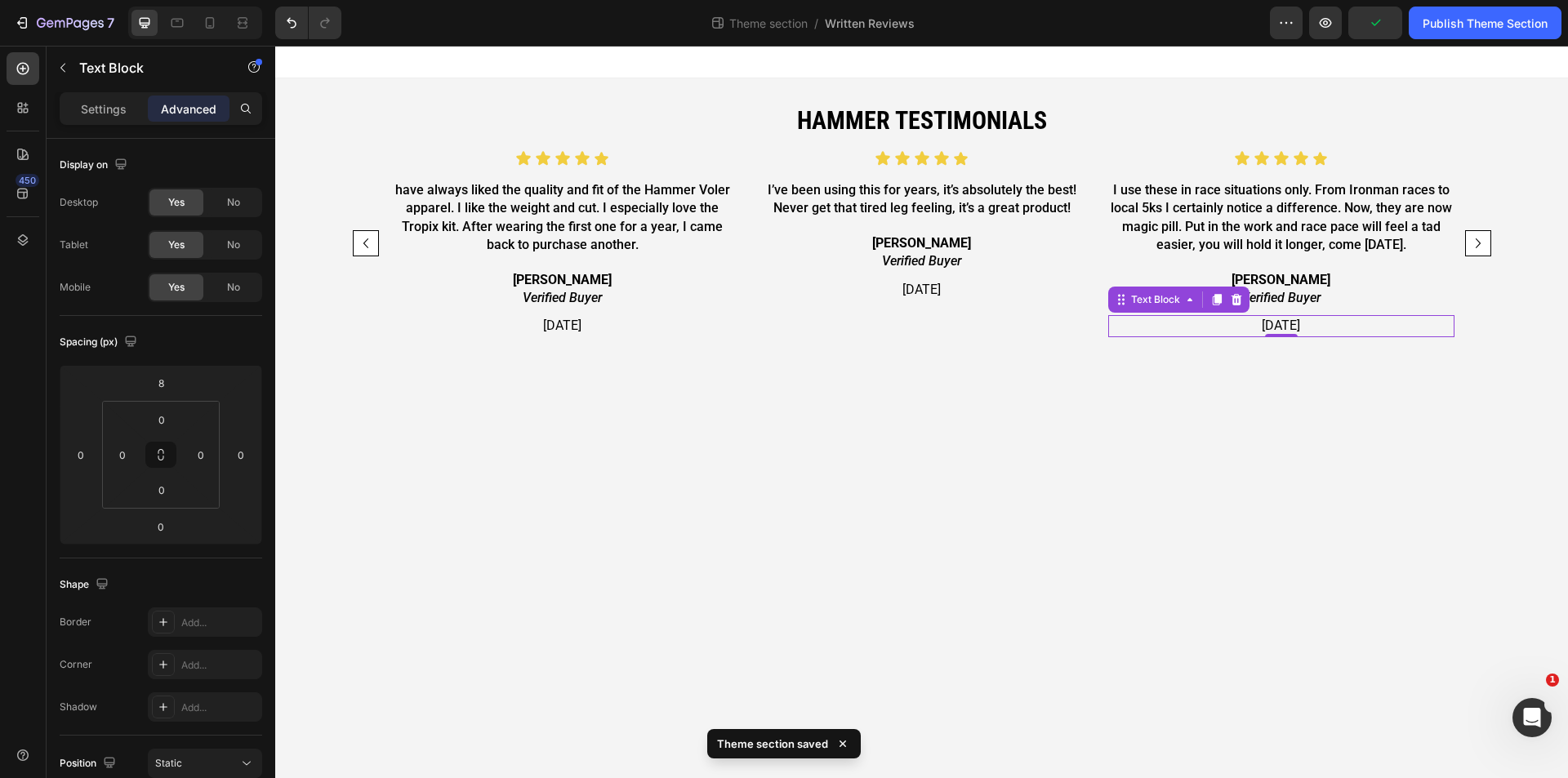
click at [1278, 321] on p "[DATE]" at bounding box center [1281, 325] width 343 height 18
click at [1296, 338] on div "HAmmer testimonials Heading Icon Icon Icon Icon Icon Icon List have always like…" at bounding box center [922, 220] width 1143 height 285
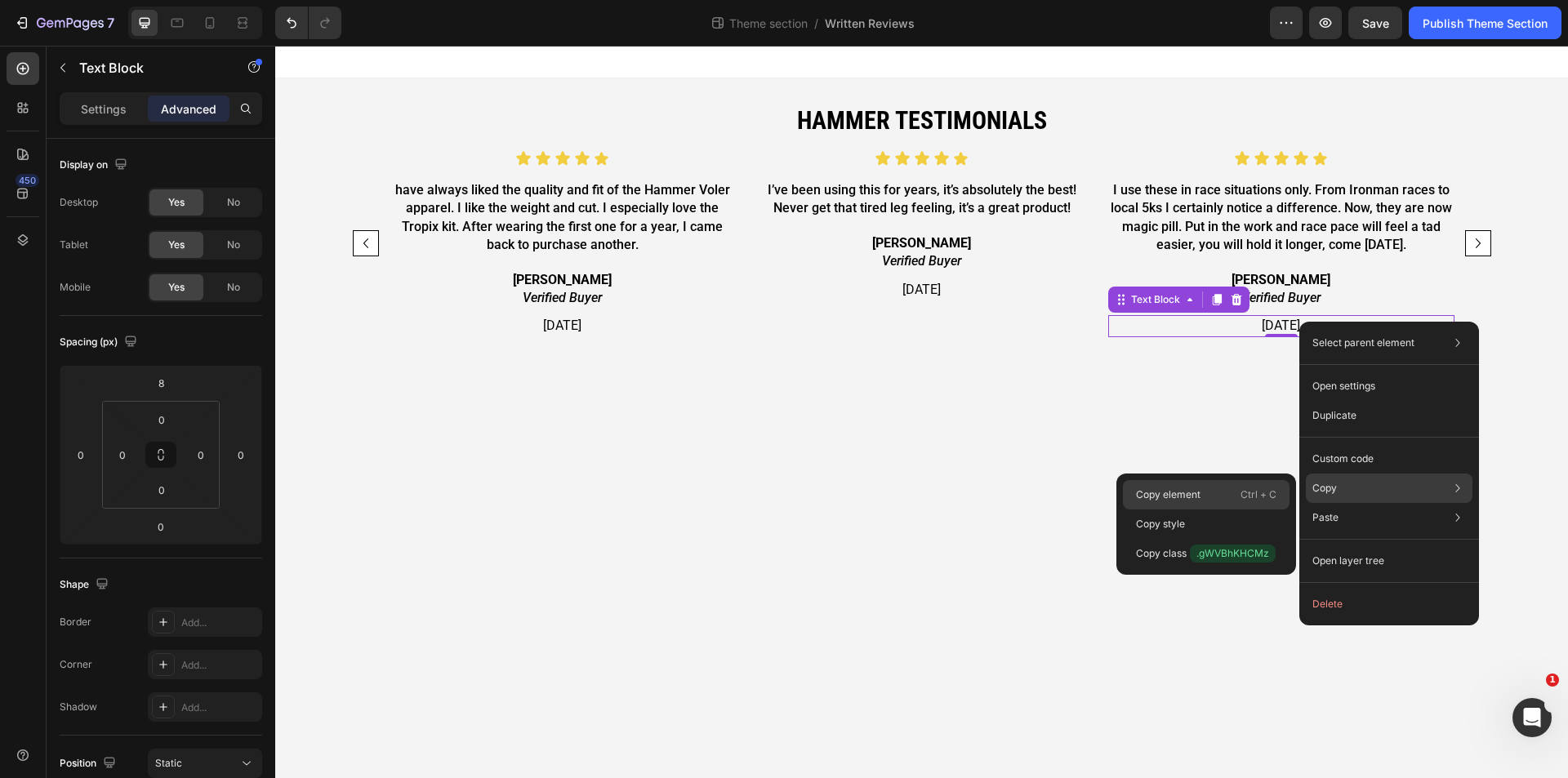
click at [1192, 510] on div "Copy element Ctrl + C" at bounding box center [1207, 524] width 166 height 29
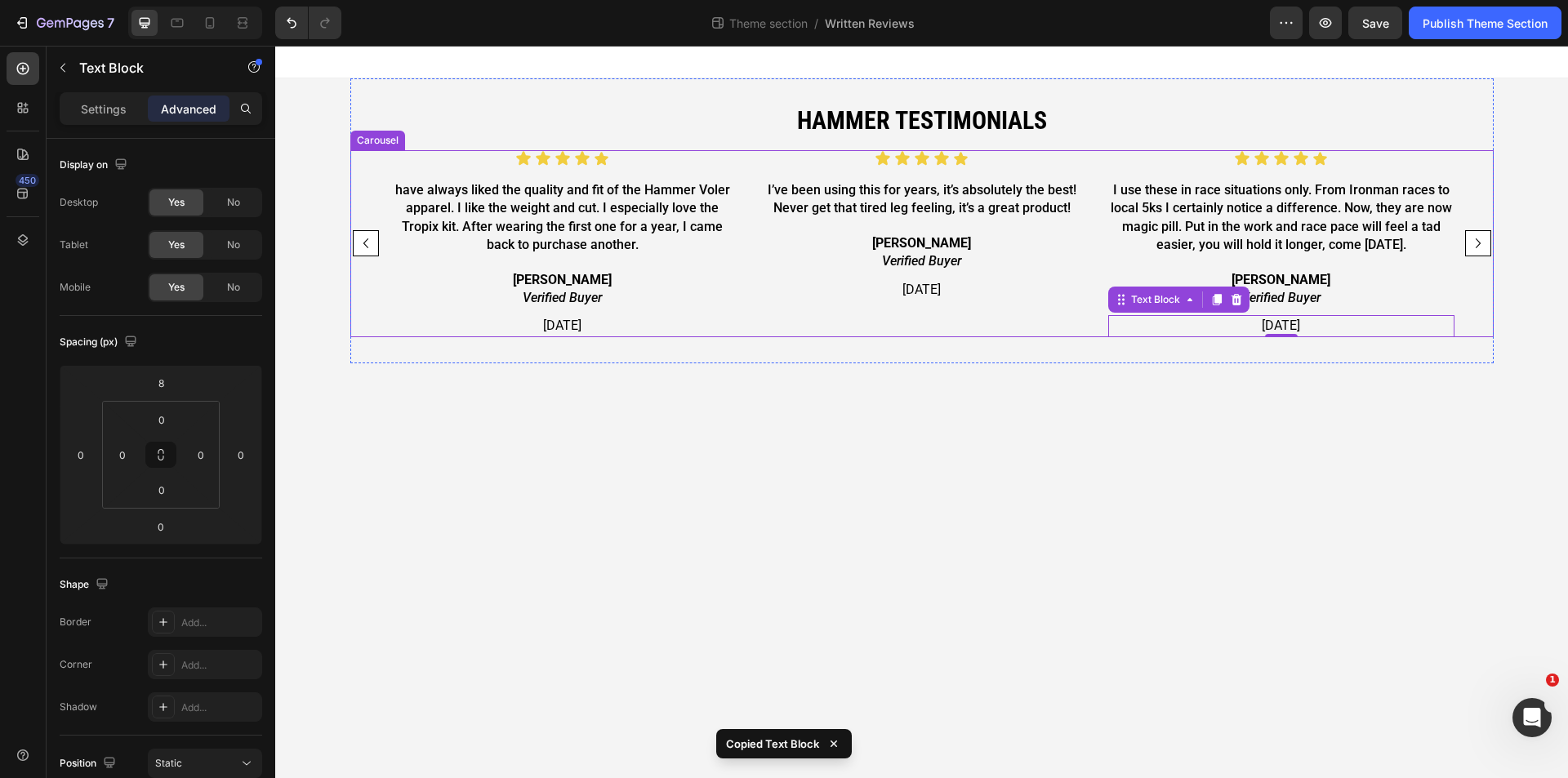
click at [1477, 243] on icon "Carousel Next Arrow" at bounding box center [1477, 243] width 20 height 20
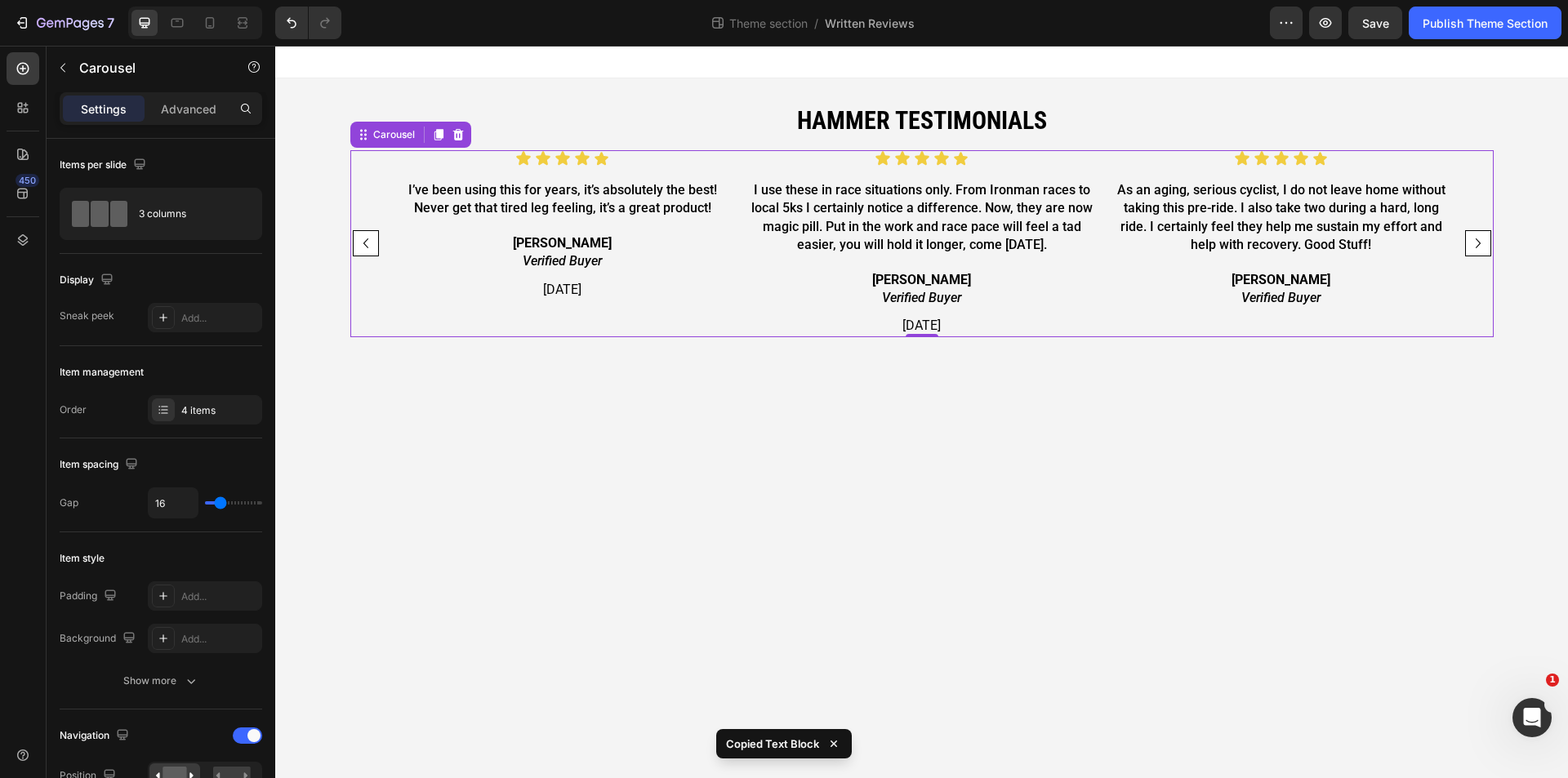
click at [1477, 243] on icon "Carousel Next Arrow" at bounding box center [1477, 243] width 20 height 20
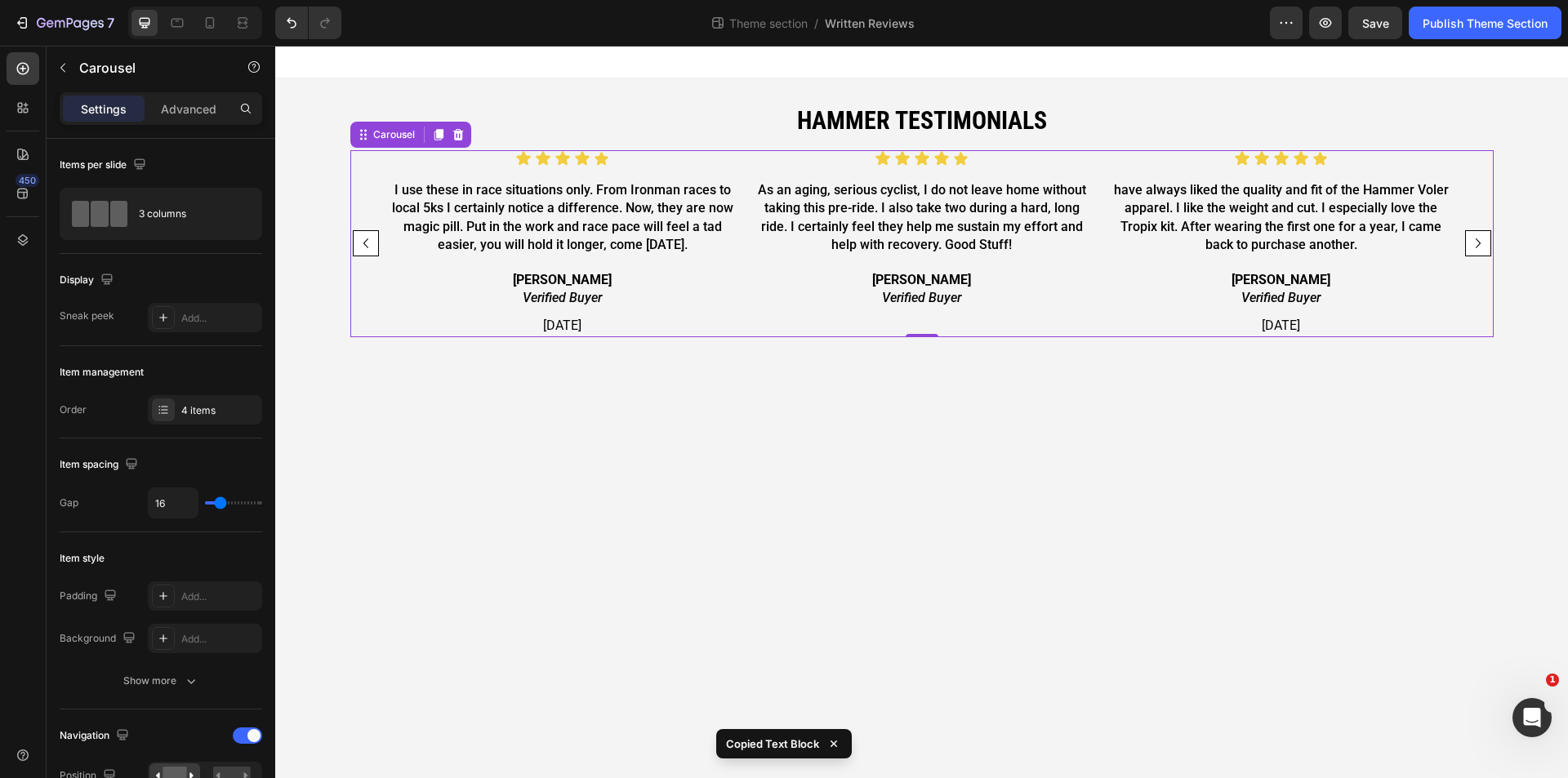
click at [1477, 243] on icon "Carousel Next Arrow" at bounding box center [1477, 243] width 20 height 20
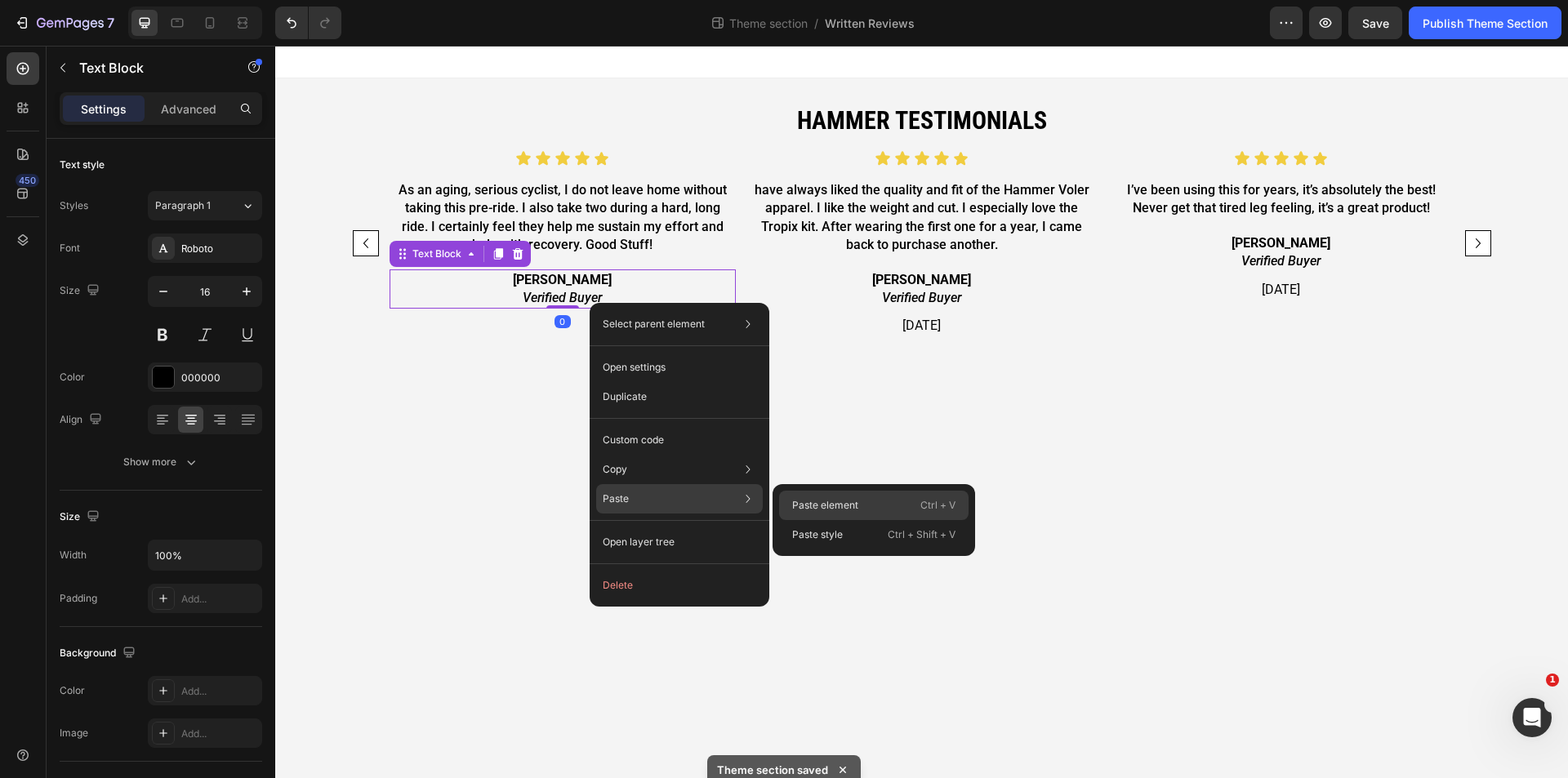
drag, startPoint x: 866, startPoint y: 517, endPoint x: 337, endPoint y: 296, distance: 573.3
click at [866, 520] on div "Paste element Ctrl + V" at bounding box center [873, 534] width 190 height 29
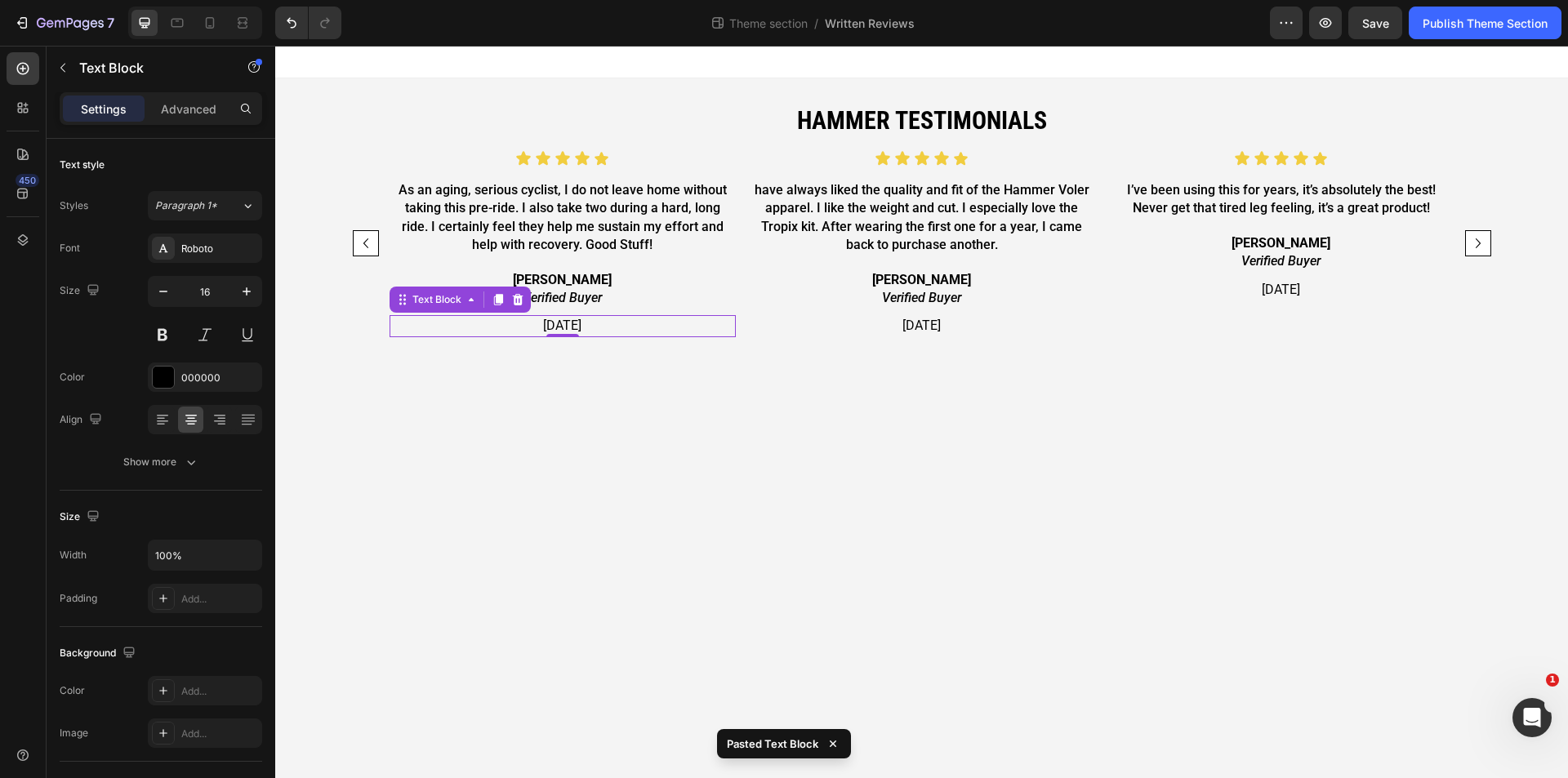
click at [560, 322] on p "[DATE]" at bounding box center [562, 325] width 343 height 18
click at [1491, 21] on div "Publish Theme Section" at bounding box center [1485, 23] width 125 height 17
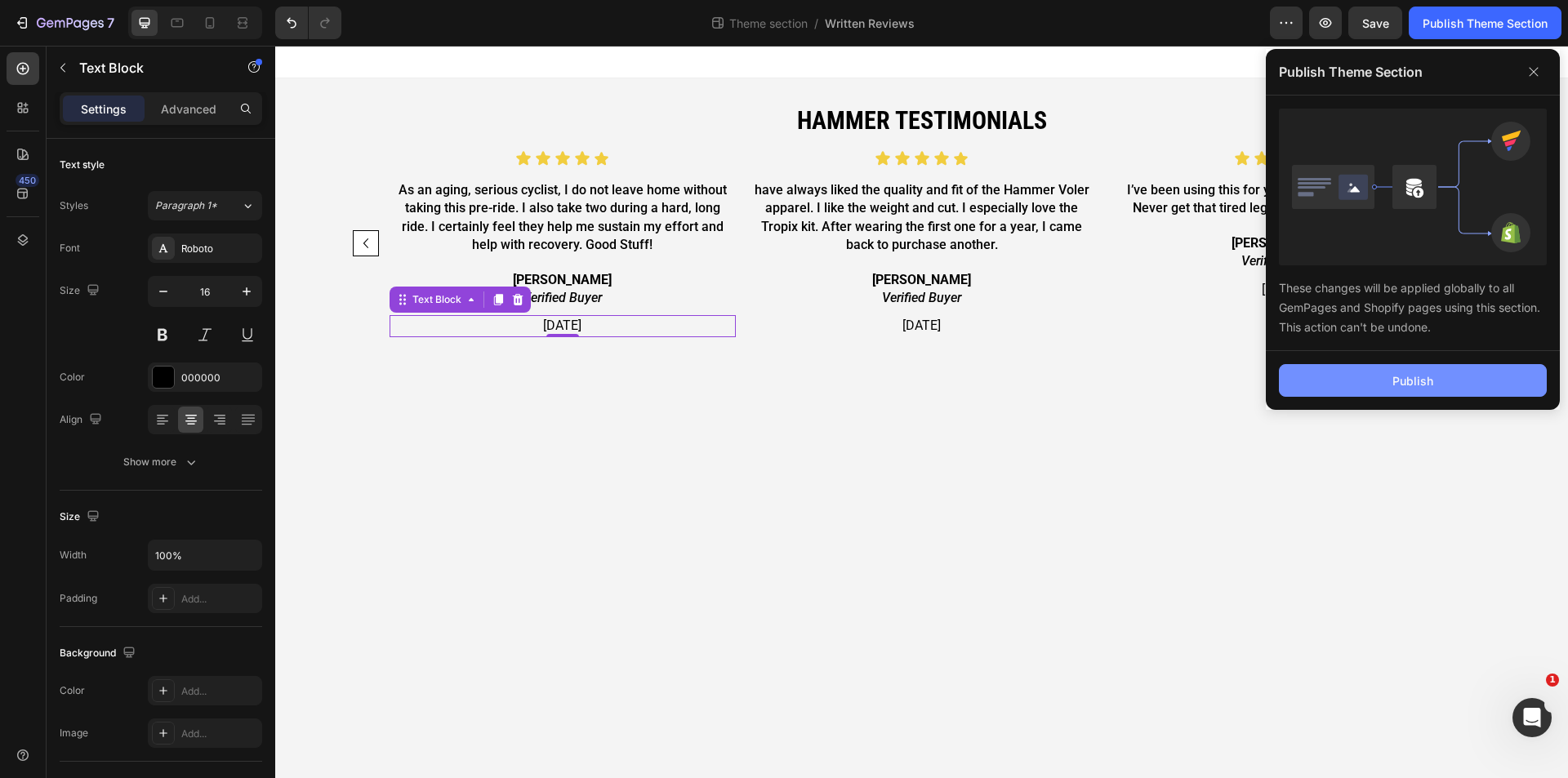
click at [1435, 371] on button "Publish" at bounding box center [1413, 380] width 268 height 33
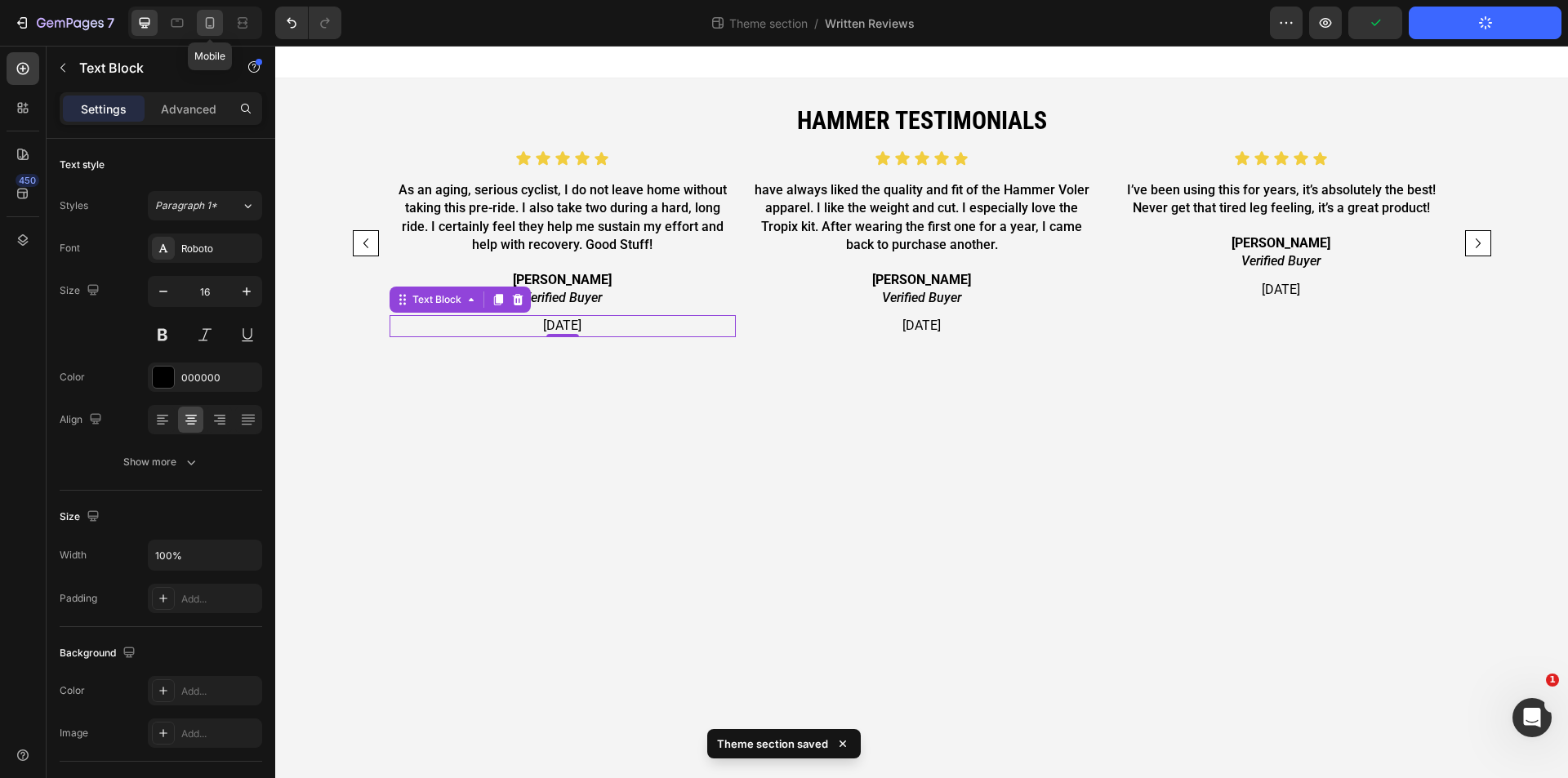
click at [208, 23] on icon at bounding box center [209, 22] width 16 height 16
type input "14"
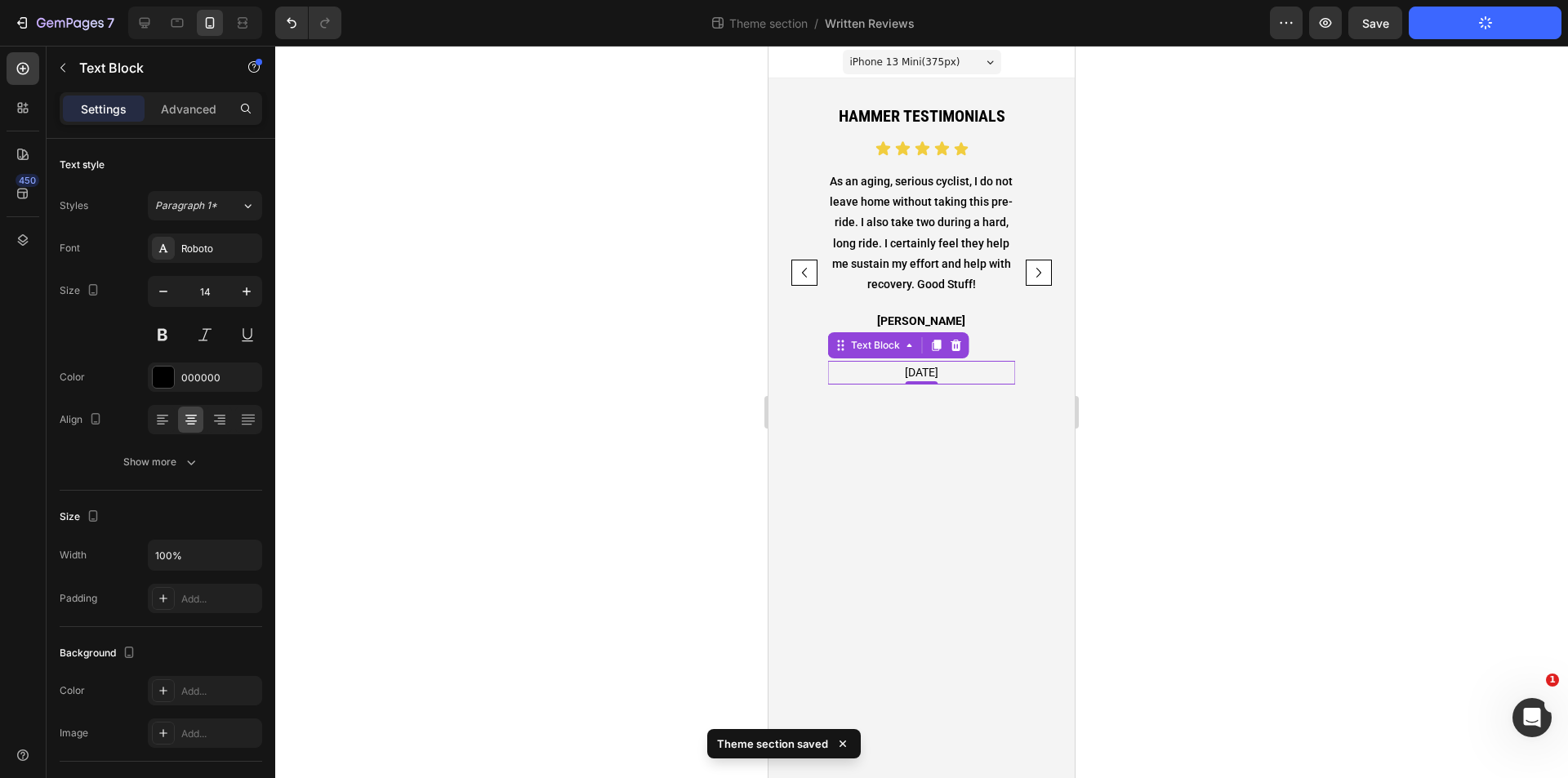
click at [966, 452] on body "iPhone 13 Mini ( 375 px) iPhone 13 Mini iPhone 13 Pro iPhone 11 Pro Max iPhone …" at bounding box center [922, 412] width 306 height 732
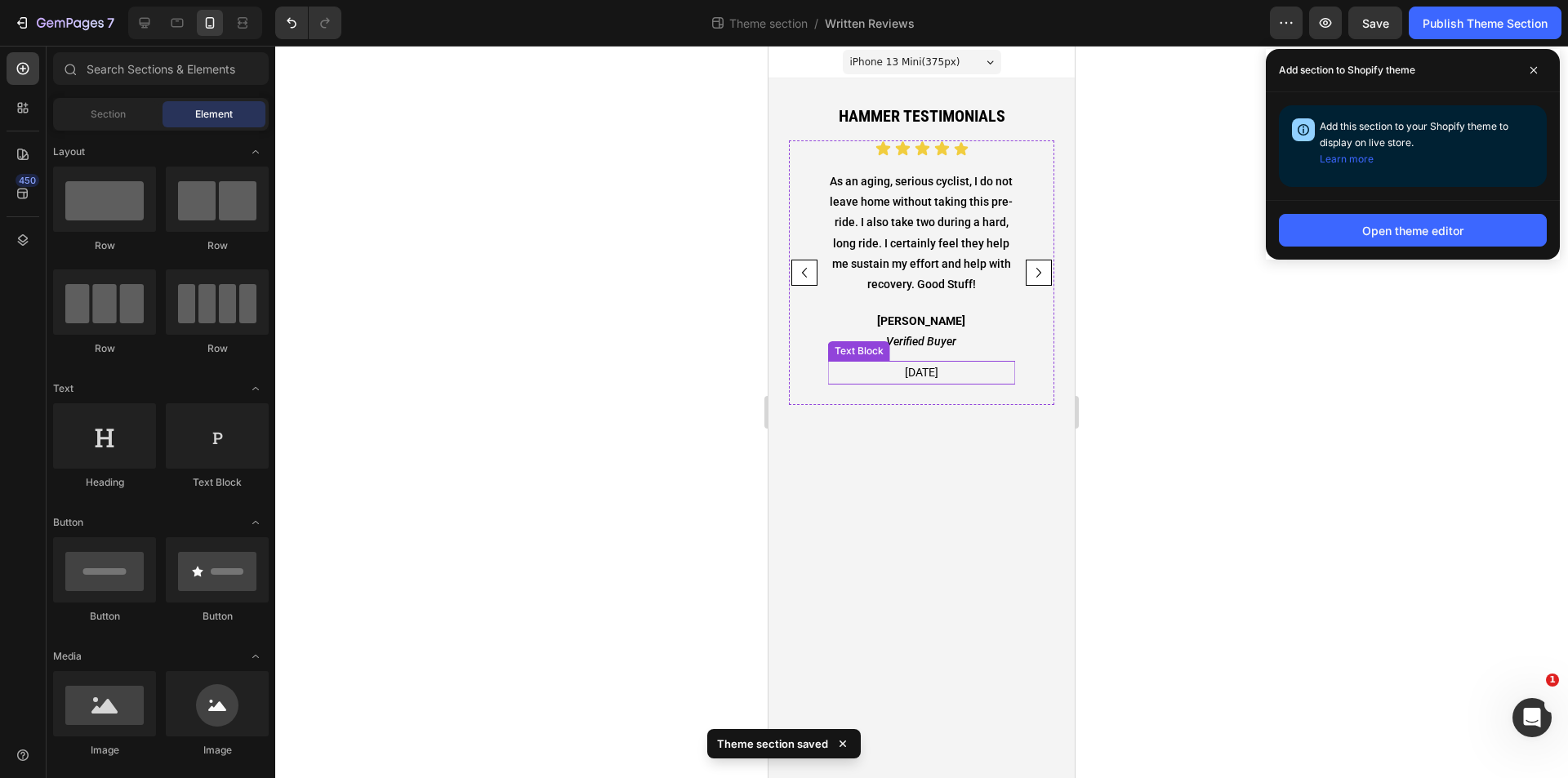
click at [996, 378] on p "[DATE]" at bounding box center [923, 373] width 185 height 21
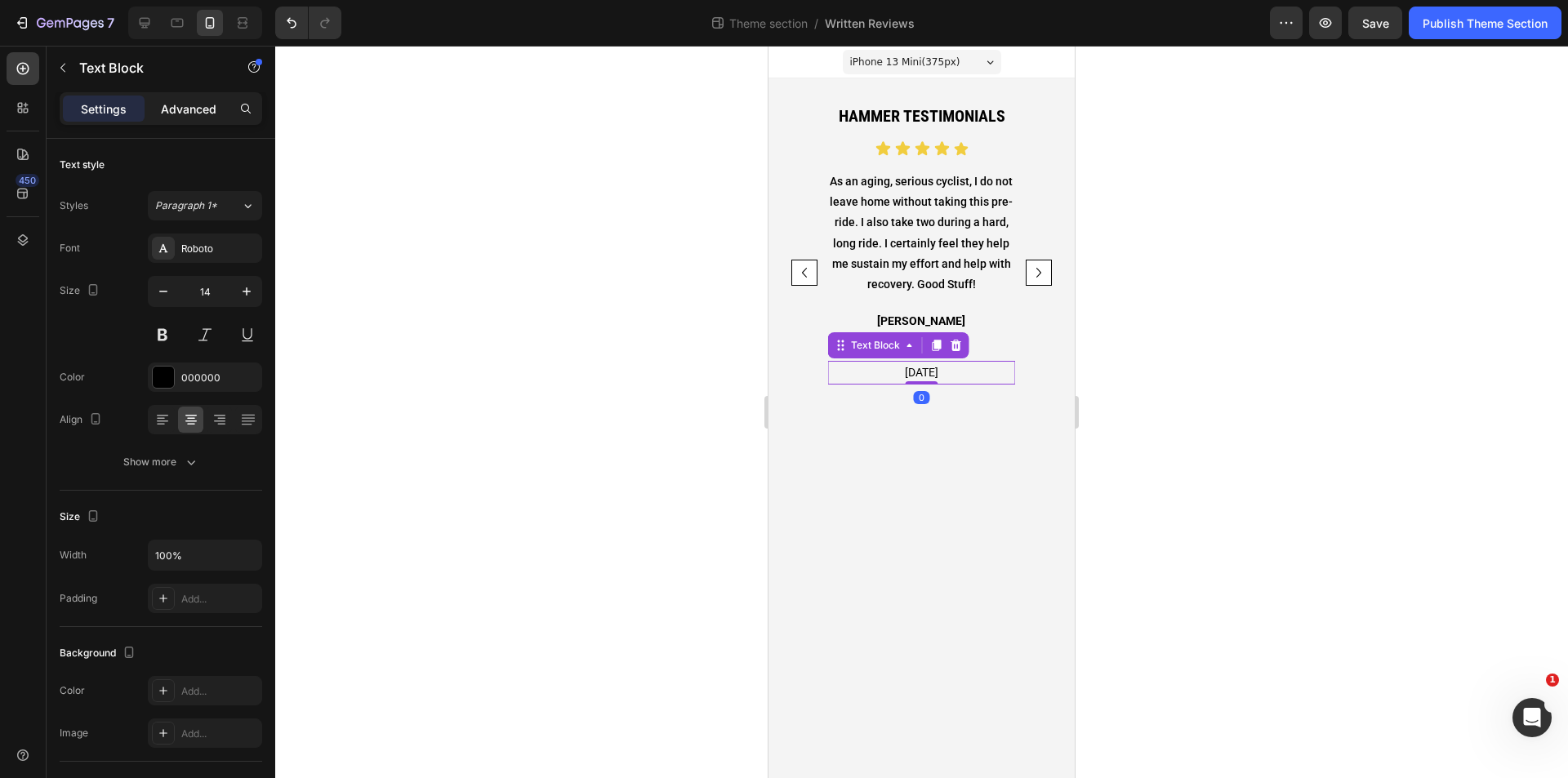
click at [193, 99] on div "Advanced" at bounding box center [188, 108] width 81 height 26
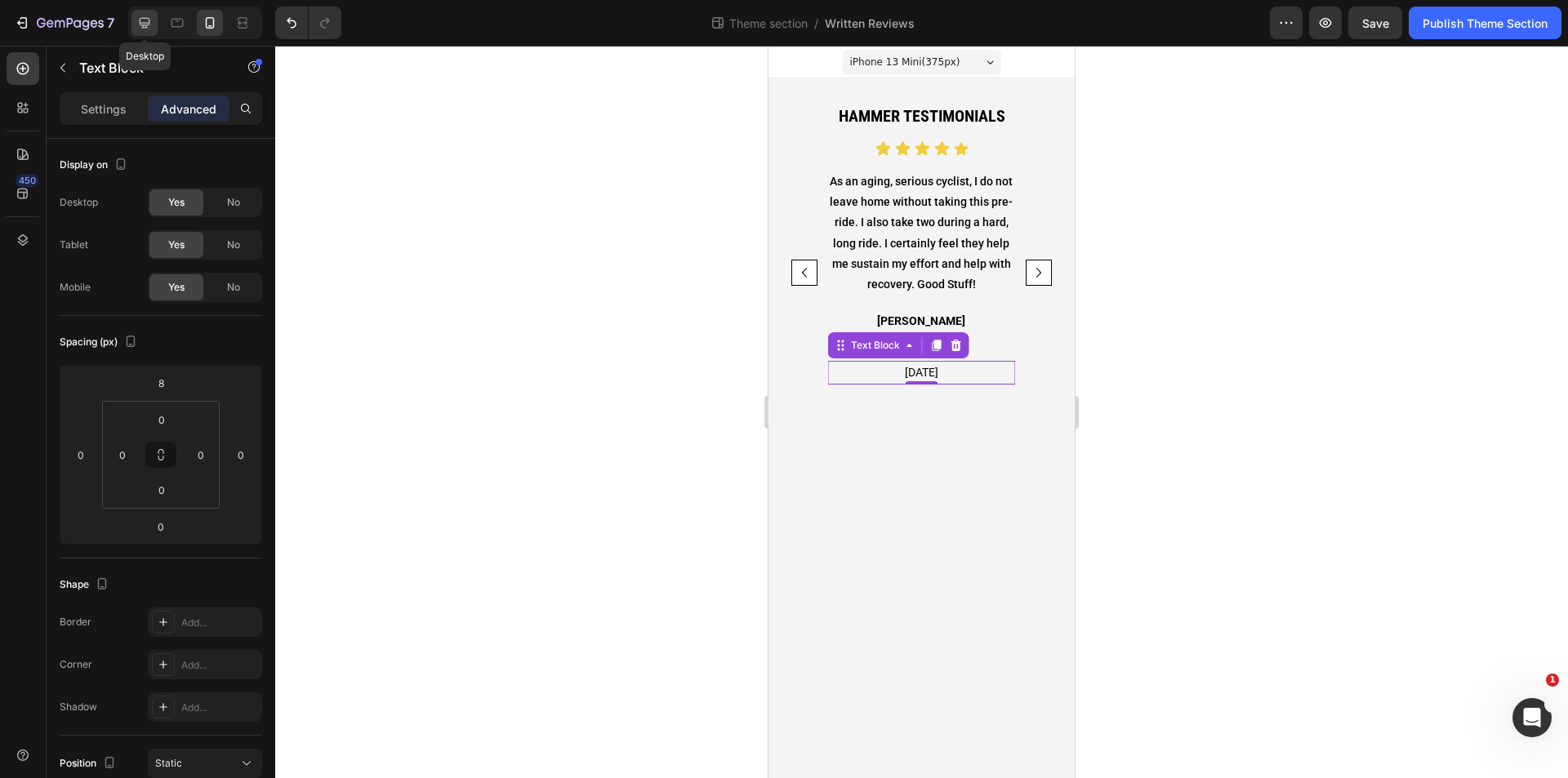
click at [143, 16] on icon at bounding box center [144, 22] width 16 height 16
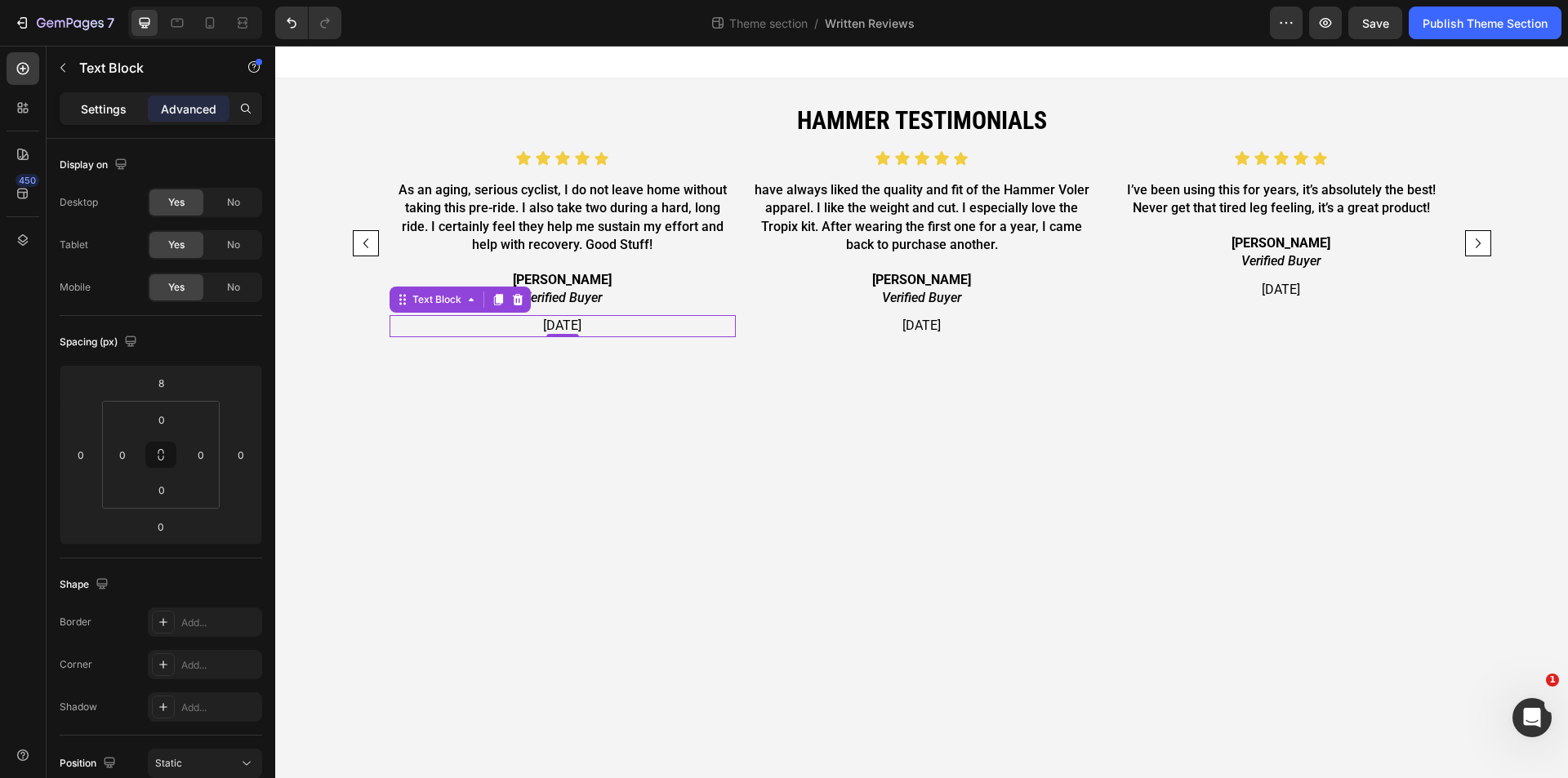
click at [107, 106] on p "Settings" at bounding box center [104, 109] width 46 height 17
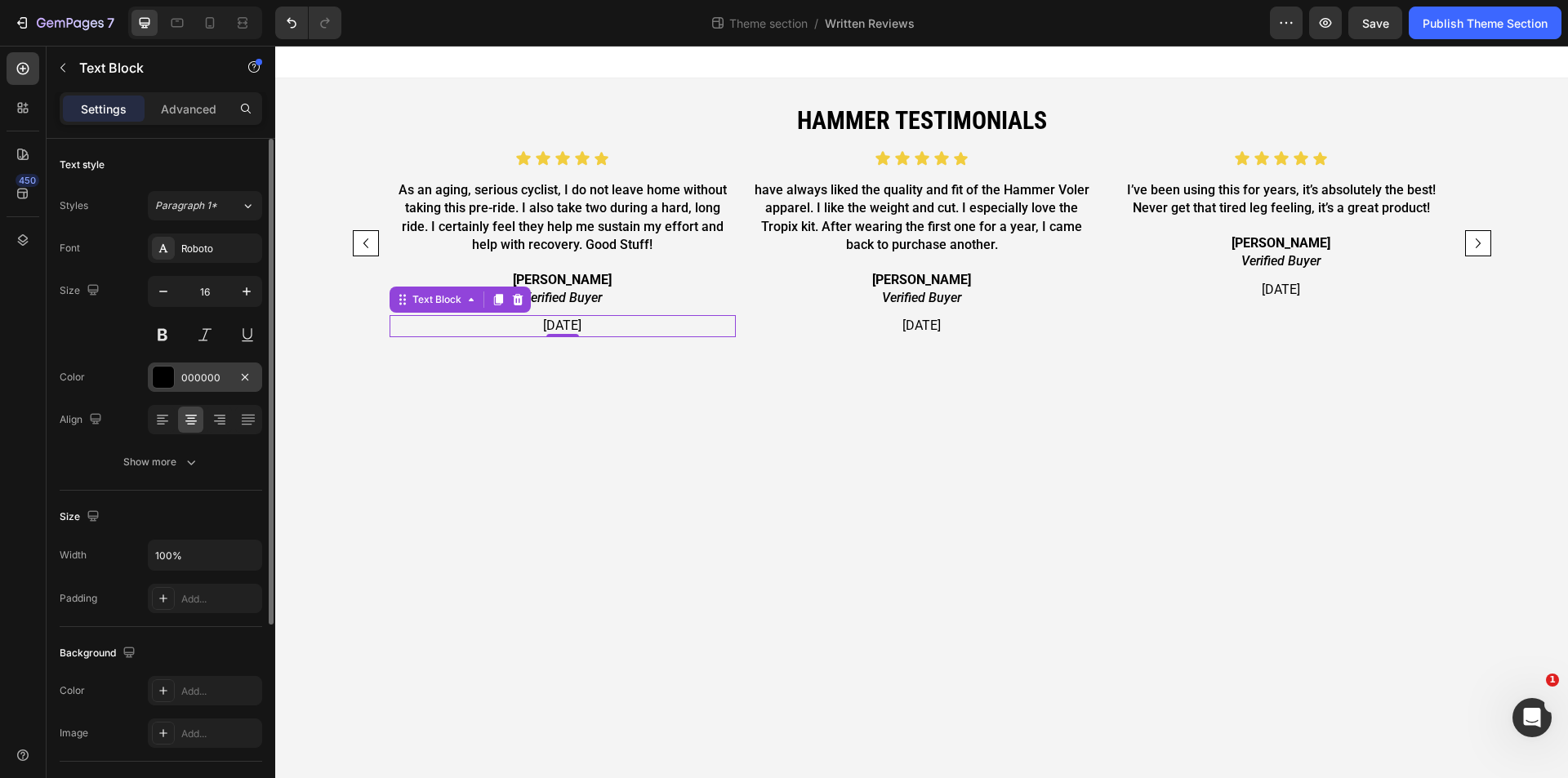
click at [169, 373] on div at bounding box center [163, 377] width 21 height 21
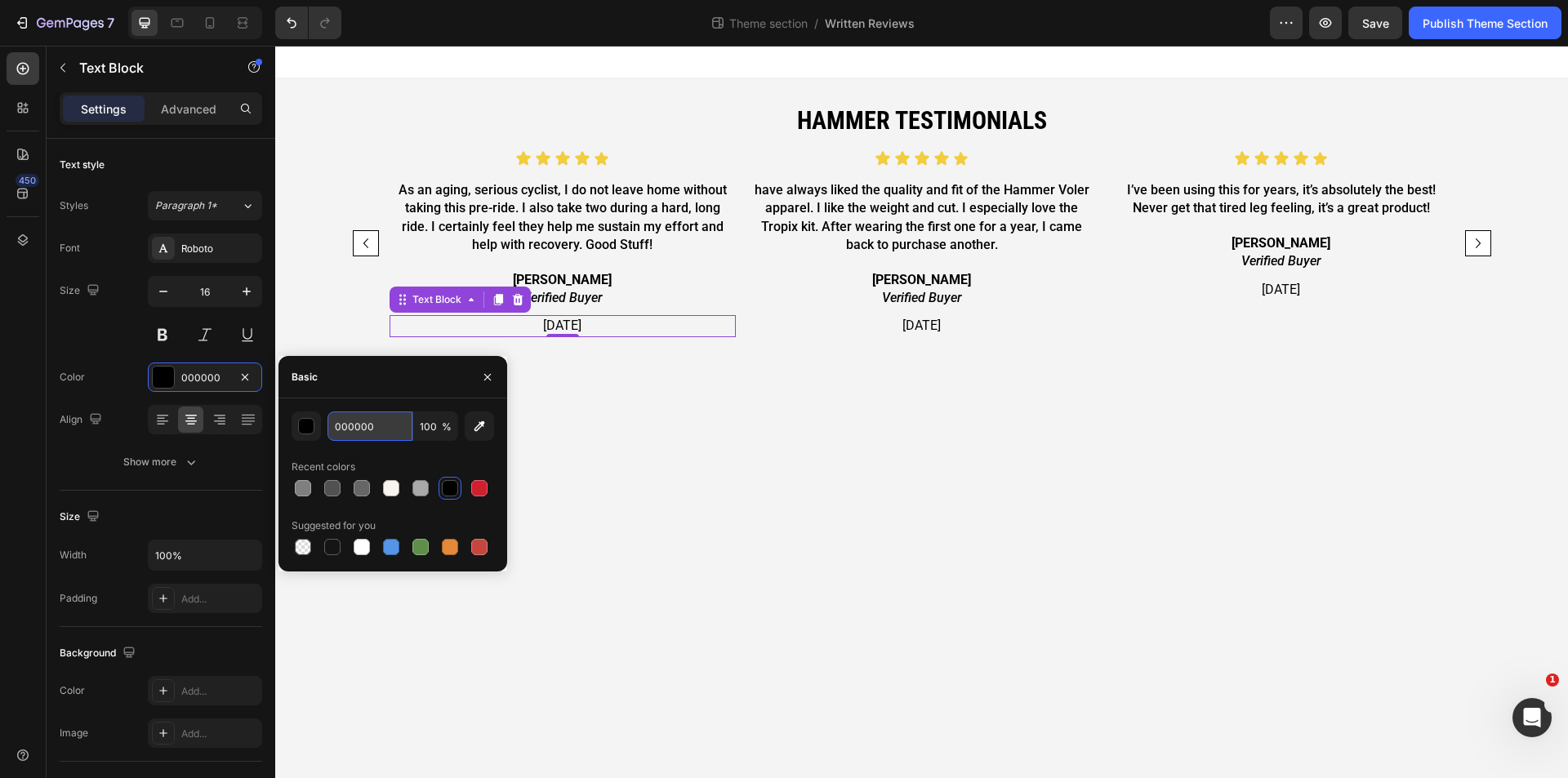
click at [359, 413] on input "000000" at bounding box center [370, 426] width 85 height 29
paste input "#80808"
click at [401, 395] on div "Basic" at bounding box center [392, 376] width 229 height 42
type input "808080"
click at [1014, 327] on p "[DATE]" at bounding box center [922, 325] width 343 height 18
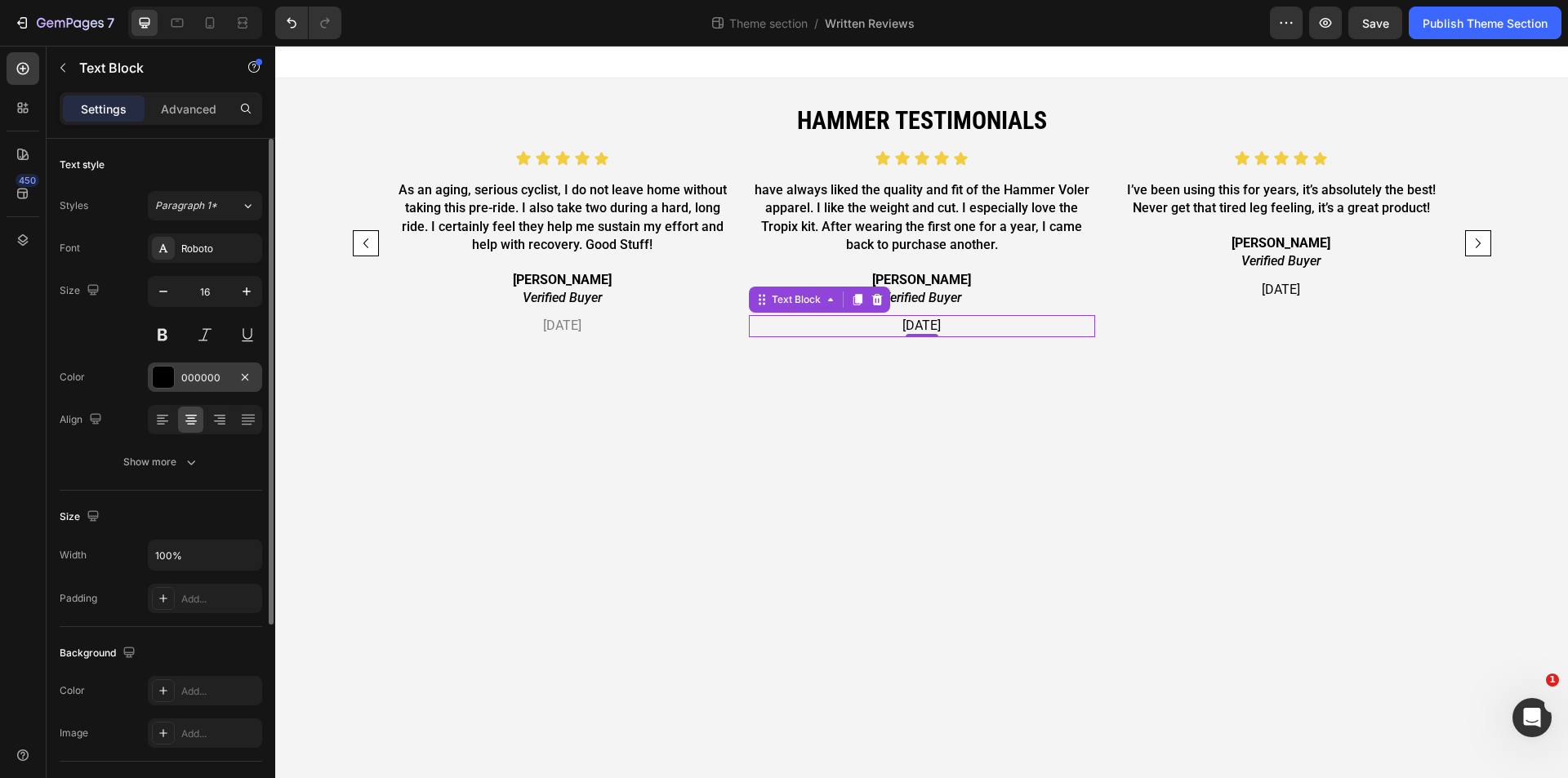
click at [181, 387] on div "000000" at bounding box center [205, 376] width 114 height 29
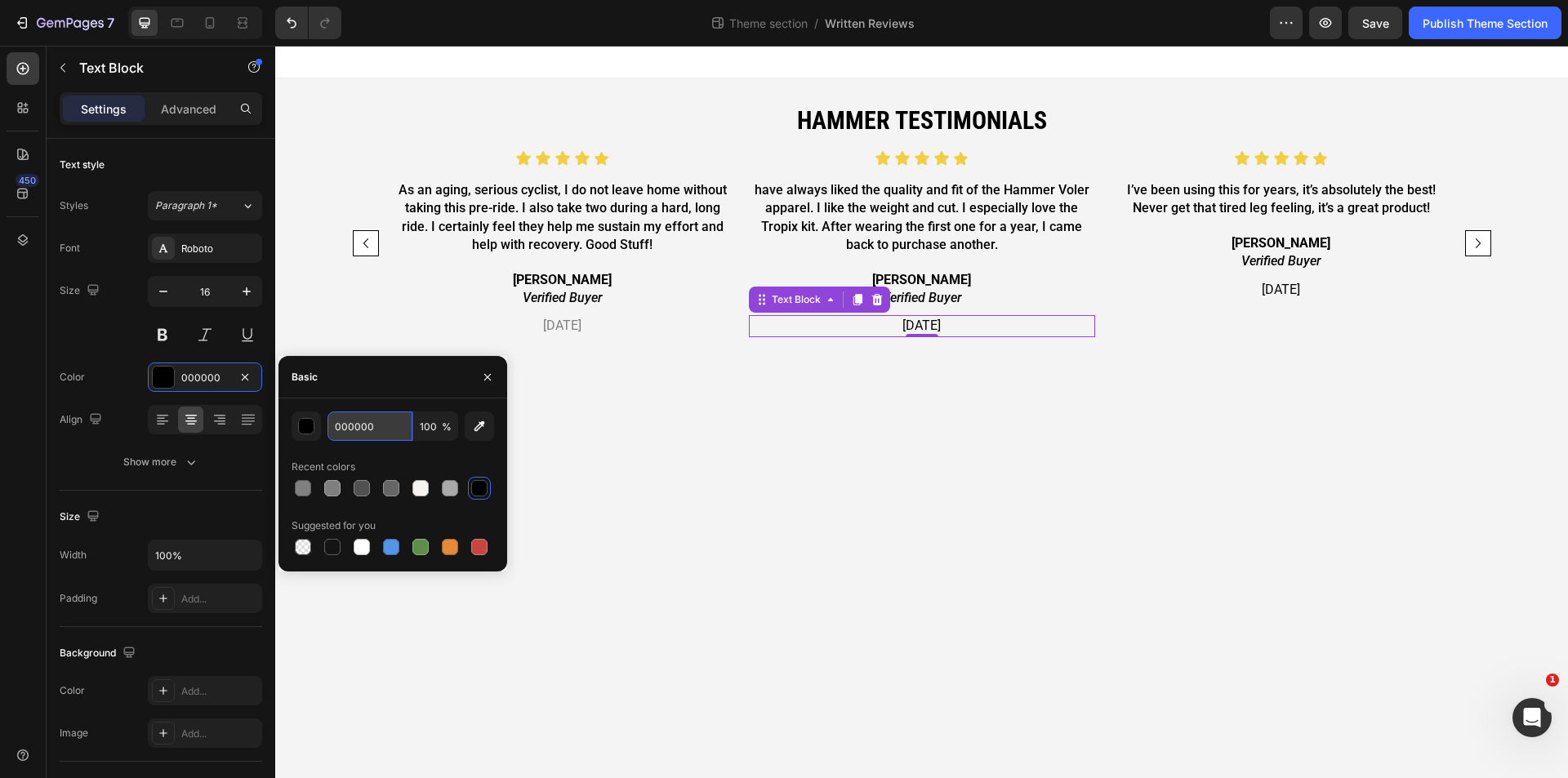
click at [374, 433] on input "000000" at bounding box center [370, 426] width 85 height 29
paste input "#80808"
click at [401, 393] on div "Basic" at bounding box center [392, 376] width 229 height 42
type input "808080"
click at [1357, 290] on p "[DATE]" at bounding box center [1281, 290] width 343 height 18
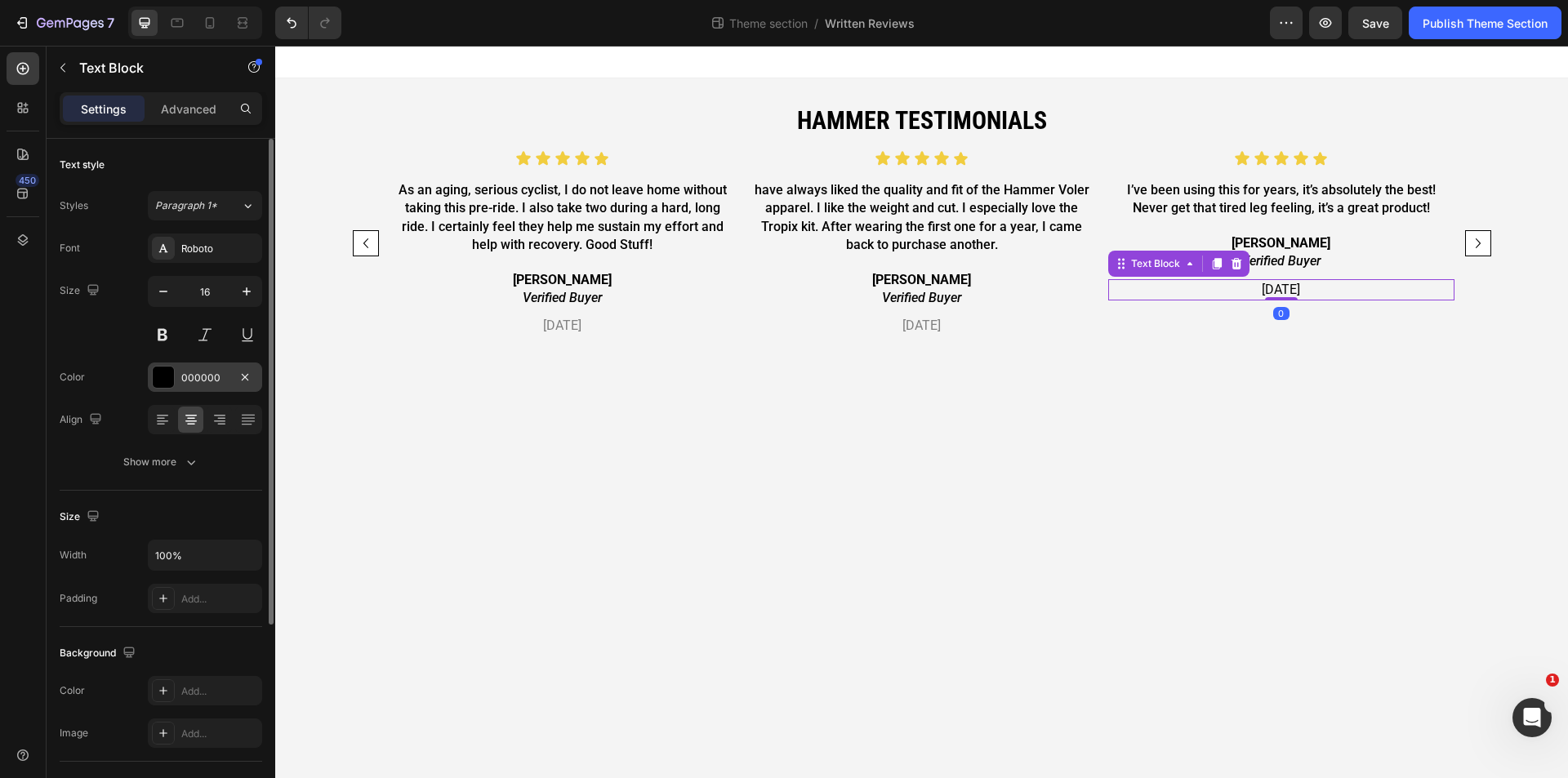
click at [176, 384] on div "000000" at bounding box center [205, 376] width 114 height 29
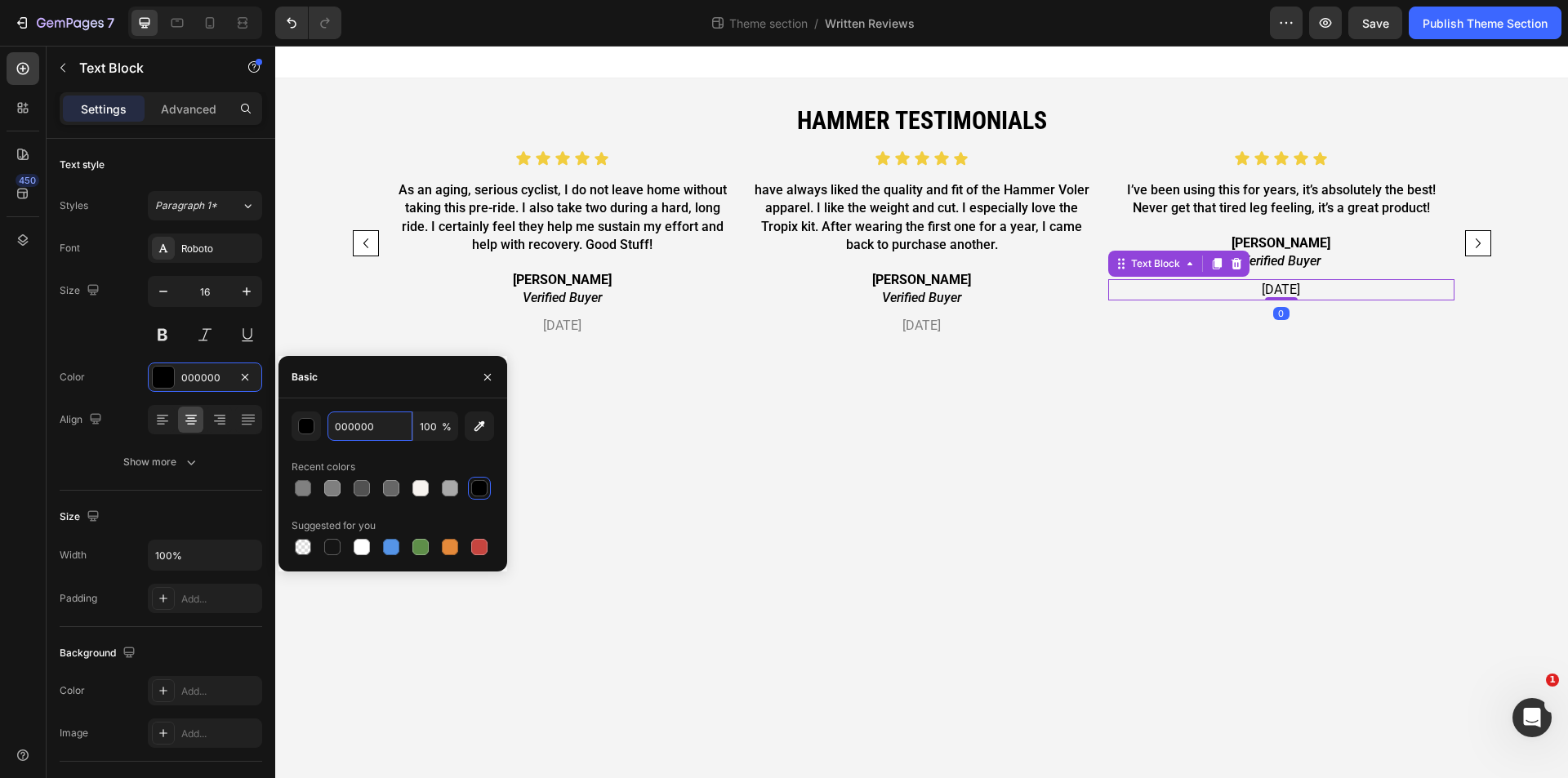
drag, startPoint x: 368, startPoint y: 427, endPoint x: 408, endPoint y: 389, distance: 55.2
click at [370, 427] on input "000000" at bounding box center [370, 426] width 85 height 29
paste input "#80808"
click at [403, 377] on div "Basic" at bounding box center [392, 376] width 229 height 42
type input "808080"
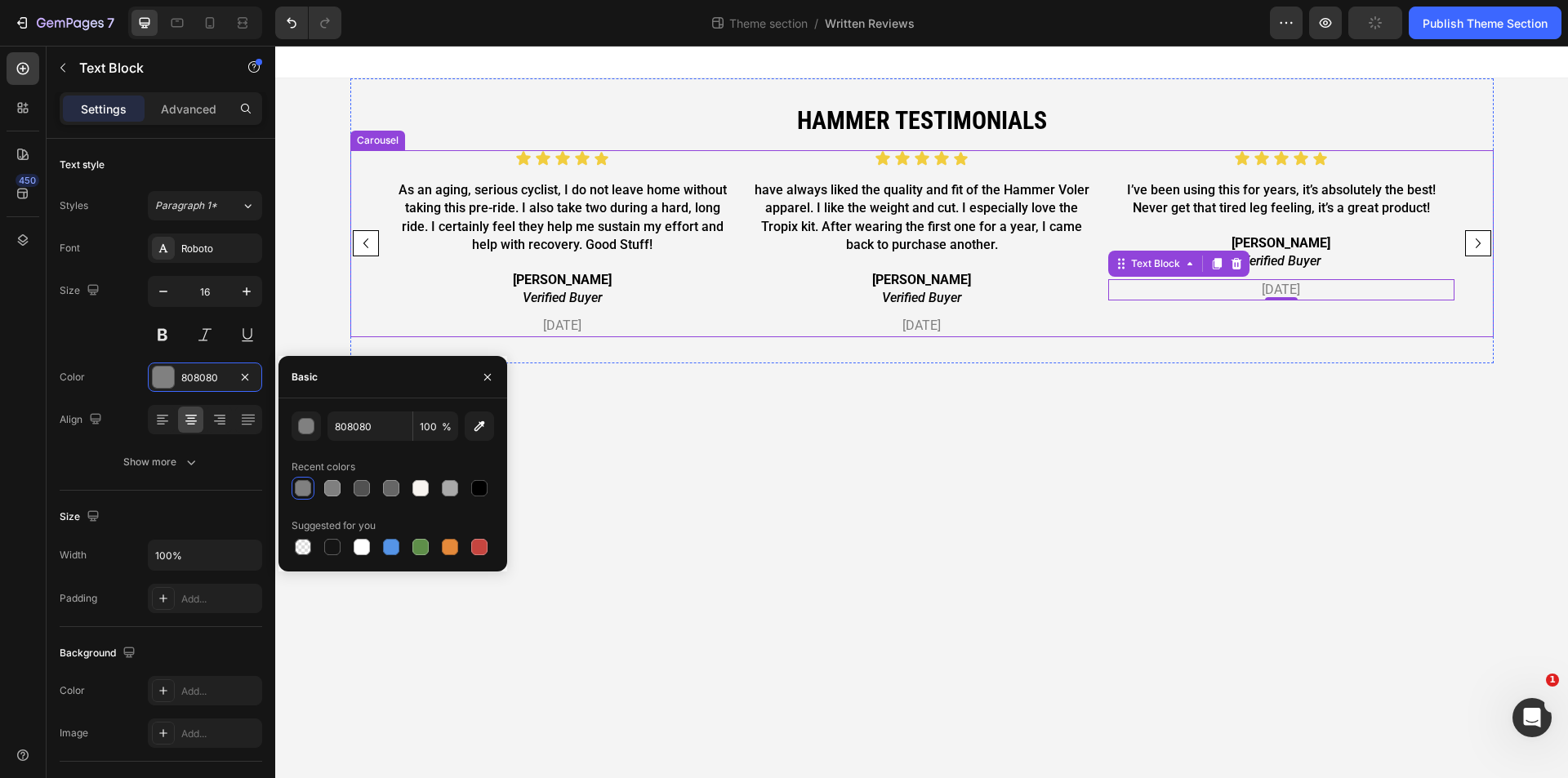
click at [1477, 248] on icon "Carousel Next Arrow" at bounding box center [1477, 243] width 20 height 20
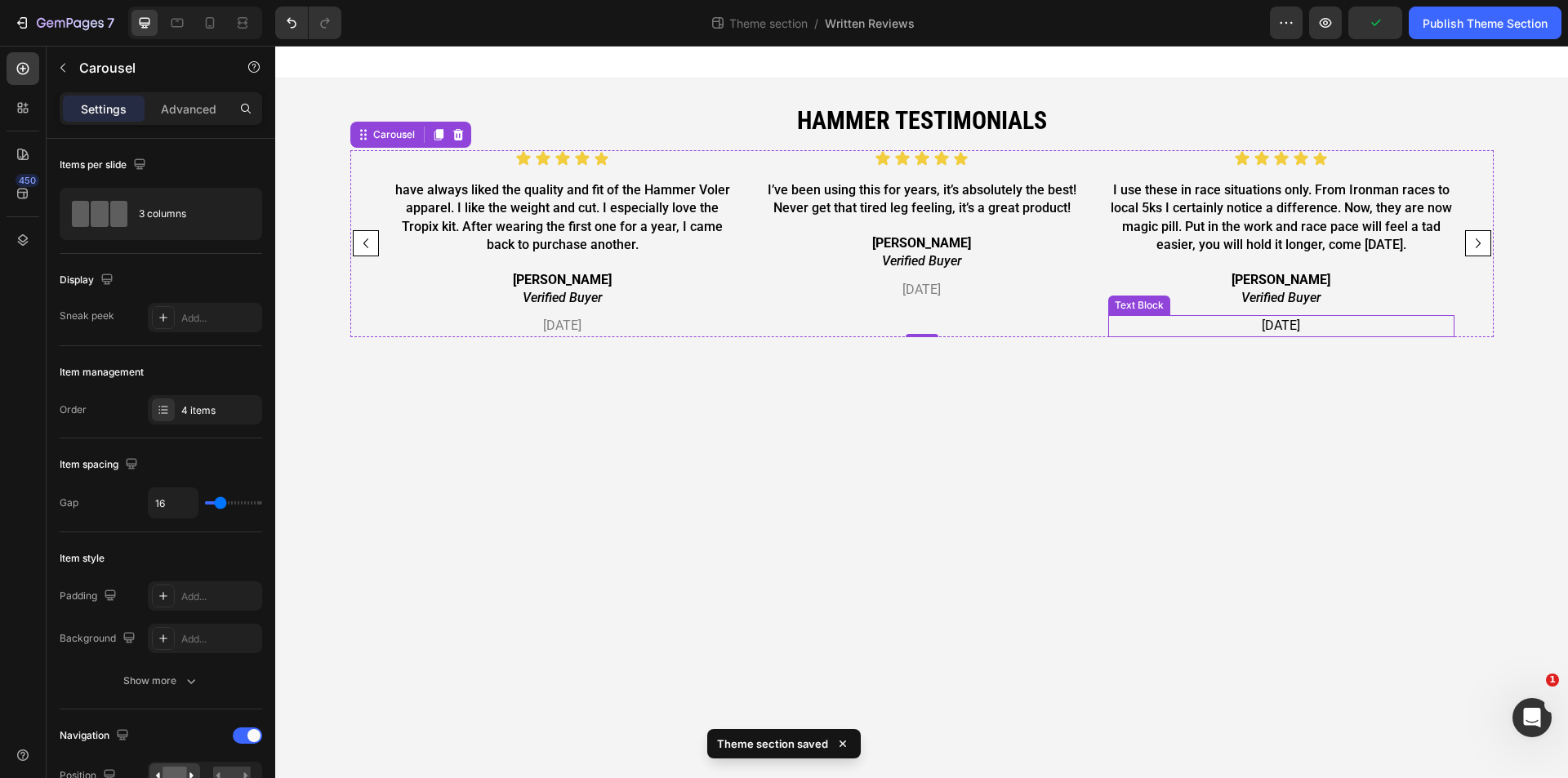
click at [1334, 320] on p "[DATE]" at bounding box center [1281, 325] width 343 height 18
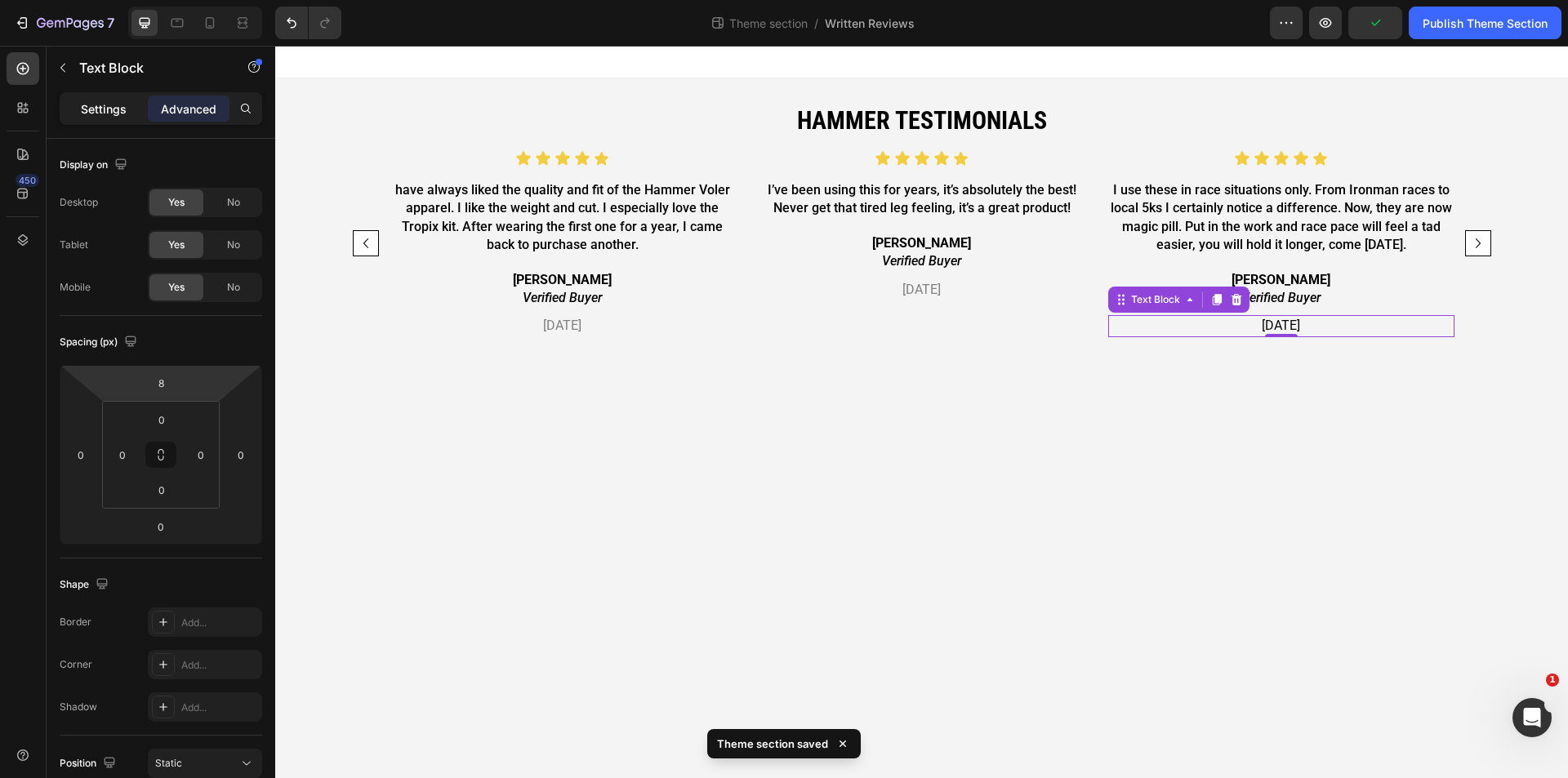
click at [94, 104] on p "Settings" at bounding box center [104, 109] width 46 height 17
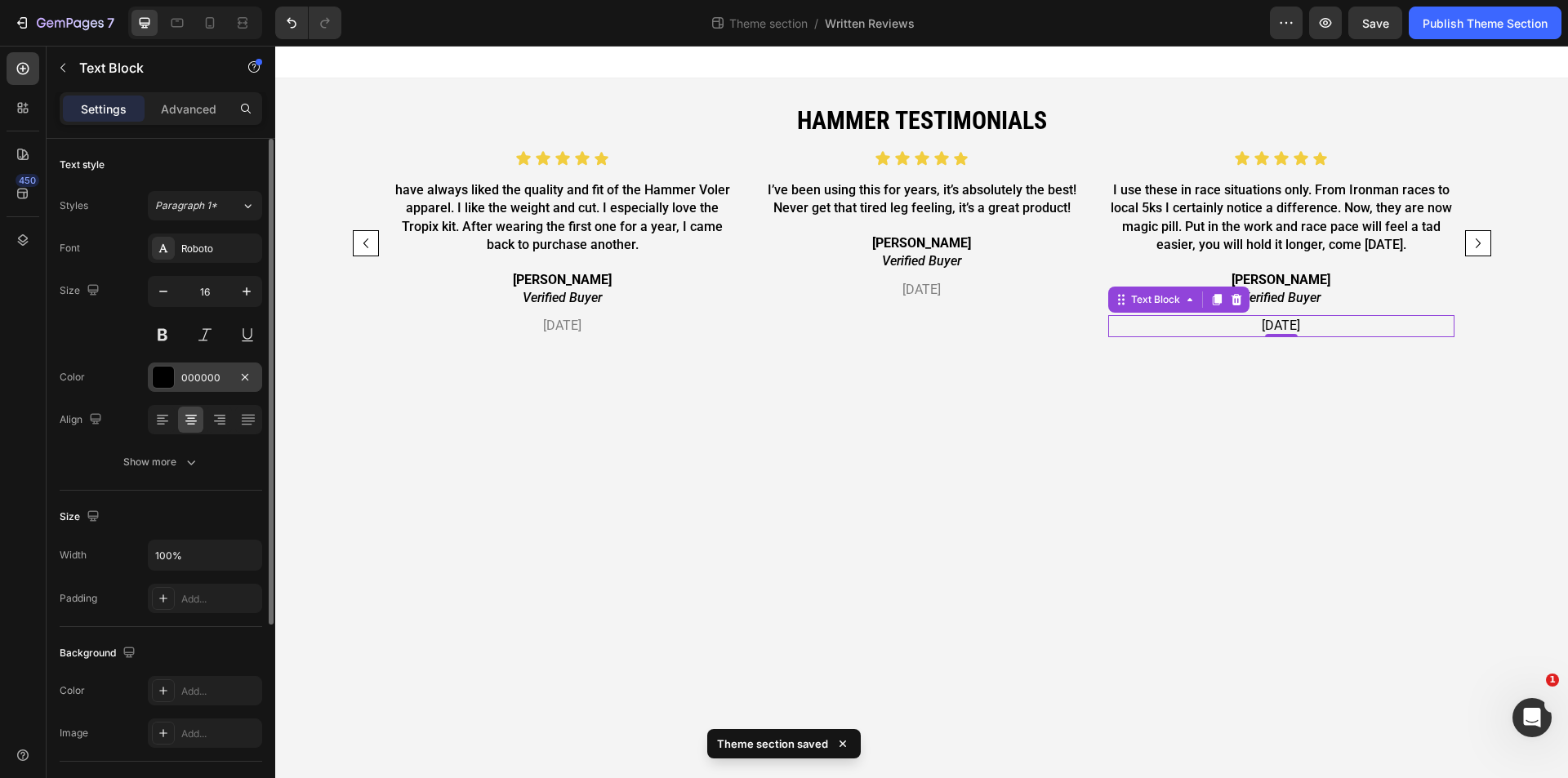
click at [222, 380] on div "000000" at bounding box center [205, 378] width 48 height 15
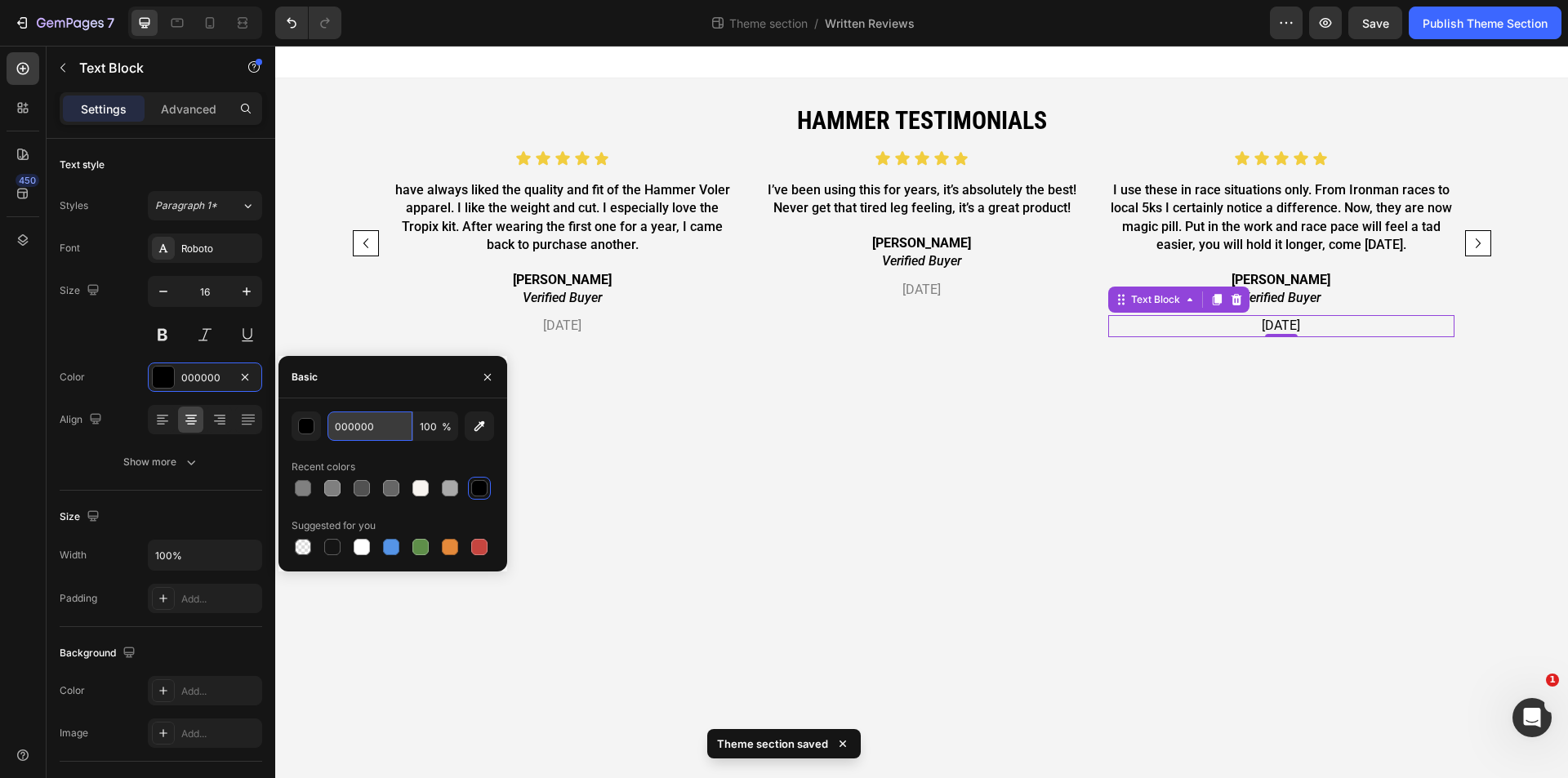
click at [381, 417] on input "000000" at bounding box center [370, 426] width 85 height 29
paste input "#80808"
click at [401, 388] on div "Basic" at bounding box center [392, 376] width 229 height 42
type input "808080"
click at [1475, 245] on icon "Carousel Next Arrow" at bounding box center [1477, 243] width 20 height 20
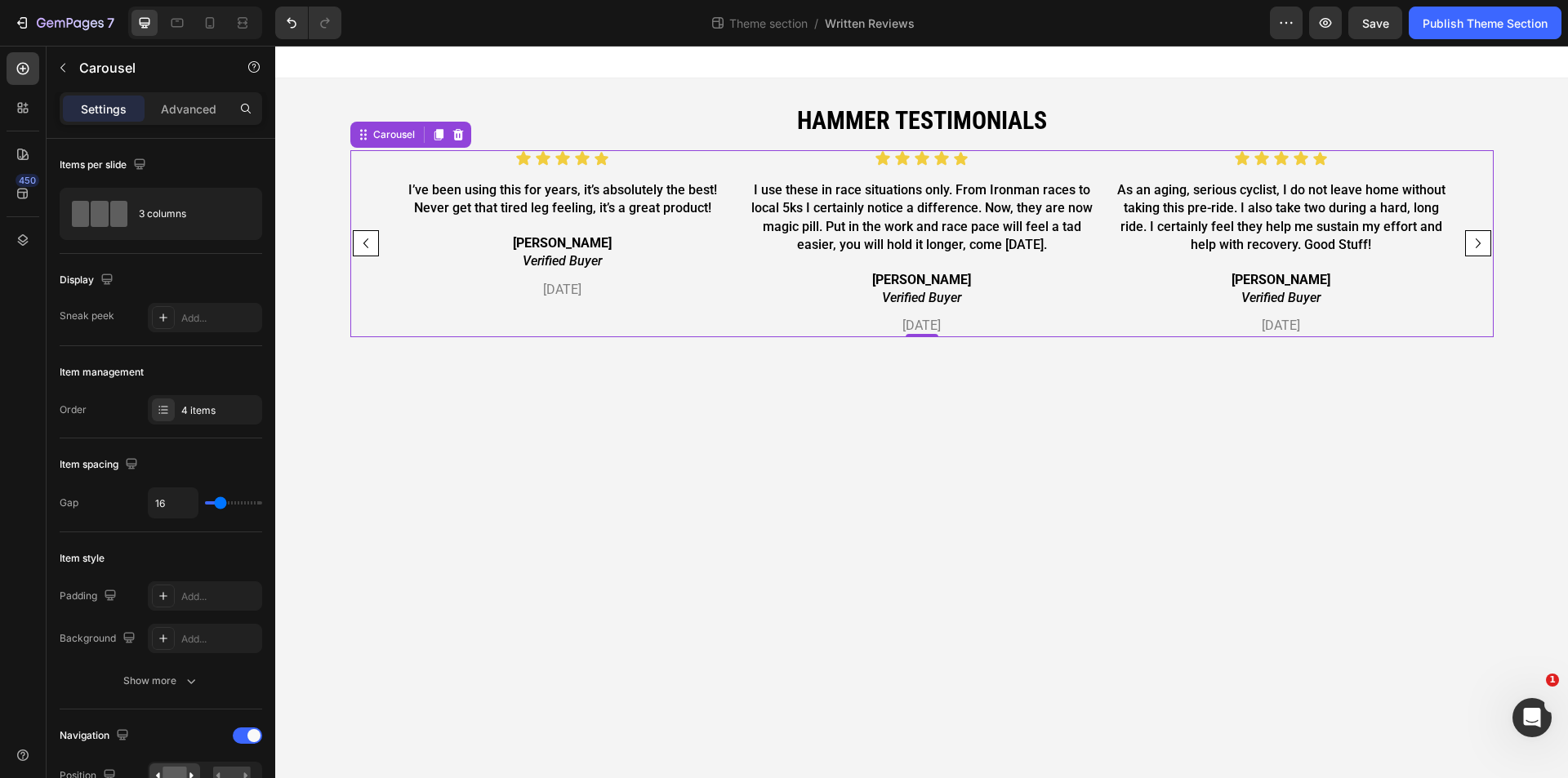
click at [1472, 259] on div "Icon Icon Icon Icon Icon Icon List have always liked the quality and fit of the…" at bounding box center [922, 244] width 1143 height 187
click at [1473, 248] on icon "Carousel Next Arrow" at bounding box center [1477, 243] width 20 height 20
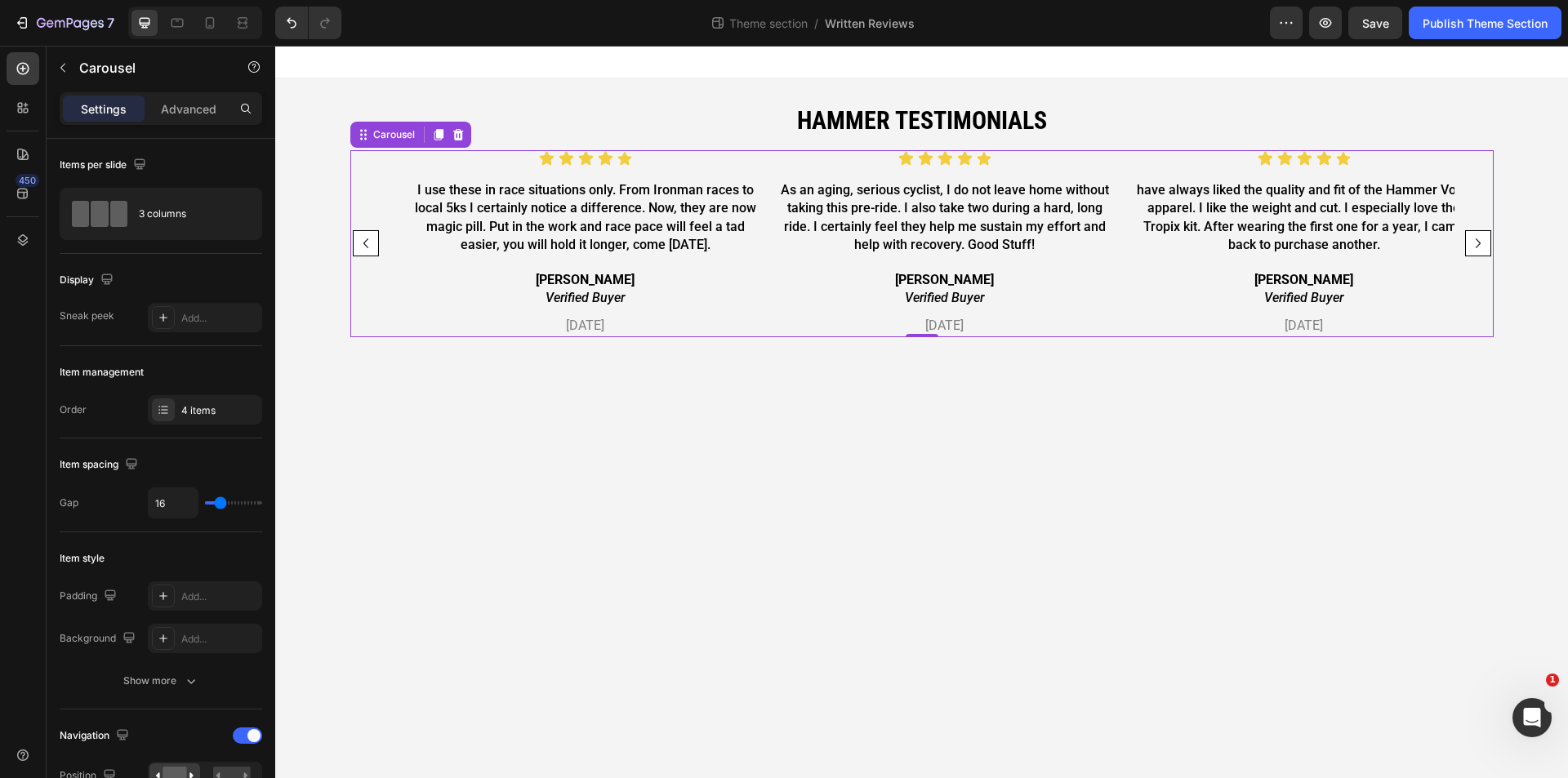
click at [1473, 248] on icon "Carousel Next Arrow" at bounding box center [1477, 243] width 20 height 20
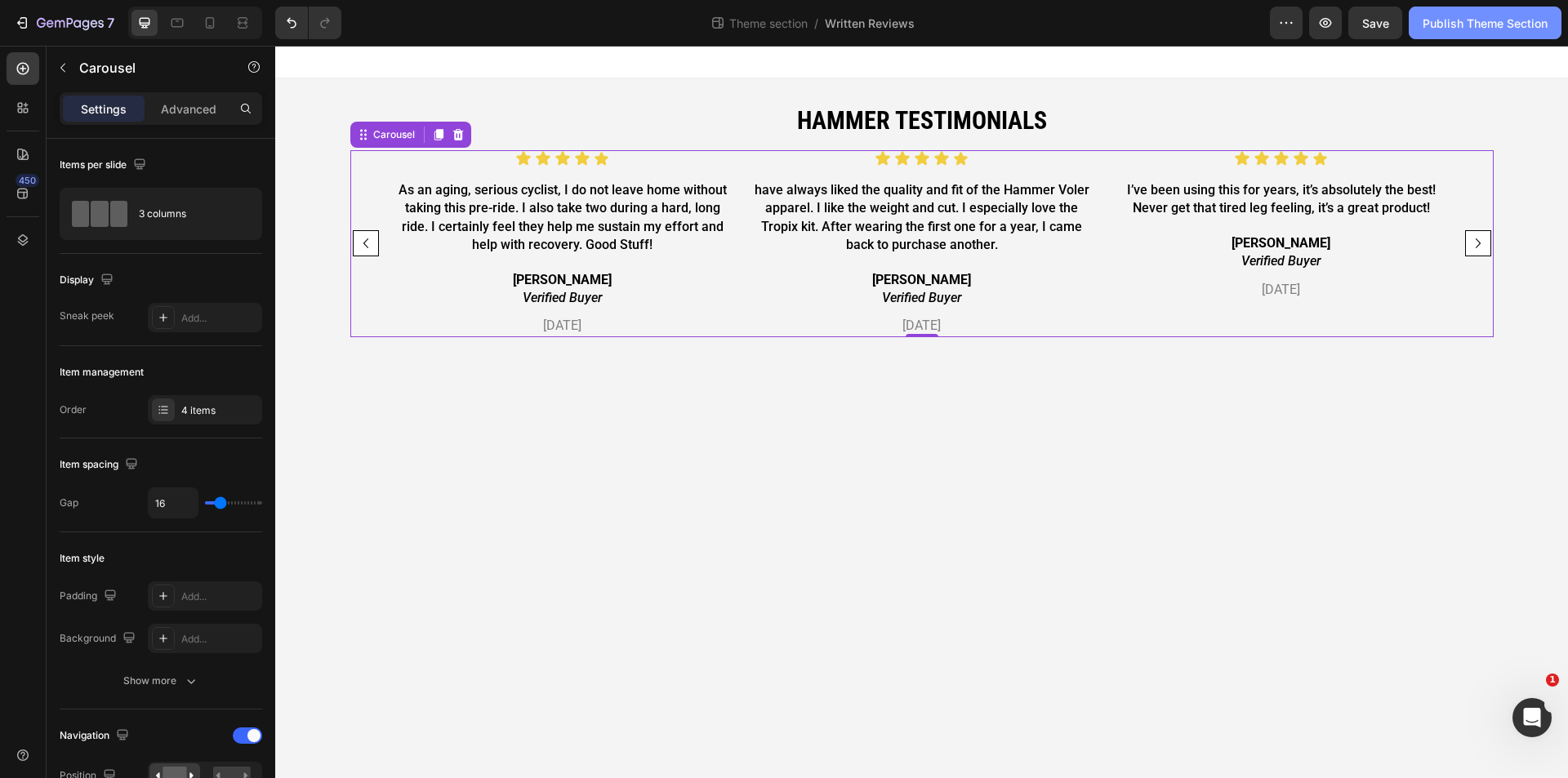
click at [1466, 21] on div "Publish Theme Section" at bounding box center [1485, 23] width 125 height 17
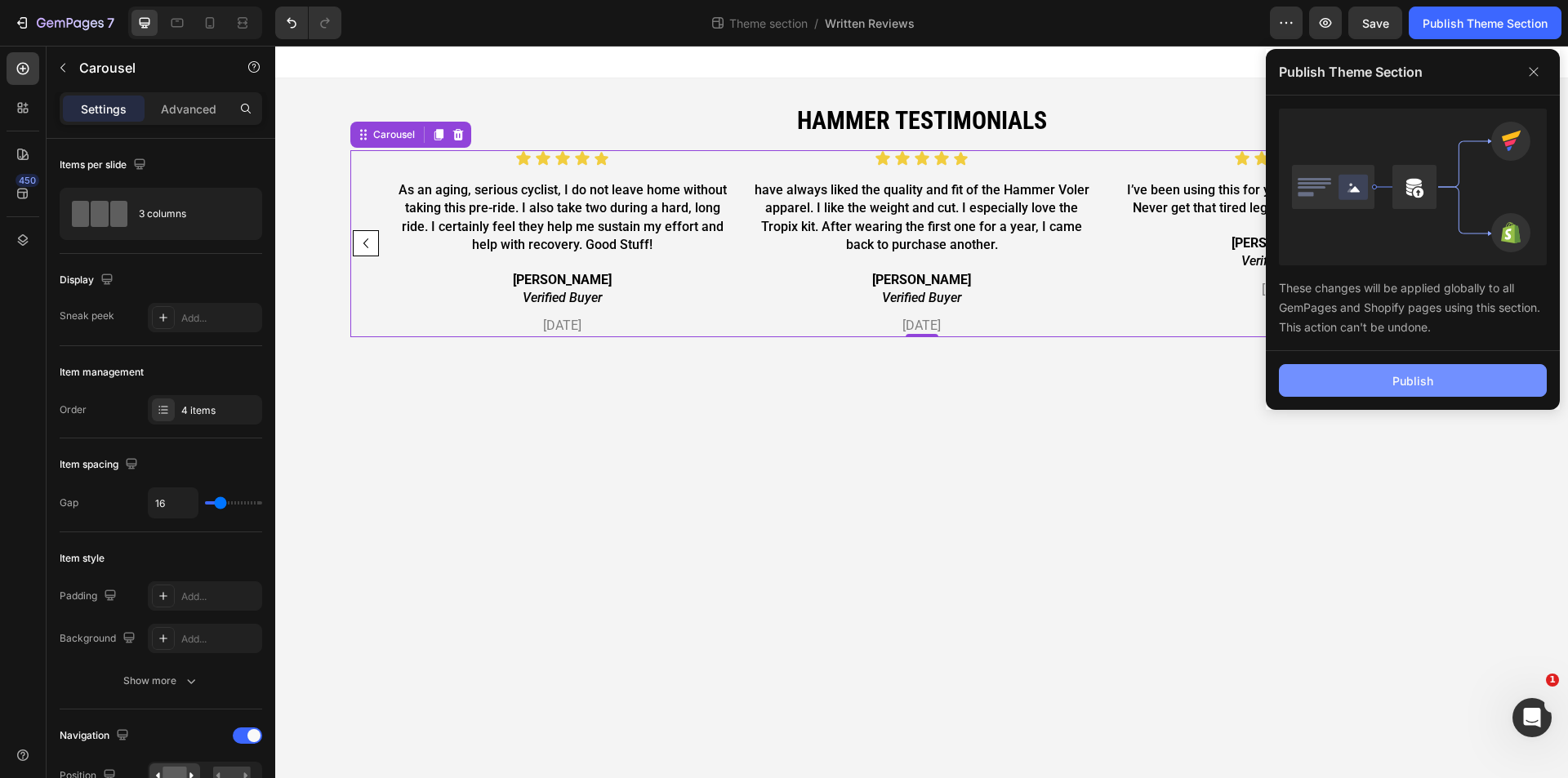
click at [1364, 377] on button "Publish" at bounding box center [1413, 380] width 268 height 33
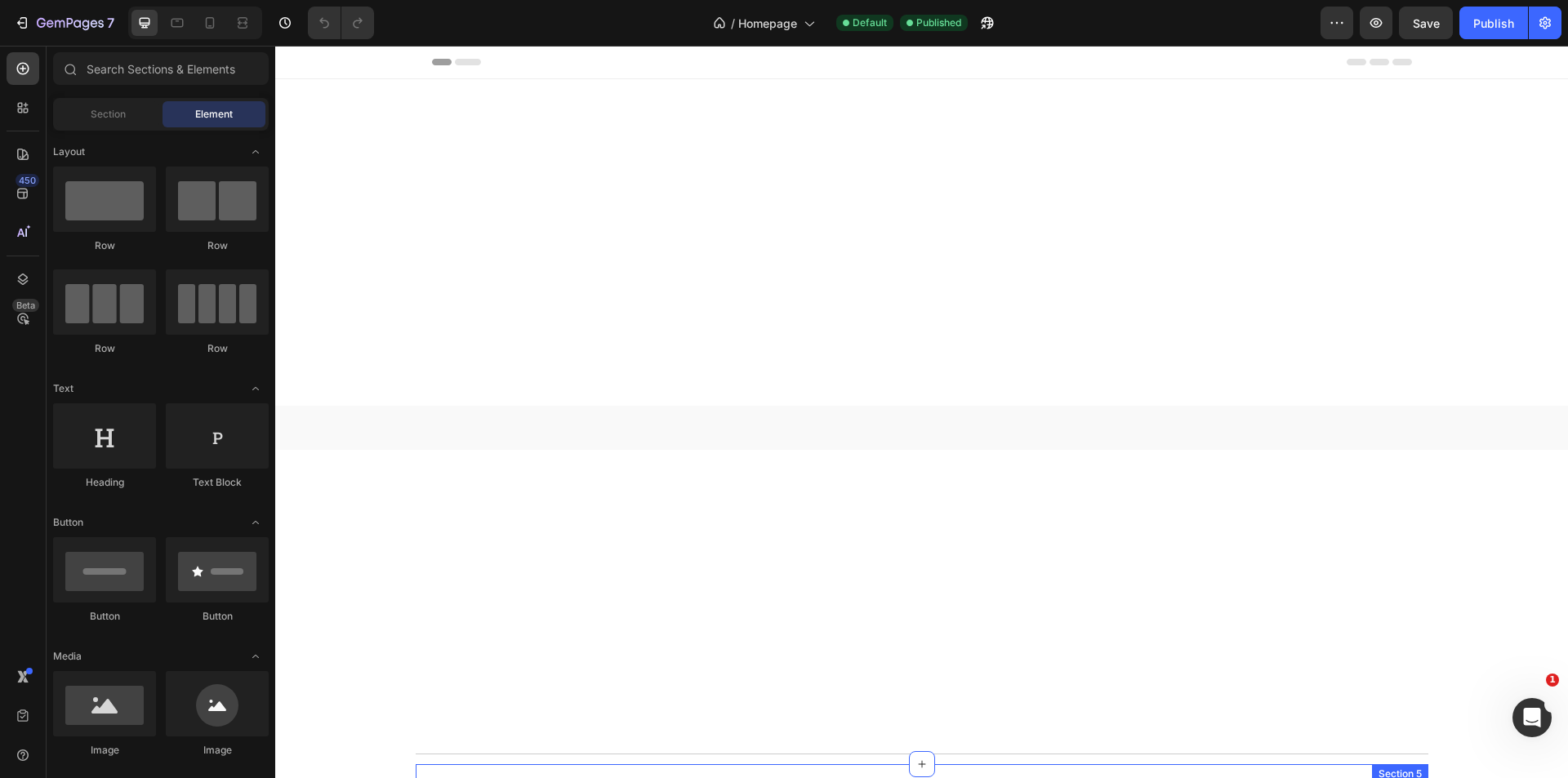
scroll to position [762, 0]
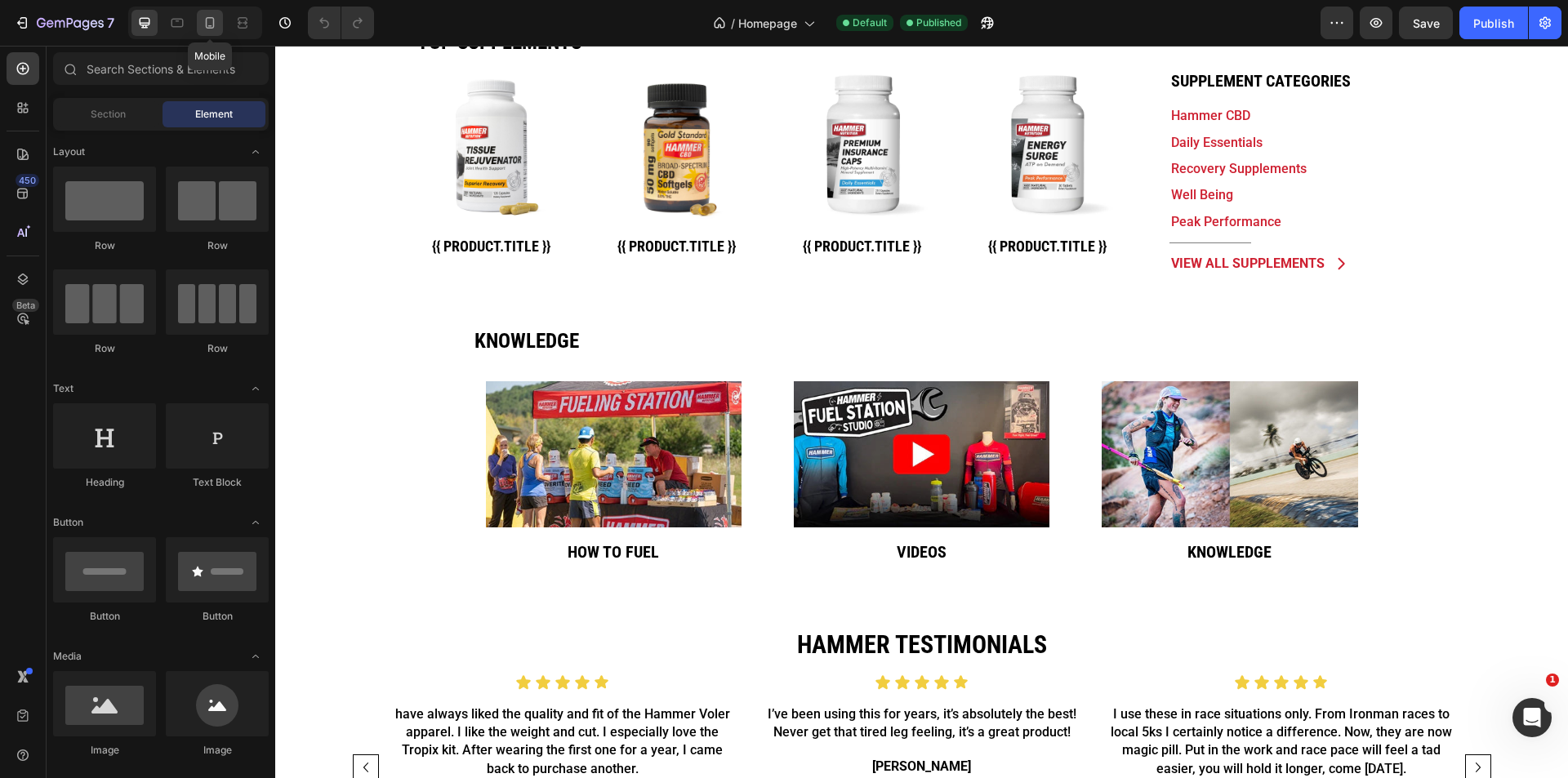
click at [207, 33] on div at bounding box center [210, 22] width 26 height 26
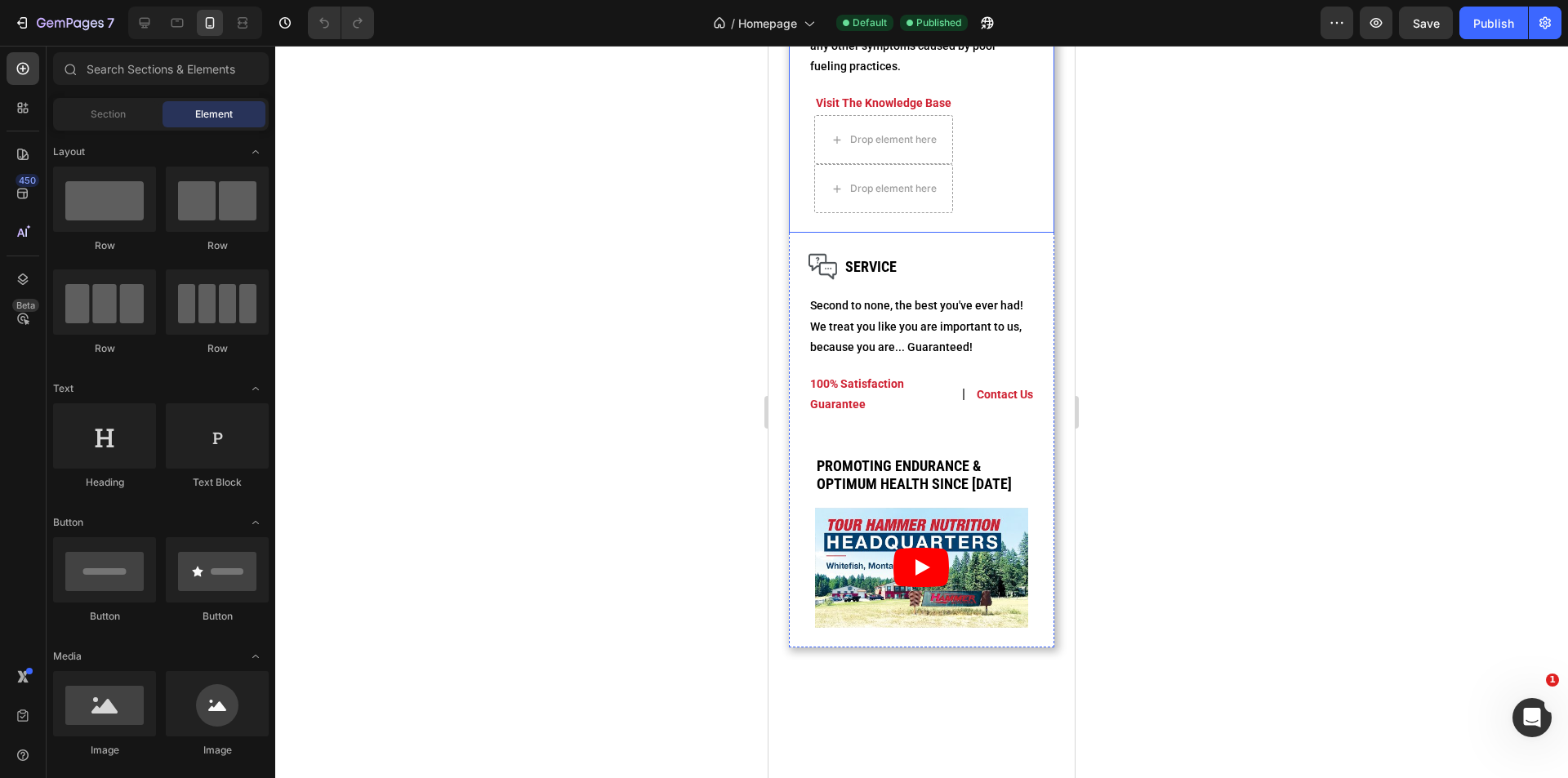
scroll to position [3159, 0]
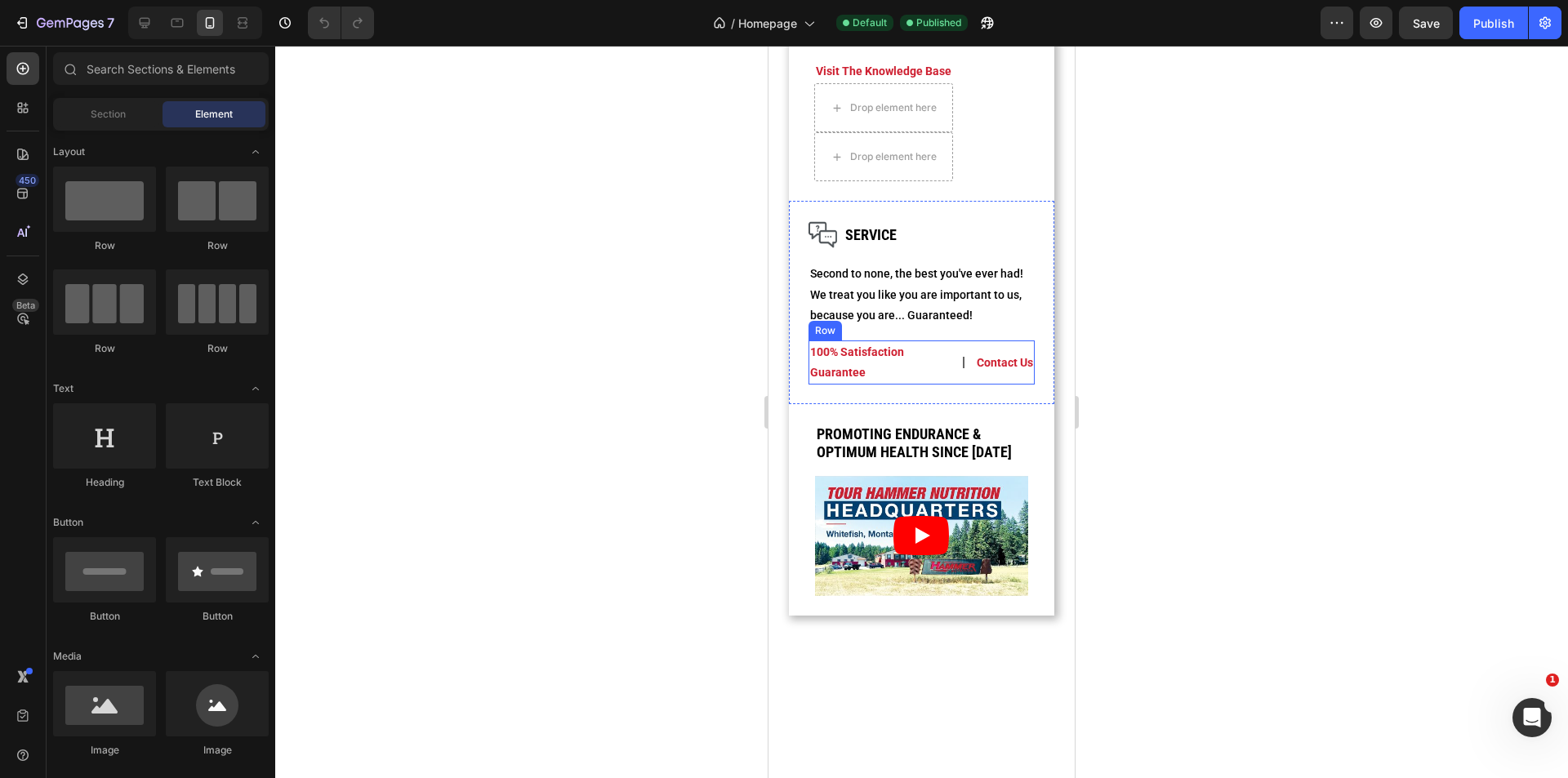
click at [975, 385] on div "contact us Text Block" at bounding box center [1005, 362] width 60 height 44
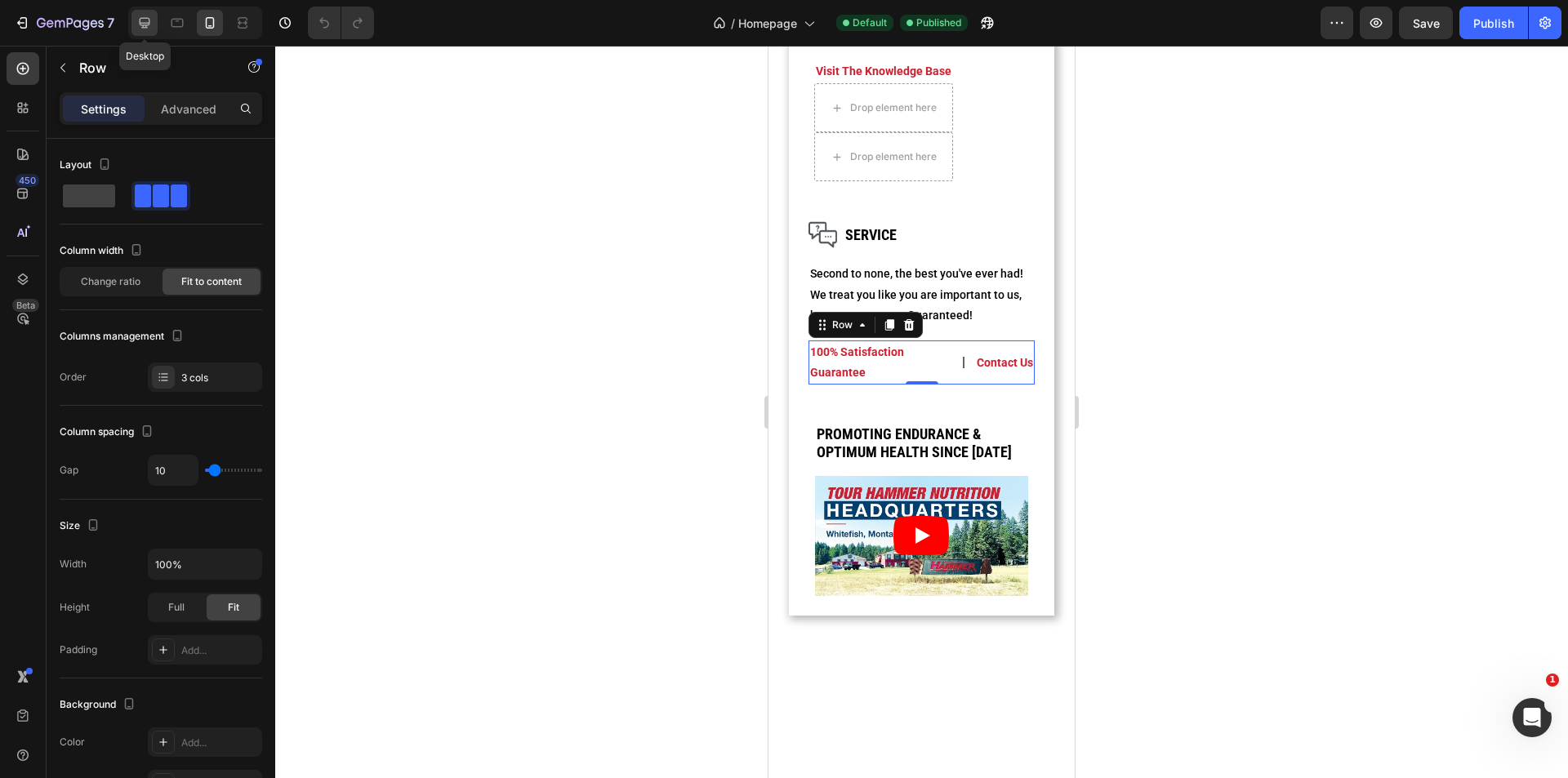
click at [144, 22] on icon at bounding box center [145, 22] width 10 height 10
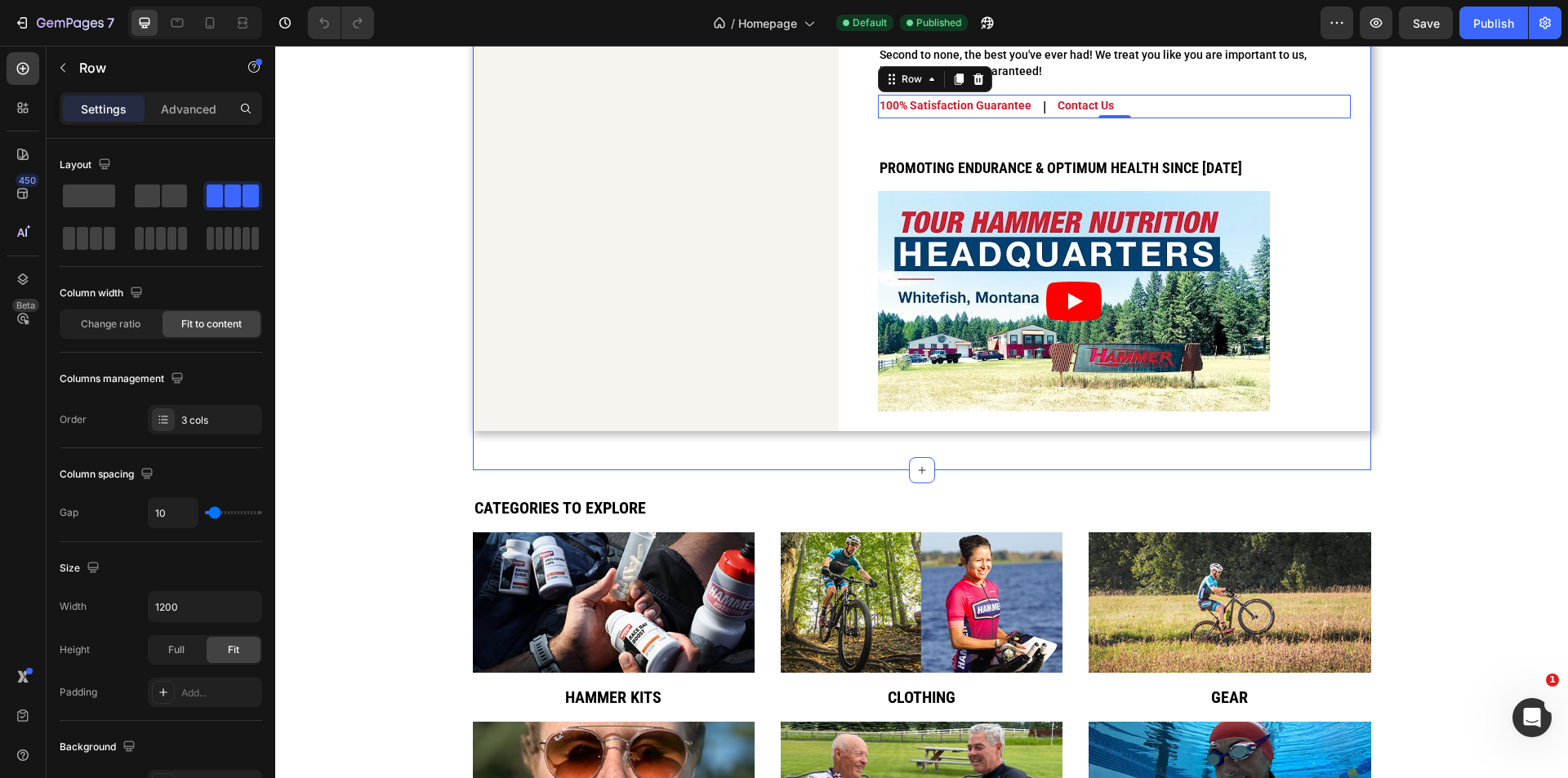
scroll to position [2894, 0]
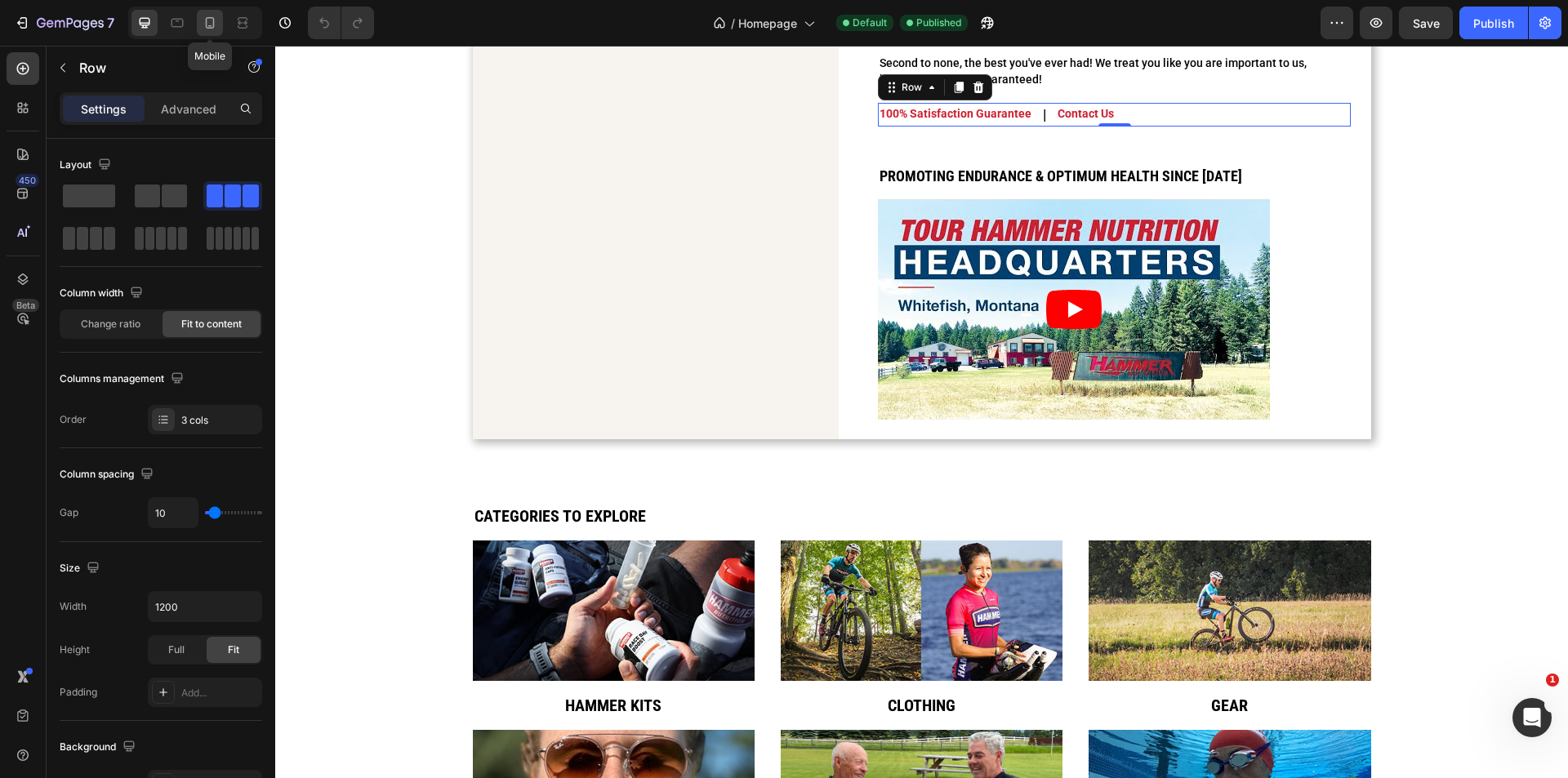
click at [205, 17] on icon at bounding box center [209, 22] width 16 height 16
type input "100%"
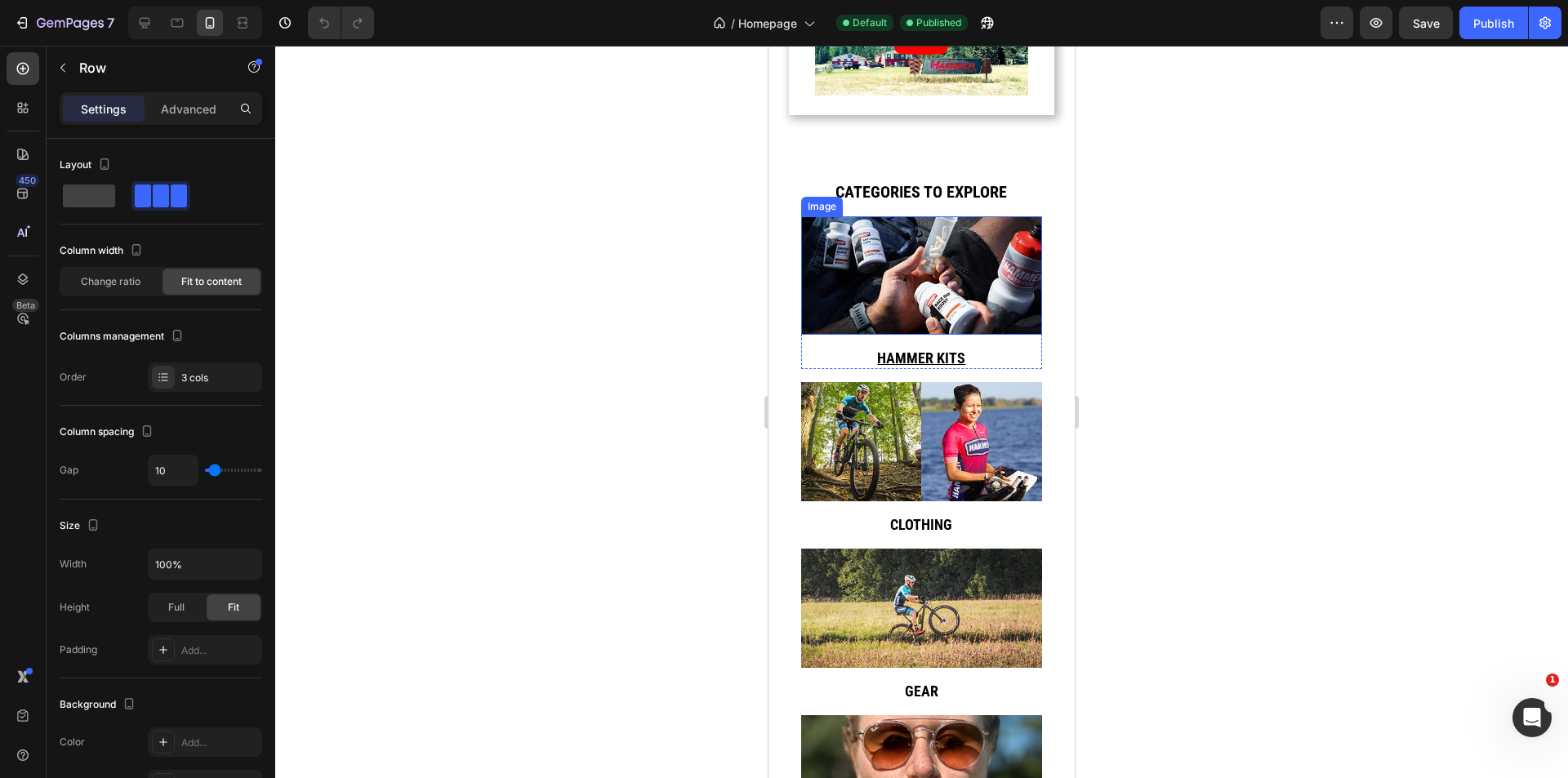
scroll to position [3671, 0]
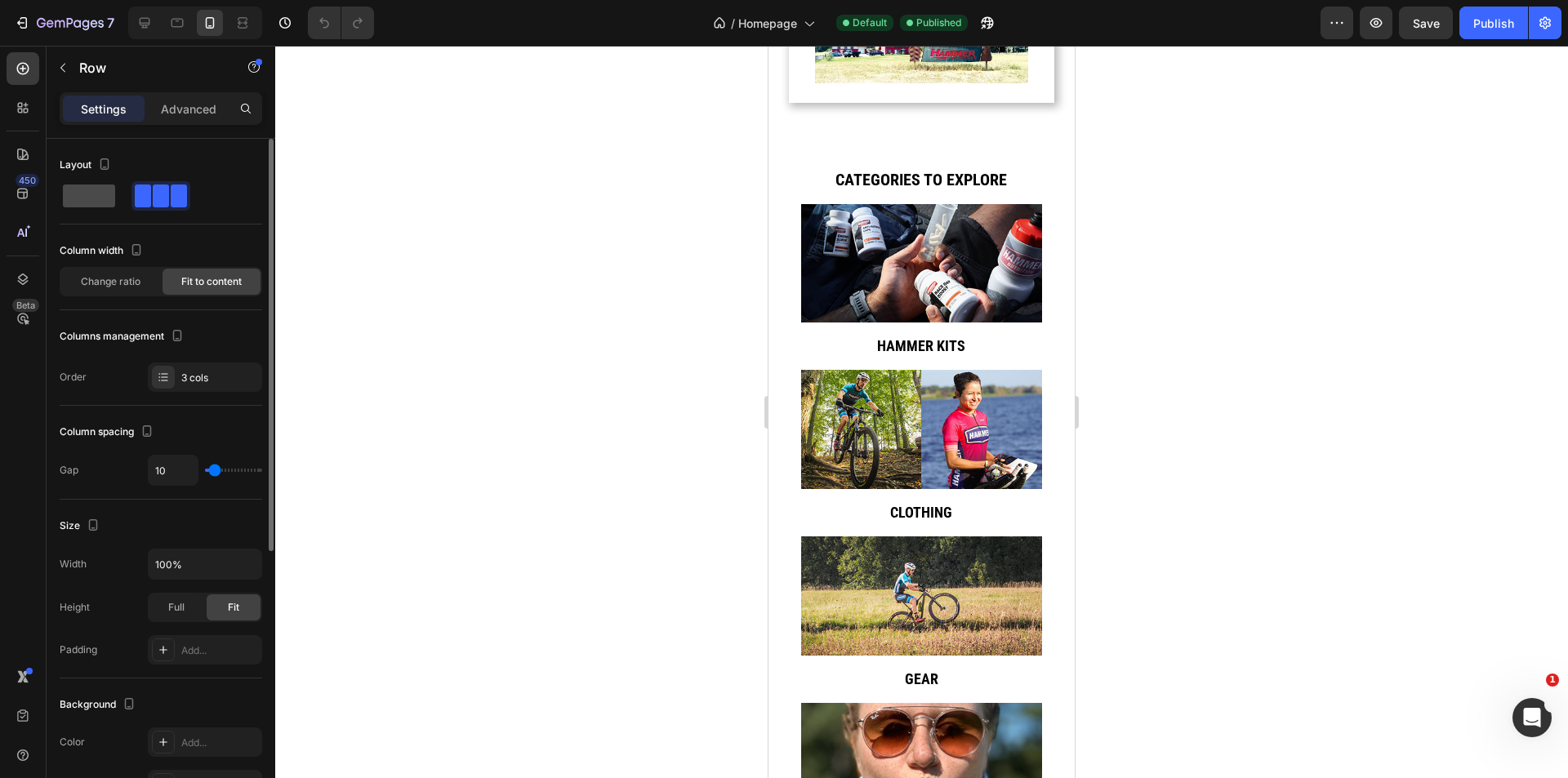
click at [107, 197] on span at bounding box center [89, 196] width 52 height 22
type input "0"
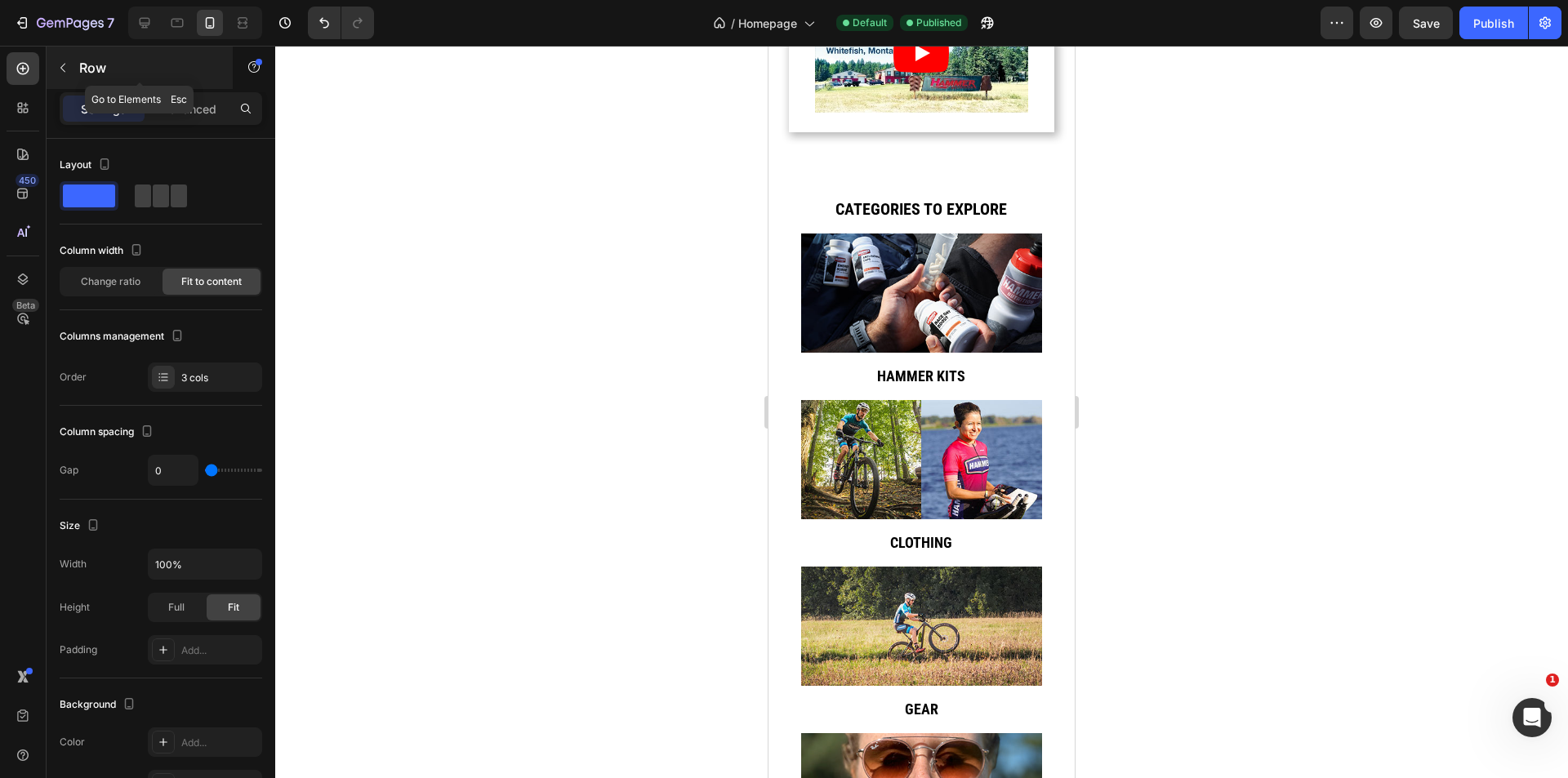
click at [72, 80] on div at bounding box center [63, 68] width 26 height 26
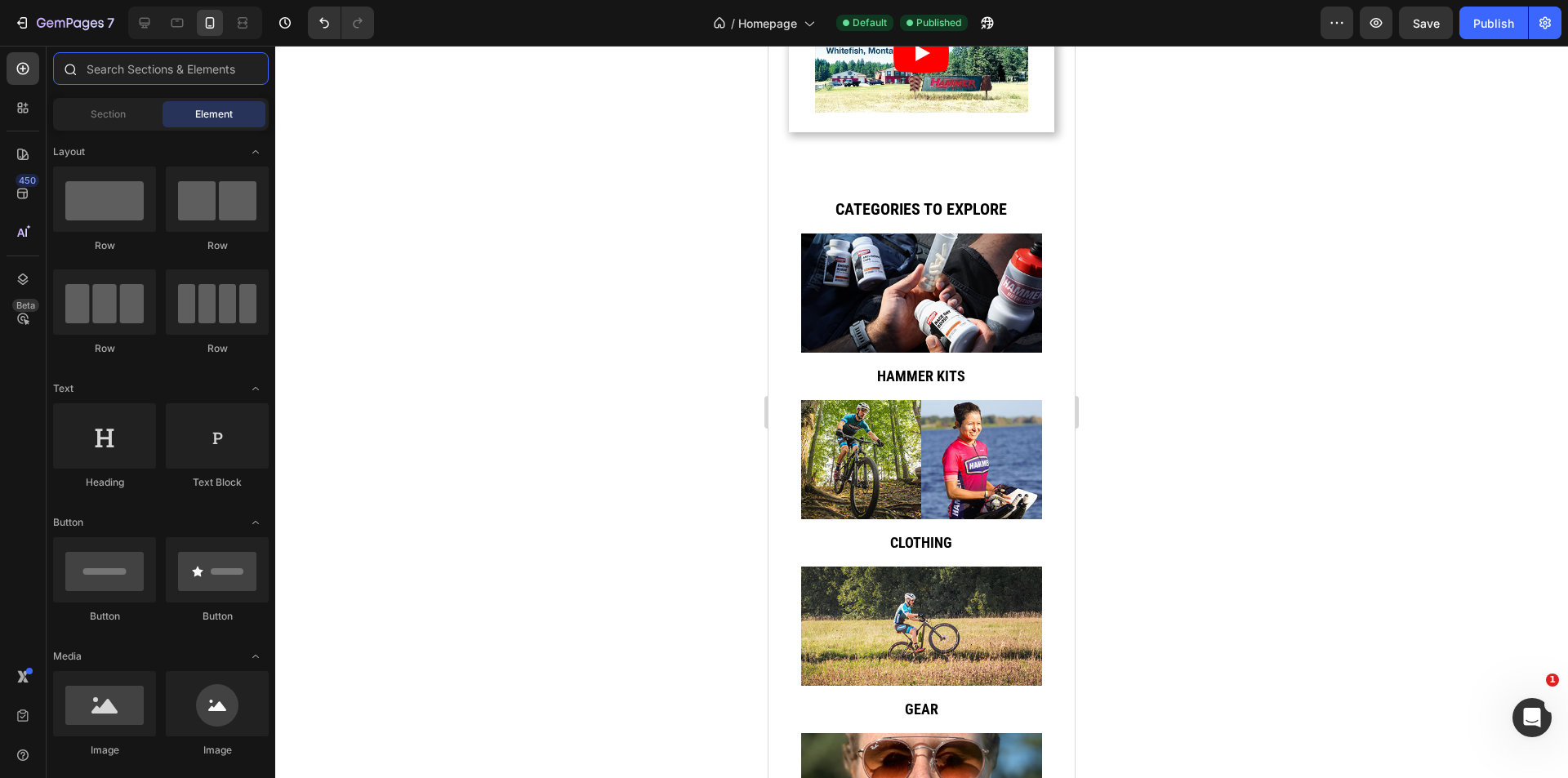
click at [128, 74] on input "text" at bounding box center [161, 68] width 216 height 33
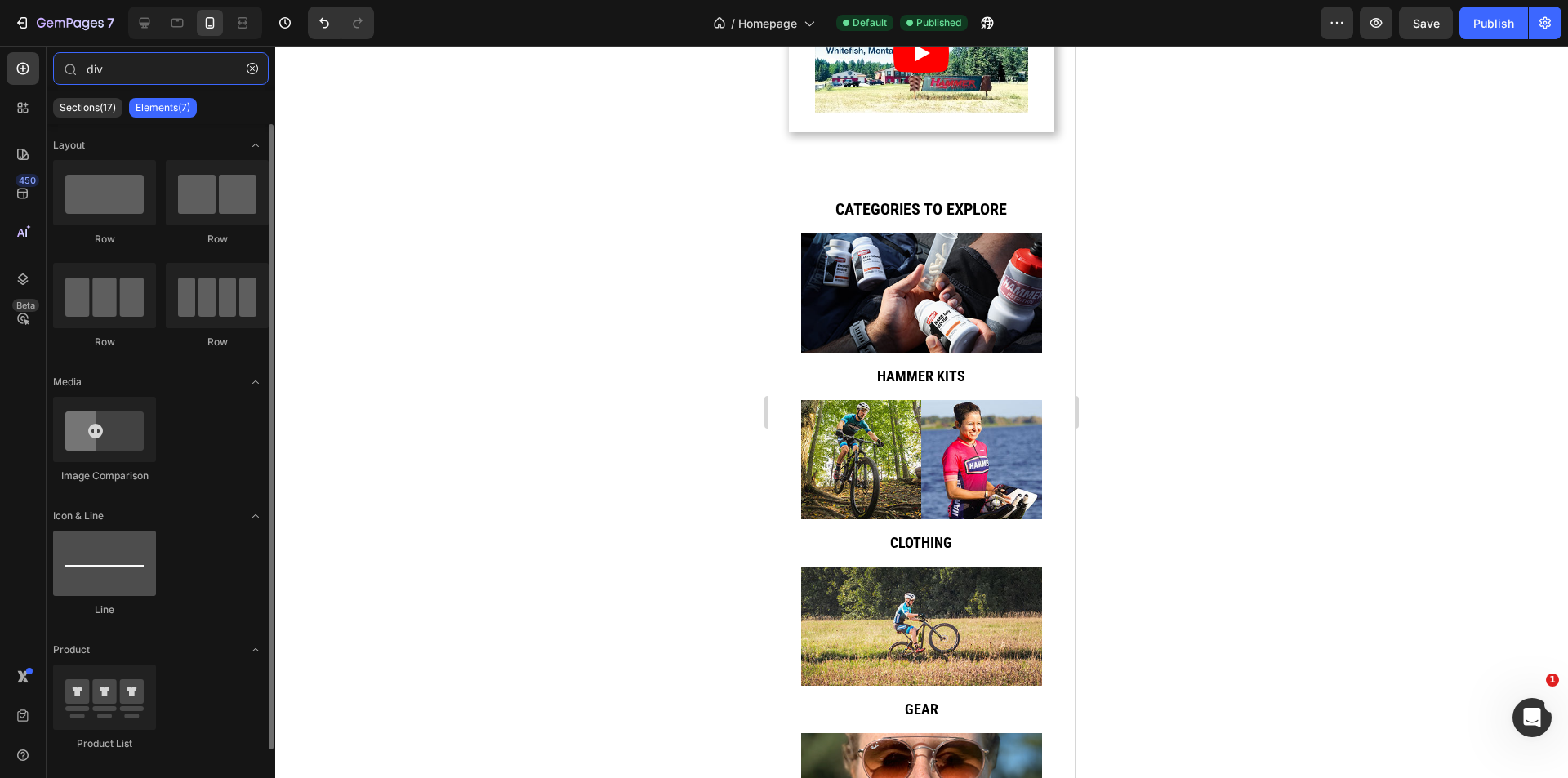
type input "div"
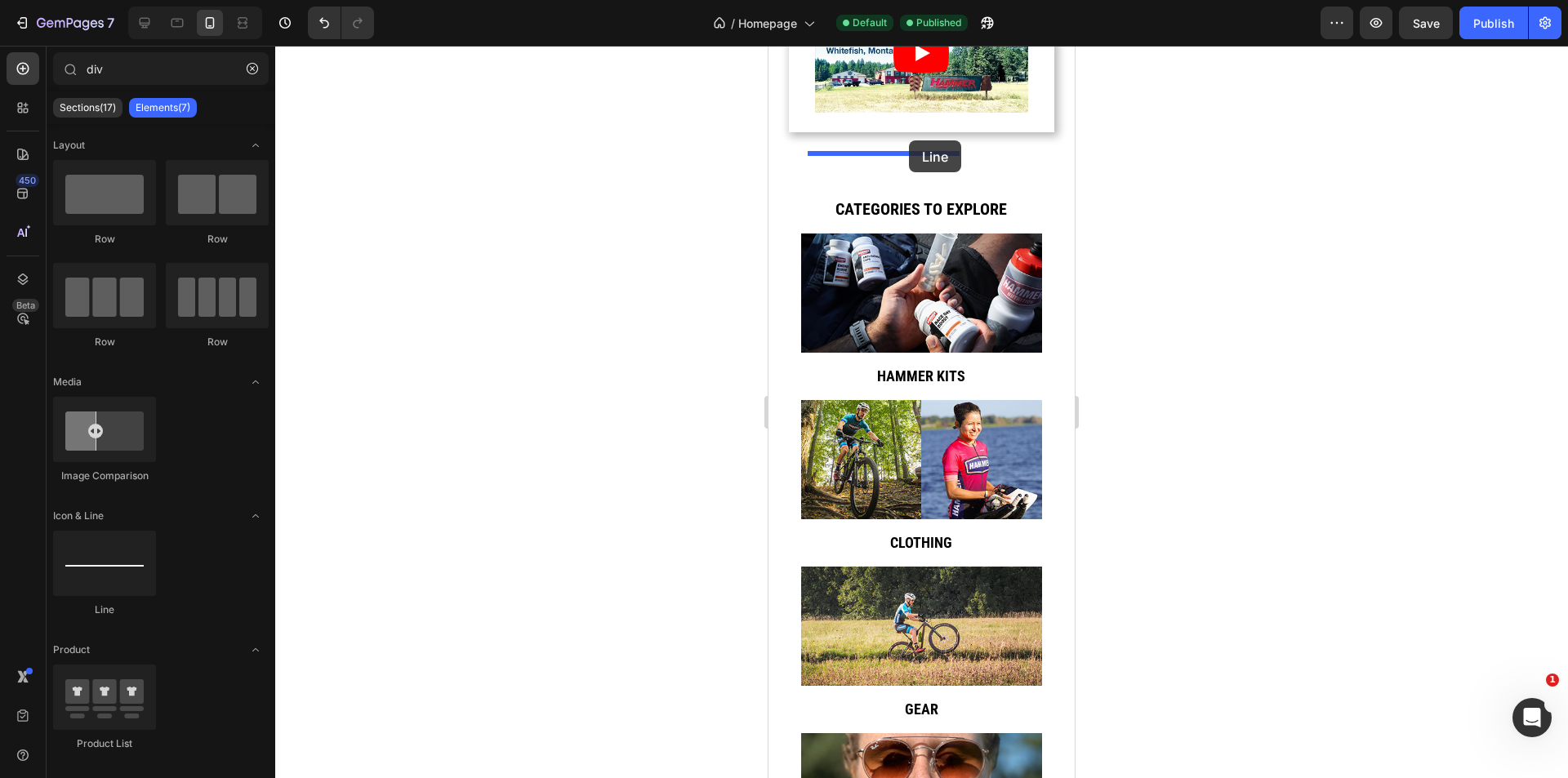
drag, startPoint x: 880, startPoint y: 614, endPoint x: 1946, endPoint y: 225, distance: 1134.8
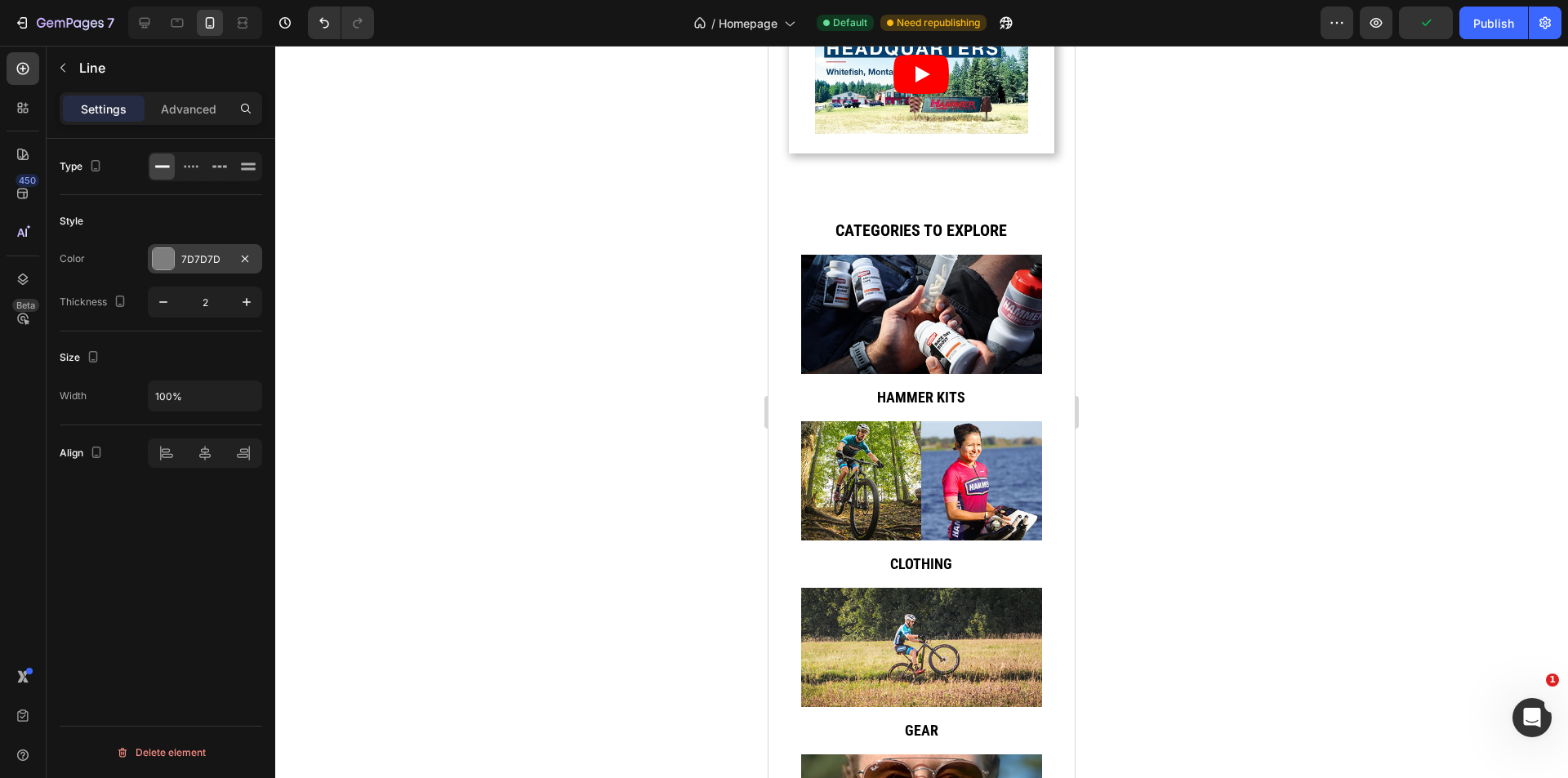
click at [170, 260] on div at bounding box center [163, 259] width 21 height 21
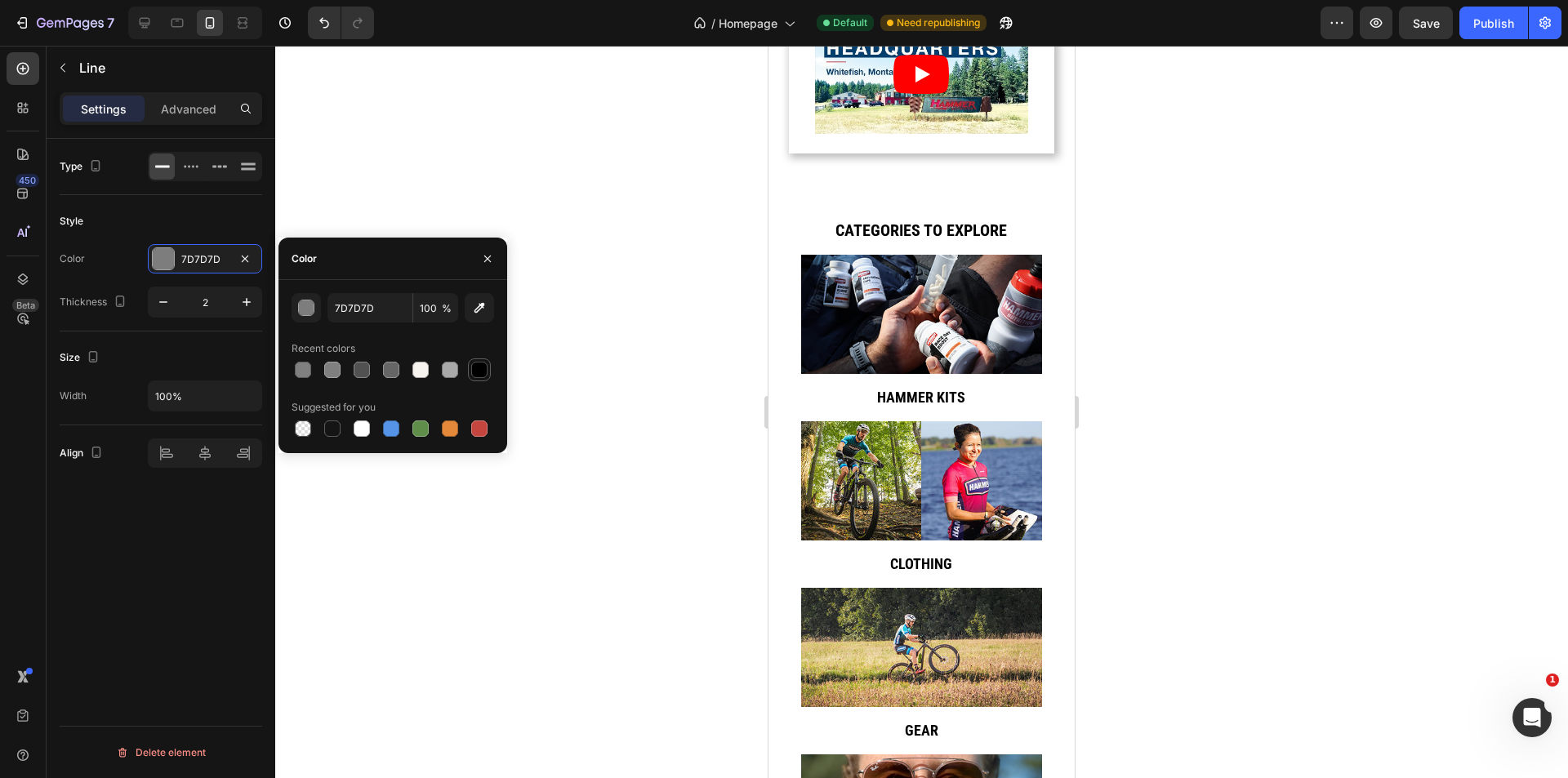
click at [486, 370] on div at bounding box center [479, 369] width 16 height 16
type input "000000"
click at [203, 112] on p "Advanced" at bounding box center [188, 109] width 55 height 17
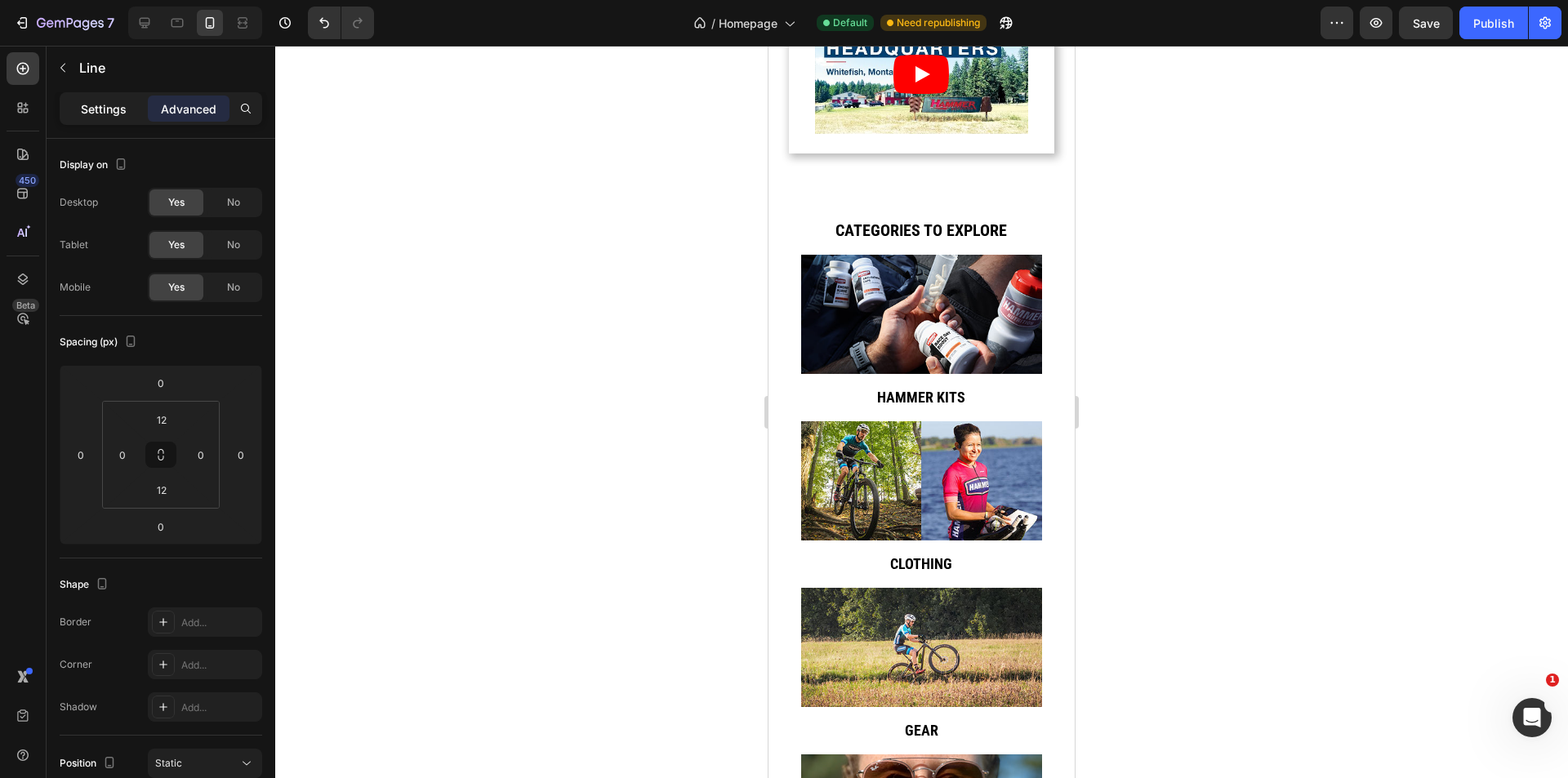
click at [106, 117] on p "Settings" at bounding box center [104, 109] width 46 height 17
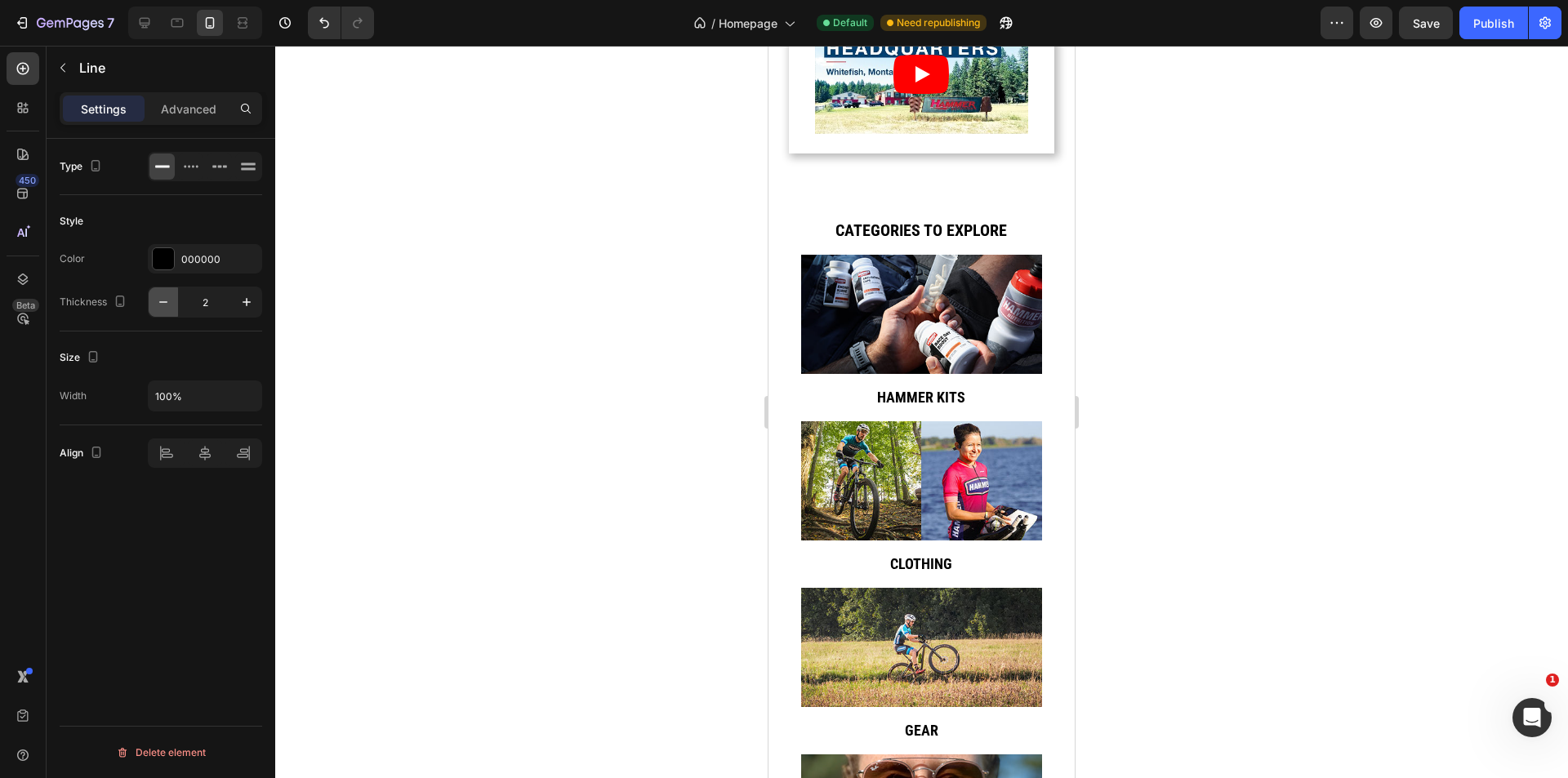
click at [170, 298] on icon "button" at bounding box center [162, 302] width 16 height 16
type input "1"
click at [582, 353] on div at bounding box center [922, 412] width 1293 height 732
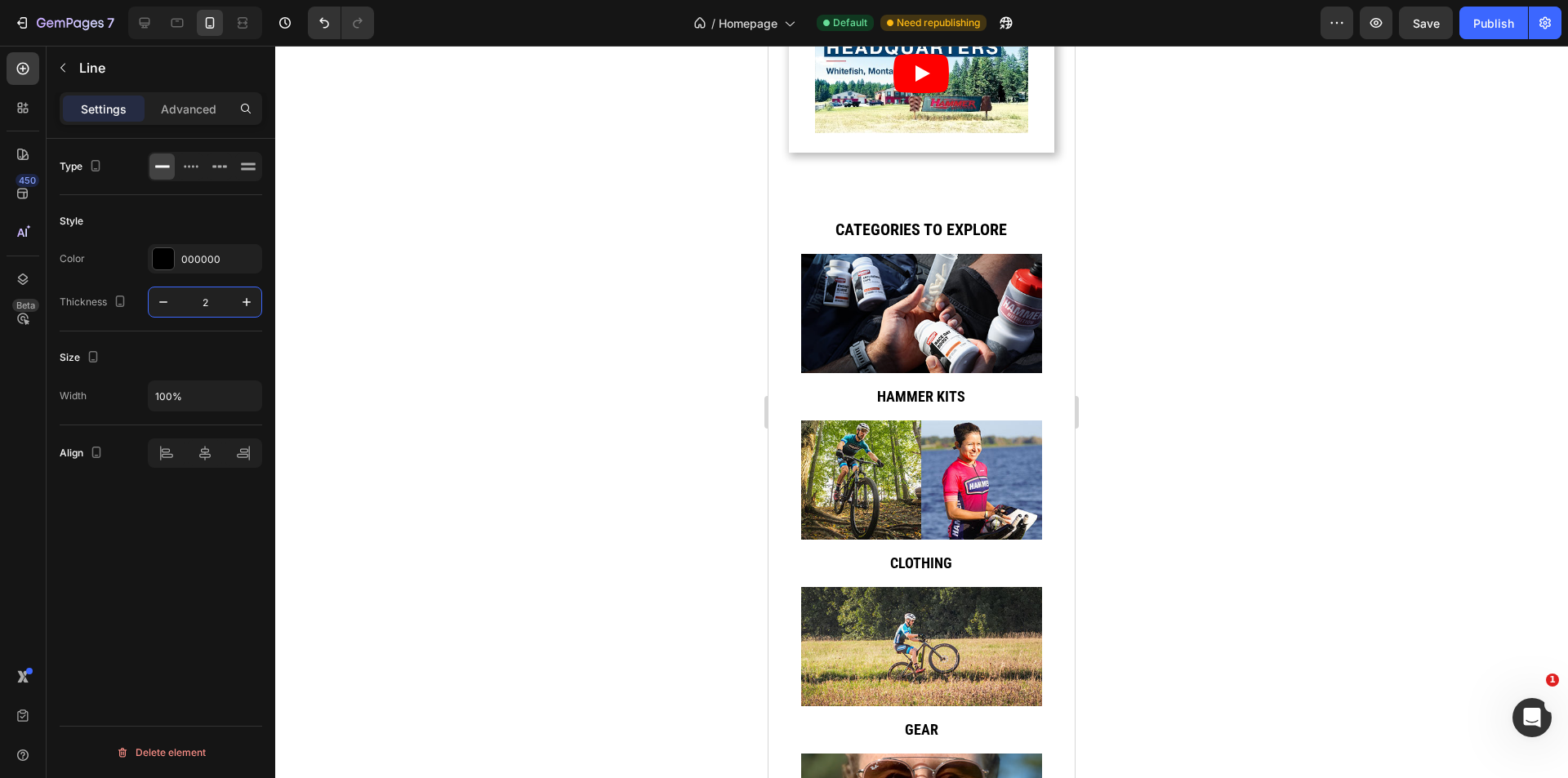
click at [213, 298] on input "2" at bounding box center [205, 302] width 54 height 29
click at [166, 302] on icon "button" at bounding box center [162, 302] width 16 height 16
click at [219, 303] on input "1" at bounding box center [205, 302] width 54 height 29
click at [182, 587] on div "Type Style Color 000000 Thickness 1.5 Size Width 100% Align Delete element" at bounding box center [161, 482] width 229 height 686
click at [246, 303] on icon "button" at bounding box center [247, 302] width 8 height 8
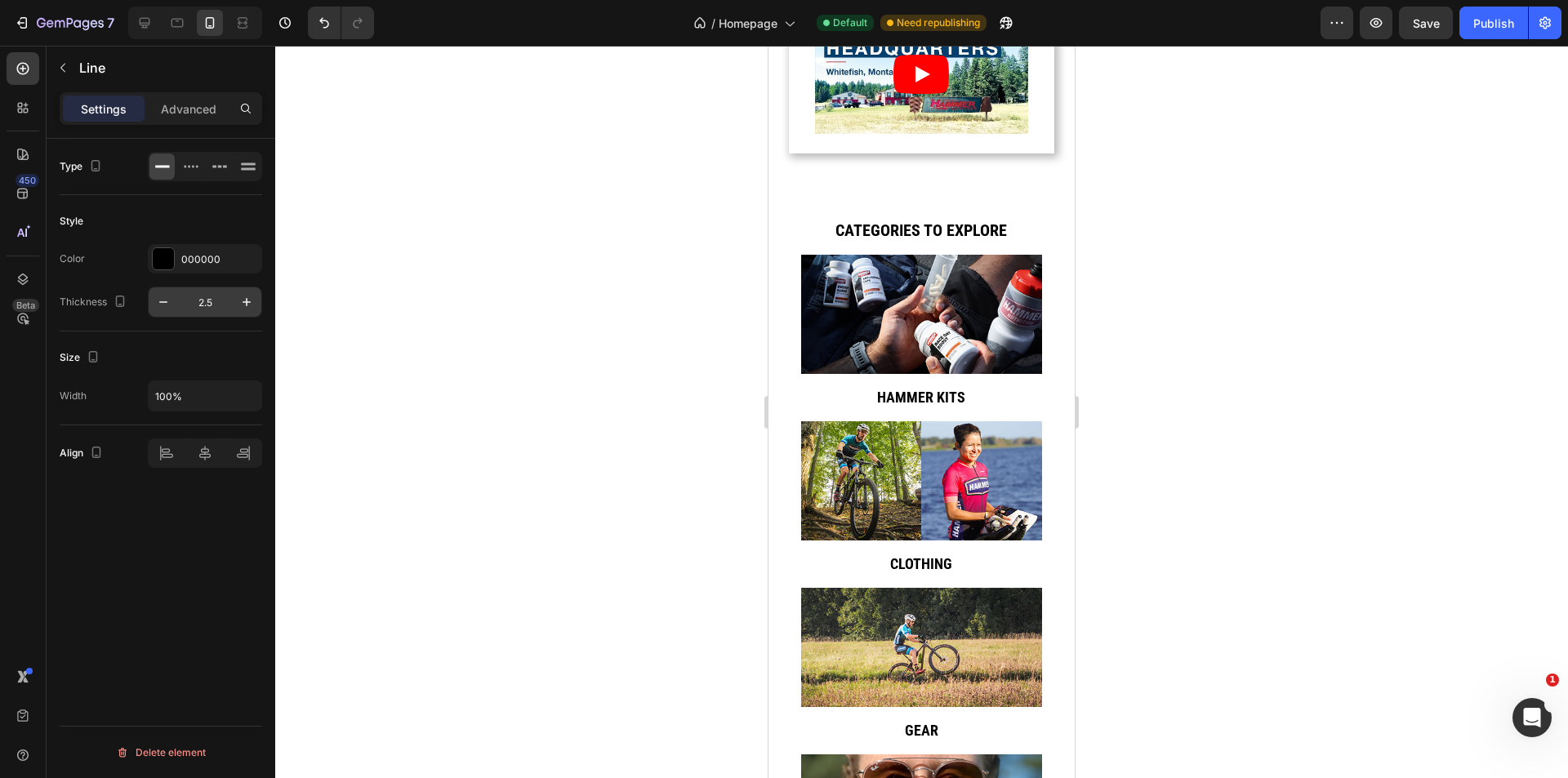
click at [203, 307] on input "2.5" at bounding box center [205, 302] width 54 height 29
click at [208, 301] on input "2.5" at bounding box center [205, 302] width 54 height 29
click at [217, 306] on input "2.5" at bounding box center [205, 302] width 54 height 29
click at [188, 541] on div "Type Style Color 000000 Thickness 2 Size Width 100% Align Delete element" at bounding box center [161, 482] width 229 height 686
click at [158, 305] on icon "button" at bounding box center [162, 302] width 16 height 16
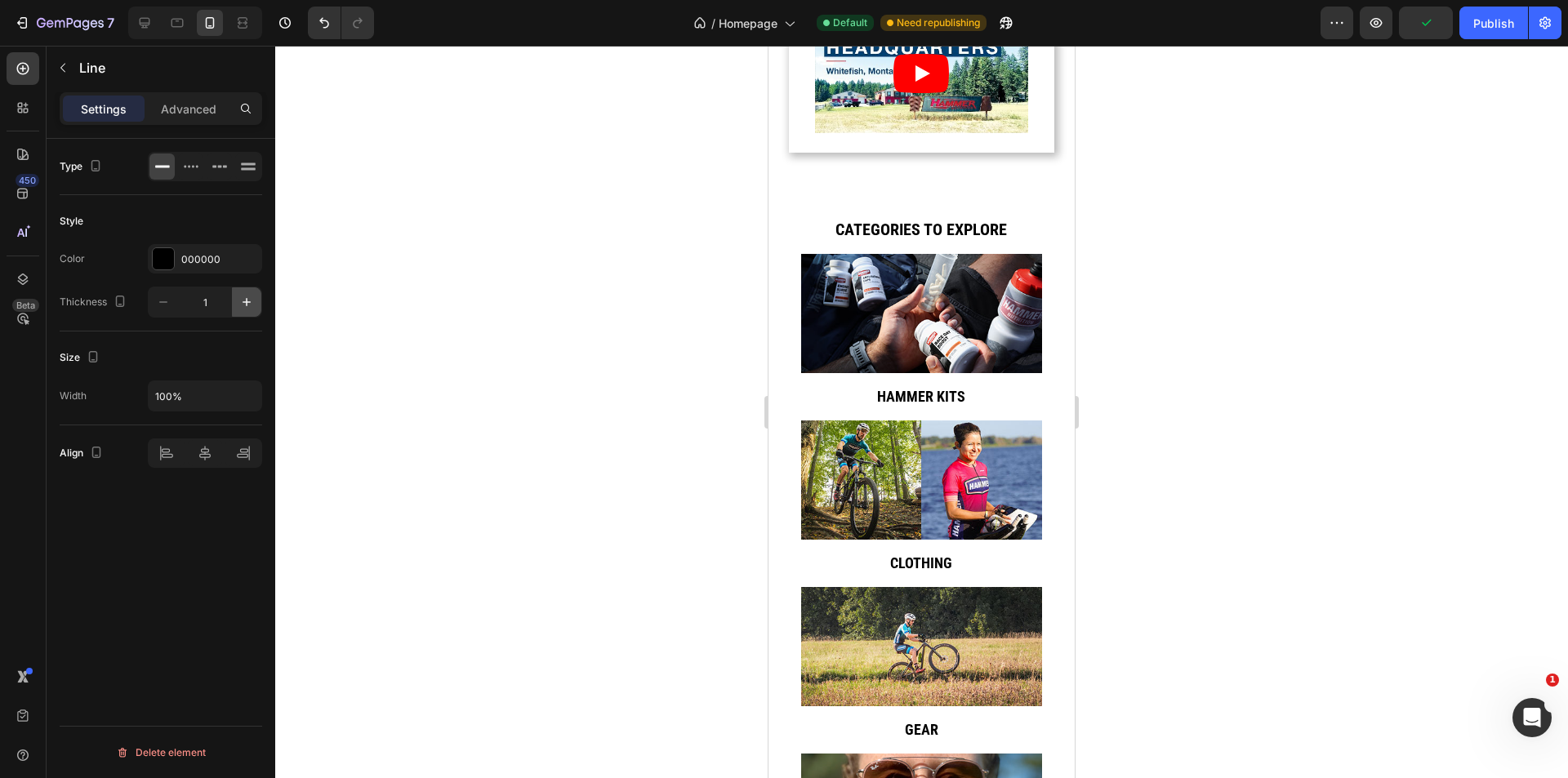
click at [250, 304] on icon "button" at bounding box center [246, 302] width 16 height 16
click at [212, 306] on input "2" at bounding box center [205, 302] width 54 height 29
click at [190, 588] on div "Type Style Color 000000 Thickness 1.7 Size Width 100% Align Delete element" at bounding box center [161, 482] width 229 height 686
click at [250, 307] on icon "button" at bounding box center [246, 302] width 16 height 16
click at [212, 302] on input "2.7" at bounding box center [205, 302] width 54 height 29
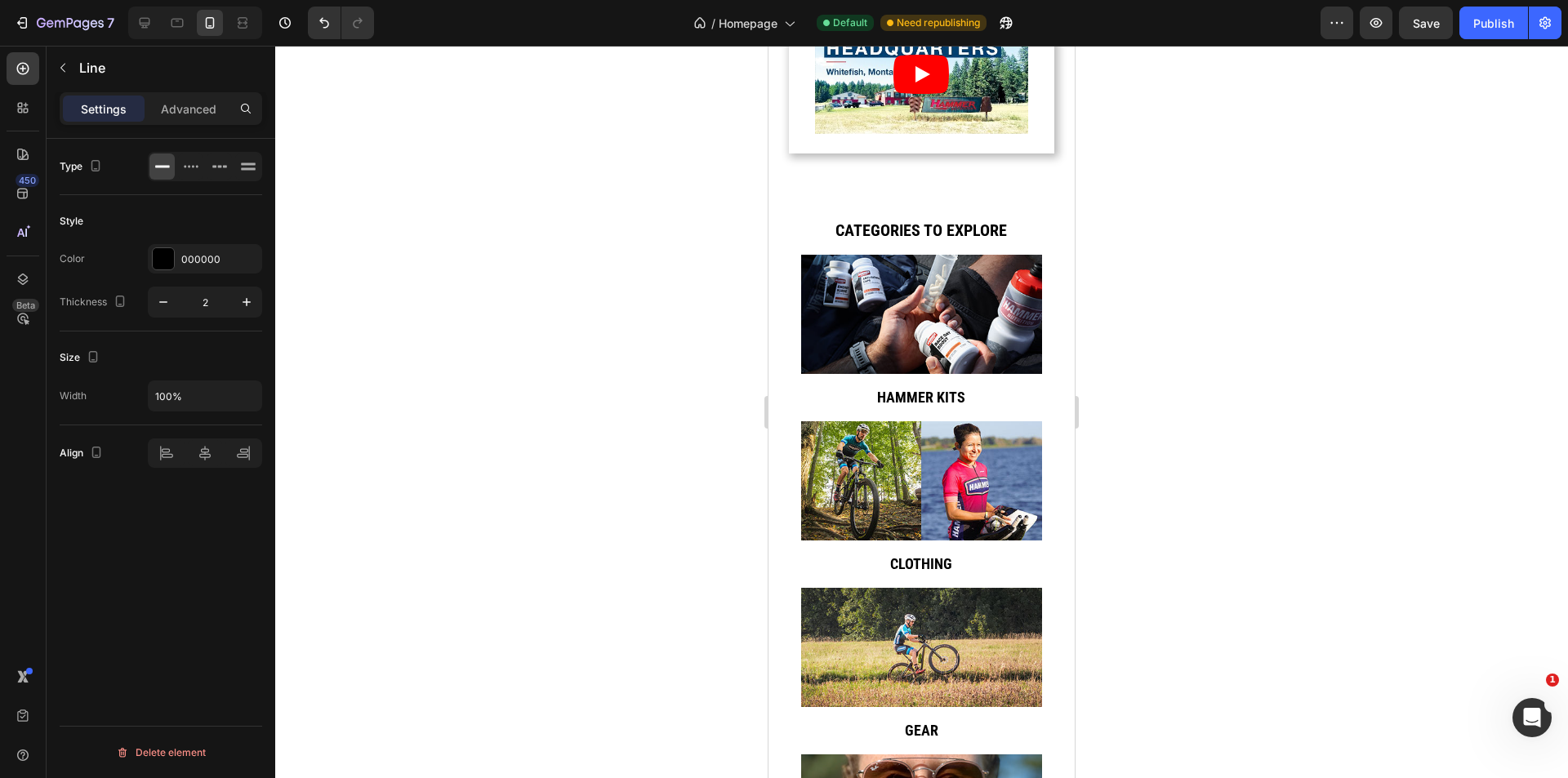
click at [191, 613] on div "Type Style Color 000000 Thickness 2 Size Width 100% Align Delete element" at bounding box center [161, 482] width 229 height 686
click at [150, 296] on button "button" at bounding box center [162, 302] width 29 height 29
click at [251, 304] on icon "button" at bounding box center [246, 302] width 16 height 16
type input "2"
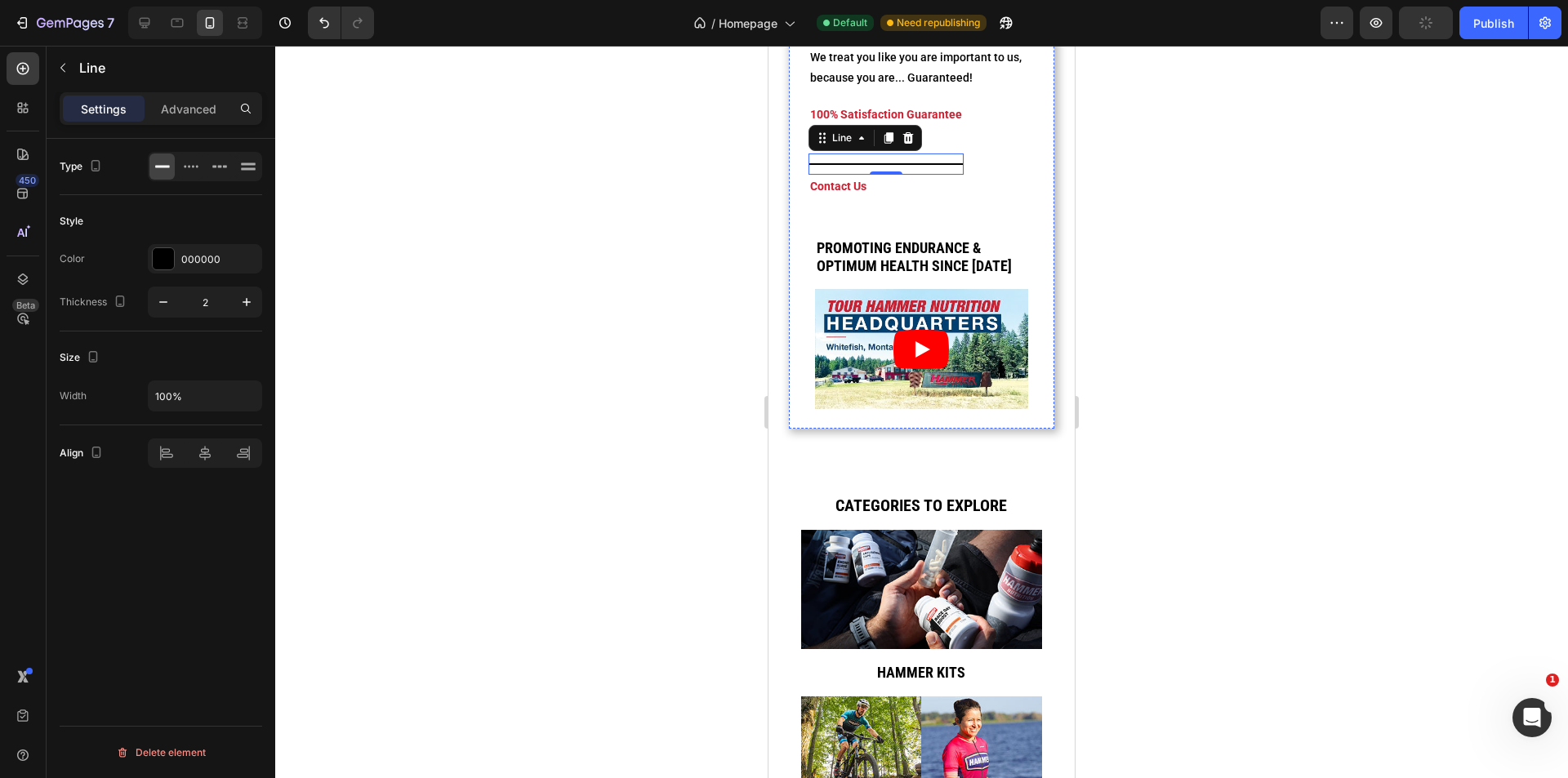
scroll to position [3345, 0]
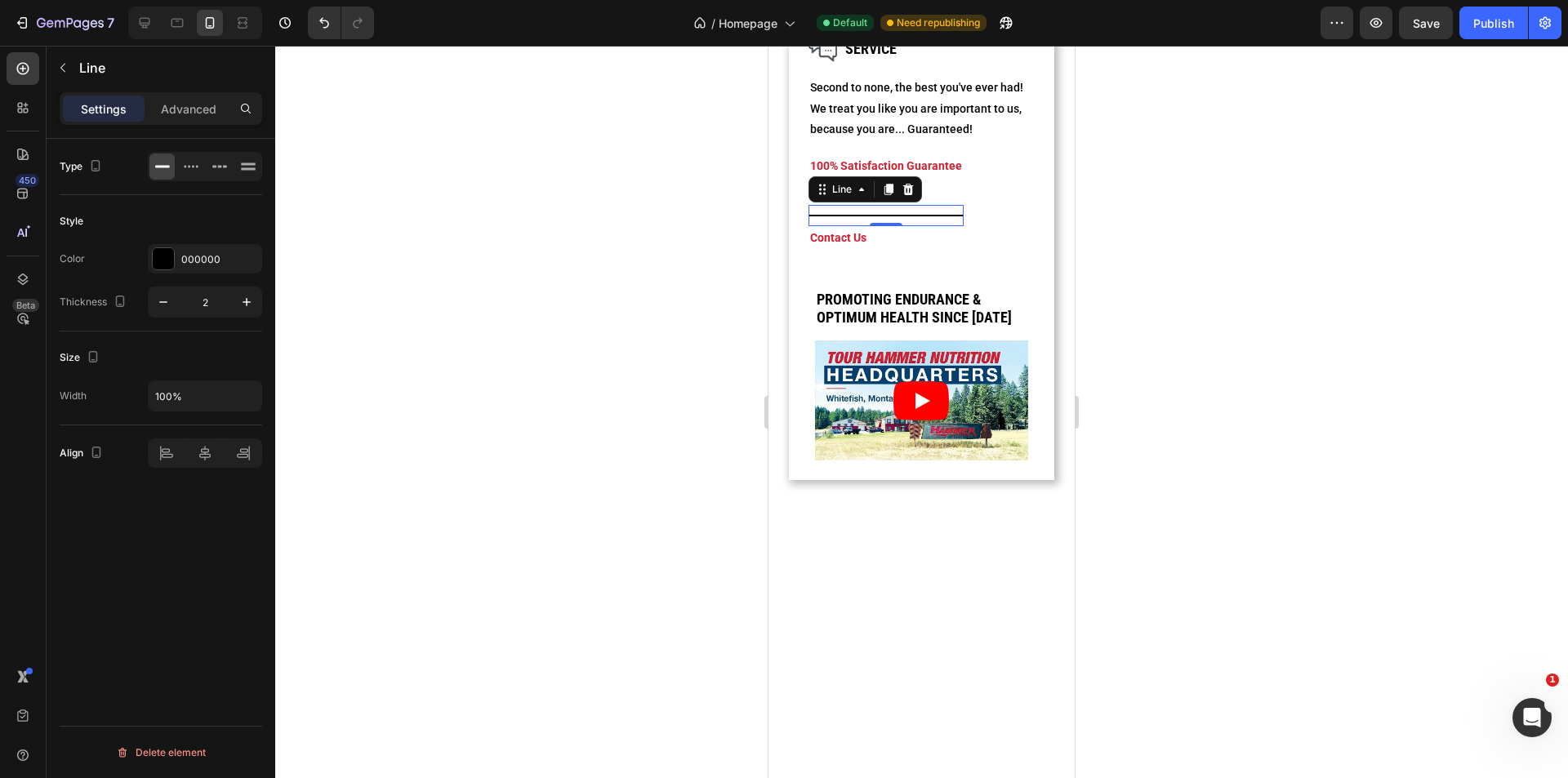
click at [1186, 458] on div at bounding box center [922, 412] width 1293 height 732
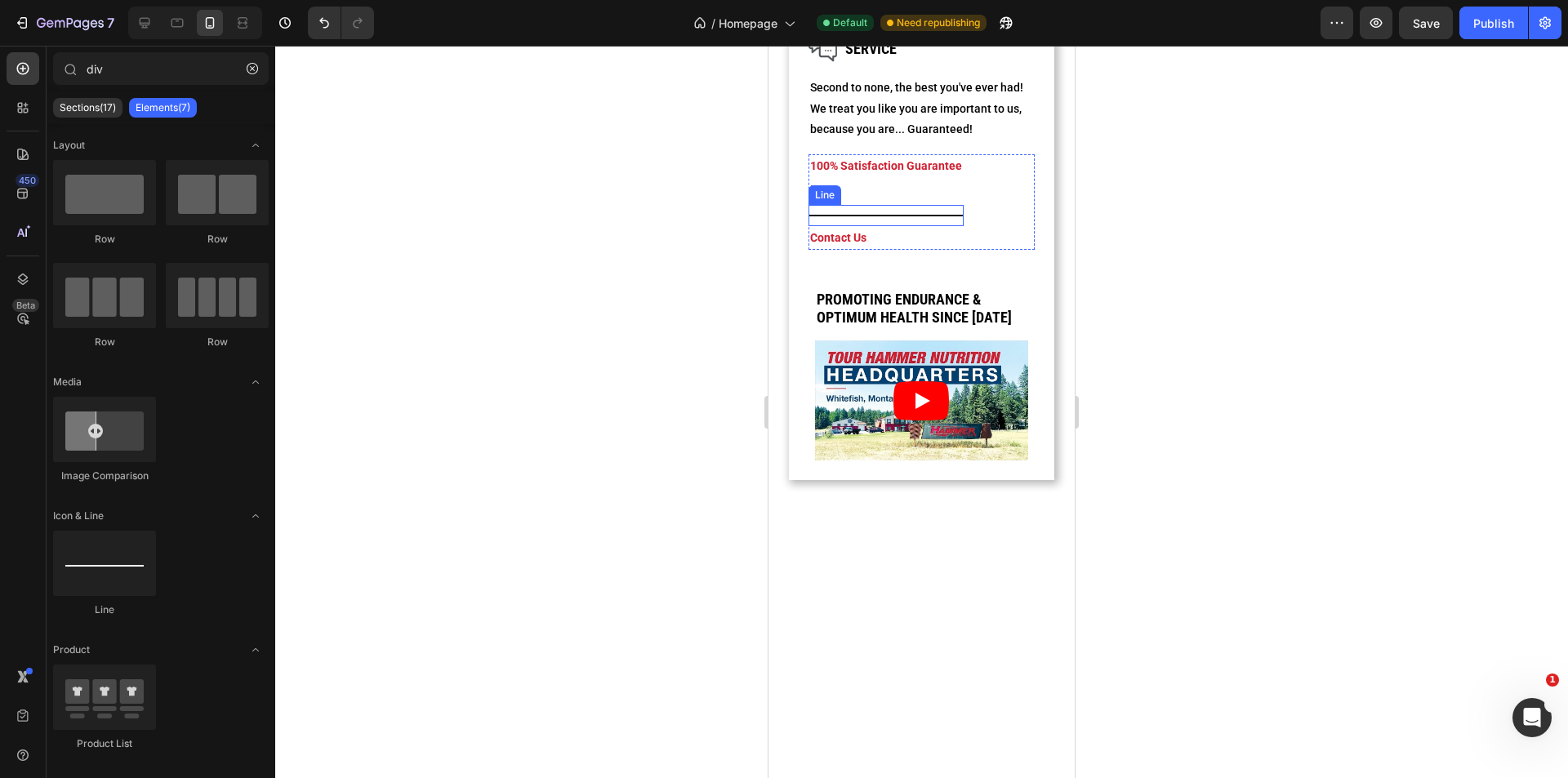
click at [920, 226] on div "Title Line" at bounding box center [886, 216] width 155 height 21
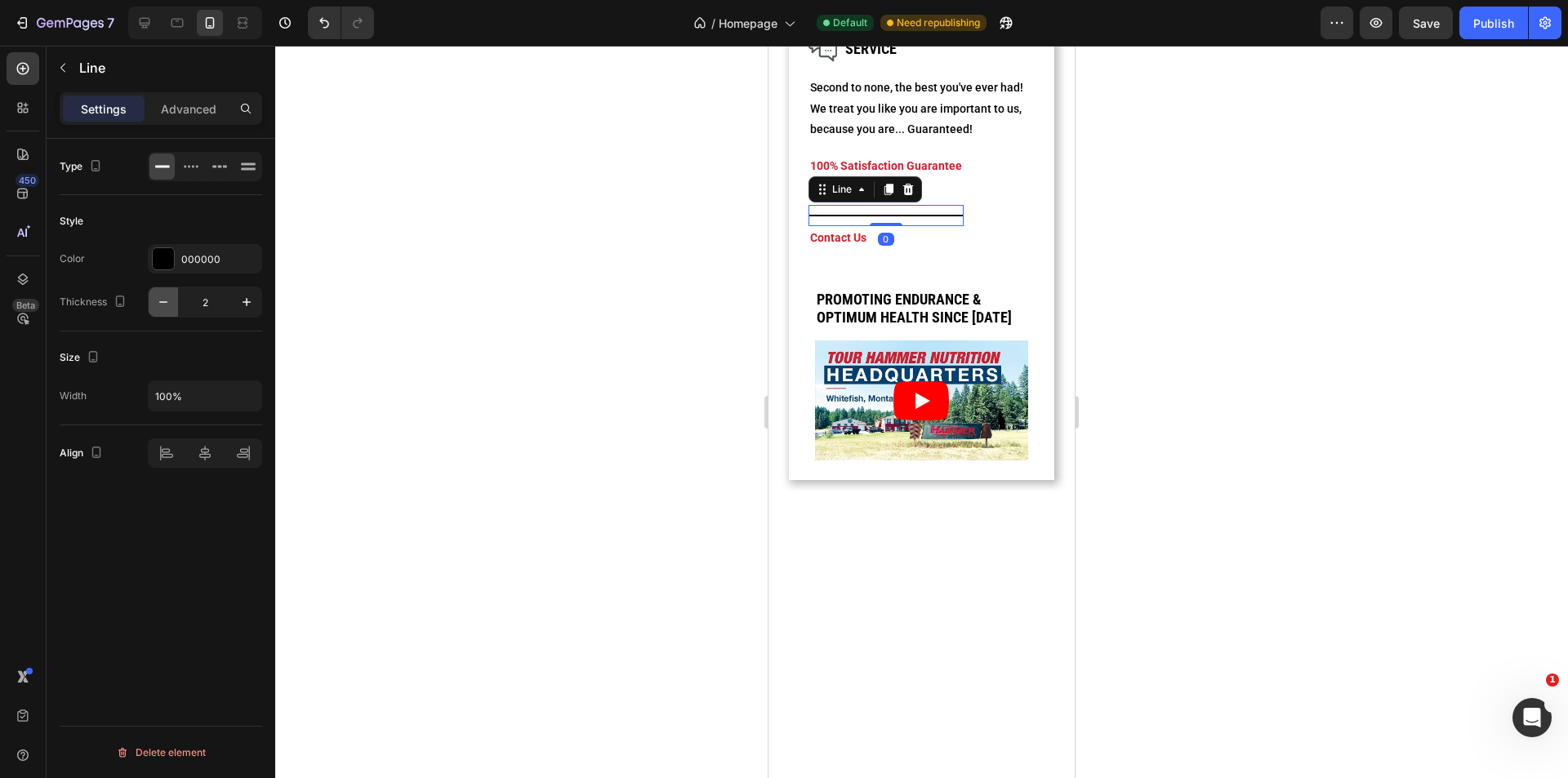
click at [160, 303] on icon "button" at bounding box center [162, 302] width 16 height 16
click at [241, 167] on icon at bounding box center [247, 166] width 16 height 16
click at [248, 305] on icon "button" at bounding box center [246, 302] width 16 height 16
click at [165, 296] on icon "button" at bounding box center [162, 302] width 16 height 16
type input "1"
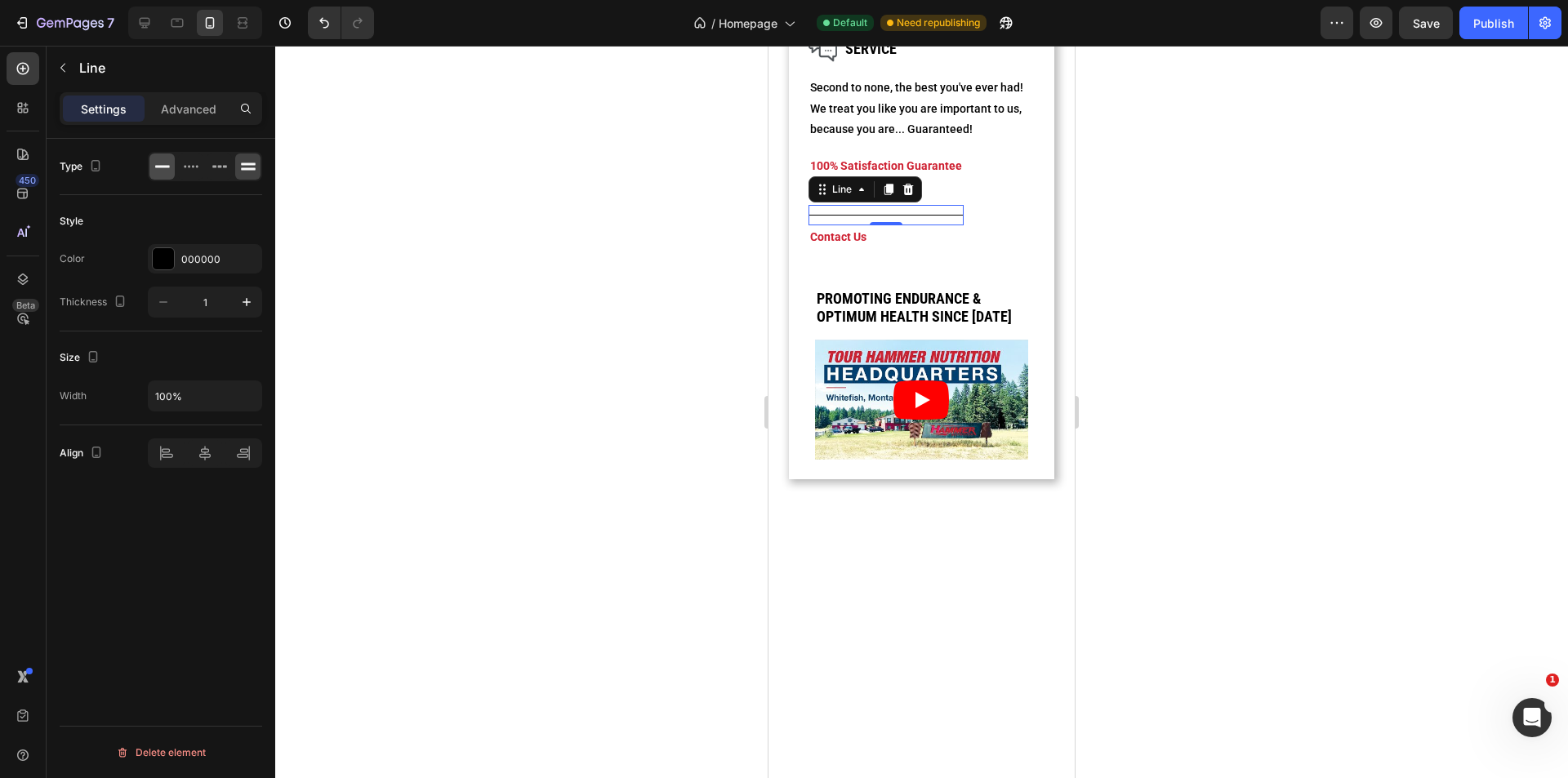
click at [161, 166] on icon at bounding box center [162, 167] width 15 height 3
click at [583, 591] on div at bounding box center [922, 412] width 1293 height 732
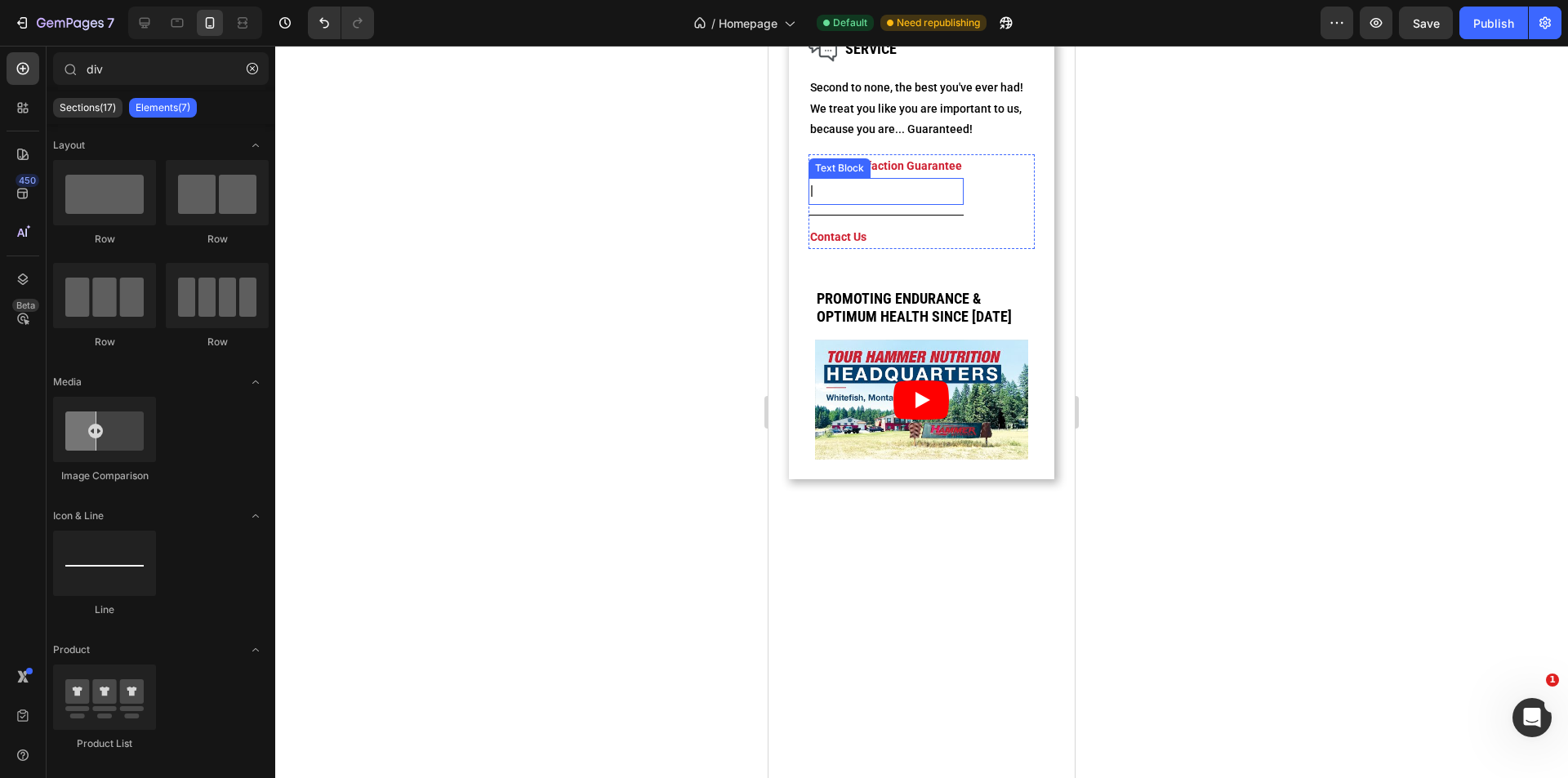
click at [877, 204] on p "|" at bounding box center [886, 191] width 152 height 23
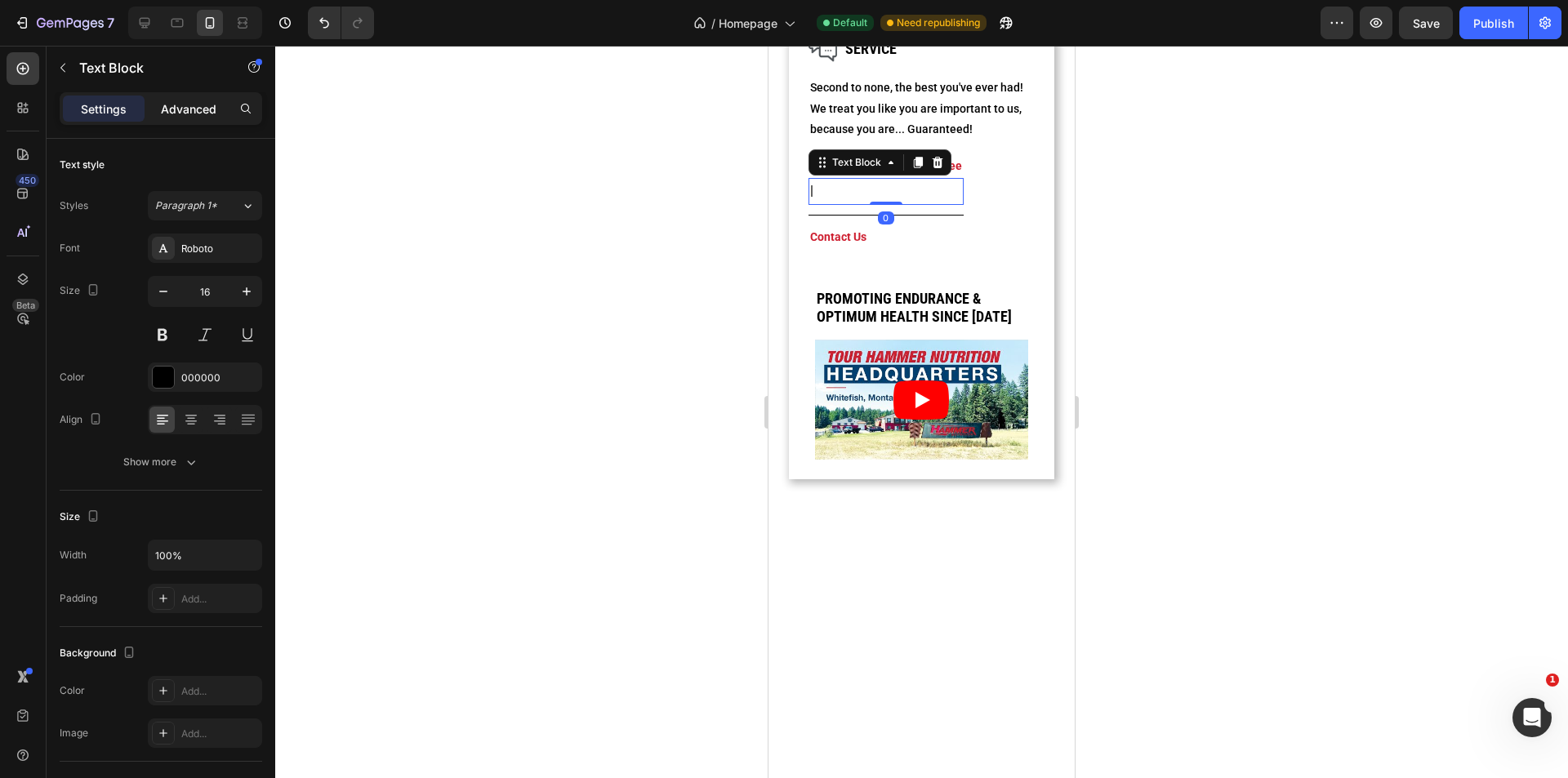
click at [195, 95] on div "Advanced" at bounding box center [188, 108] width 81 height 26
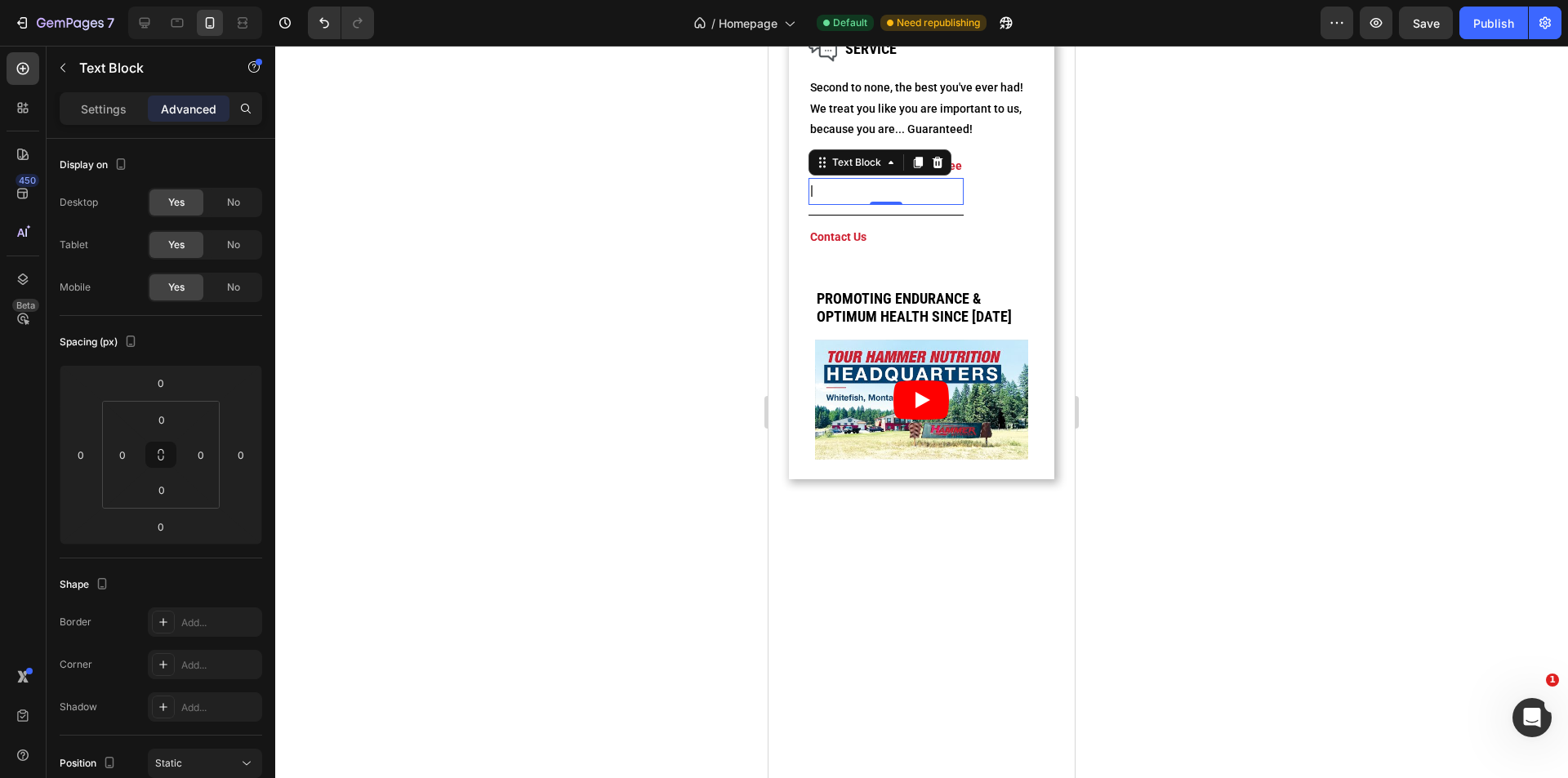
click at [554, 298] on div at bounding box center [922, 412] width 1293 height 732
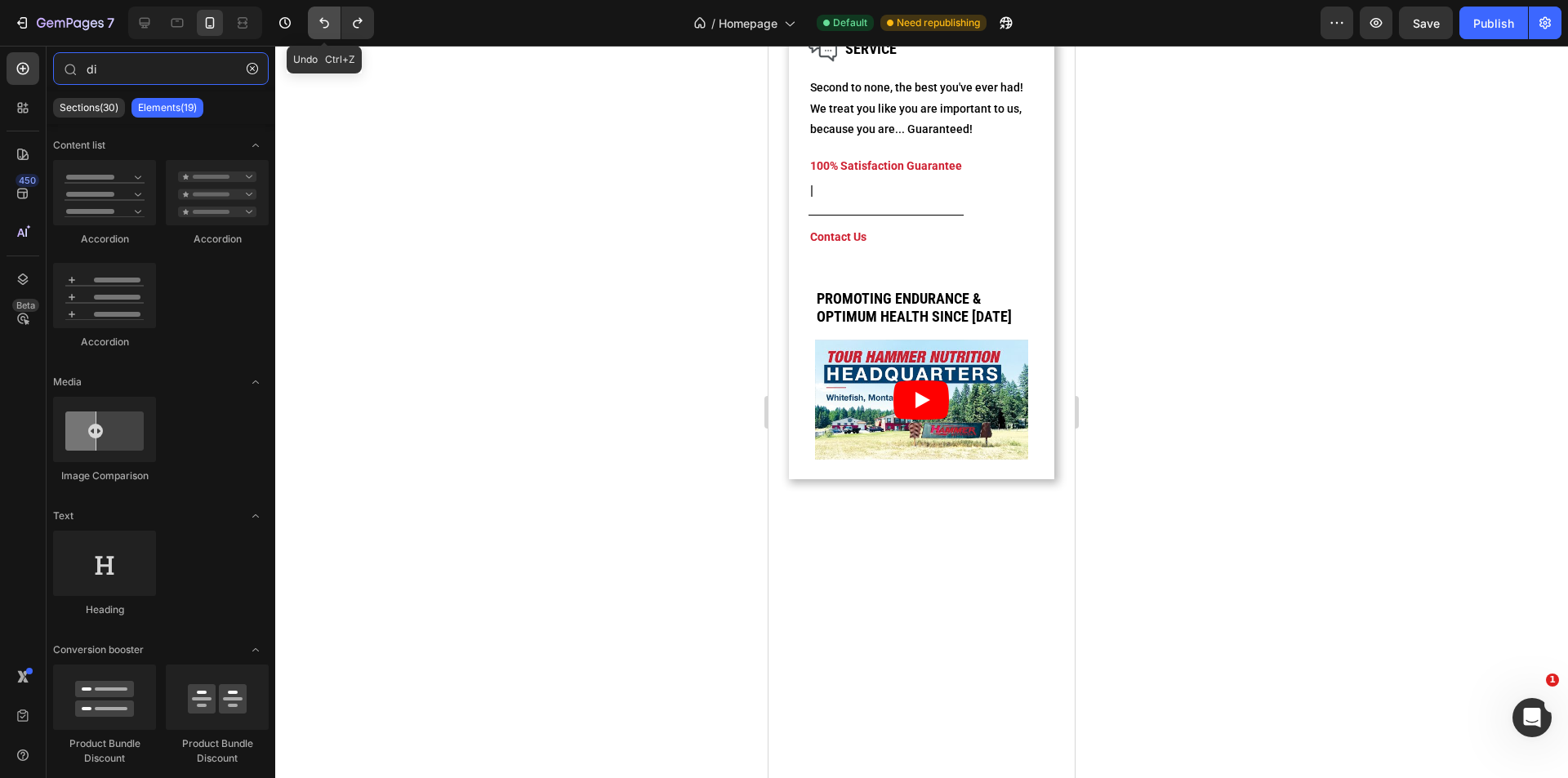
type input "di"
click at [318, 30] on icon "Undo/Redo" at bounding box center [323, 22] width 16 height 16
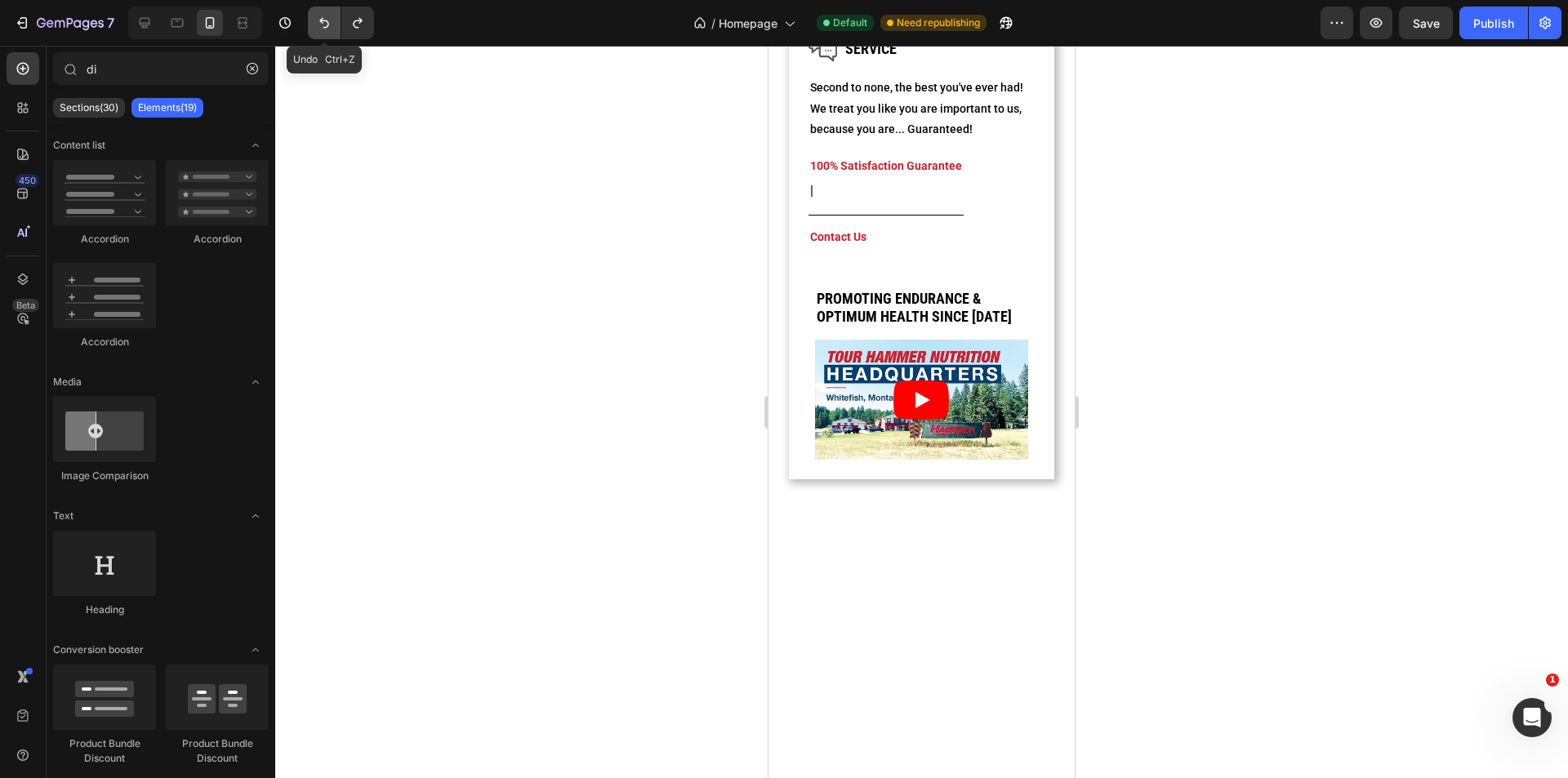
click at [318, 30] on icon "Undo/Redo" at bounding box center [323, 22] width 16 height 16
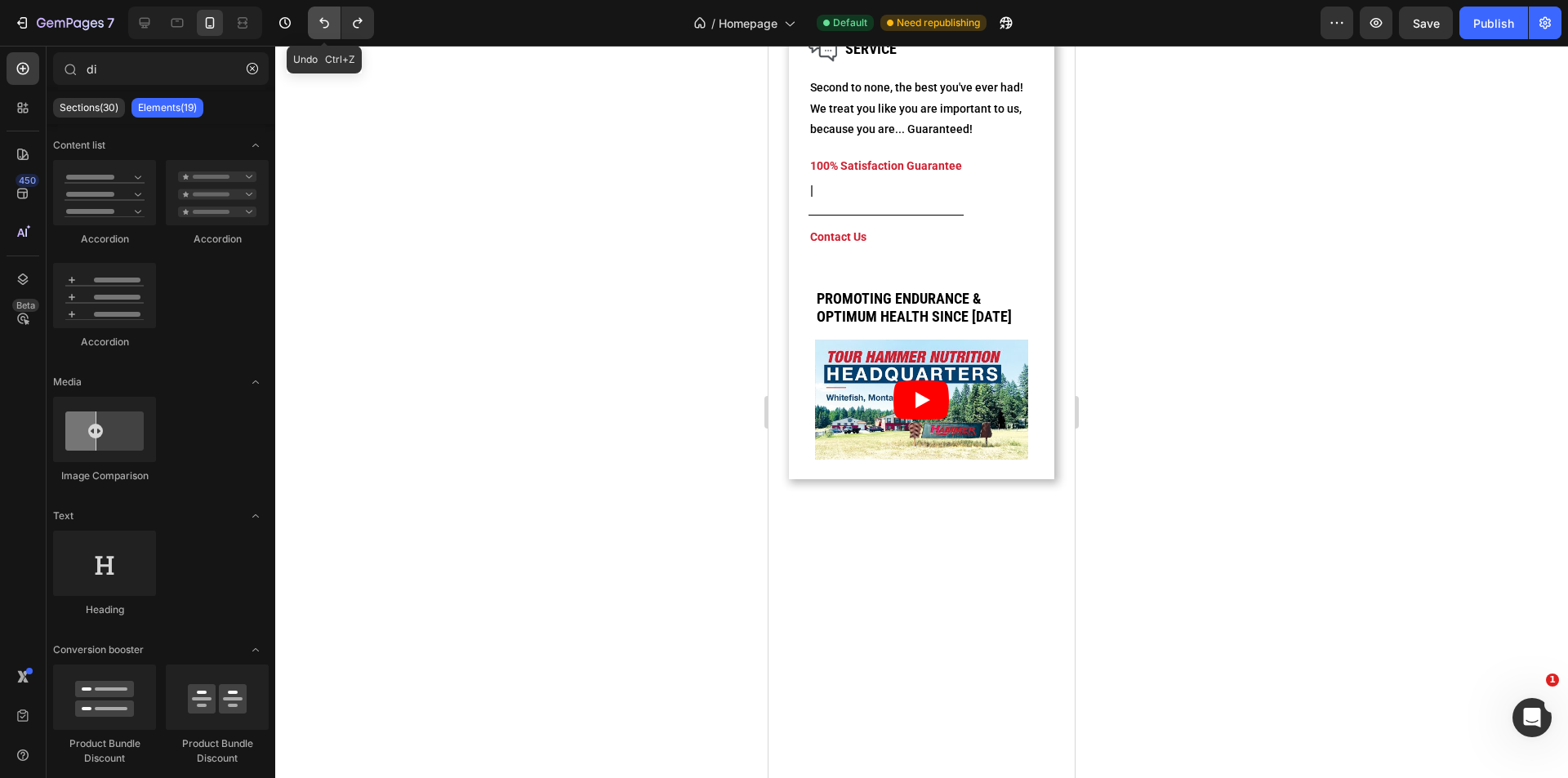
click at [318, 30] on icon "Undo/Redo" at bounding box center [323, 22] width 16 height 16
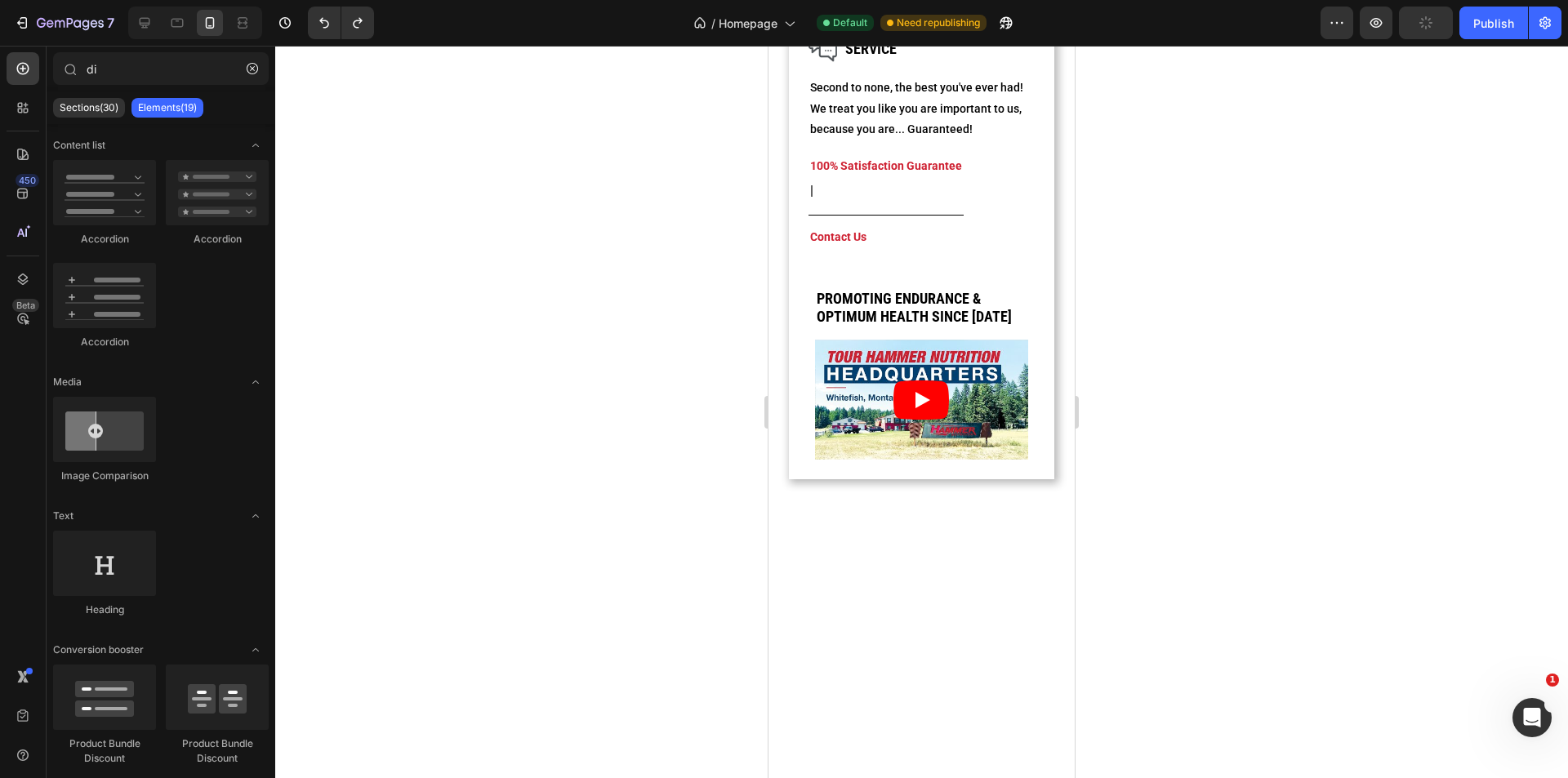
click at [443, 231] on div at bounding box center [922, 412] width 1293 height 732
click at [328, 31] on button "Undo/Redo" at bounding box center [324, 22] width 33 height 33
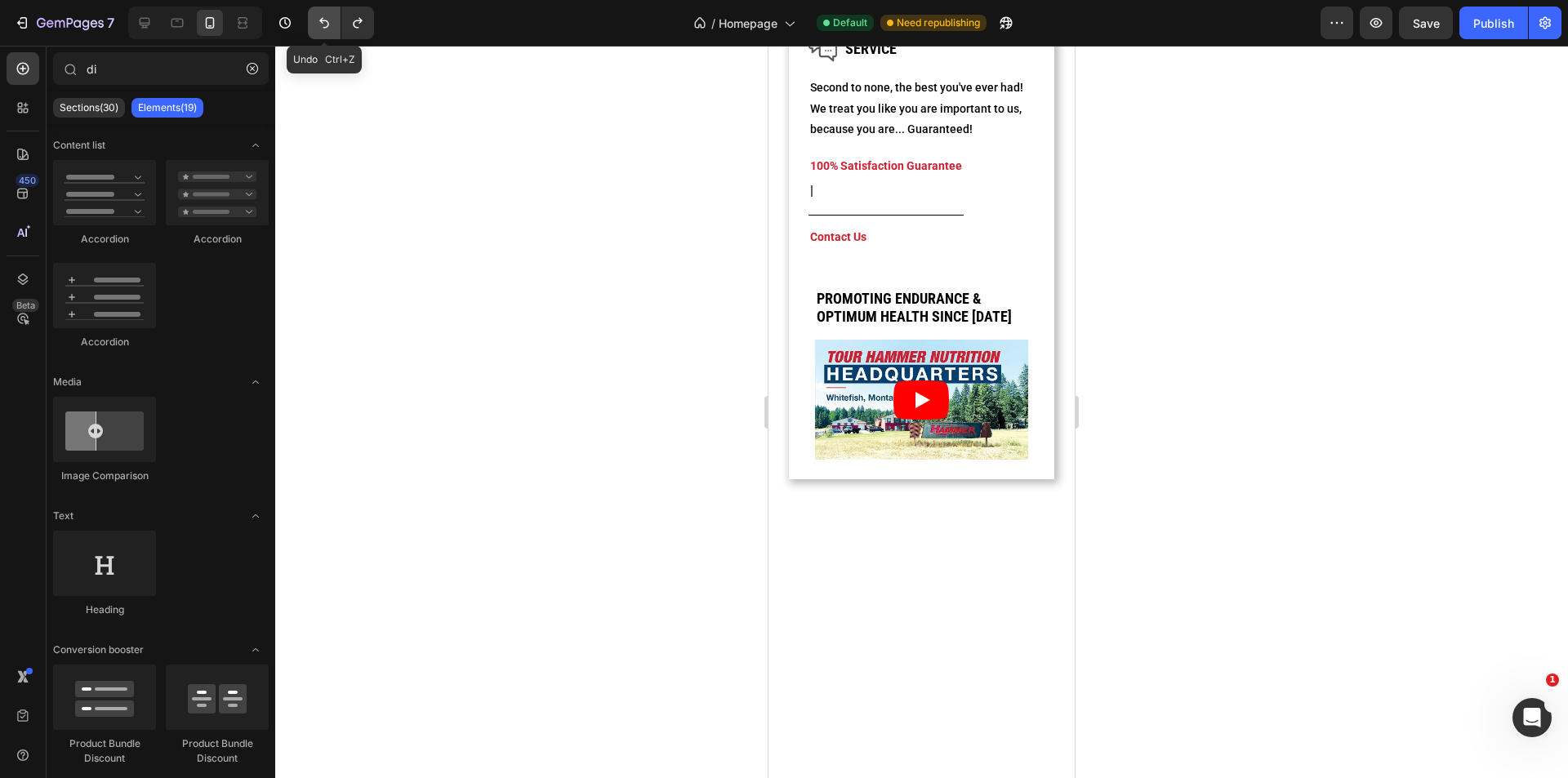
click at [328, 31] on button "Undo/Redo" at bounding box center [324, 22] width 33 height 33
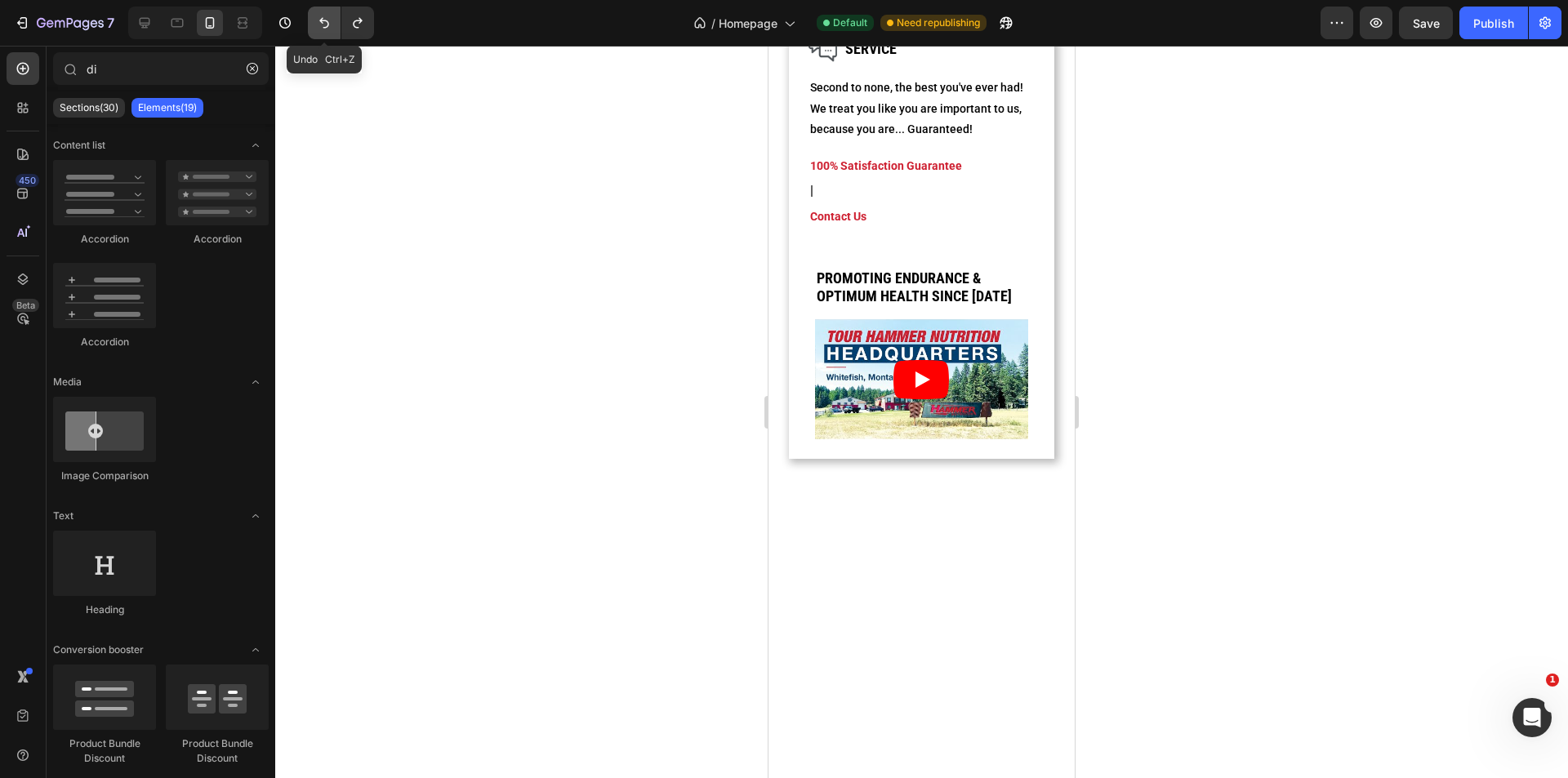
click at [328, 31] on button "Undo/Redo" at bounding box center [324, 22] width 33 height 33
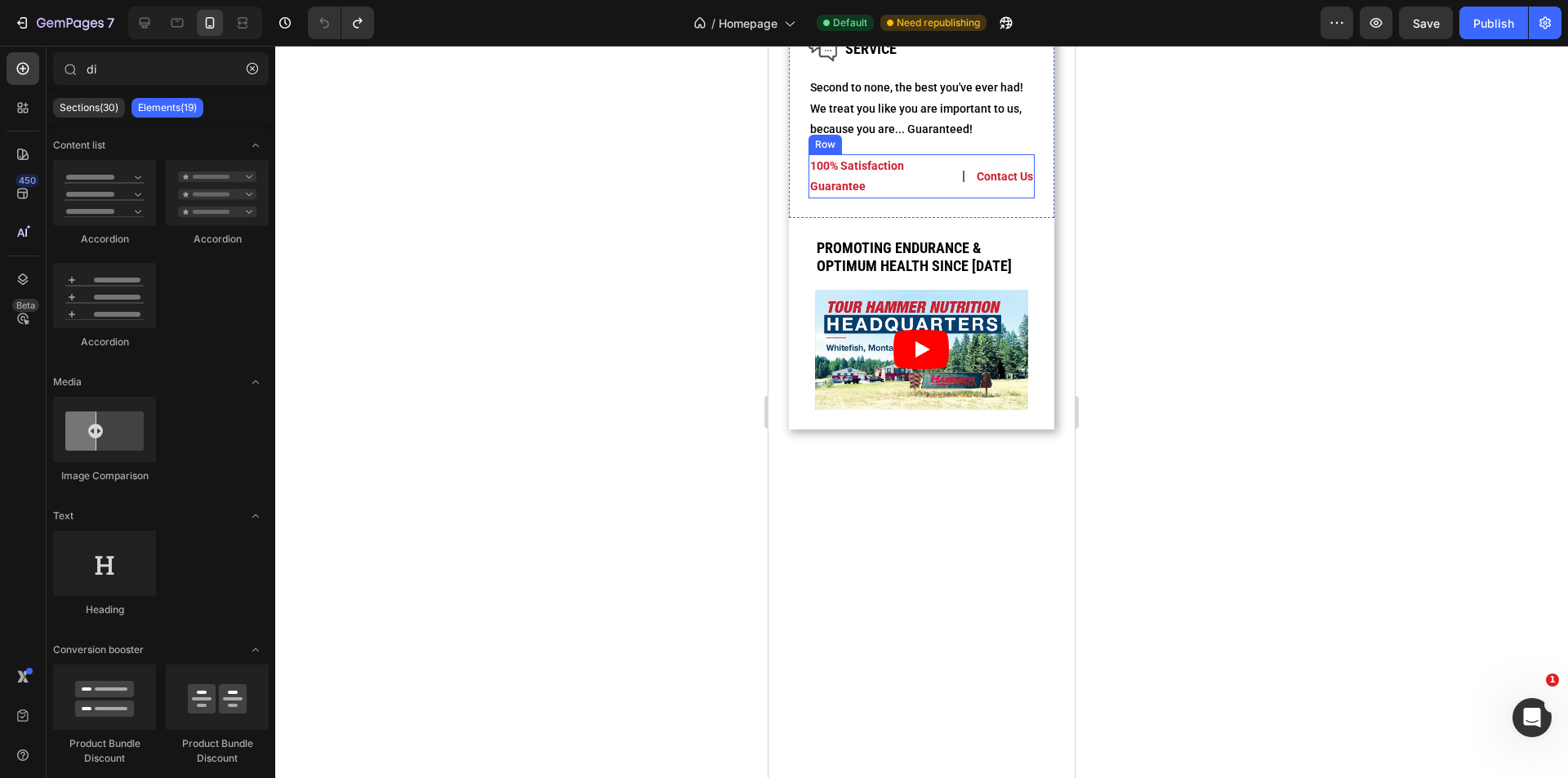
click at [959, 199] on div "100% satisfaction guarantee Text Block | Text Block contact us Text Block Row" at bounding box center [922, 176] width 227 height 44
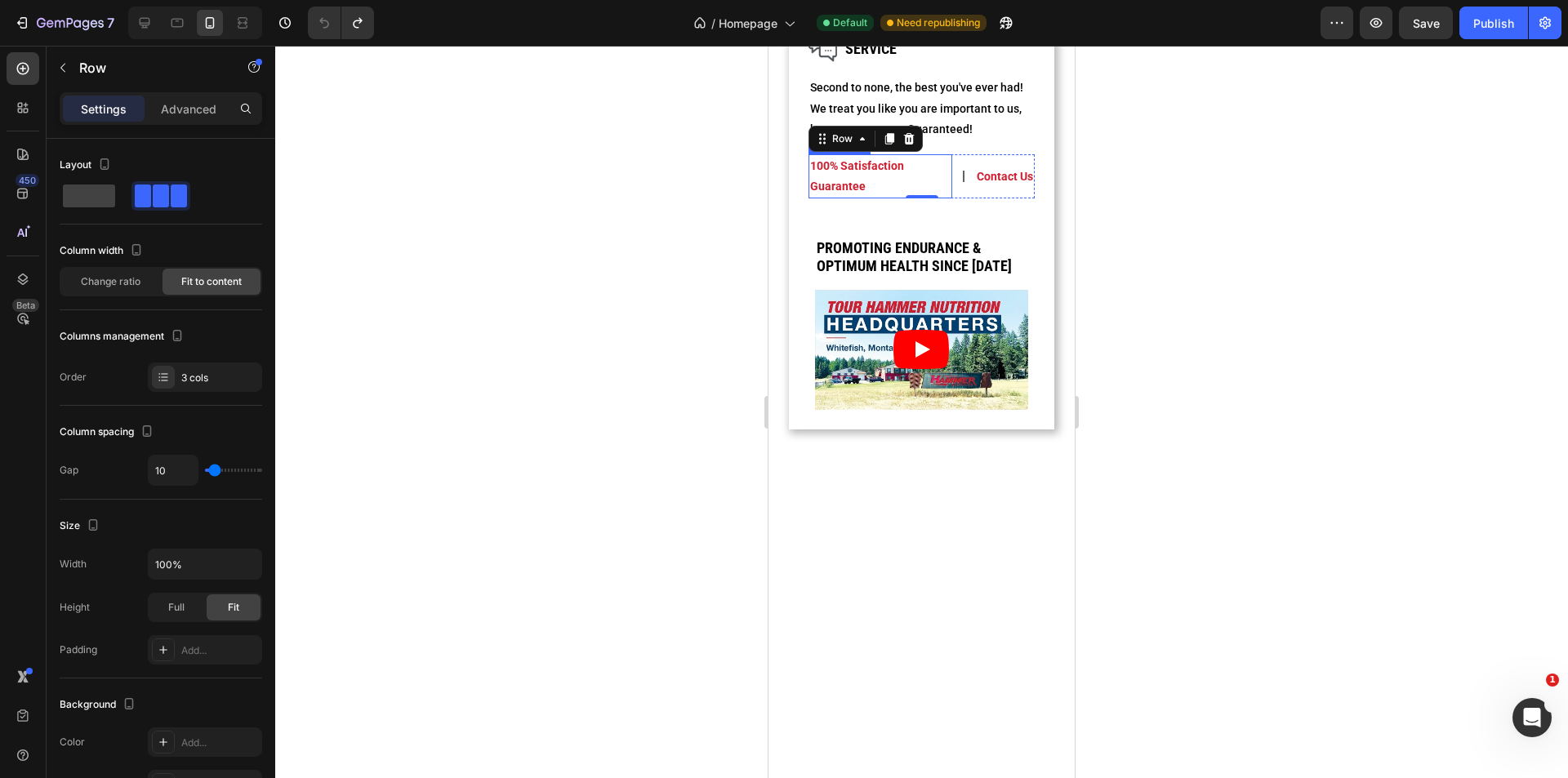
click at [926, 197] on p "100% satisfaction guarantee" at bounding box center [881, 177] width 141 height 41
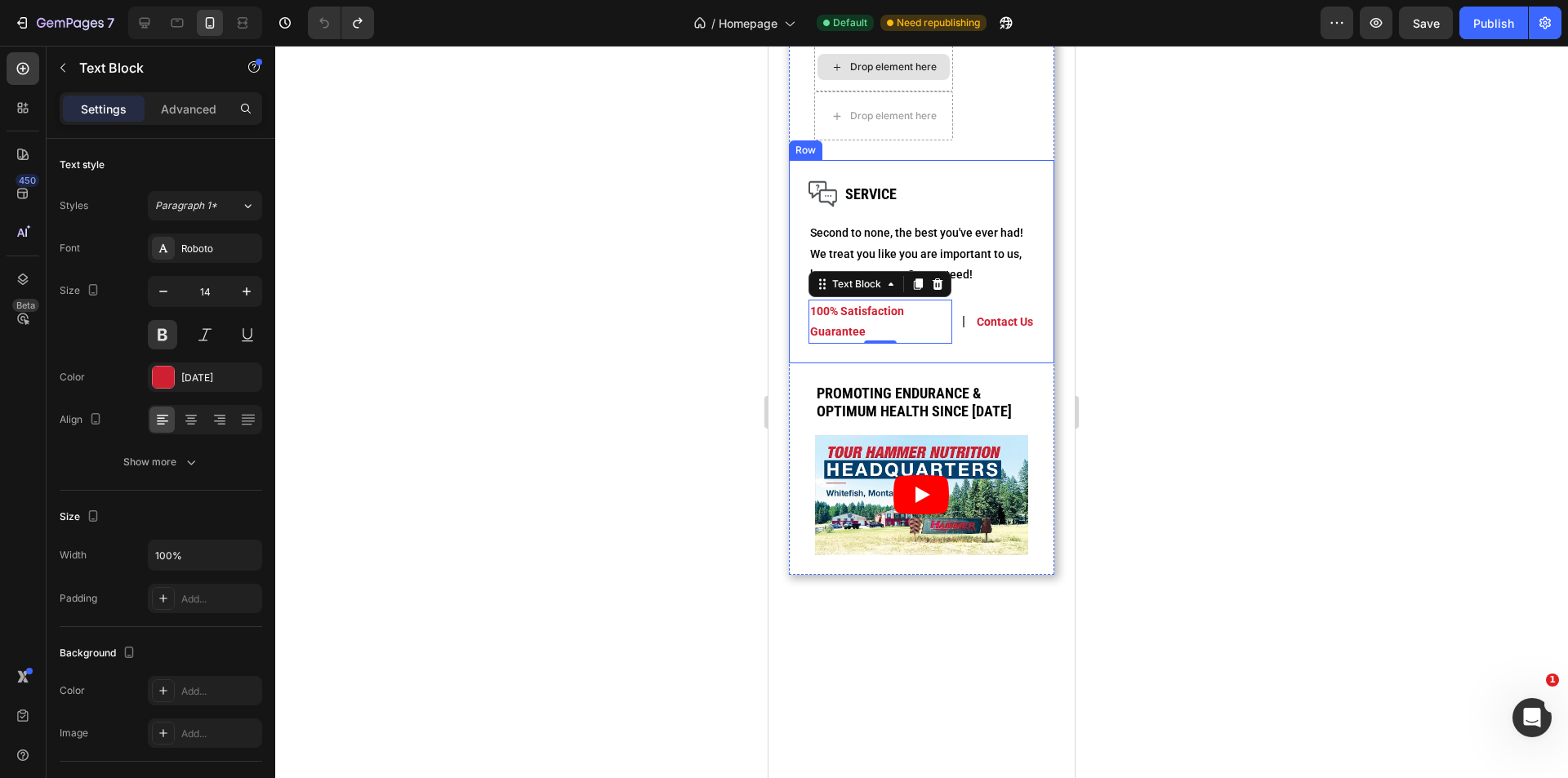
scroll to position [3235, 0]
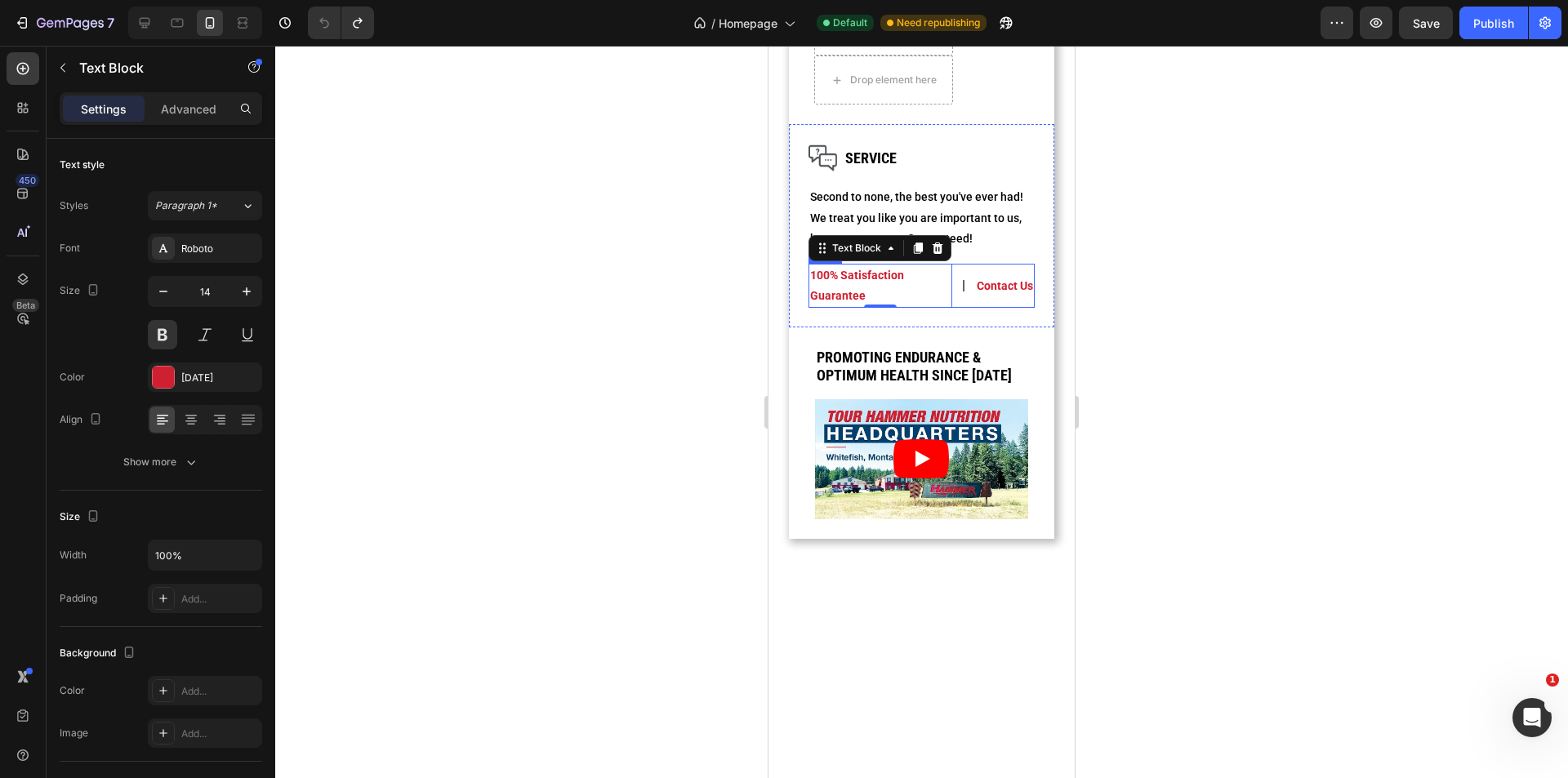
click at [975, 308] on div "contact us Text Block" at bounding box center [1005, 285] width 60 height 44
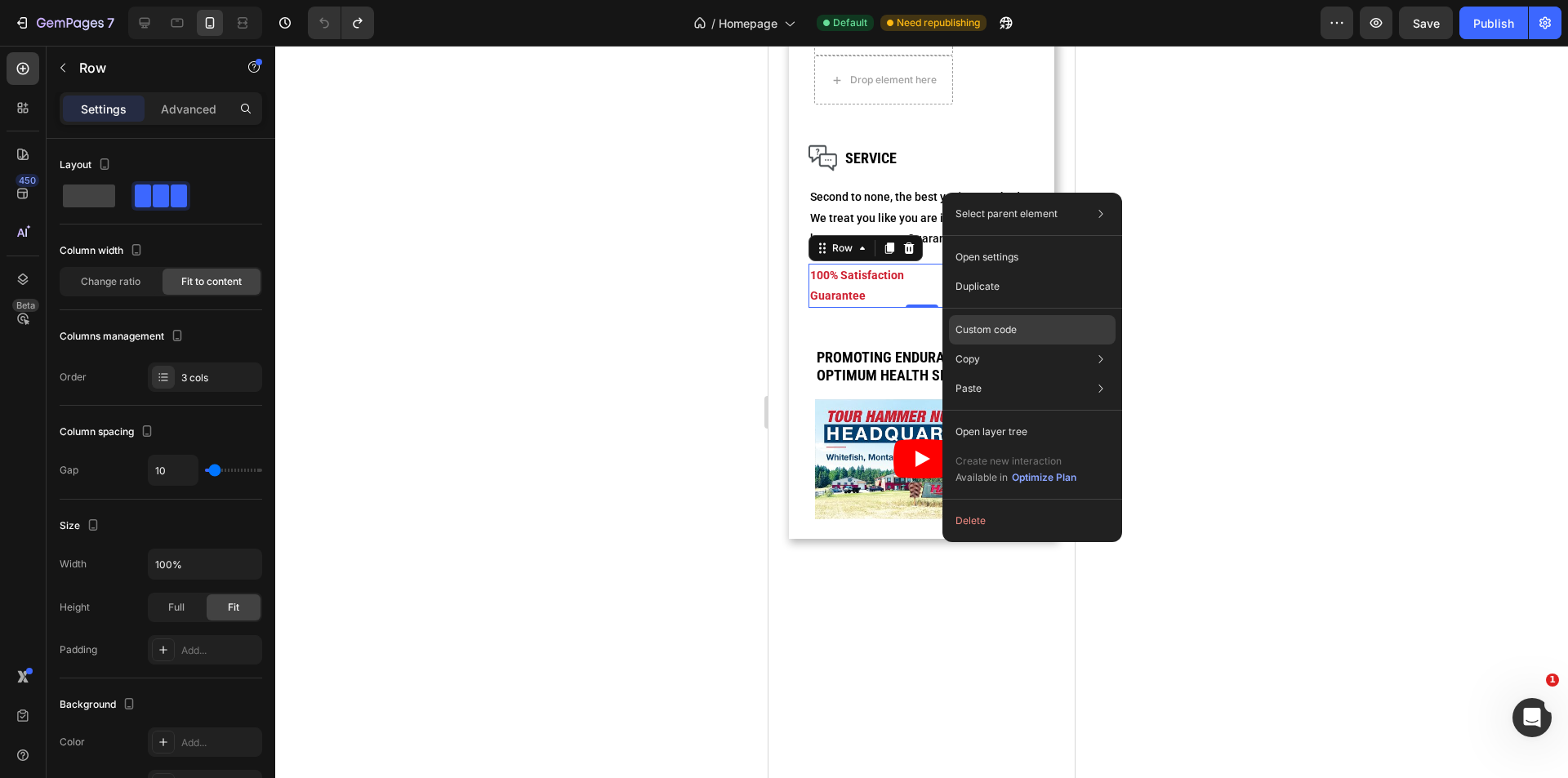
click at [1040, 375] on div "Custom code" at bounding box center [1032, 389] width 166 height 29
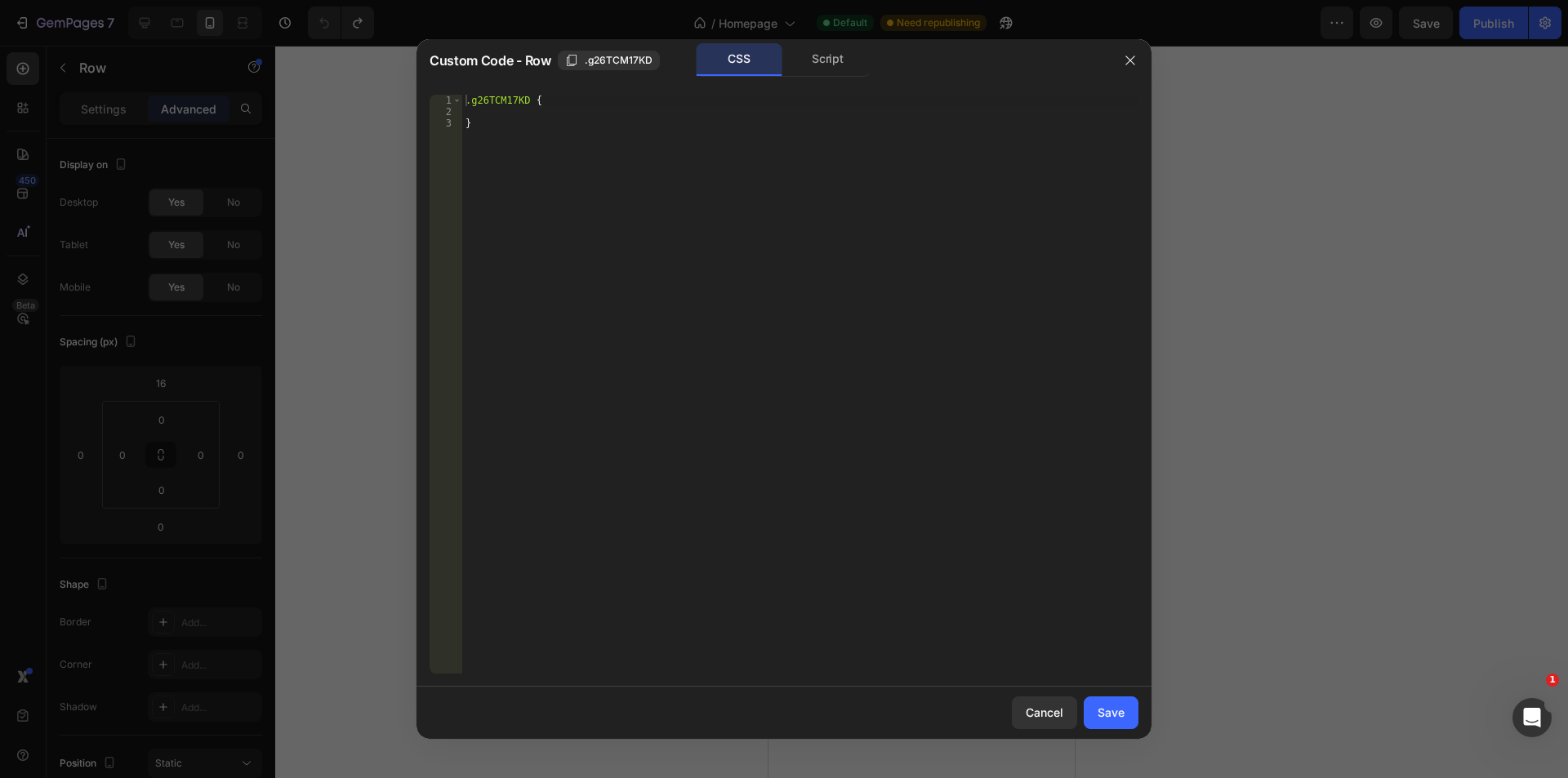
click at [800, 322] on div ".g26TCM17KD { }" at bounding box center [800, 395] width 676 height 602
type textarea "}"
paste textarea "}"
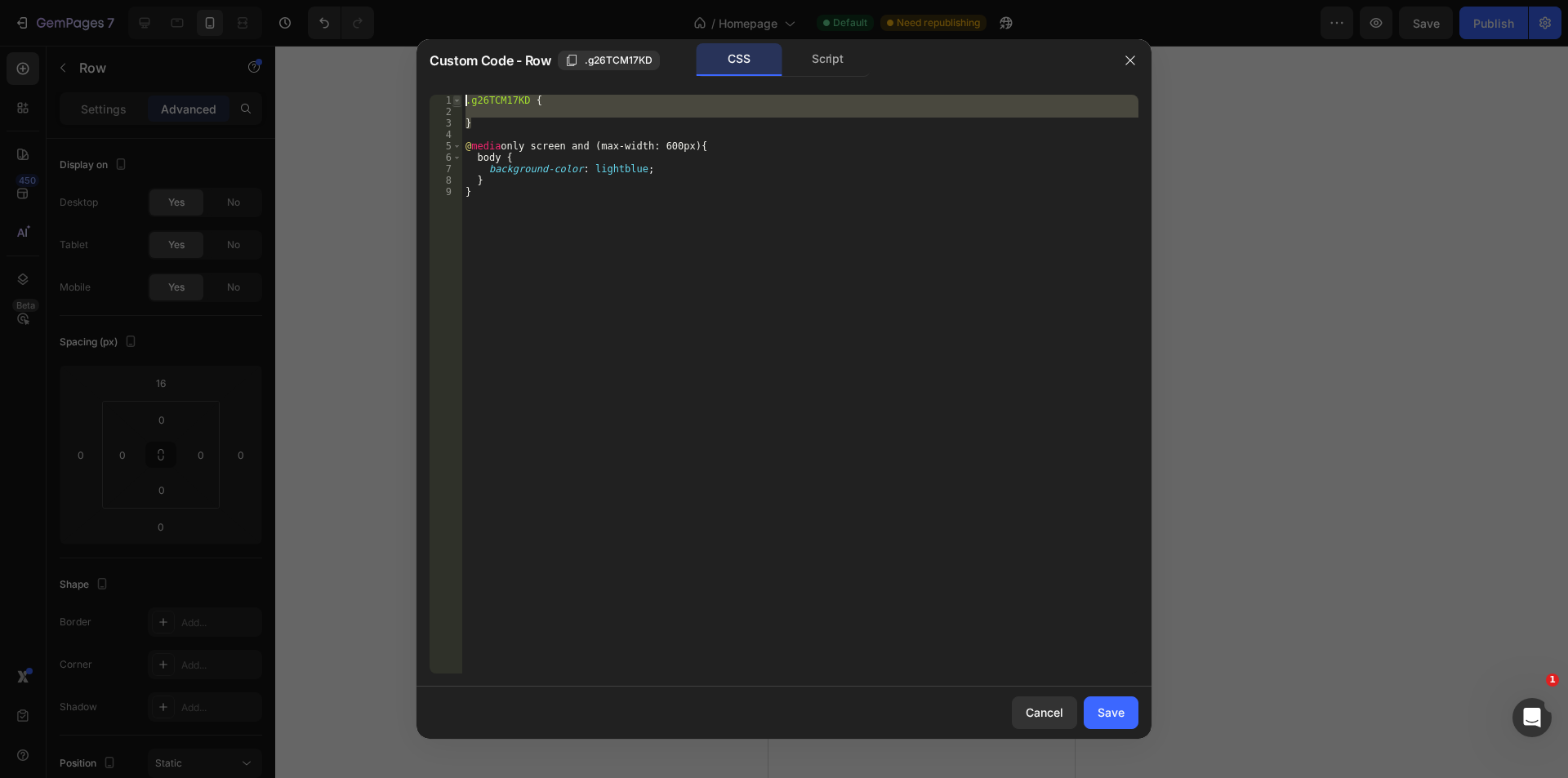
drag, startPoint x: 490, startPoint y: 123, endPoint x: 457, endPoint y: 103, distance: 38.6
click at [457, 103] on div "} 1 2 3 4 5 6 7 8 9 .g26TCM17KD { } @ media only screen and (max-width: 600px) …" at bounding box center [784, 384] width 709 height 579
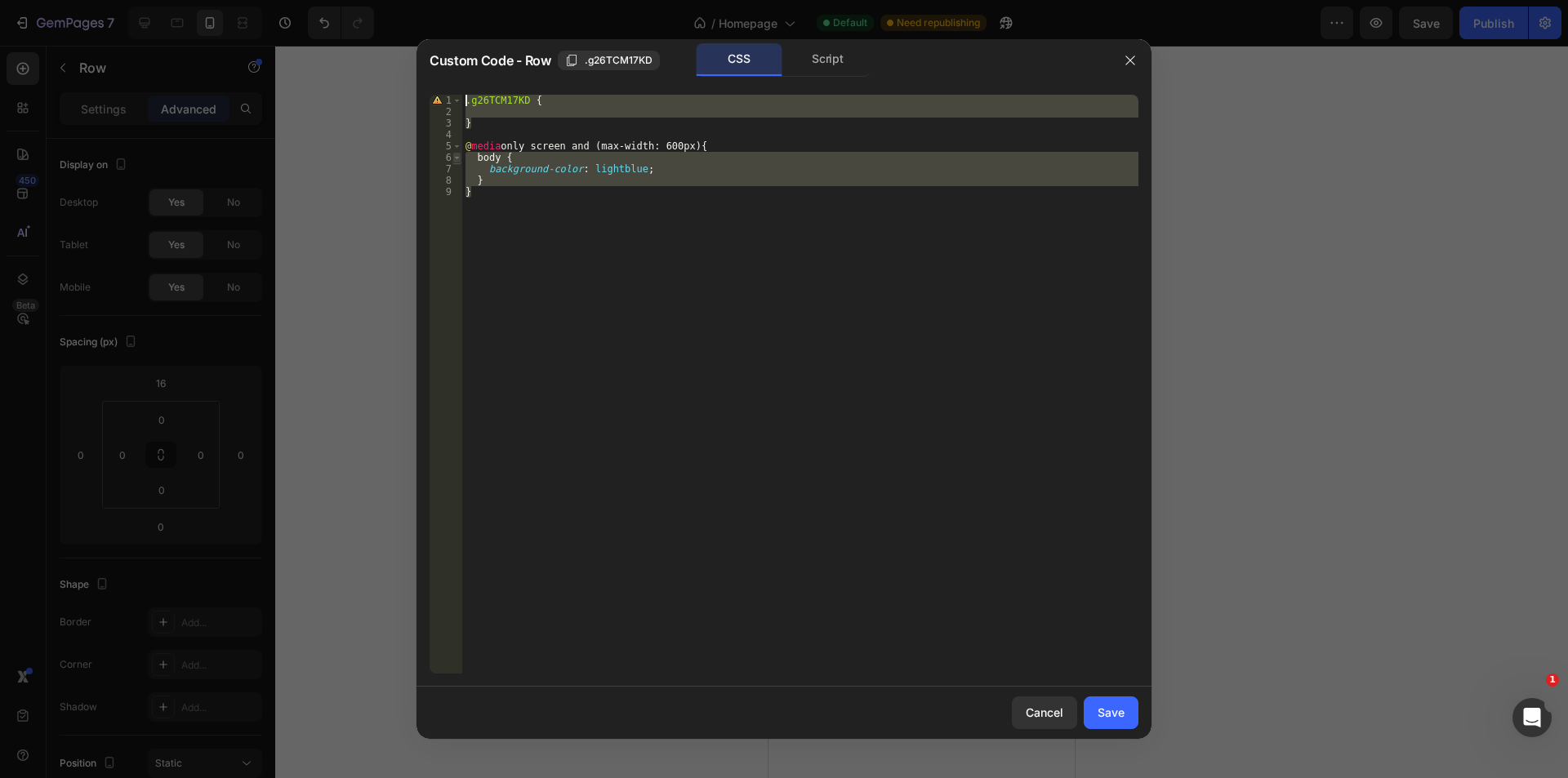
drag, startPoint x: 497, startPoint y: 189, endPoint x: 453, endPoint y: 157, distance: 54.4
click at [453, 157] on div ".g26TCM17KD { 1 2 3 4 5 6 7 8 9 .g26TCM17KD { } @ media only screen and (max-wi…" at bounding box center [784, 384] width 709 height 579
paste textarea "}"
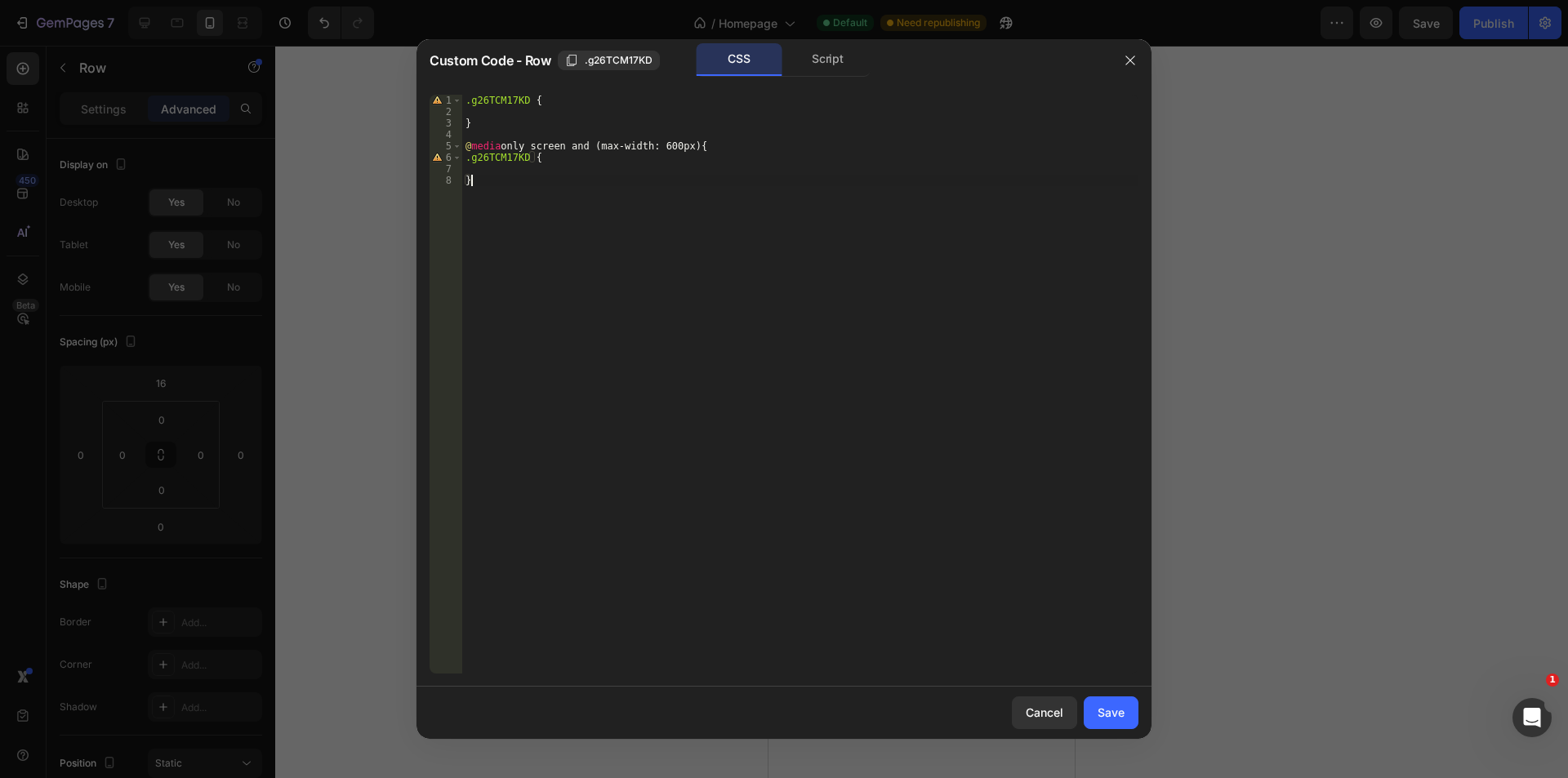
click at [474, 177] on div ".g26TCM17KD { } @ media only screen and (max-width: 600px) { .g26TCM17KD { }" at bounding box center [800, 395] width 676 height 602
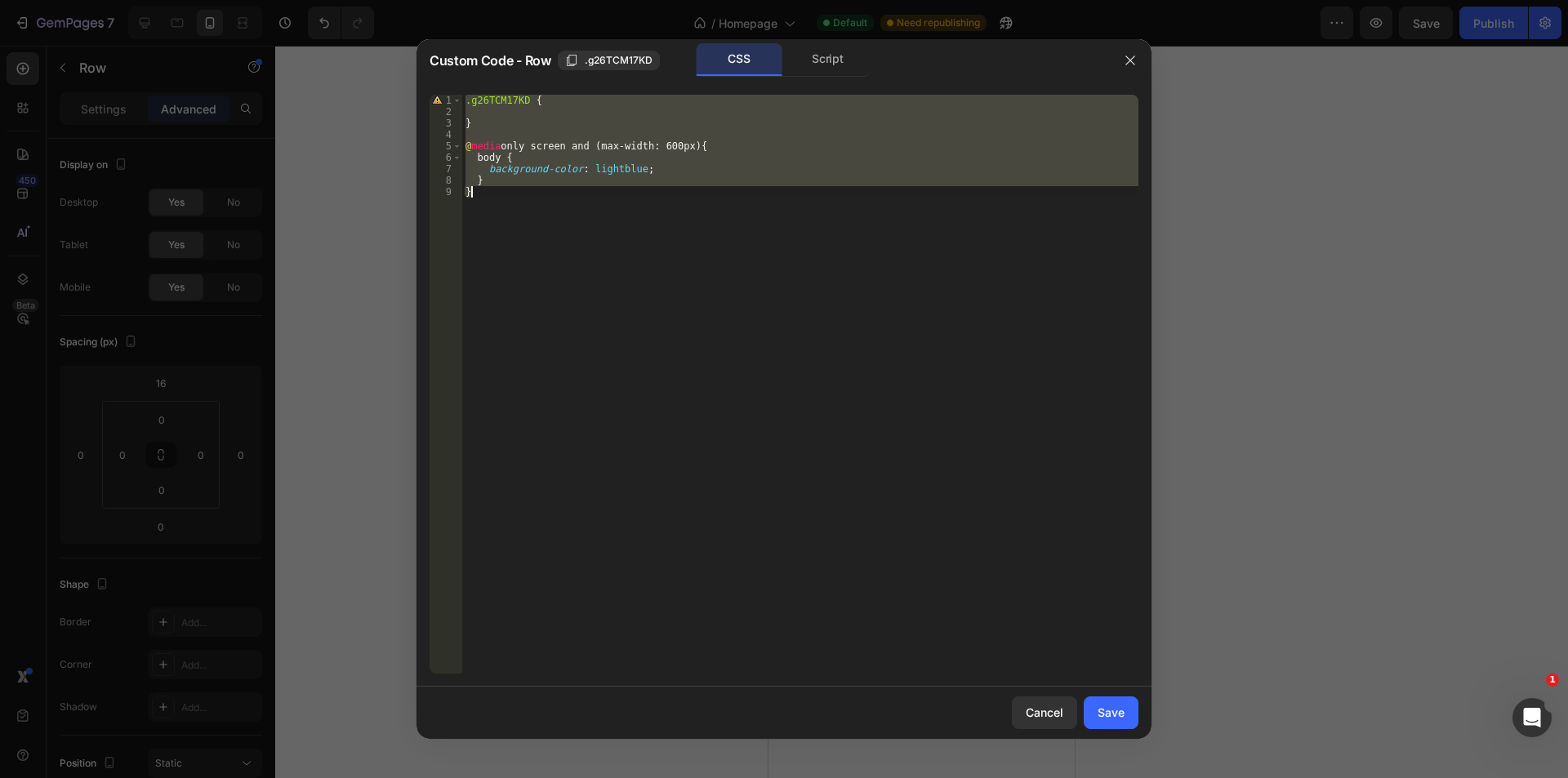
click at [490, 179] on div ".g26TCM17KD { } @ media only screen and (max-width: 600px) { body { background-…" at bounding box center [800, 384] width 676 height 579
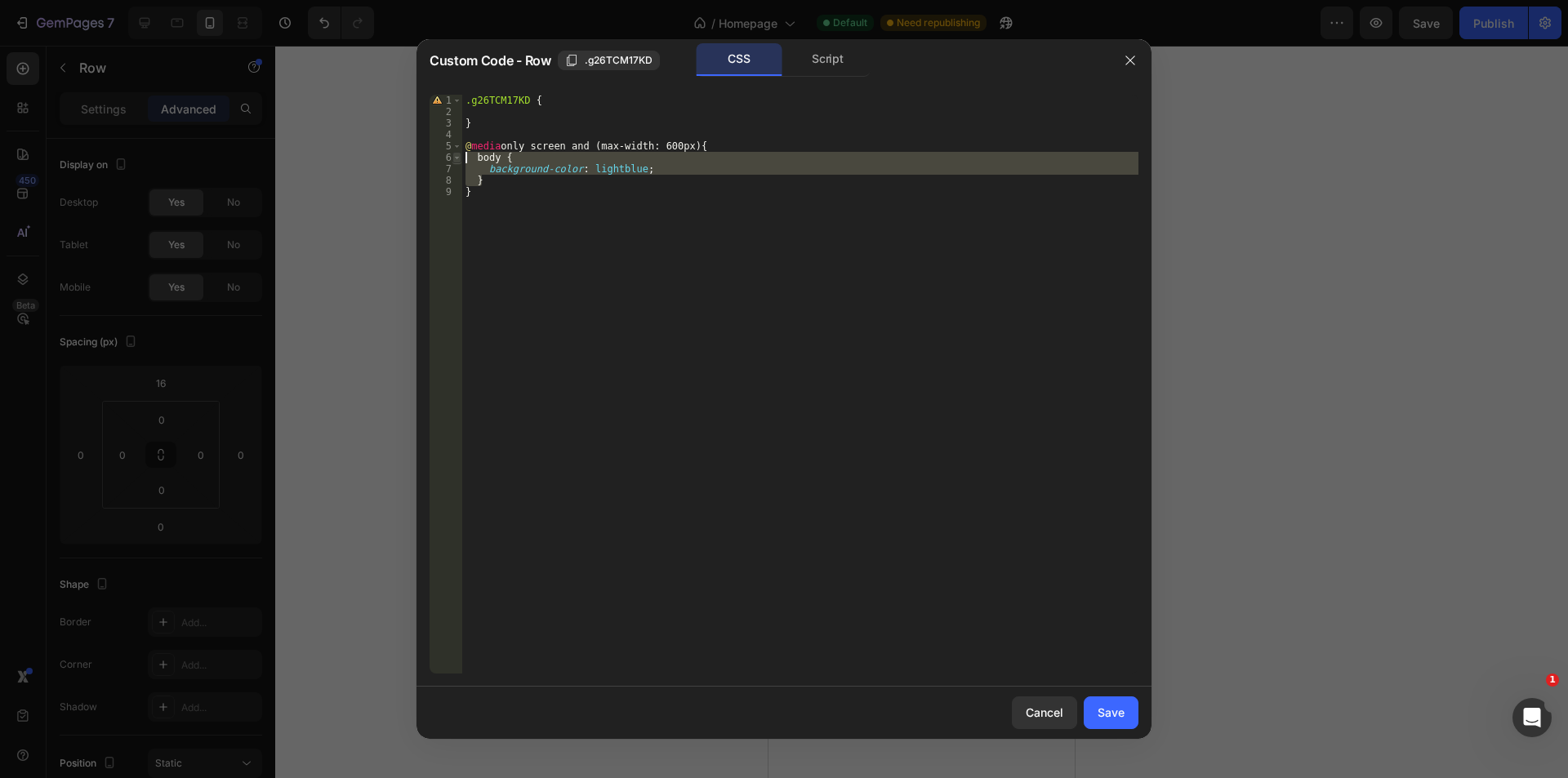
drag, startPoint x: 465, startPoint y: 169, endPoint x: 458, endPoint y: 157, distance: 13.9
click at [458, 157] on div "} 1 2 3 4 5 6 7 8 9 .g26TCM17KD { } @ media only screen and (max-width: 600px) …" at bounding box center [784, 384] width 709 height 579
paste textarea "}"
drag, startPoint x: 481, startPoint y: 177, endPoint x: 460, endPoint y: 161, distance: 26.4
click at [460, 161] on div "} 1 2 3 4 5 6 7 8 9 .g26TCM17KD { } @ media only screen and (max-width: 600px) …" at bounding box center [784, 384] width 709 height 579
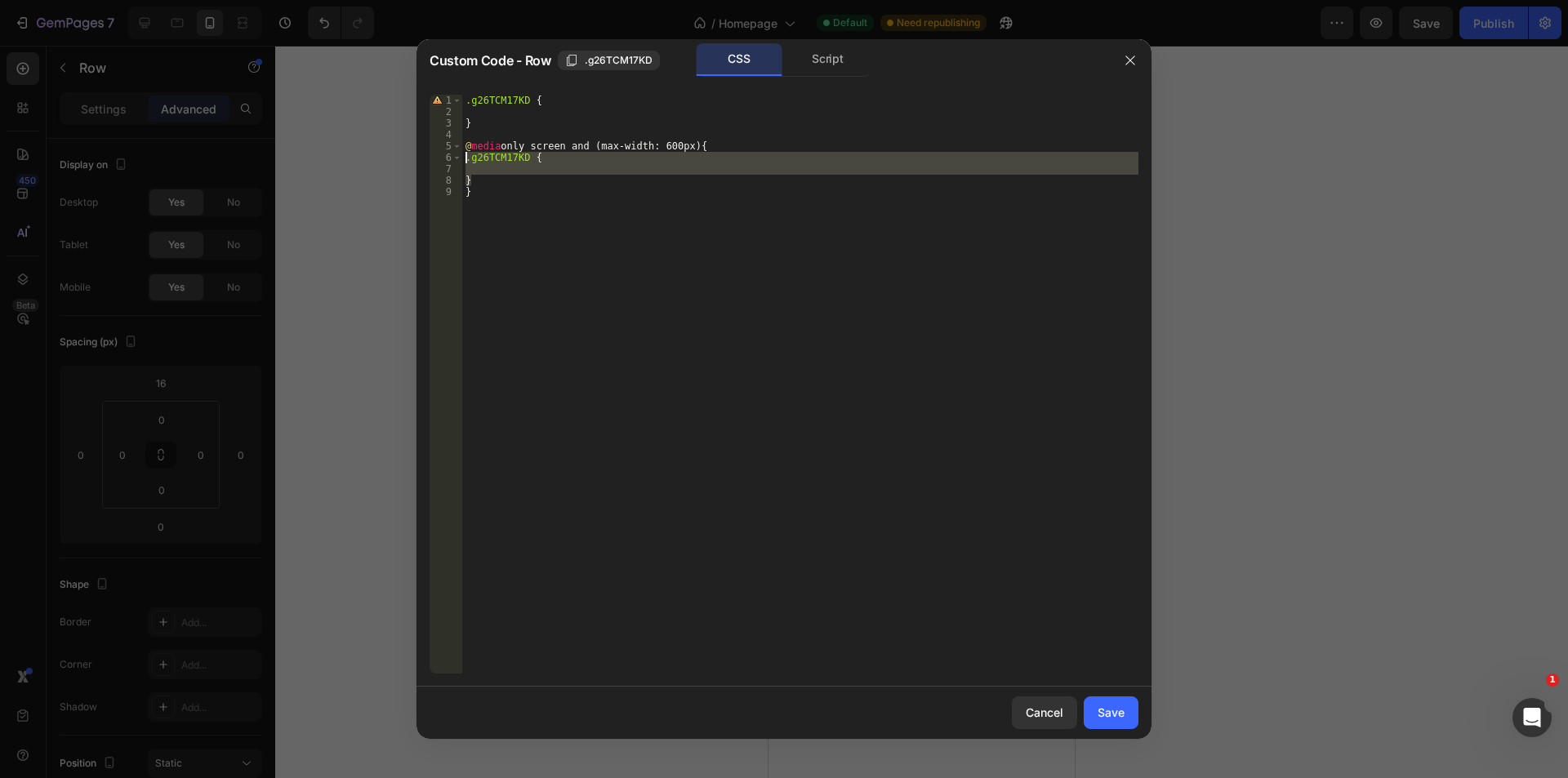
type textarea ".g26TCM17KD {"
click at [502, 167] on div ".g26TCM17KD { } @ media only screen and (max-width: 600px) { .g26TCM17KD { } }" at bounding box center [800, 384] width 676 height 579
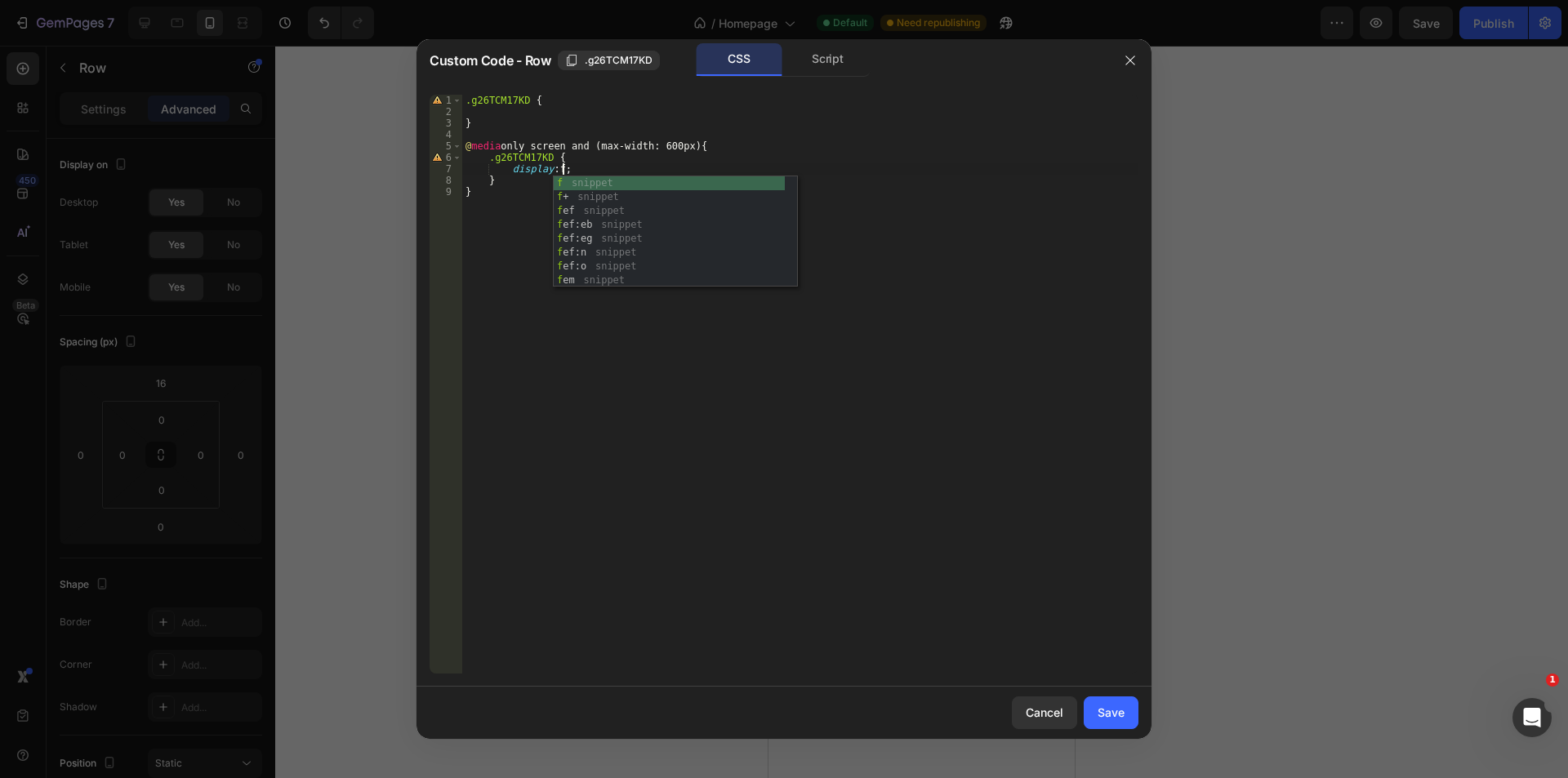
scroll to position [0, 8]
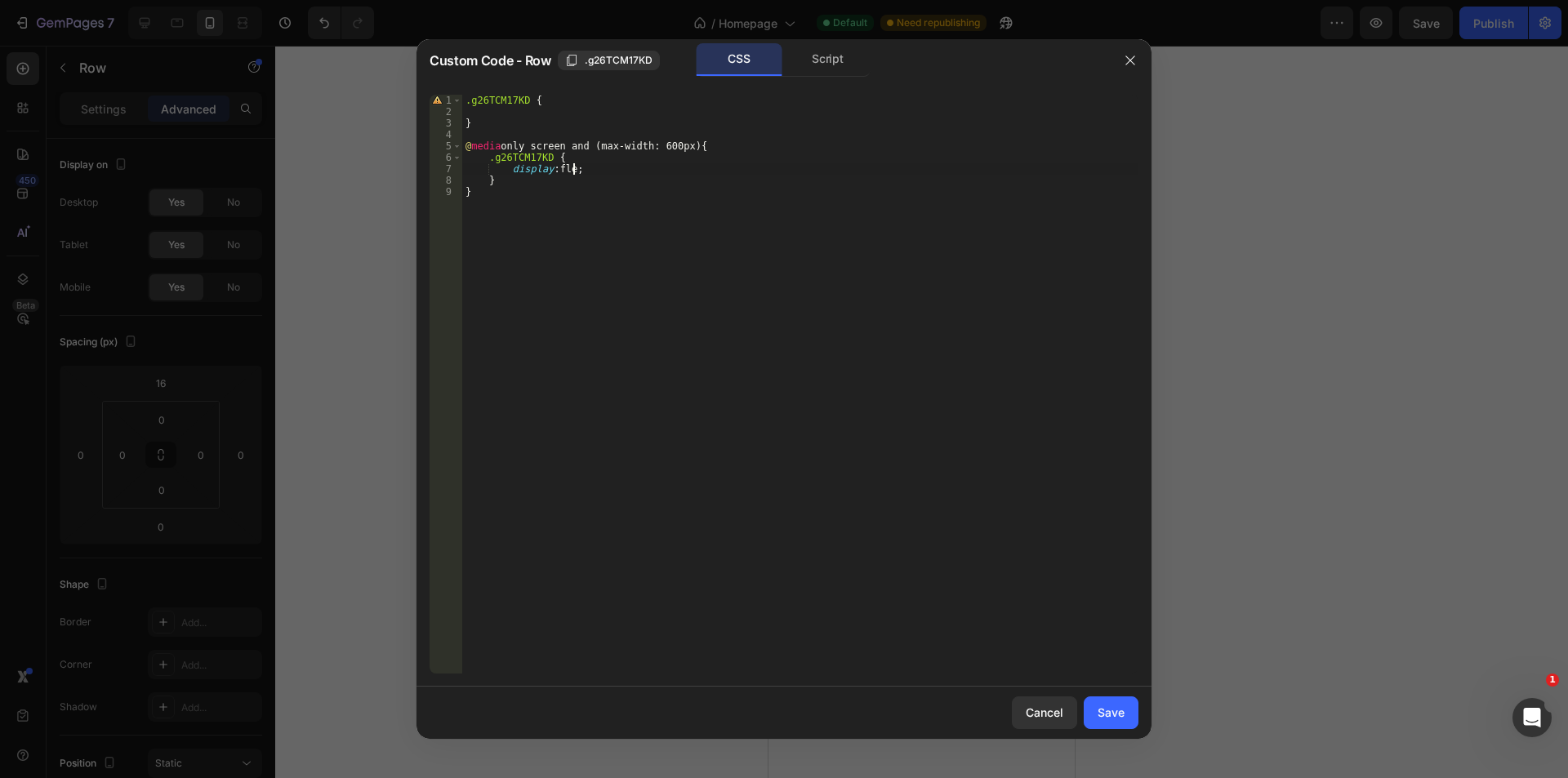
type textarea "display: fles;"
type textarea "display: flex;"
type textarea "flex-wrap: wrap"
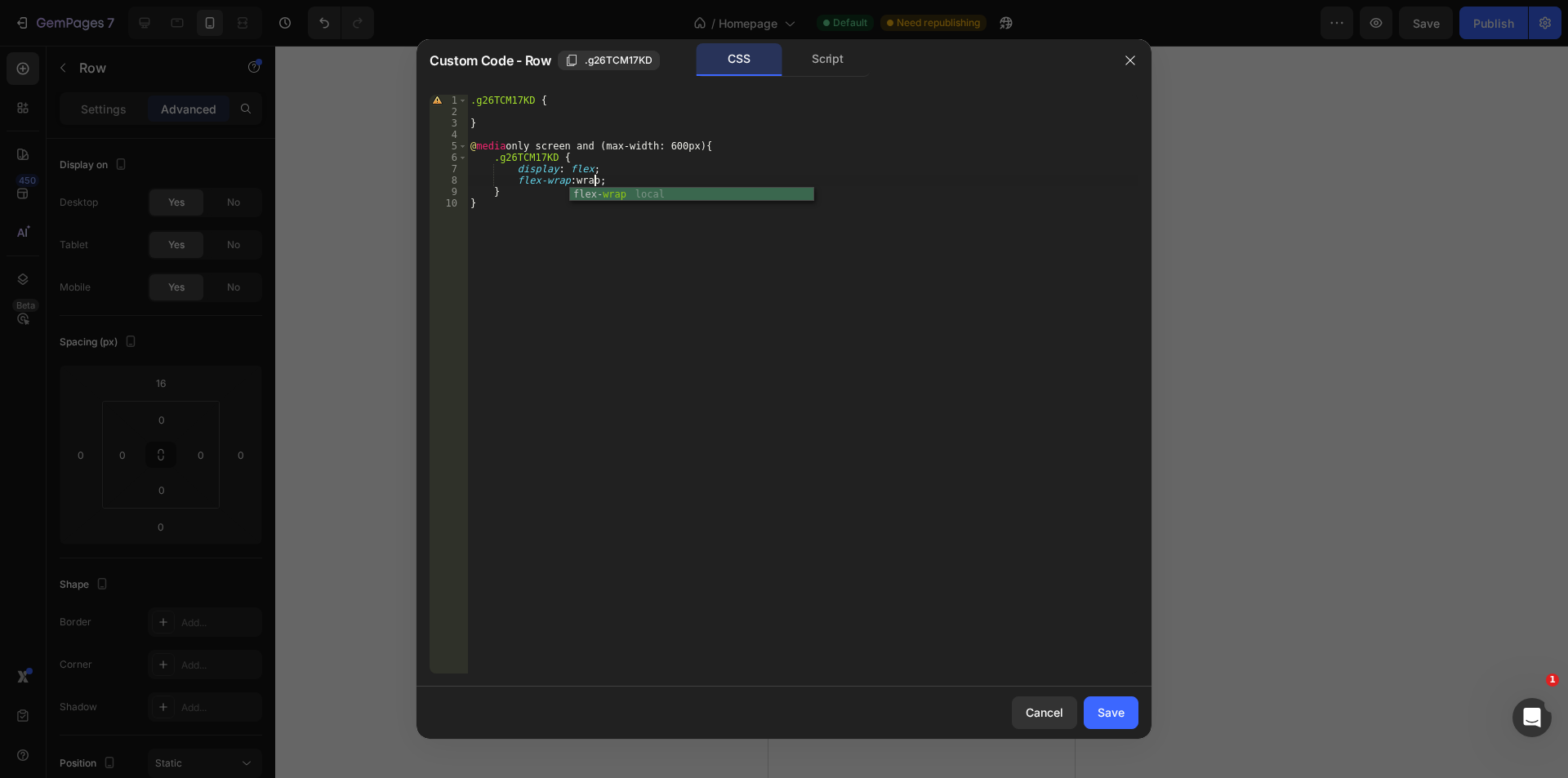
click at [1123, 716] on div "Save" at bounding box center [1110, 713] width 27 height 17
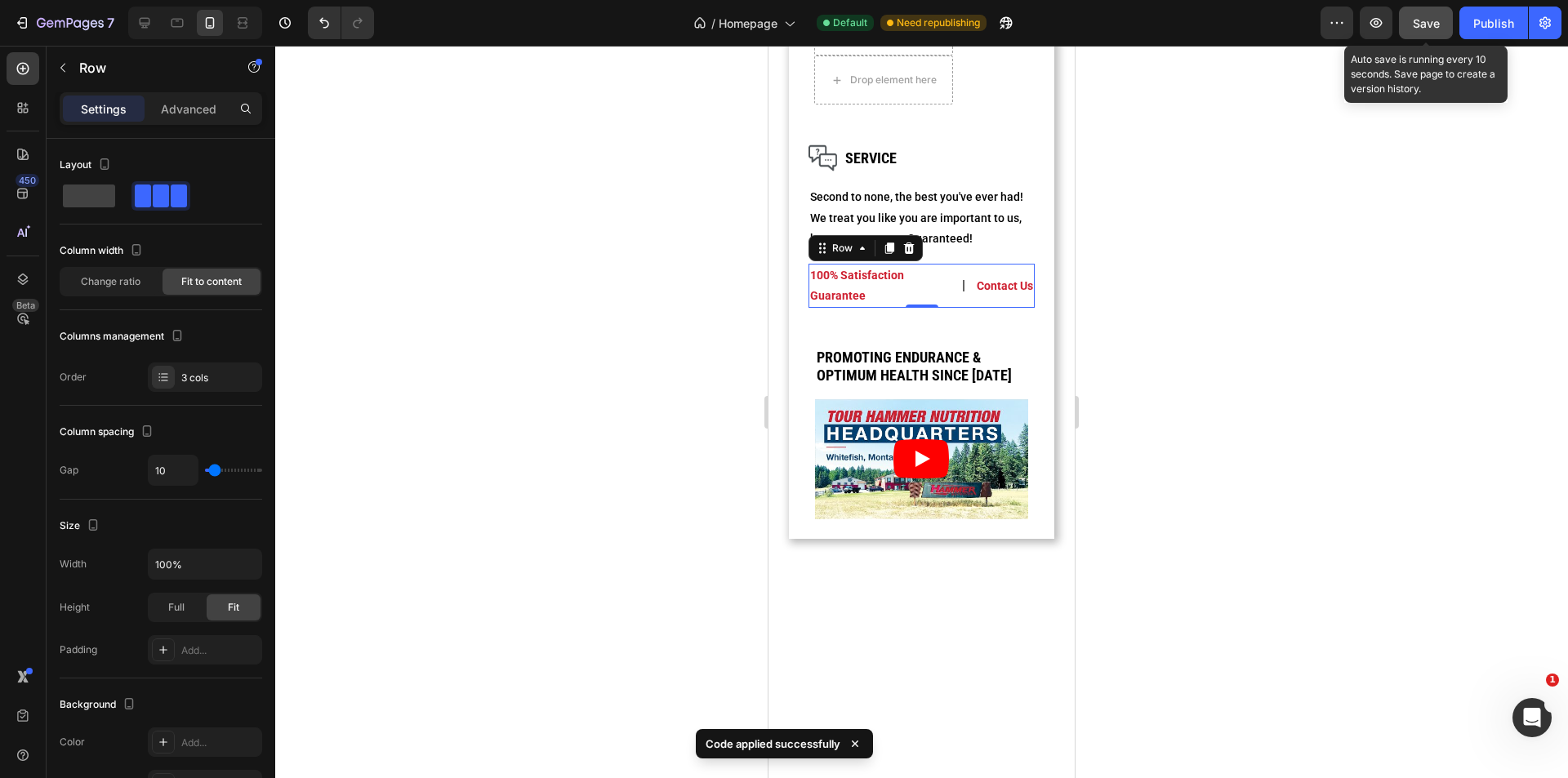
click at [1427, 34] on button "Save" at bounding box center [1426, 22] width 54 height 33
click at [1381, 29] on icon "button" at bounding box center [1376, 22] width 16 height 16
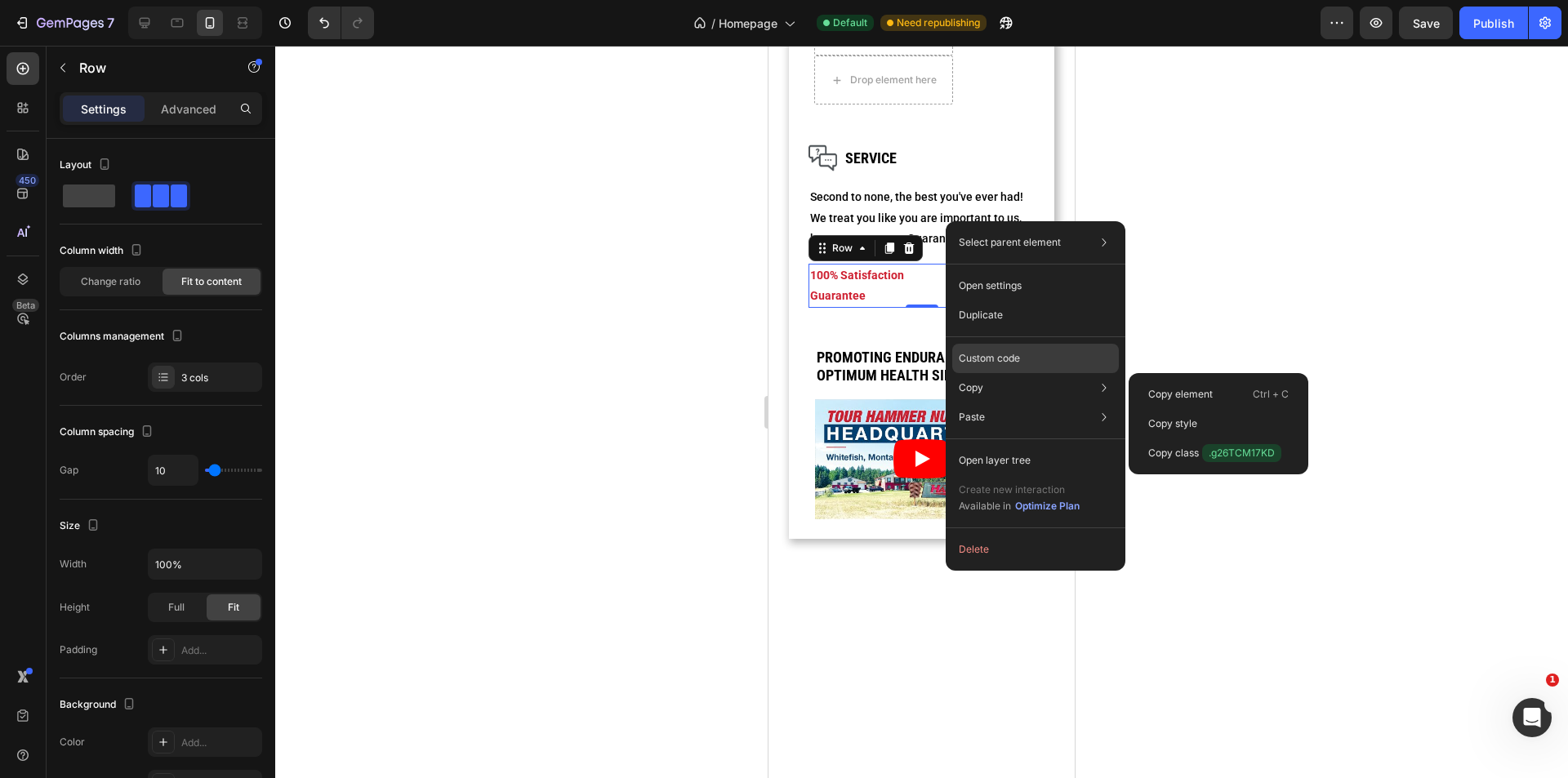
click at [1025, 403] on div "Custom code" at bounding box center [1036, 417] width 166 height 29
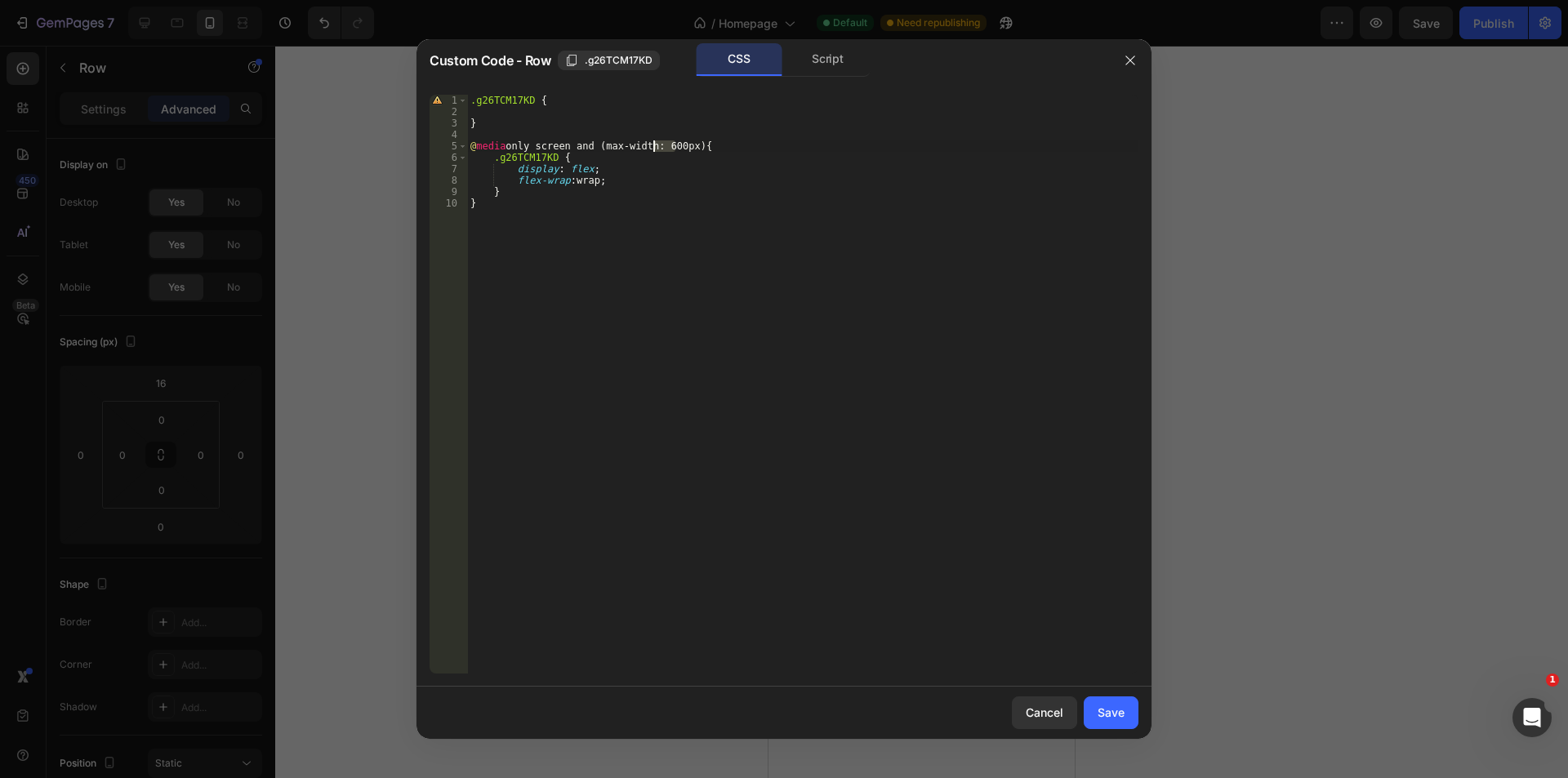
drag, startPoint x: 674, startPoint y: 147, endPoint x: 655, endPoint y: 149, distance: 19.1
click at [655, 149] on div ".g26TCM17KD { } @ media only screen and (max-width: 600px) { .g26TCM17KD { disp…" at bounding box center [802, 395] width 671 height 602
type textarea "@media only screen and (max-width: 989px) {"
click at [1099, 720] on div "Save" at bounding box center [1110, 713] width 27 height 17
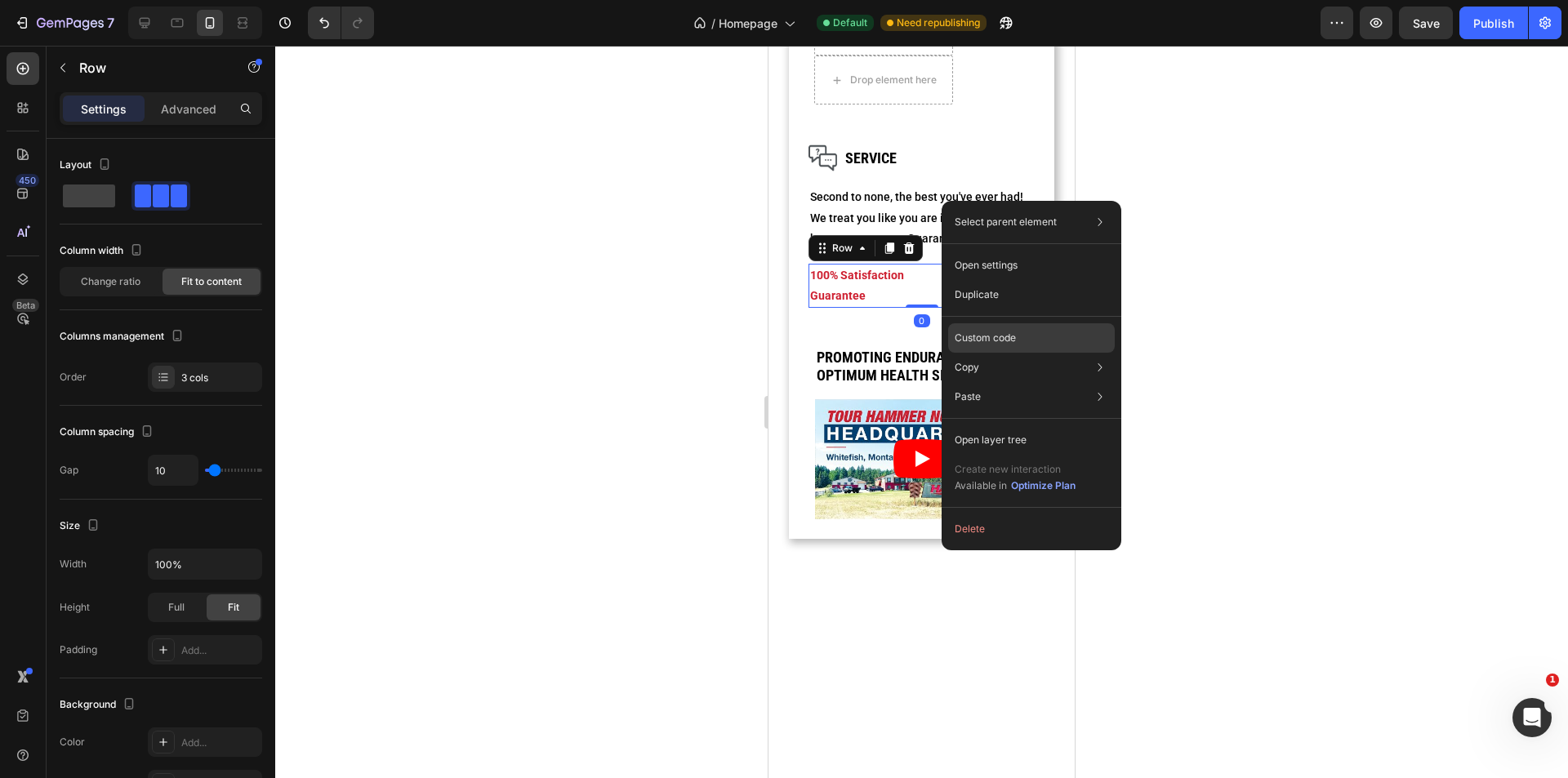
click at [1019, 382] on div "Custom code" at bounding box center [1031, 396] width 166 height 29
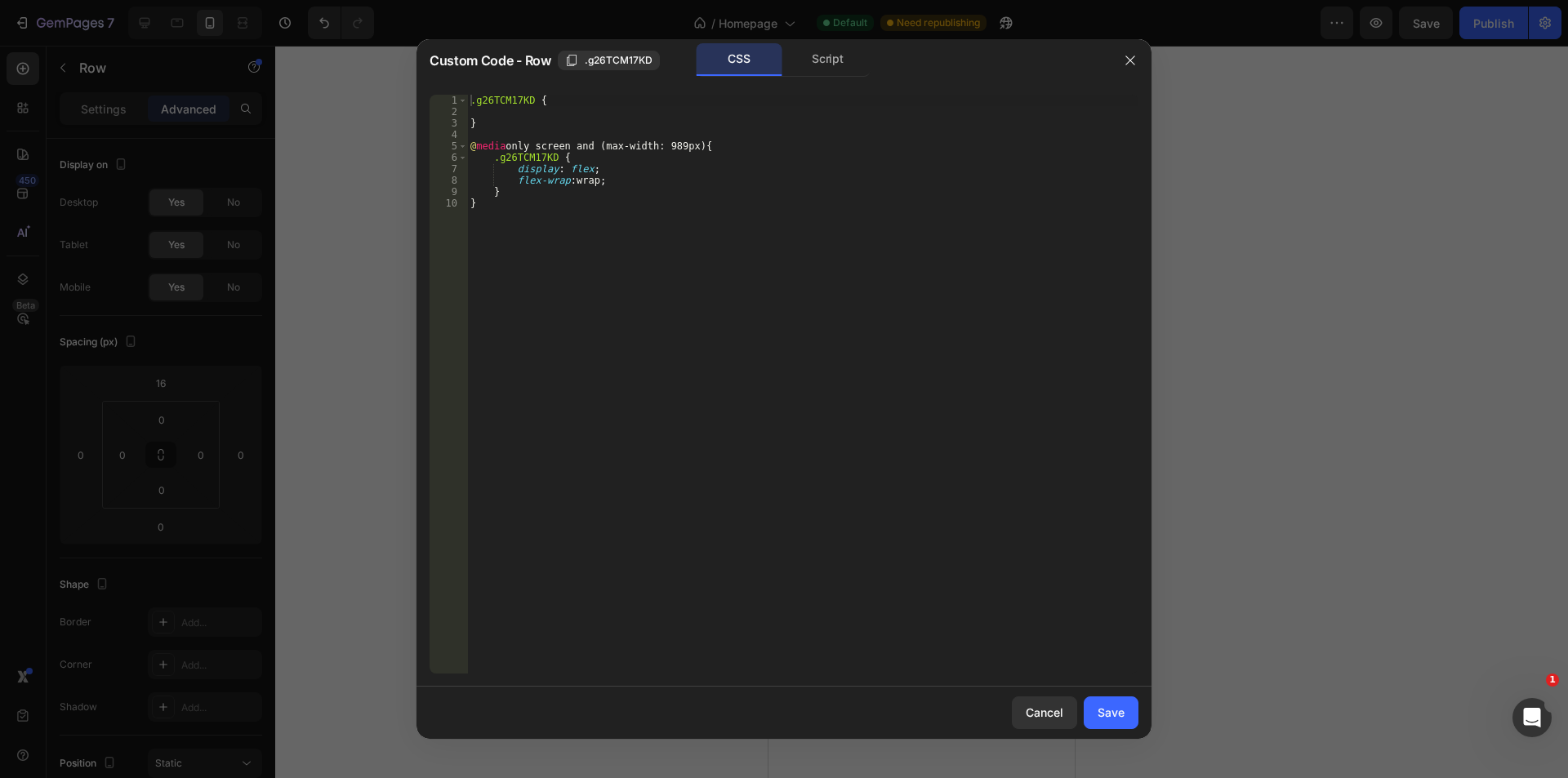
click at [583, 164] on div ".g26TCM17KD { } @ media only screen and (max-width: 989px) { .g26TCM17KD { disp…" at bounding box center [802, 395] width 671 height 602
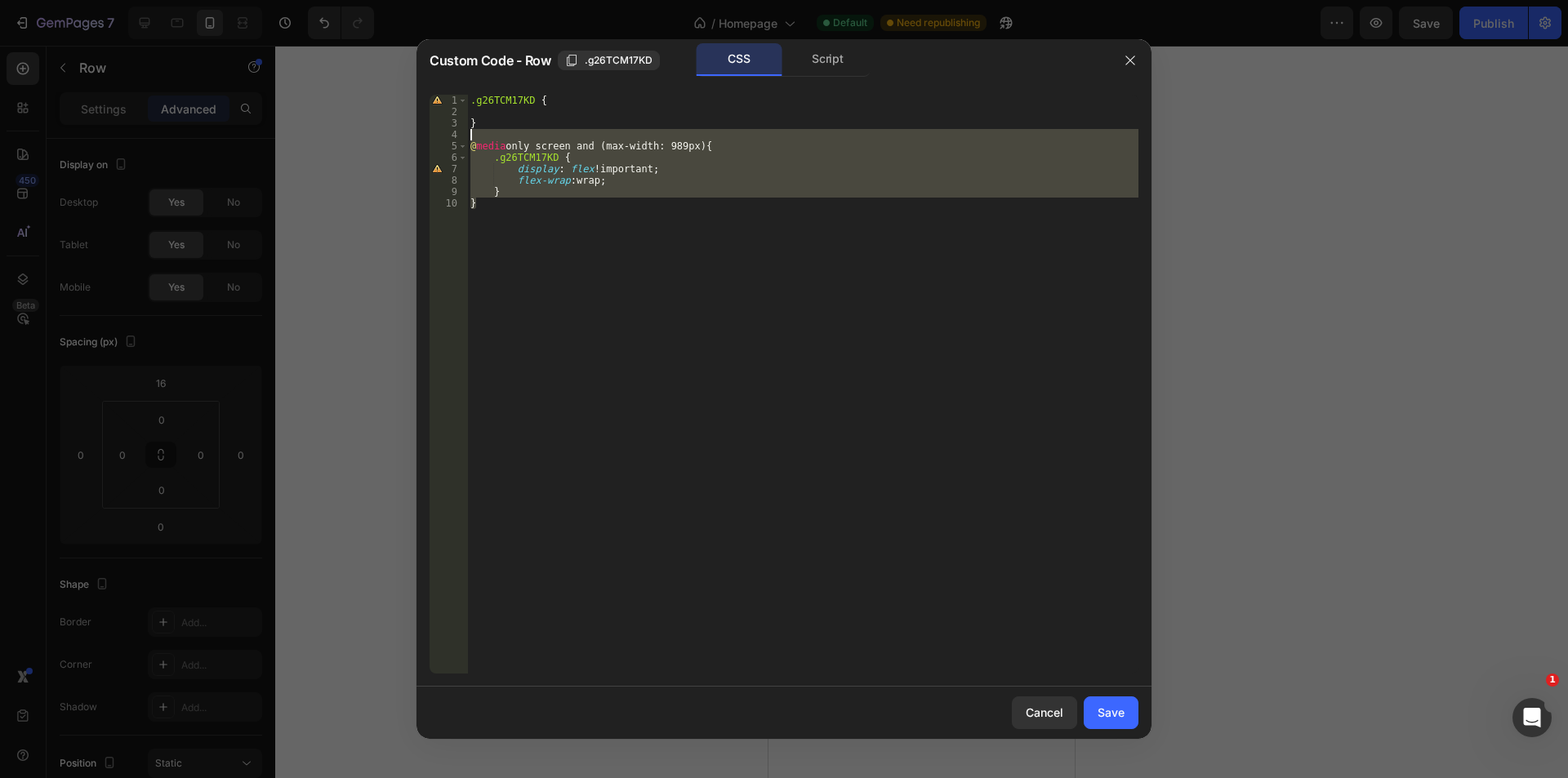
drag, startPoint x: 521, startPoint y: 206, endPoint x: 484, endPoint y: 134, distance: 81.0
click at [484, 134] on div ".g26TCM17KD { } @ media only screen and (max-width: 989px) { .g26TCM17KD { disp…" at bounding box center [802, 395] width 671 height 602
type textarea "@media only screen and (max-width: 989px) {"
click at [1124, 709] on button "Save" at bounding box center [1111, 713] width 55 height 33
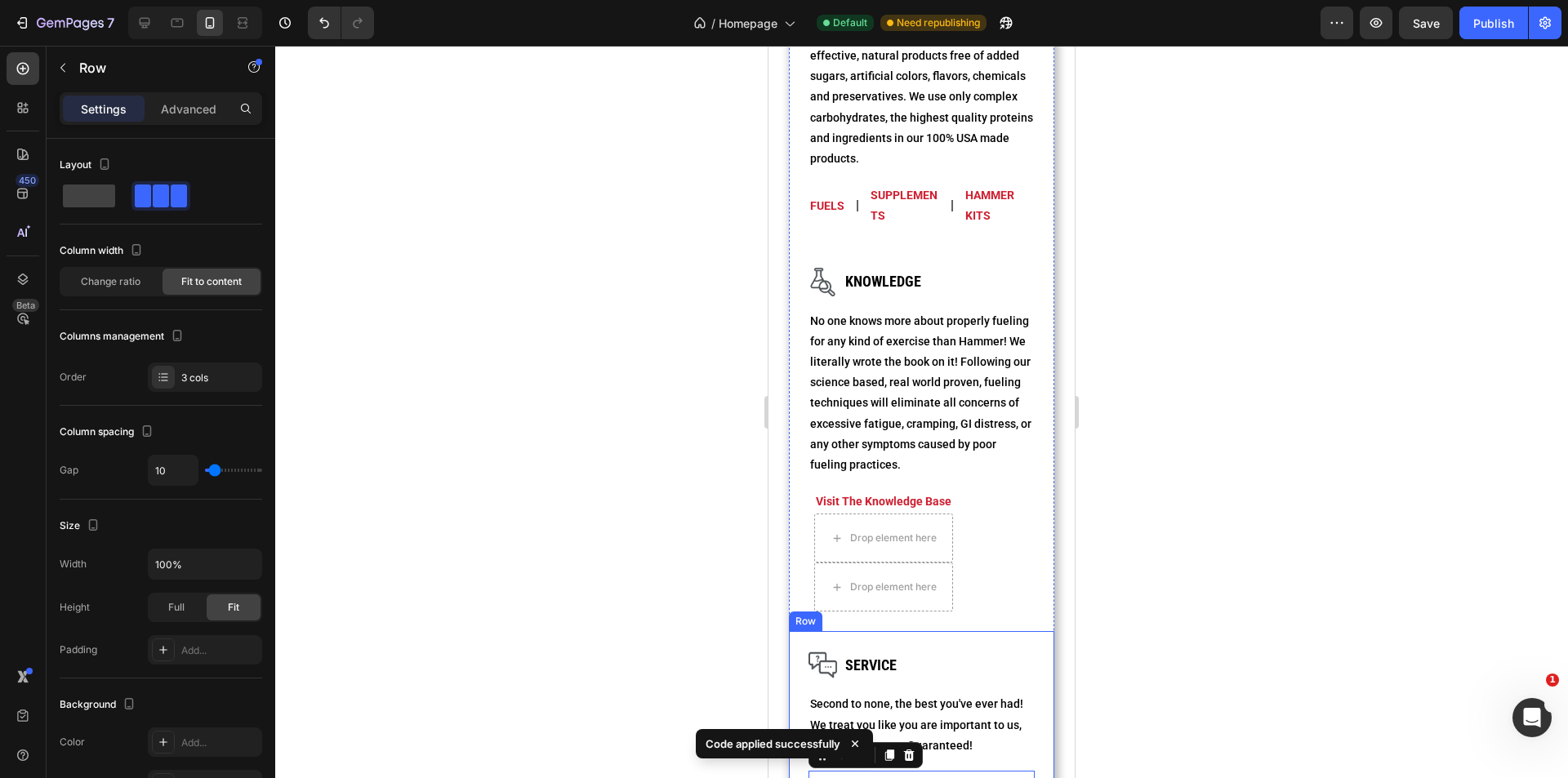
scroll to position [2692, 0]
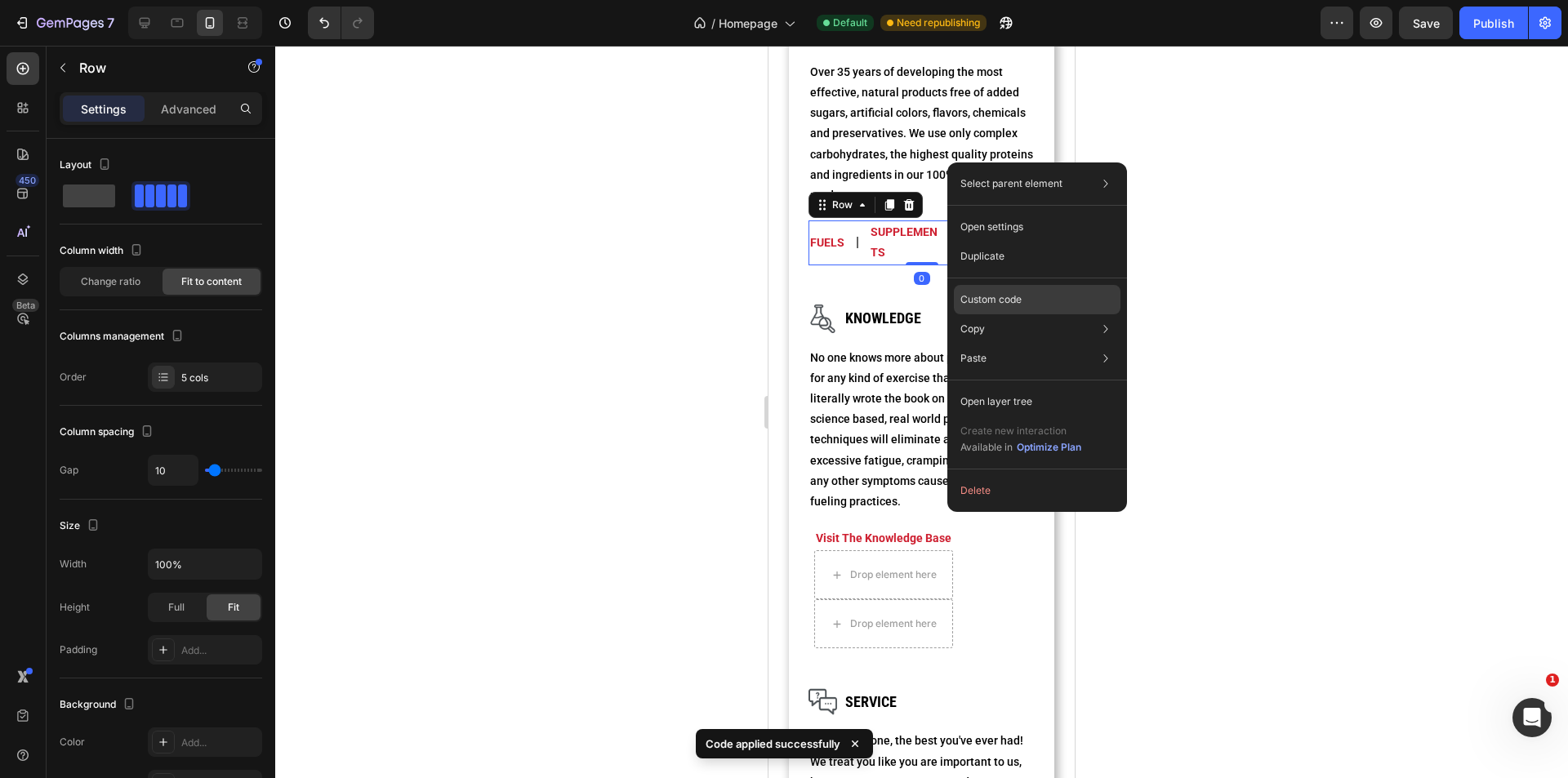
click at [1012, 303] on p "Custom code" at bounding box center [991, 300] width 62 height 15
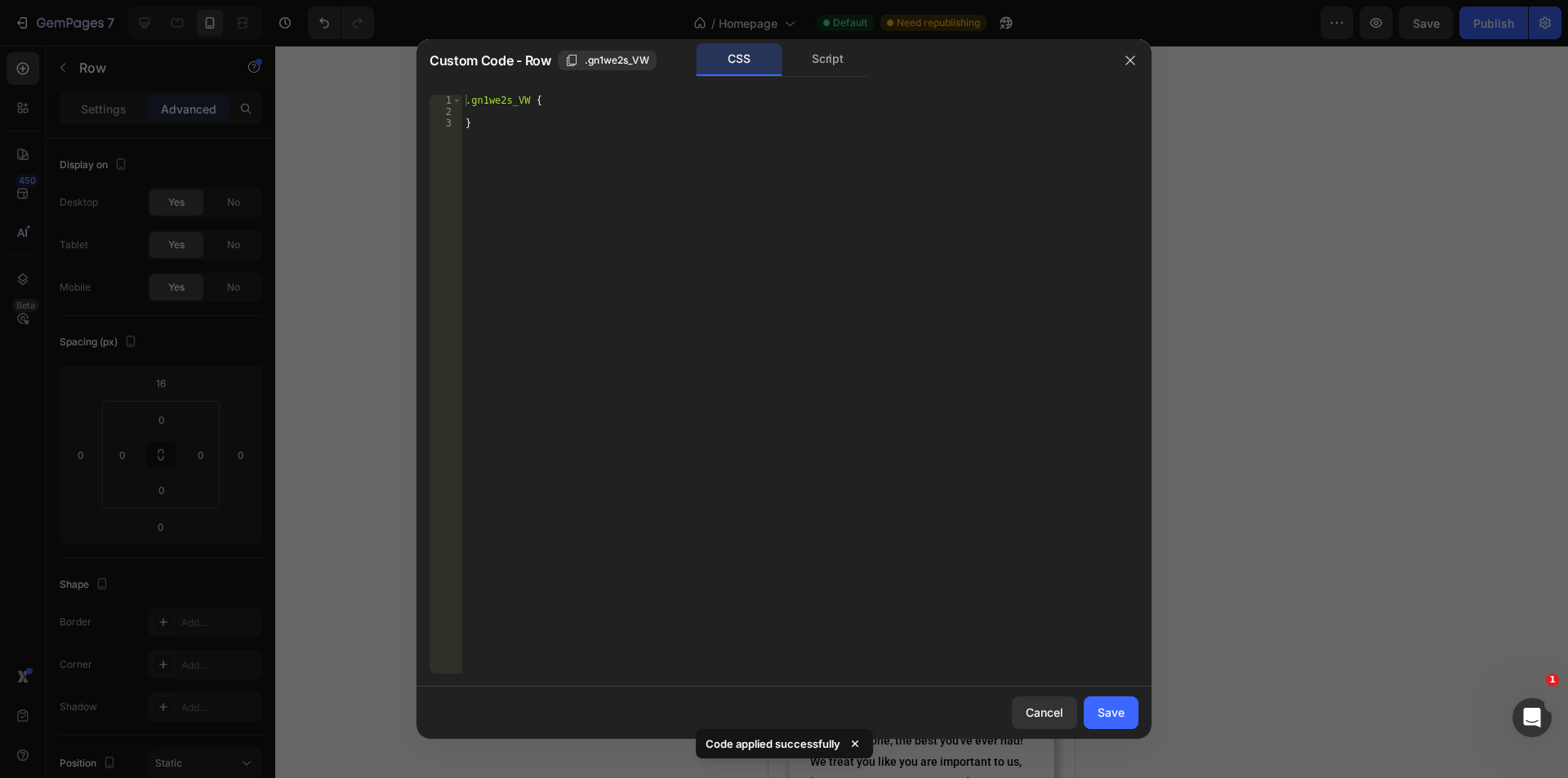
type textarea "}"
click at [720, 338] on div ".gn1we2s_VW { }" at bounding box center [800, 395] width 676 height 602
paste textarea "}"
click at [492, 98] on div ".gn1we2s_VW { } @ media only screen and (max-width: 989px) { .g26TCM17KD { disp…" at bounding box center [802, 395] width 671 height 602
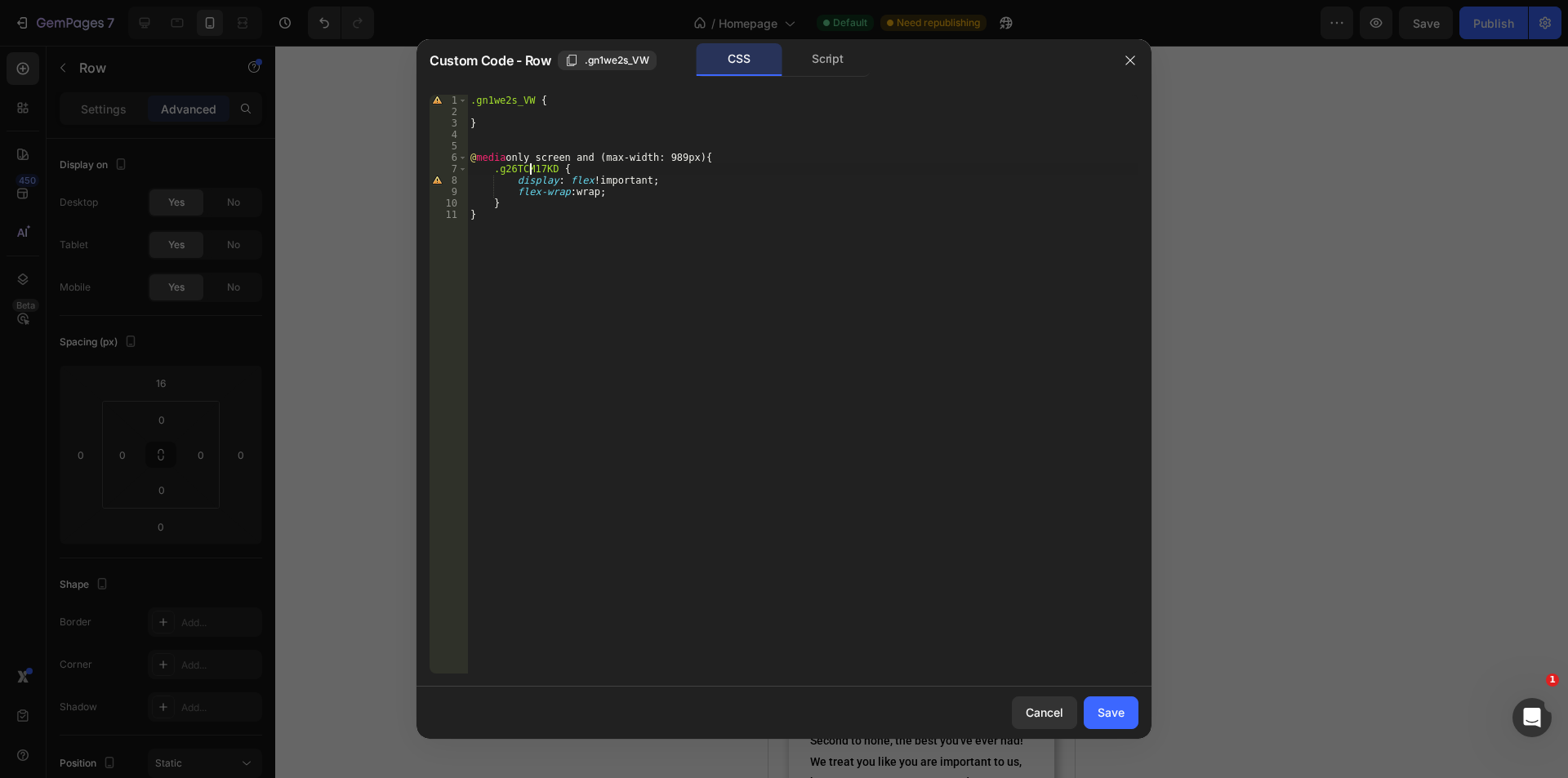
click at [532, 166] on div ".gn1we2s_VW { } @ media only screen and (max-width: 989px) { .g26TCM17KD { disp…" at bounding box center [802, 395] width 671 height 602
paste textarea "n1we2s_VW"
type textarea ".gn1we2s_VW {"
click at [1123, 722] on button "Save" at bounding box center [1111, 713] width 55 height 33
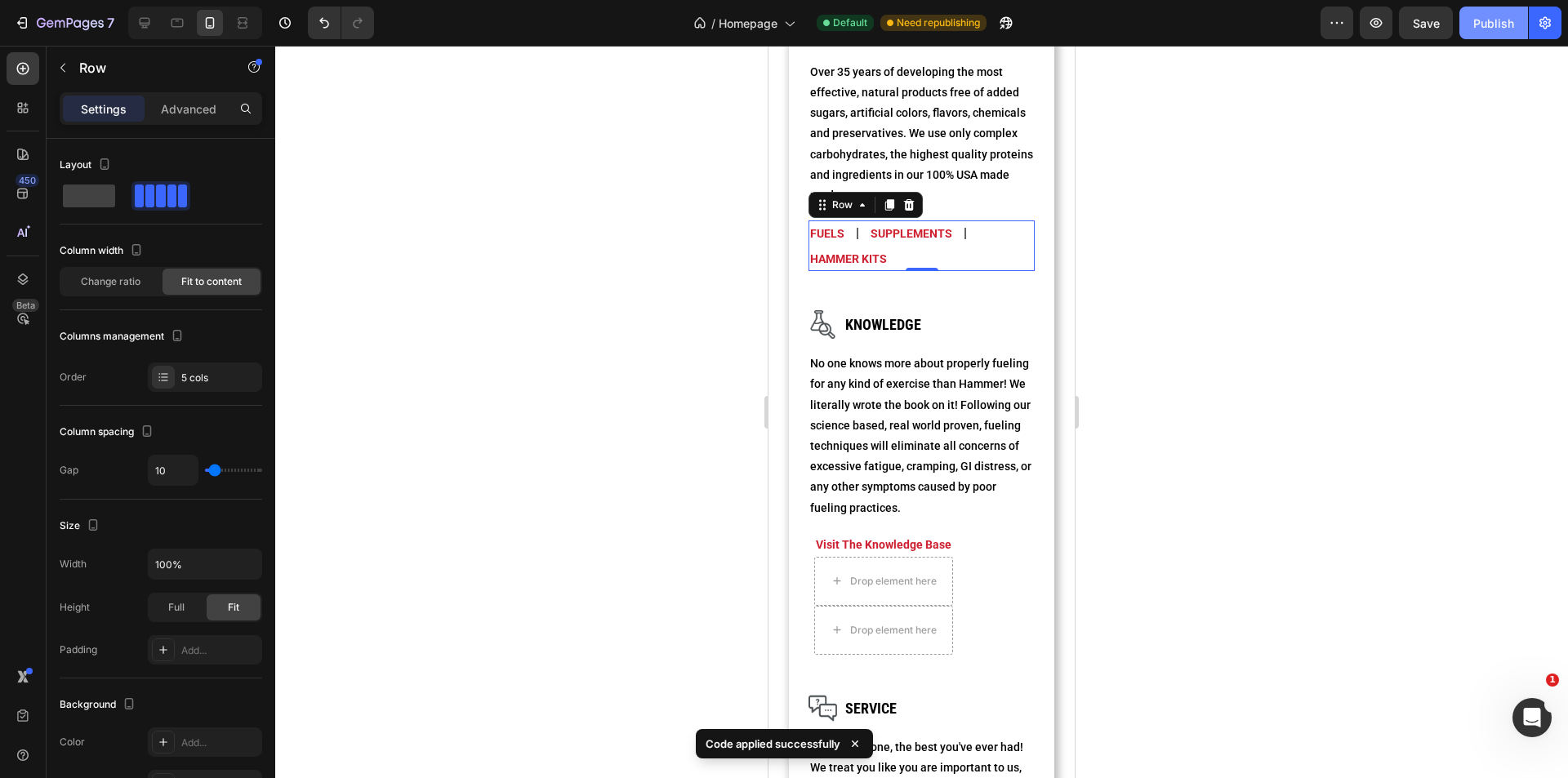
click at [1479, 31] on div "Publish" at bounding box center [1494, 23] width 41 height 17
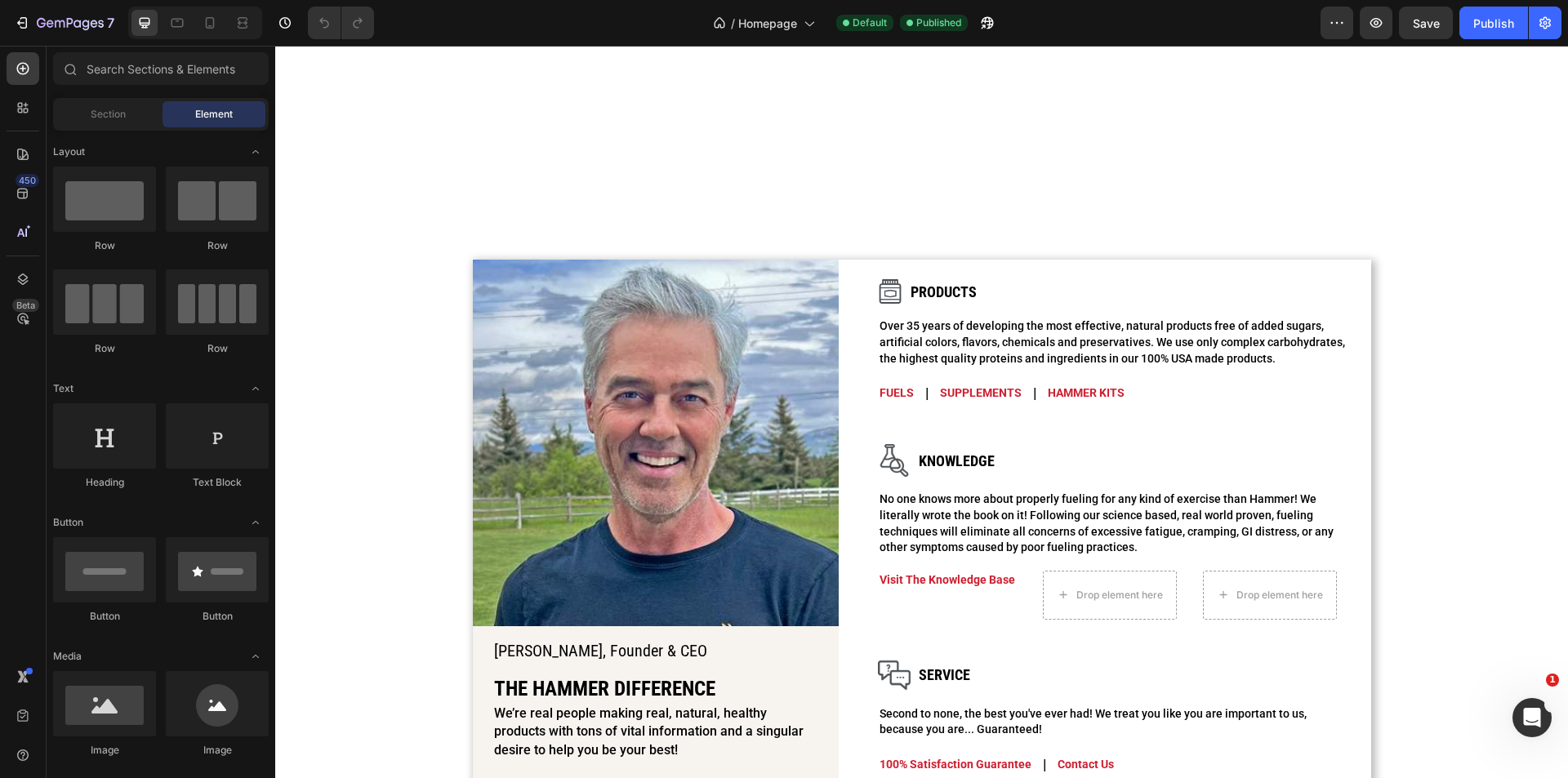
scroll to position [2069, 0]
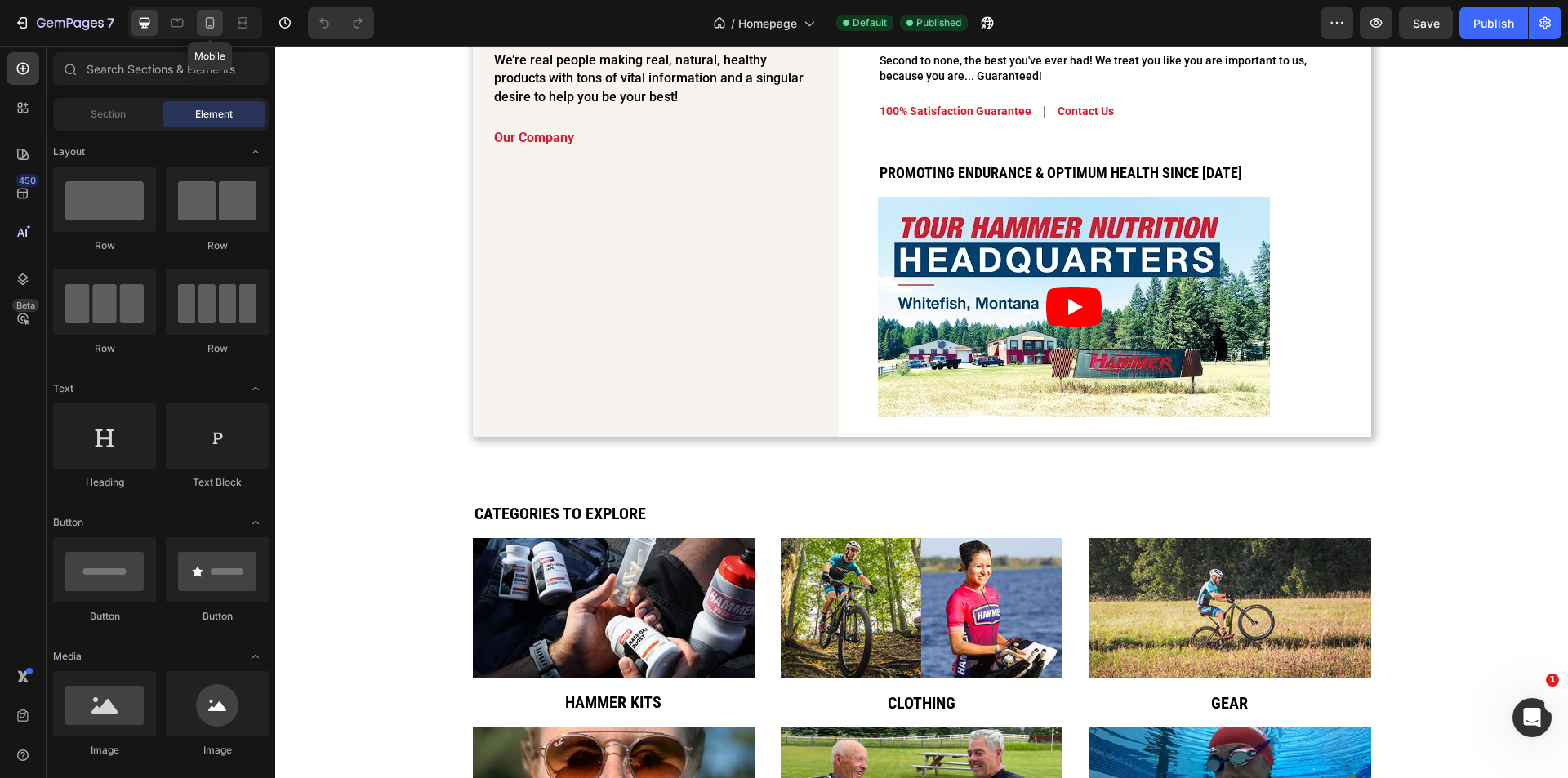
click at [220, 28] on div at bounding box center [210, 22] width 26 height 26
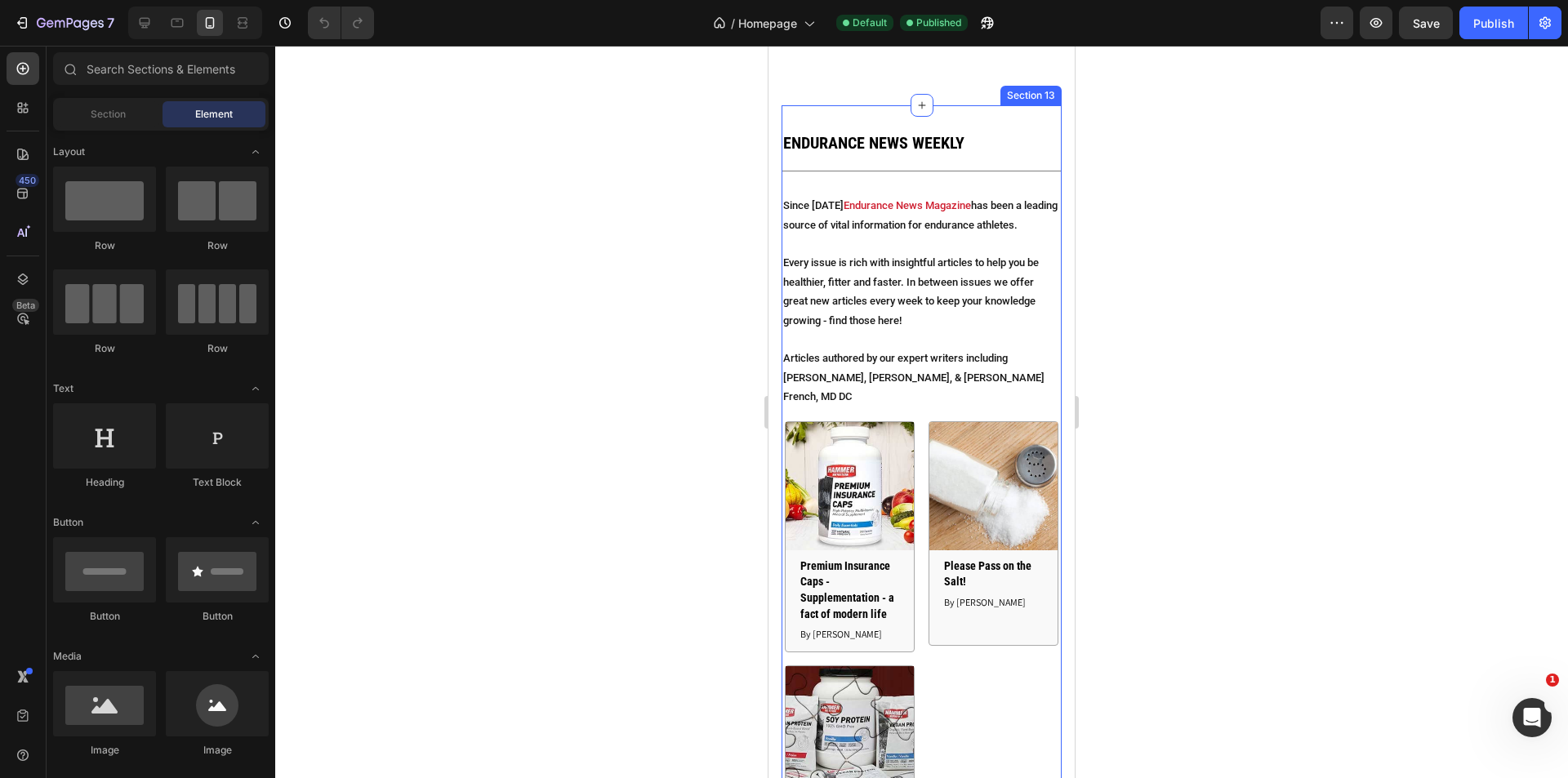
scroll to position [5805, 0]
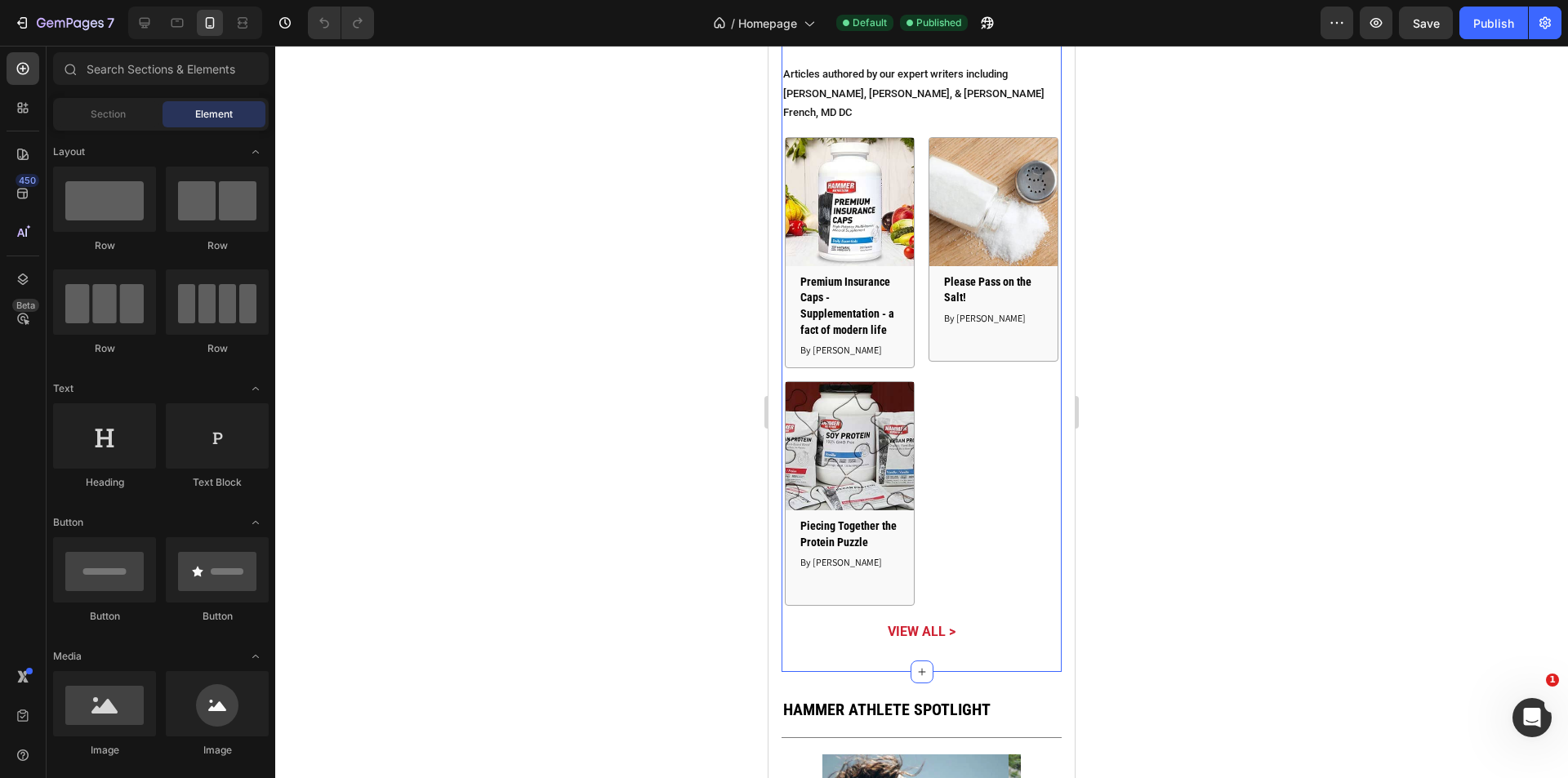
click at [960, 529] on div "Article Image Premium Insurance Caps - Supplementation - a fact of modern life …" at bounding box center [922, 372] width 280 height 469
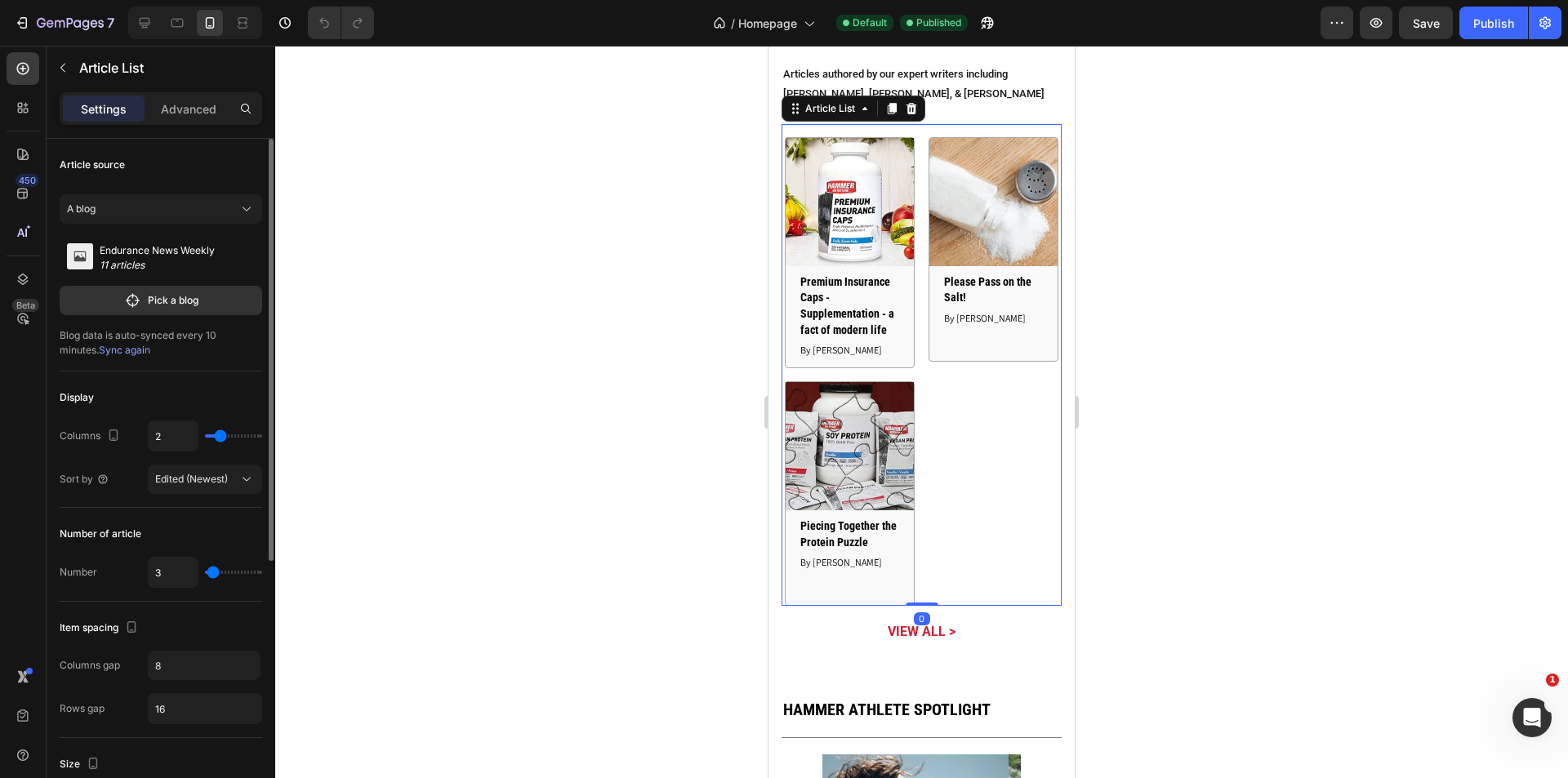
type input "1"
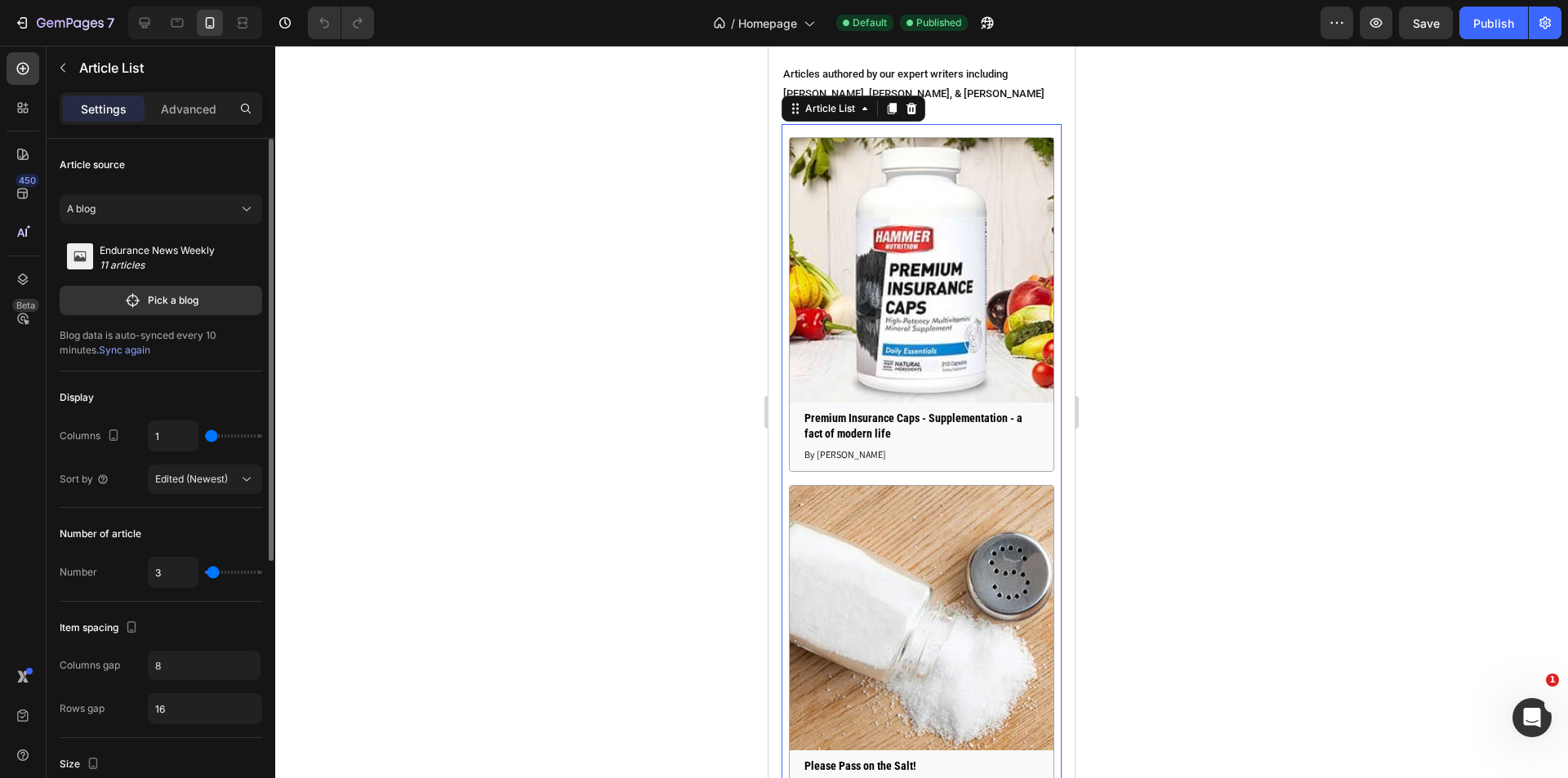
drag, startPoint x: 218, startPoint y: 436, endPoint x: 202, endPoint y: 433, distance: 16.3
type input "1"
click at [205, 434] on input "range" at bounding box center [233, 435] width 57 height 3
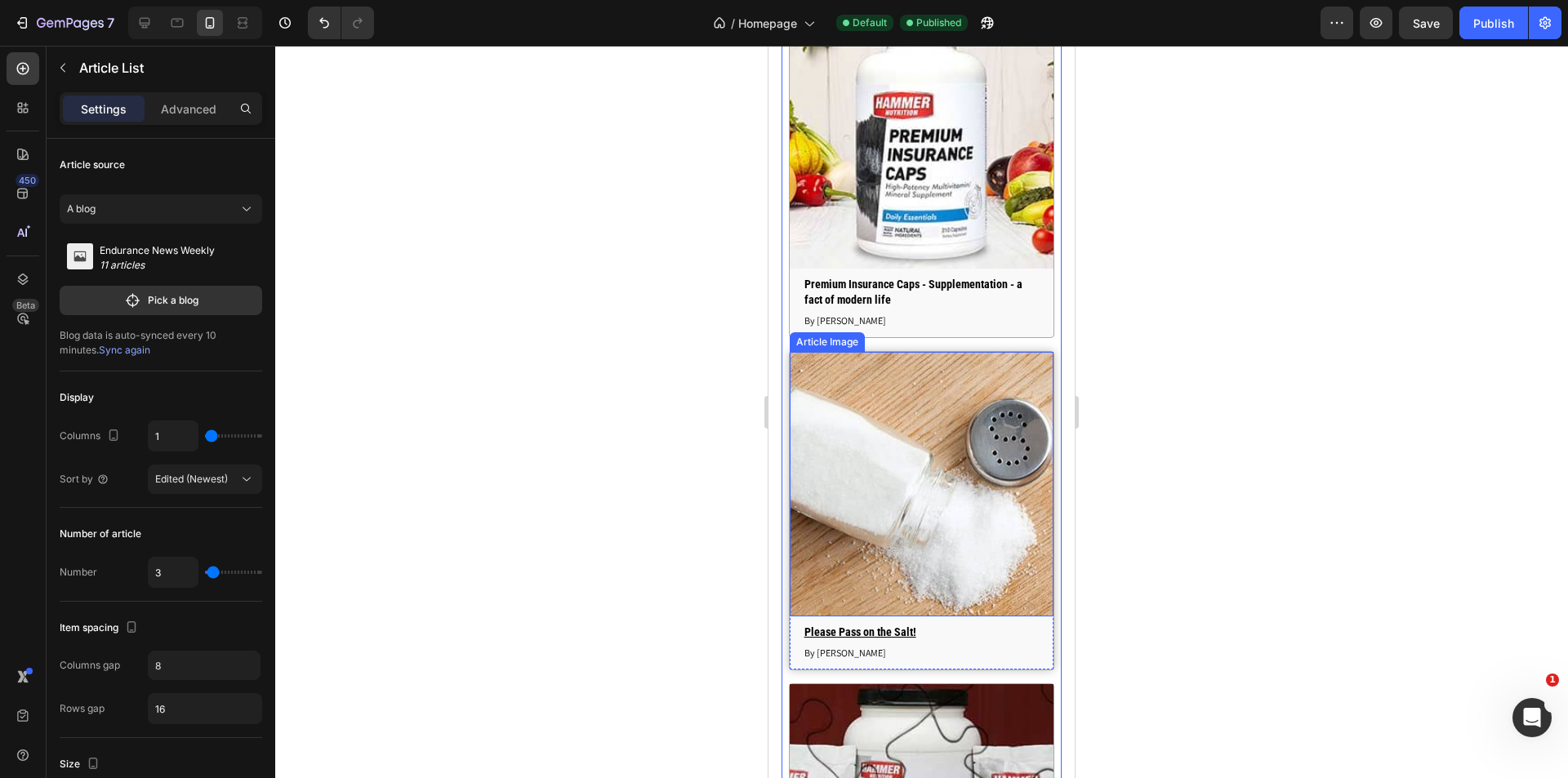
scroll to position [5914, 0]
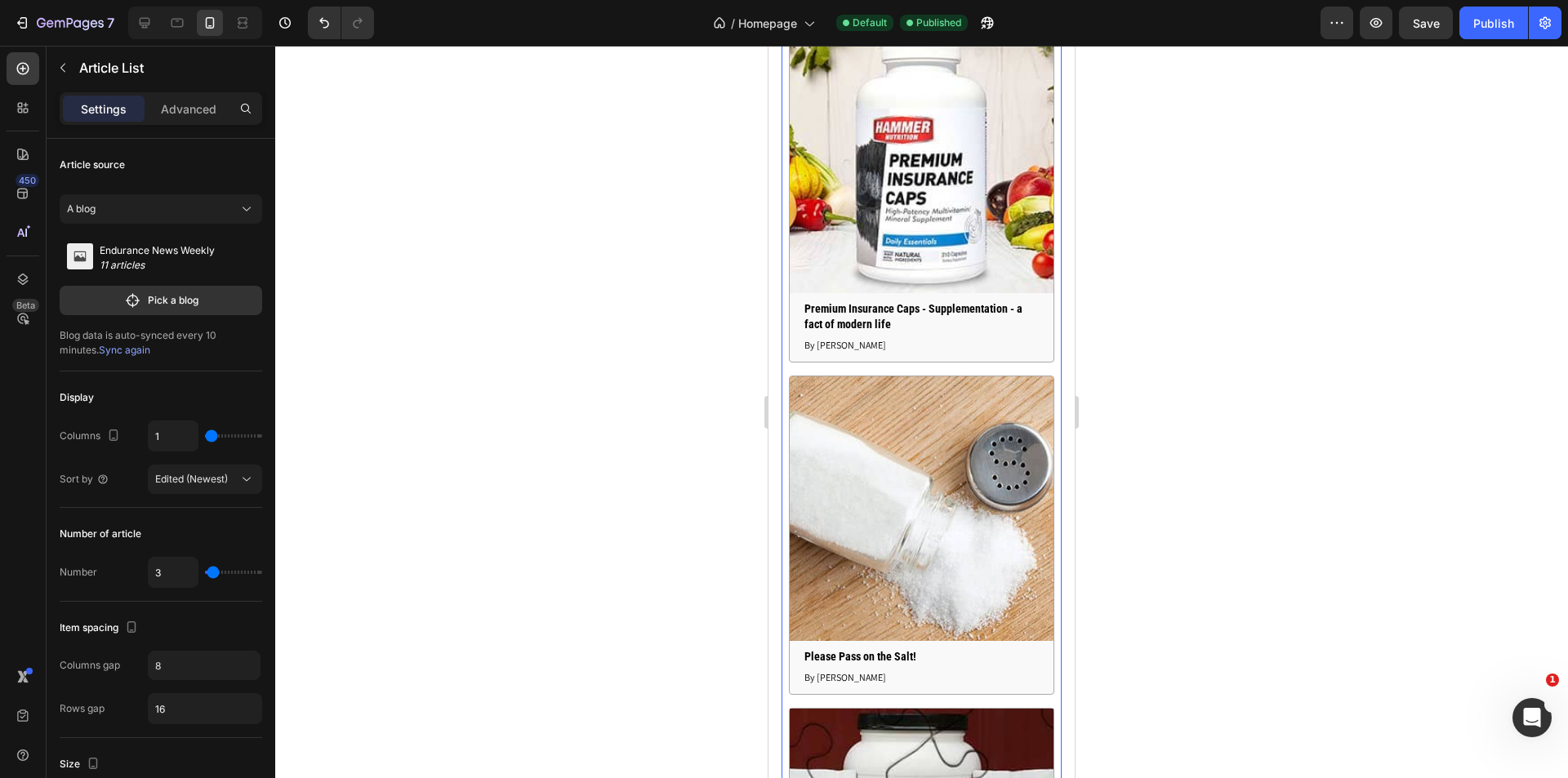
click at [1508, 25] on div "Publish" at bounding box center [1494, 23] width 41 height 17
